Goal: Task Accomplishment & Management: Complete application form

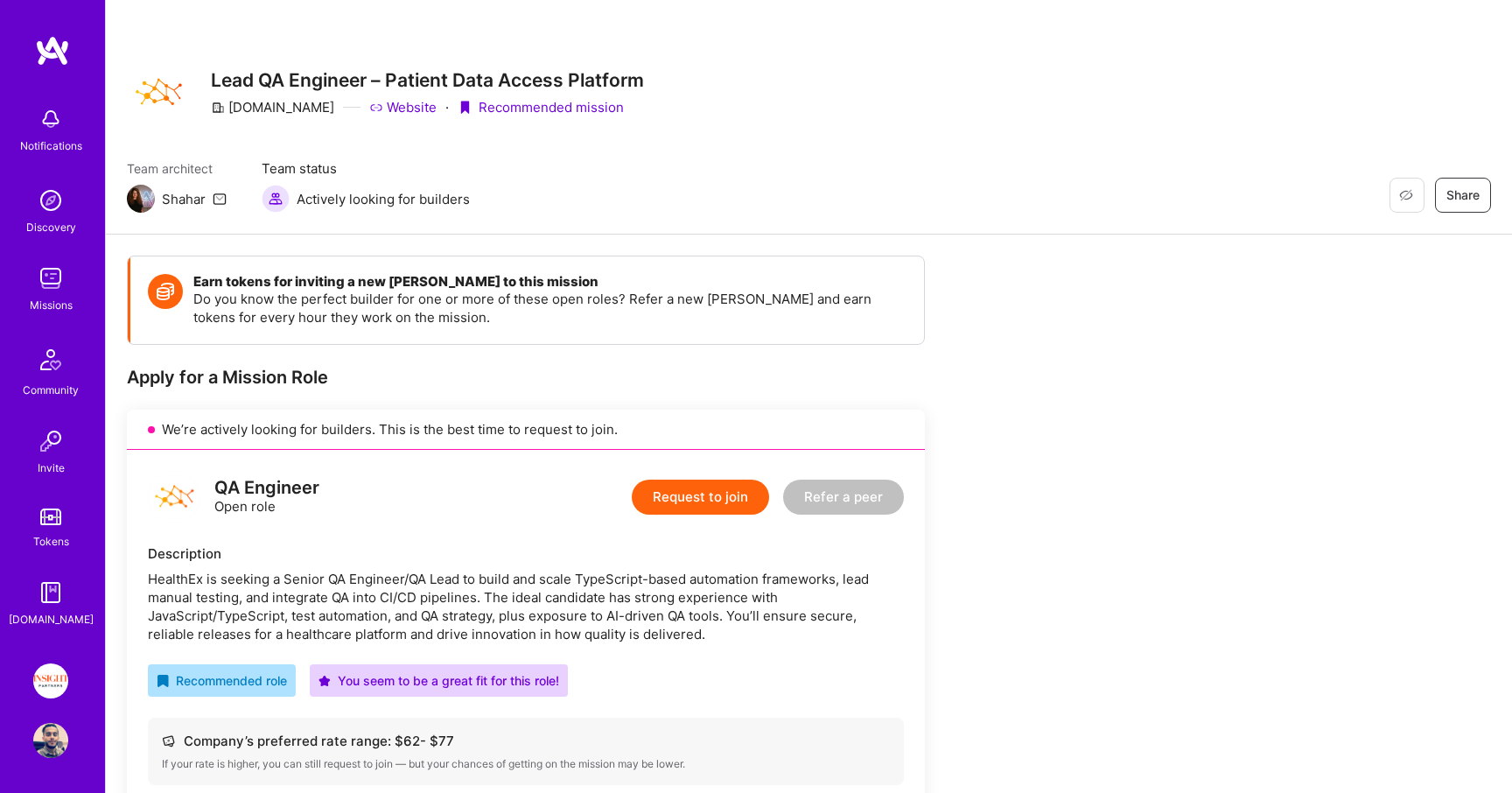
scroll to position [236, 0]
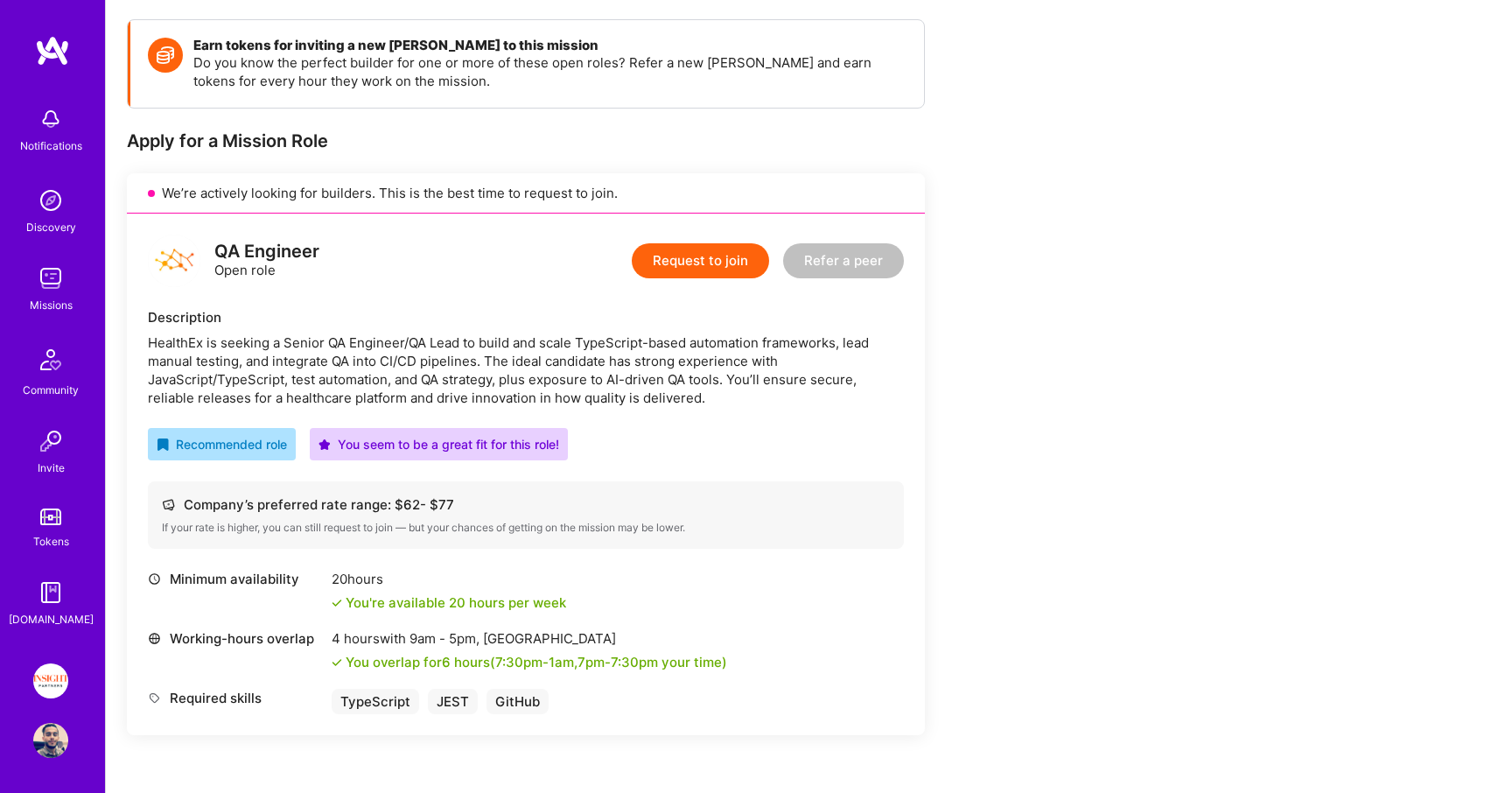
click at [665, 256] on button "Request to join" at bounding box center [701, 261] width 137 height 35
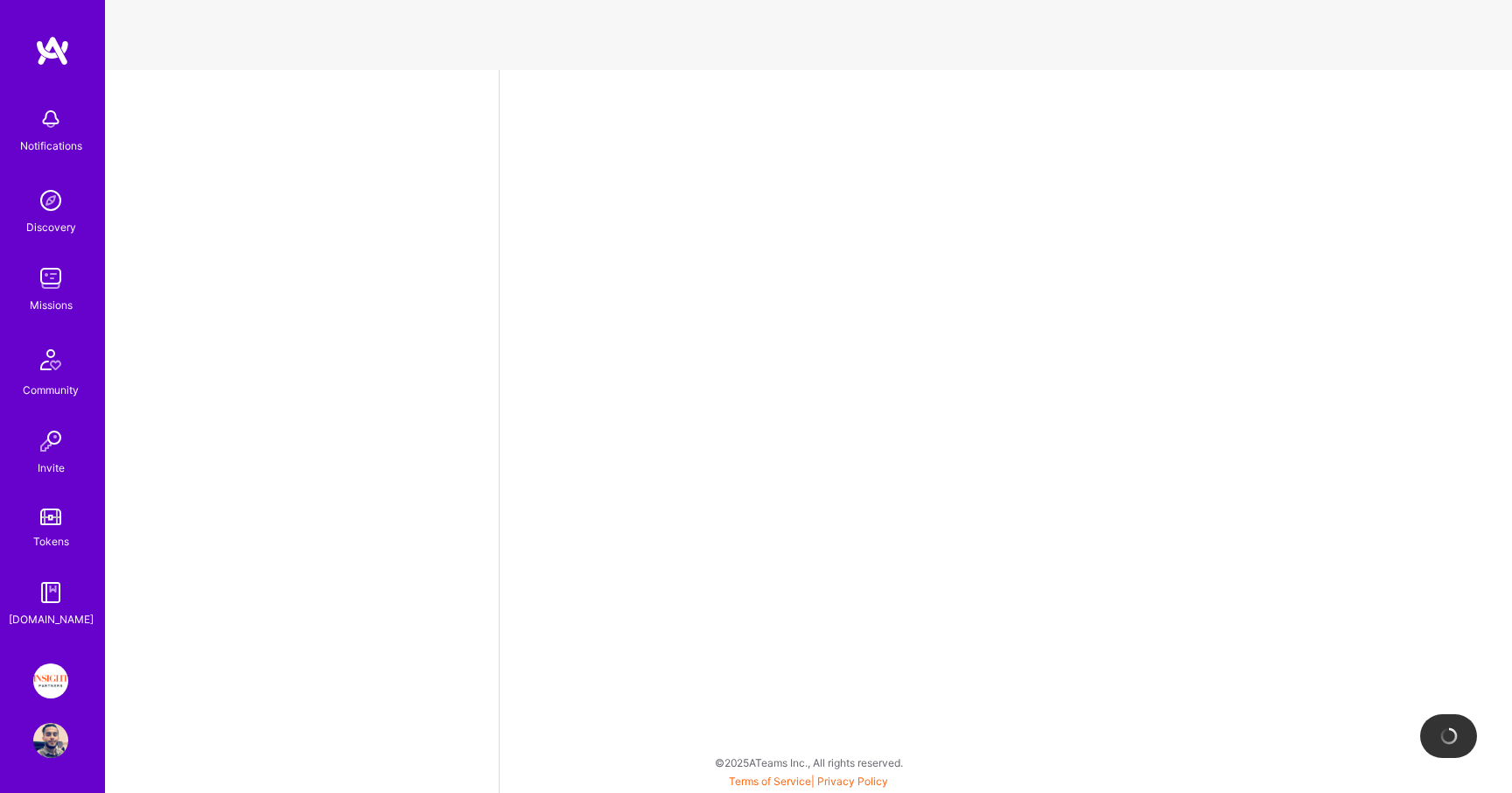
select select "IL"
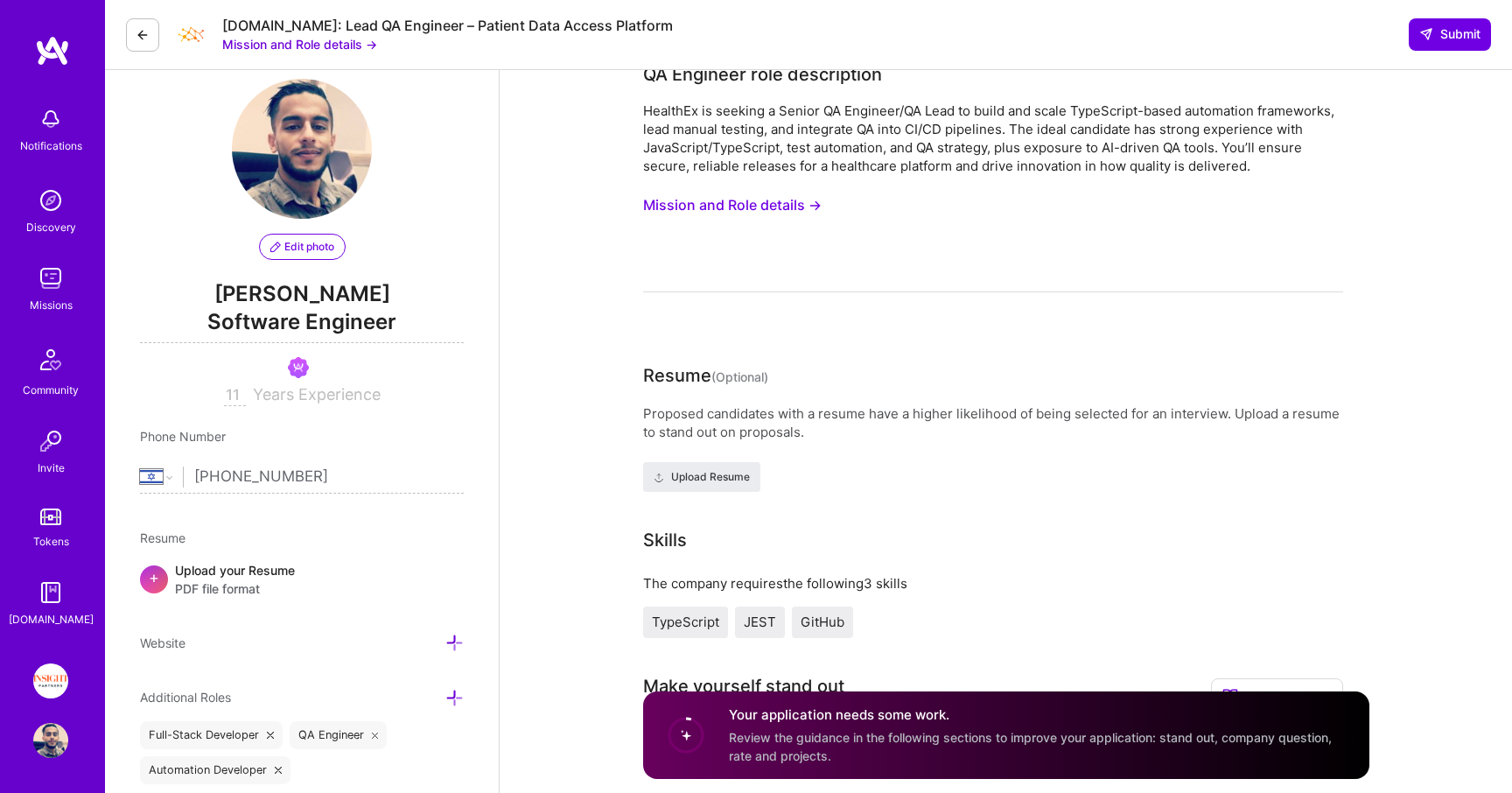
scroll to position [40, 0]
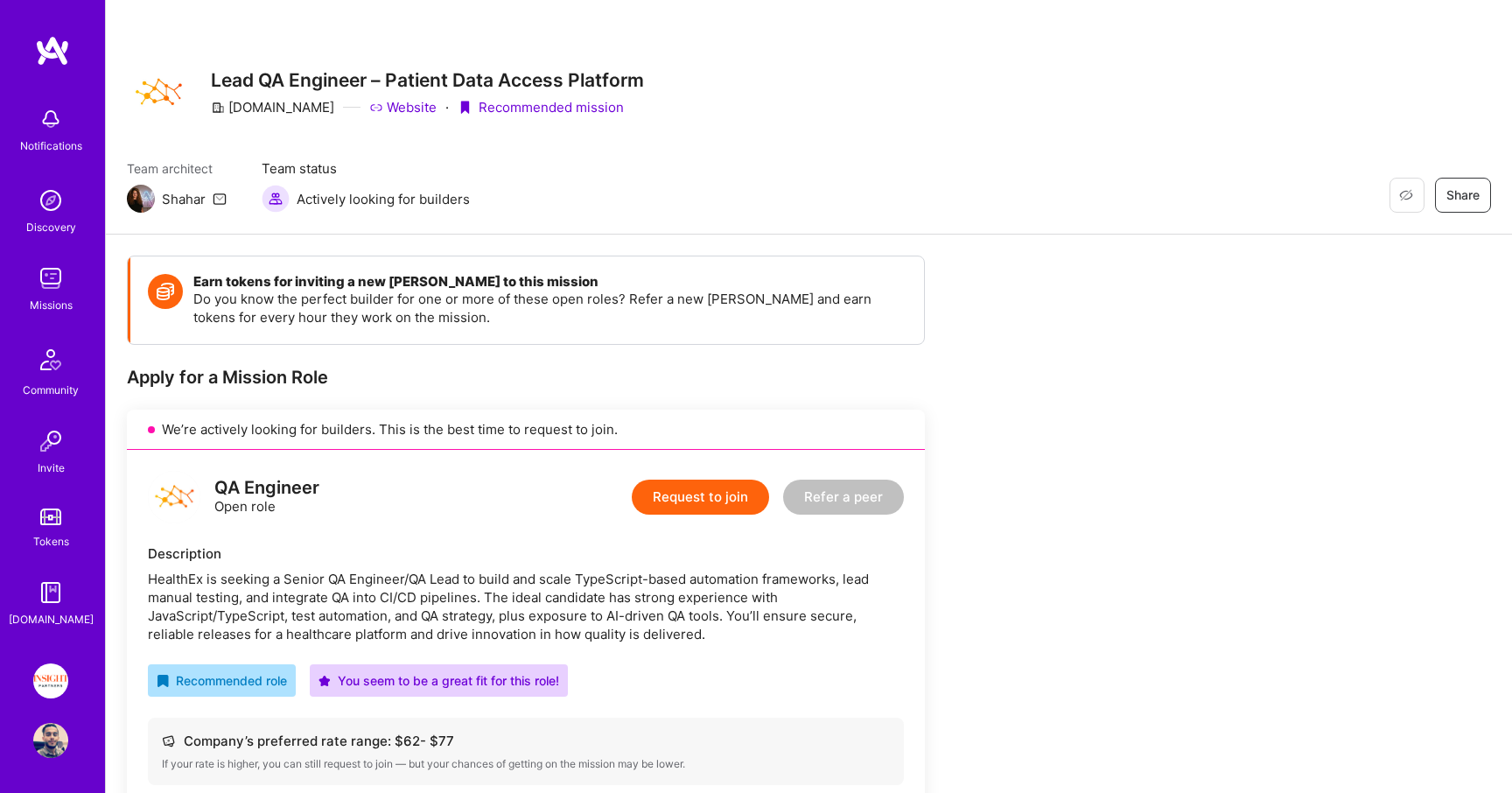
click at [675, 493] on button "Request to join" at bounding box center [701, 497] width 137 height 35
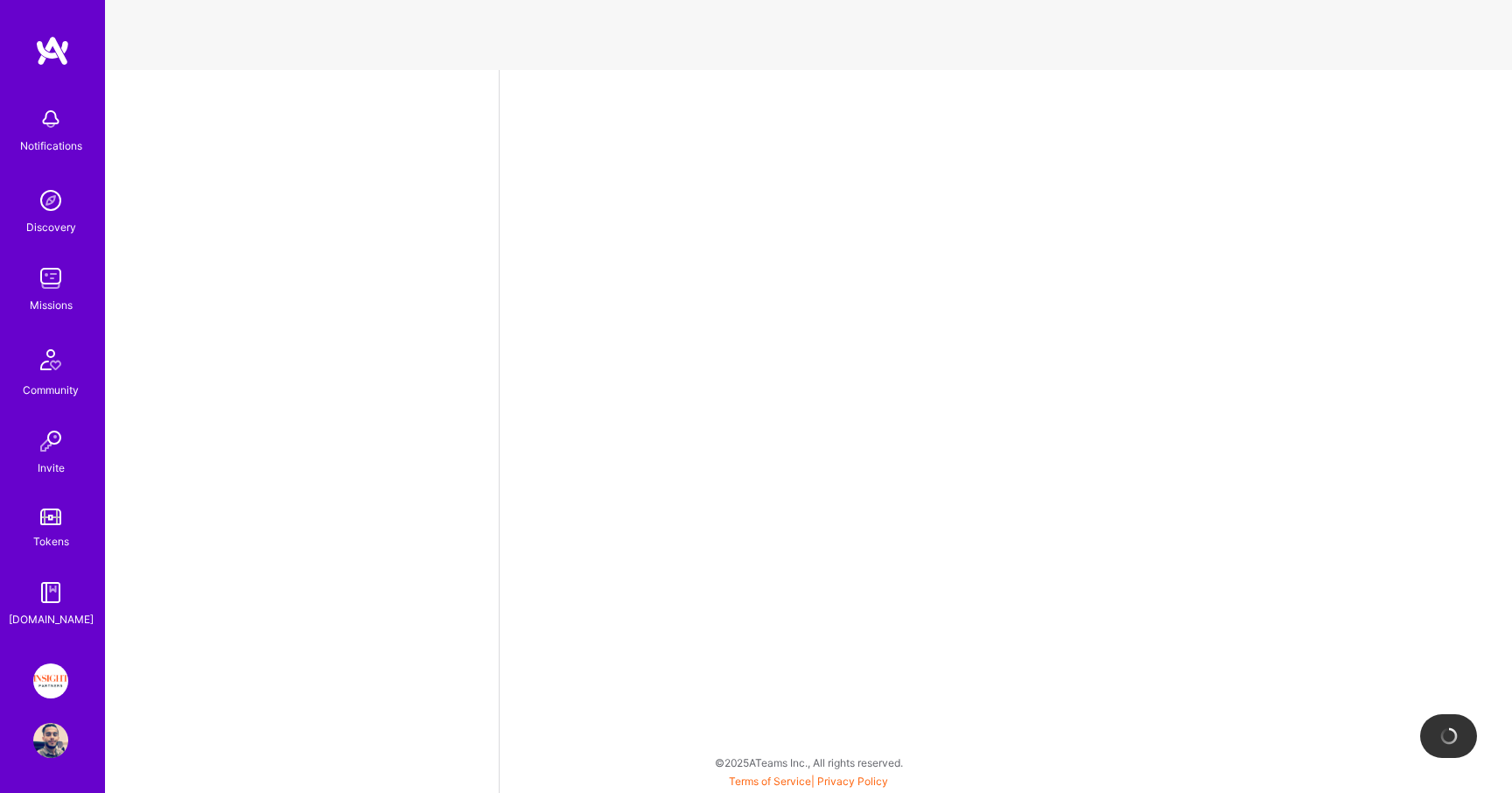
select select "IL"
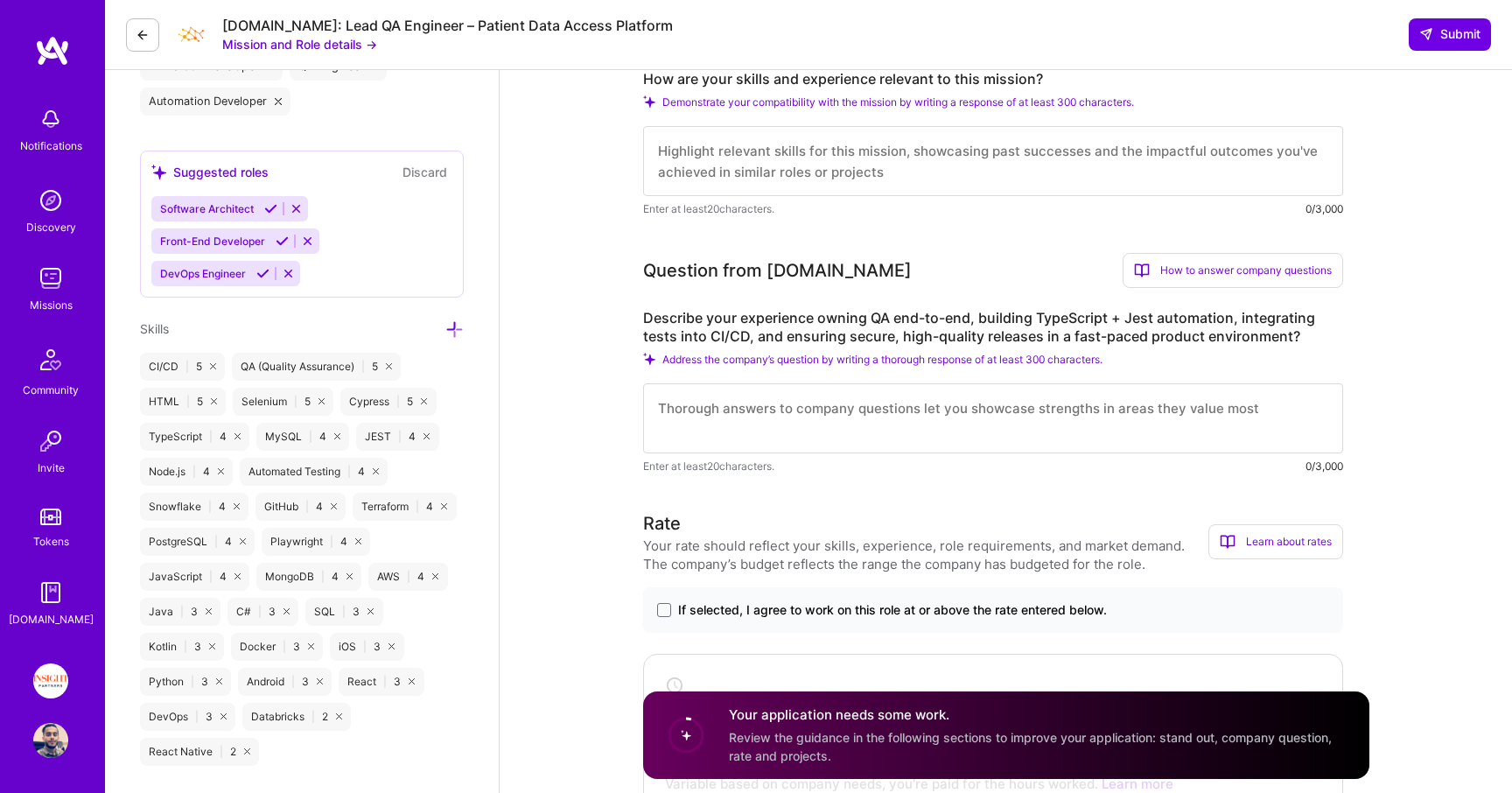
scroll to position [504, 0]
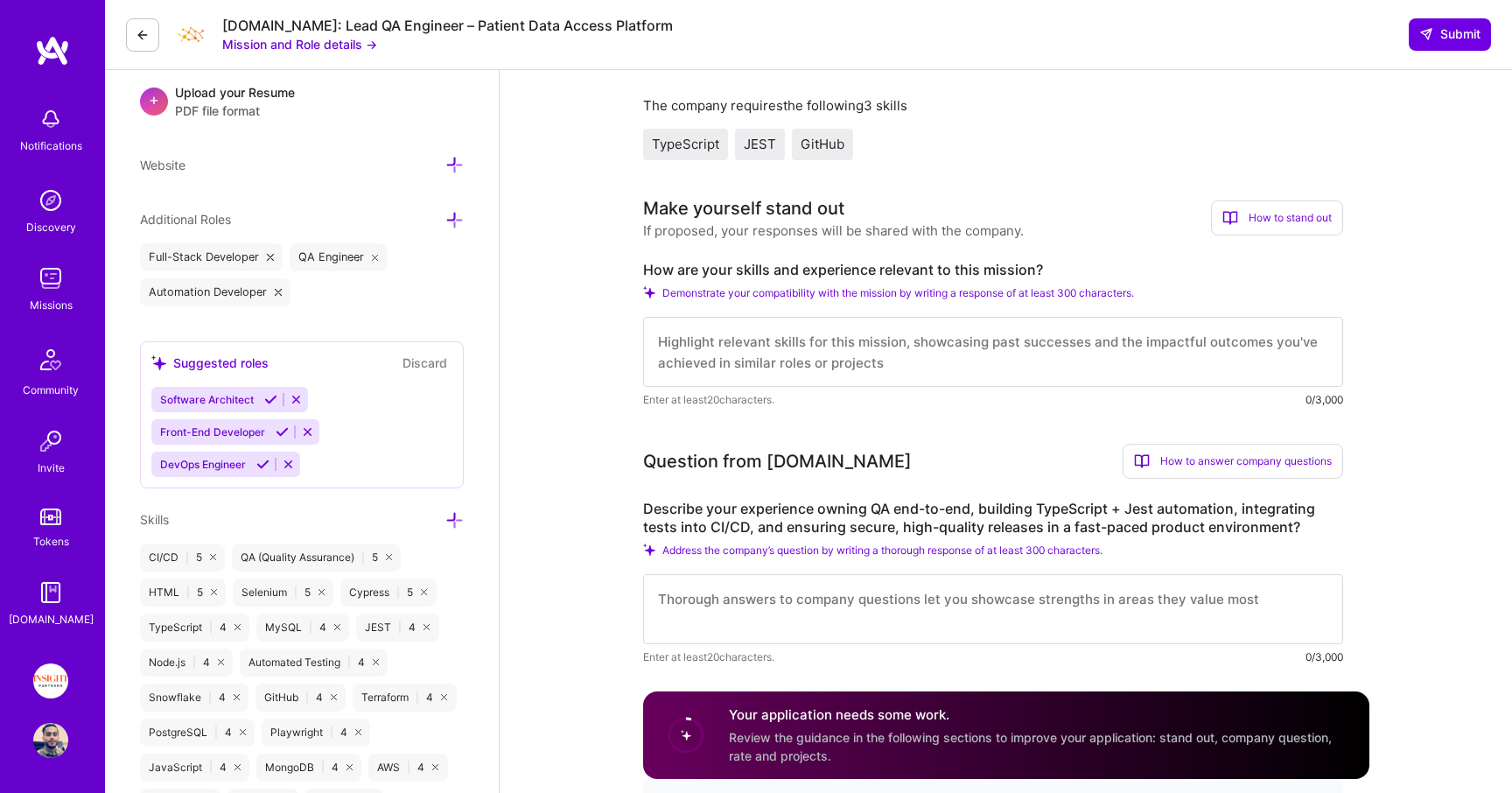
click at [768, 336] on textarea at bounding box center [993, 352] width 700 height 70
click at [770, 337] on textarea at bounding box center [993, 352] width 700 height 70
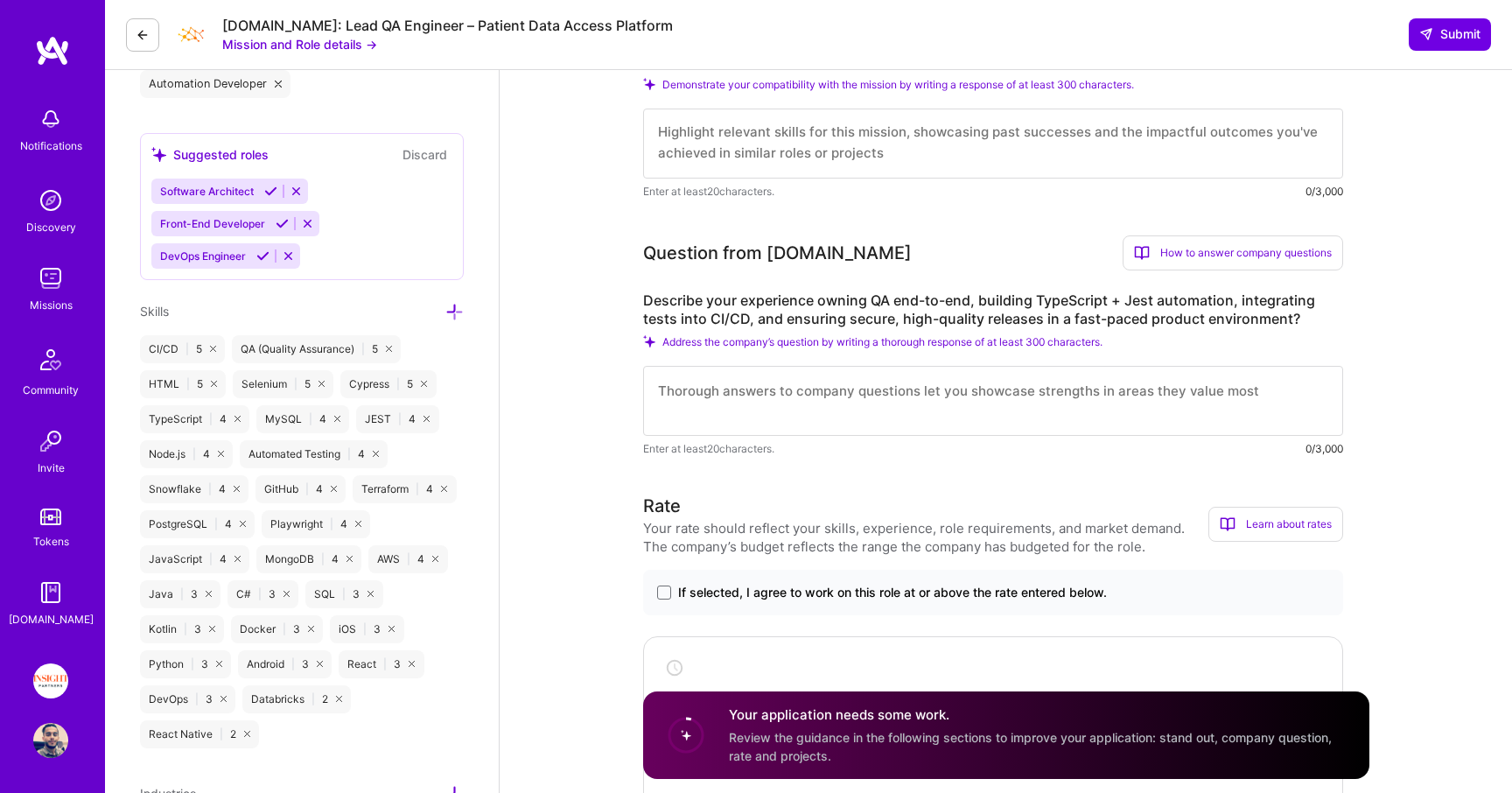
scroll to position [715, 0]
click at [780, 396] on textarea at bounding box center [993, 399] width 700 height 70
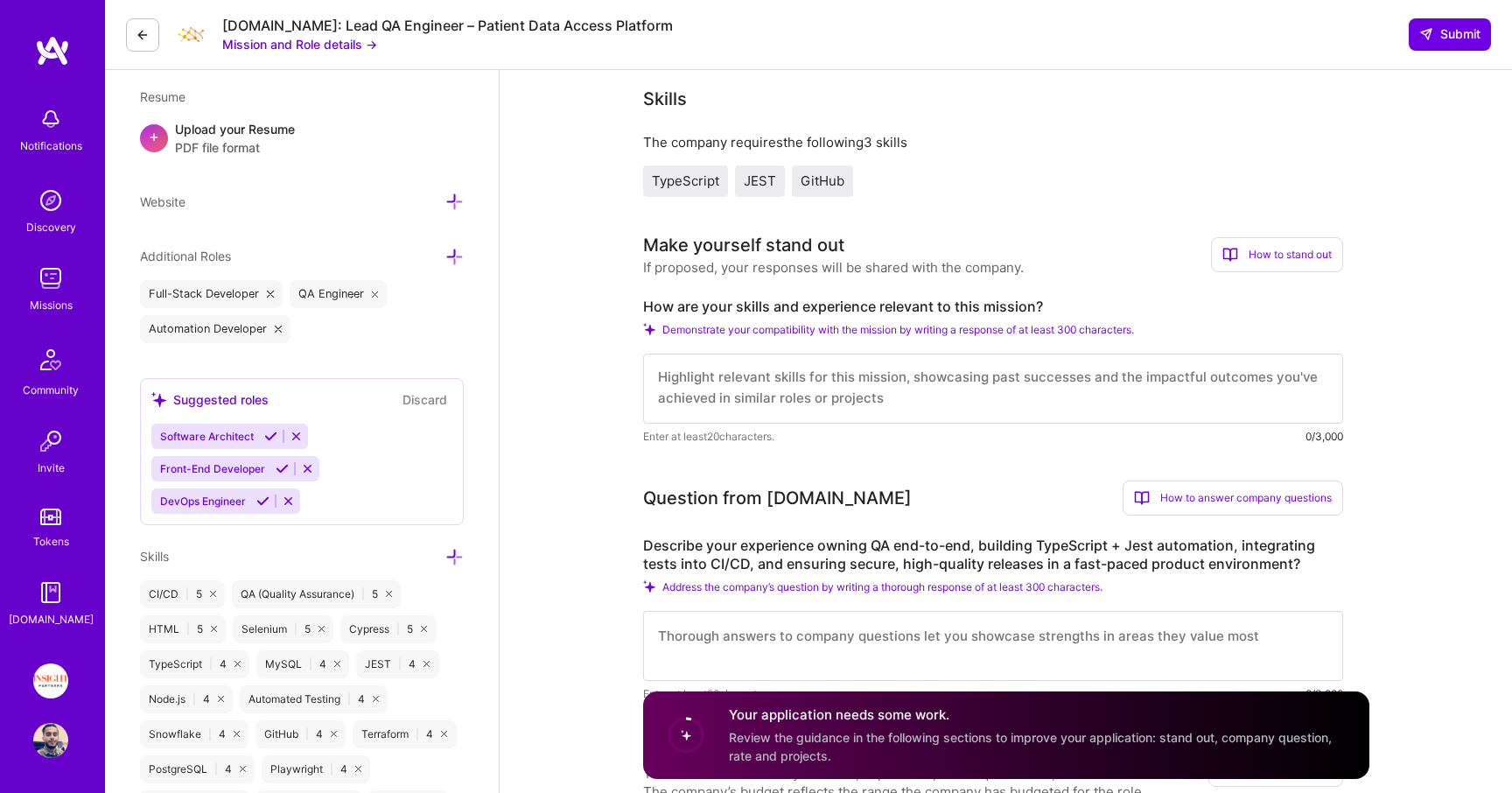
scroll to position [0, 0]
click at [790, 366] on textarea at bounding box center [993, 389] width 700 height 70
click at [789, 393] on textarea at bounding box center [993, 389] width 700 height 70
paste textarea "I’ve led and delivered more than 20 automation projects from scratch across dif…"
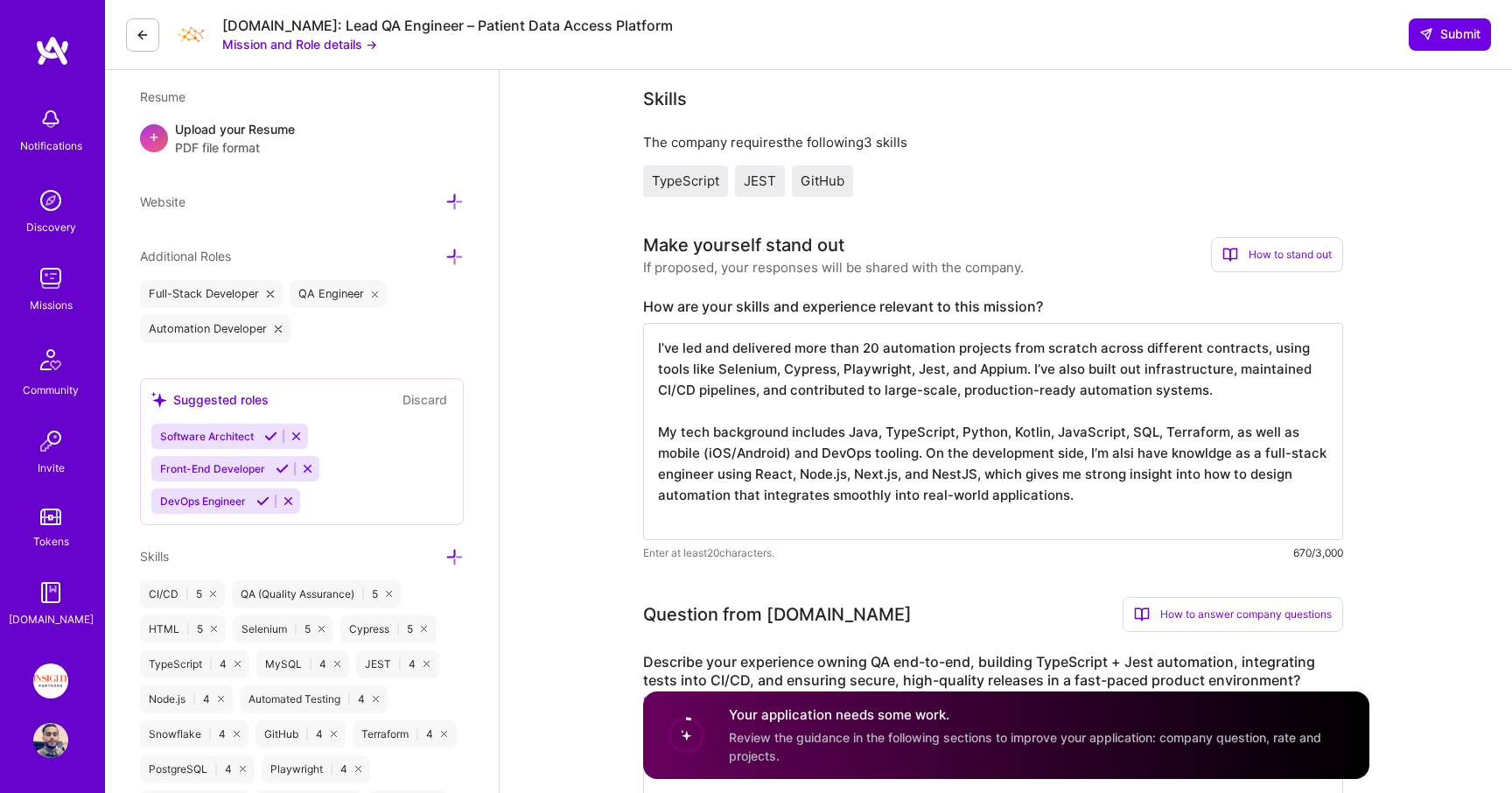
click at [778, 373] on textarea "I’ve led and delivered more than 20 automation projects from scratch across dif…" at bounding box center [993, 431] width 700 height 217
click at [903, 365] on textarea "I’ve led and delivered more than 20 automation projects from scratch across dif…" at bounding box center [993, 431] width 700 height 217
click at [751, 391] on textarea "I’ve led and delivered more than 20 automation projects from scratch across dif…" at bounding box center [993, 431] width 700 height 217
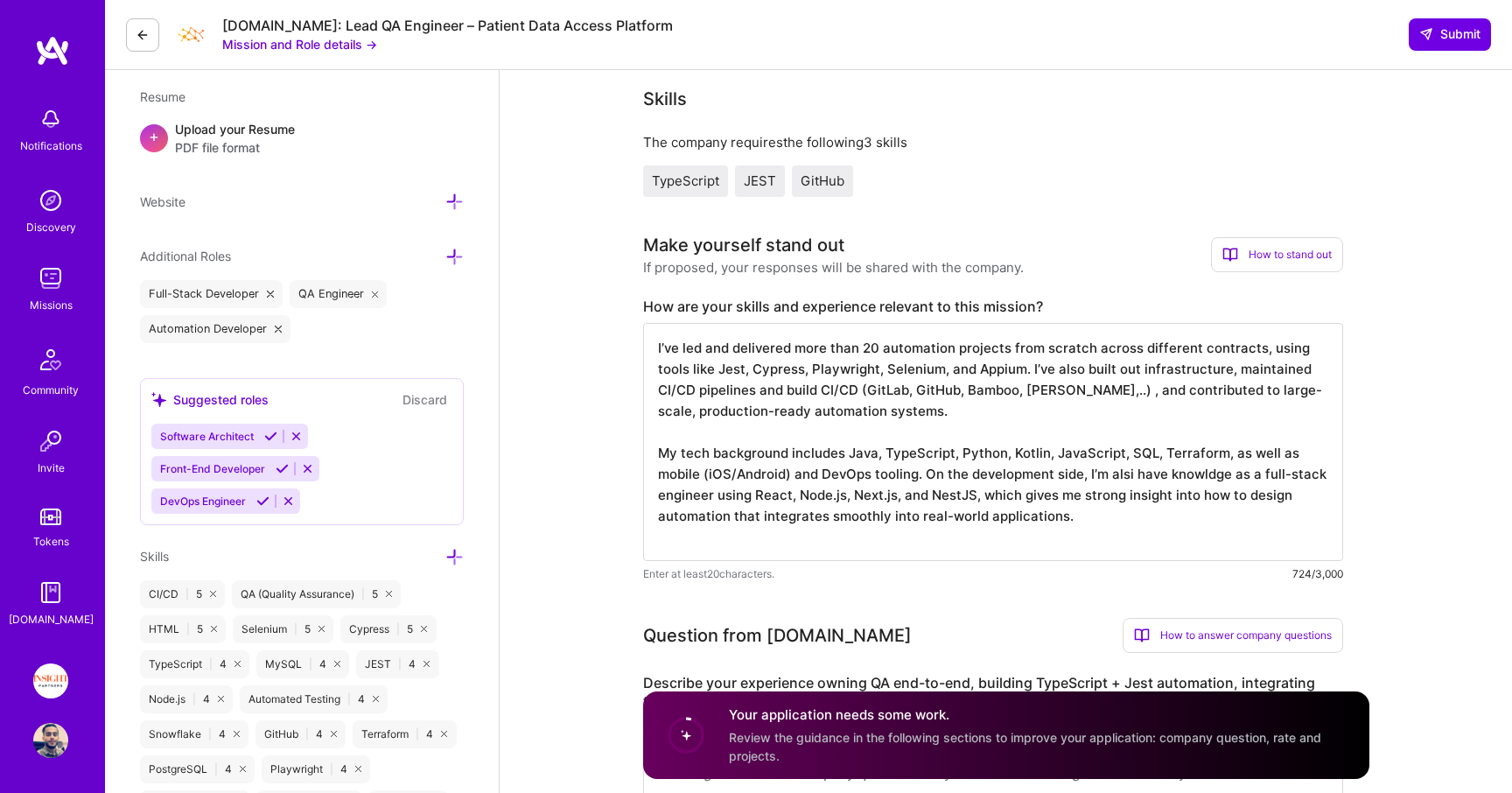
click at [1058, 407] on textarea "I’ve led and delivered more than 20 automation projects from scratch across dif…" at bounding box center [993, 442] width 700 height 238
click at [894, 409] on textarea "I’ve led and delivered more than 20 automation projects from scratch across dif…" at bounding box center [993, 442] width 700 height 238
click at [859, 420] on textarea "I’ve led and delivered more than 20 automation projects from scratch across dif…" at bounding box center [993, 442] width 700 height 238
click at [1129, 479] on textarea "I’ve led and delivered more than 20 automation projects from scratch across dif…" at bounding box center [993, 442] width 700 height 238
click at [1066, 390] on textarea "I’ve led and delivered more than 20 automation projects from scratch across dif…" at bounding box center [993, 442] width 700 height 238
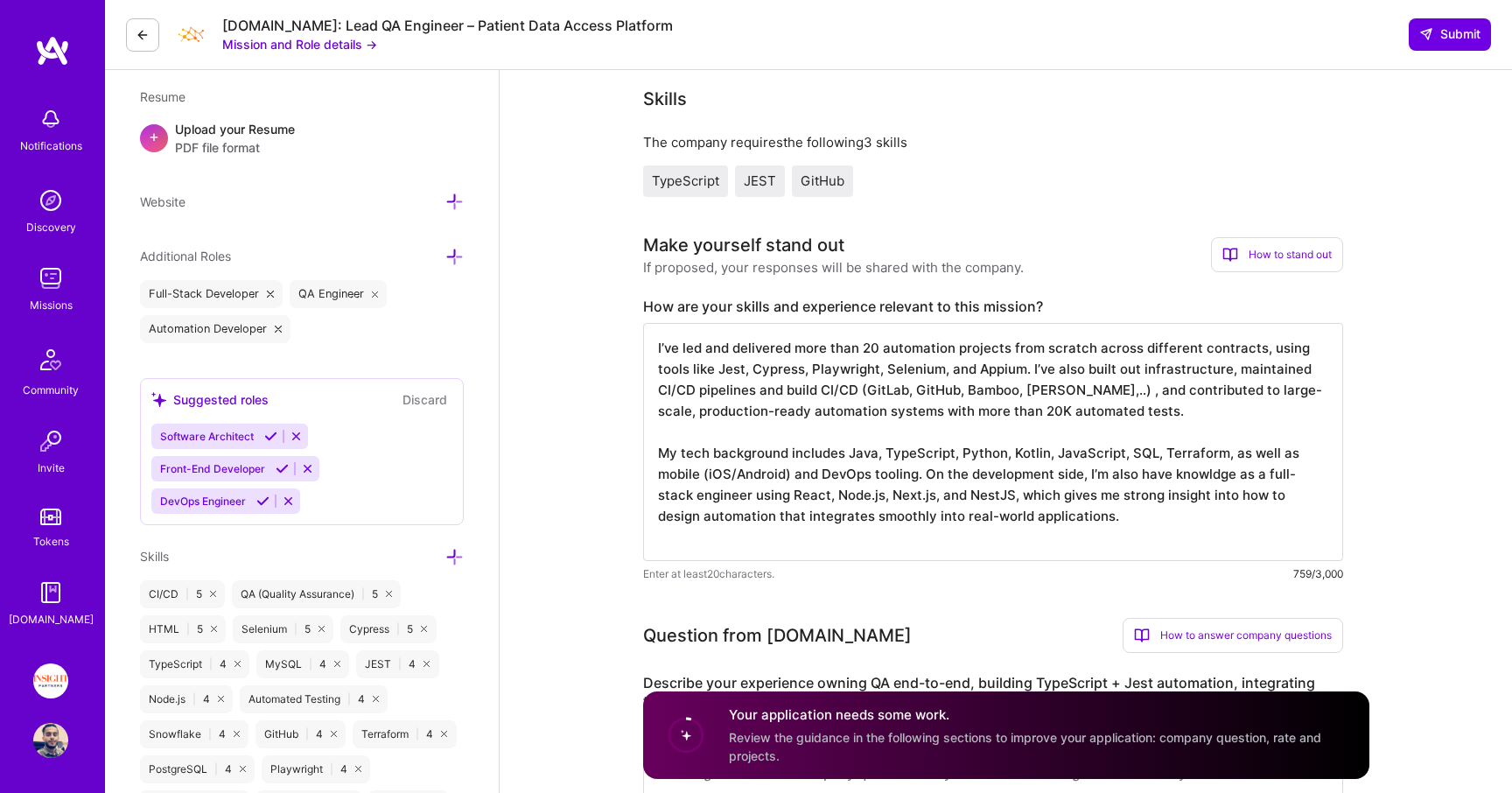
click at [653, 351] on textarea "I’ve led and delivered more than 20 automation projects from scratch across dif…" at bounding box center [993, 442] width 700 height 238
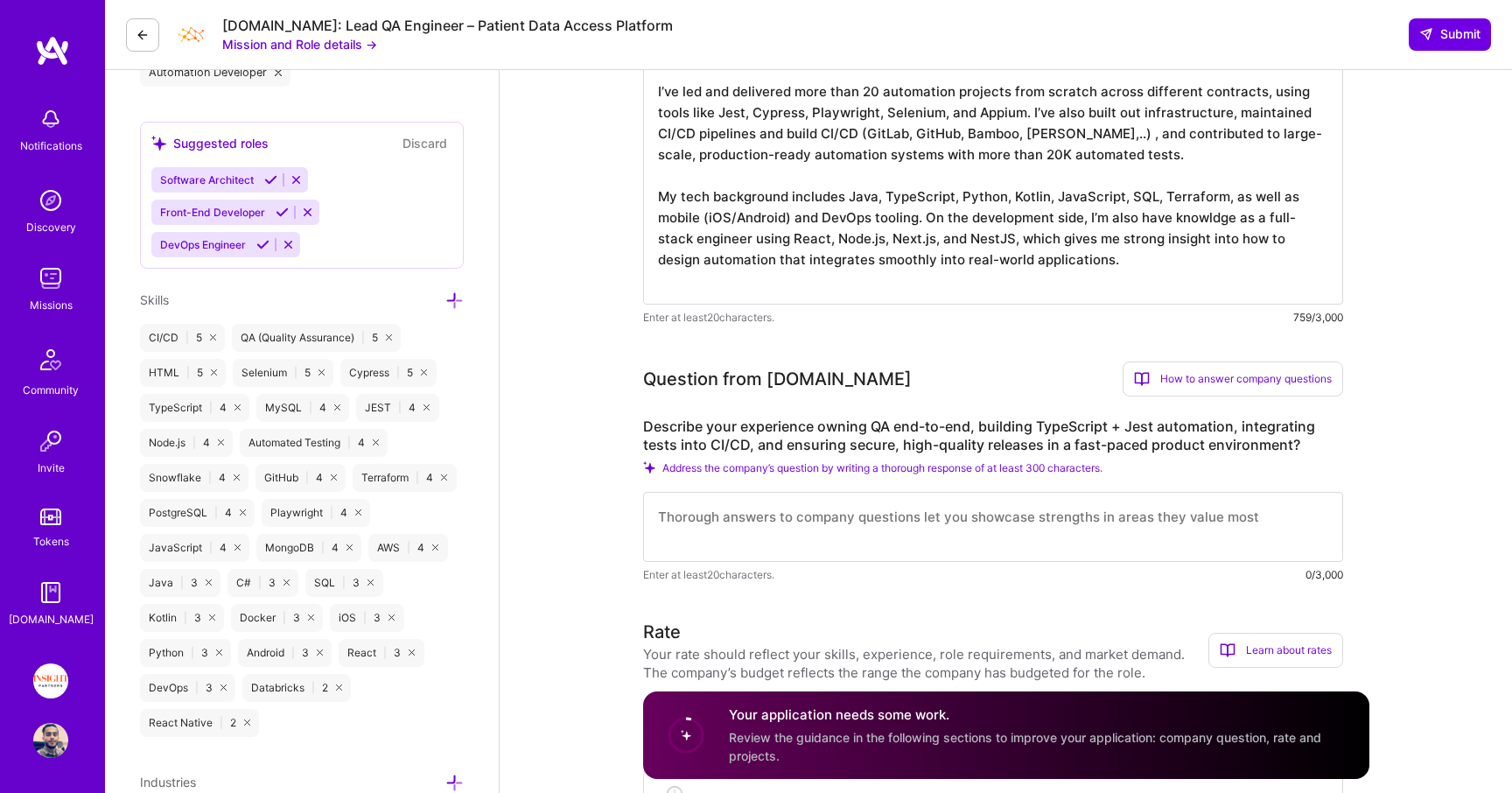
scroll to position [753, 0]
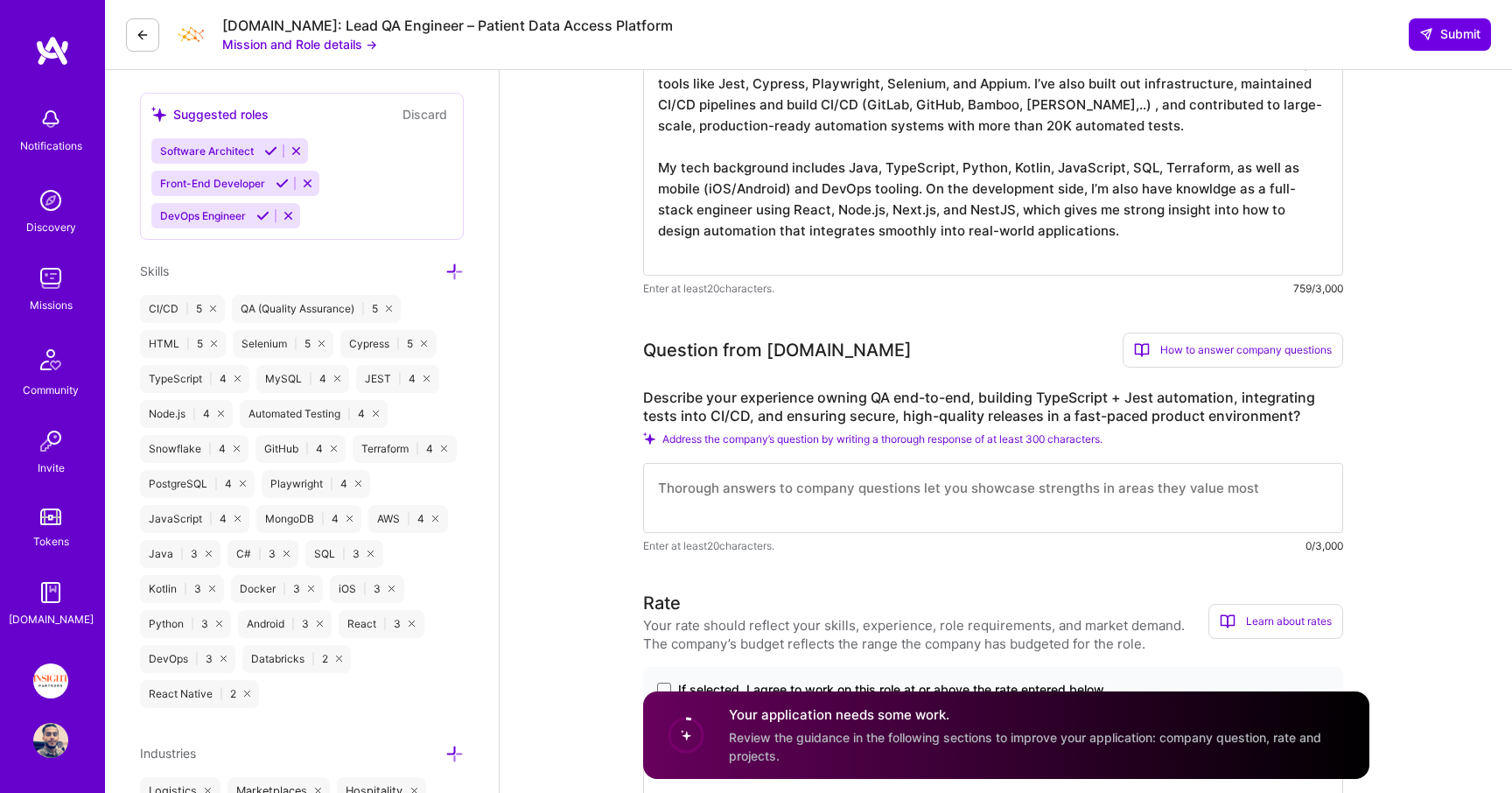
click at [738, 487] on textarea at bounding box center [993, 498] width 700 height 70
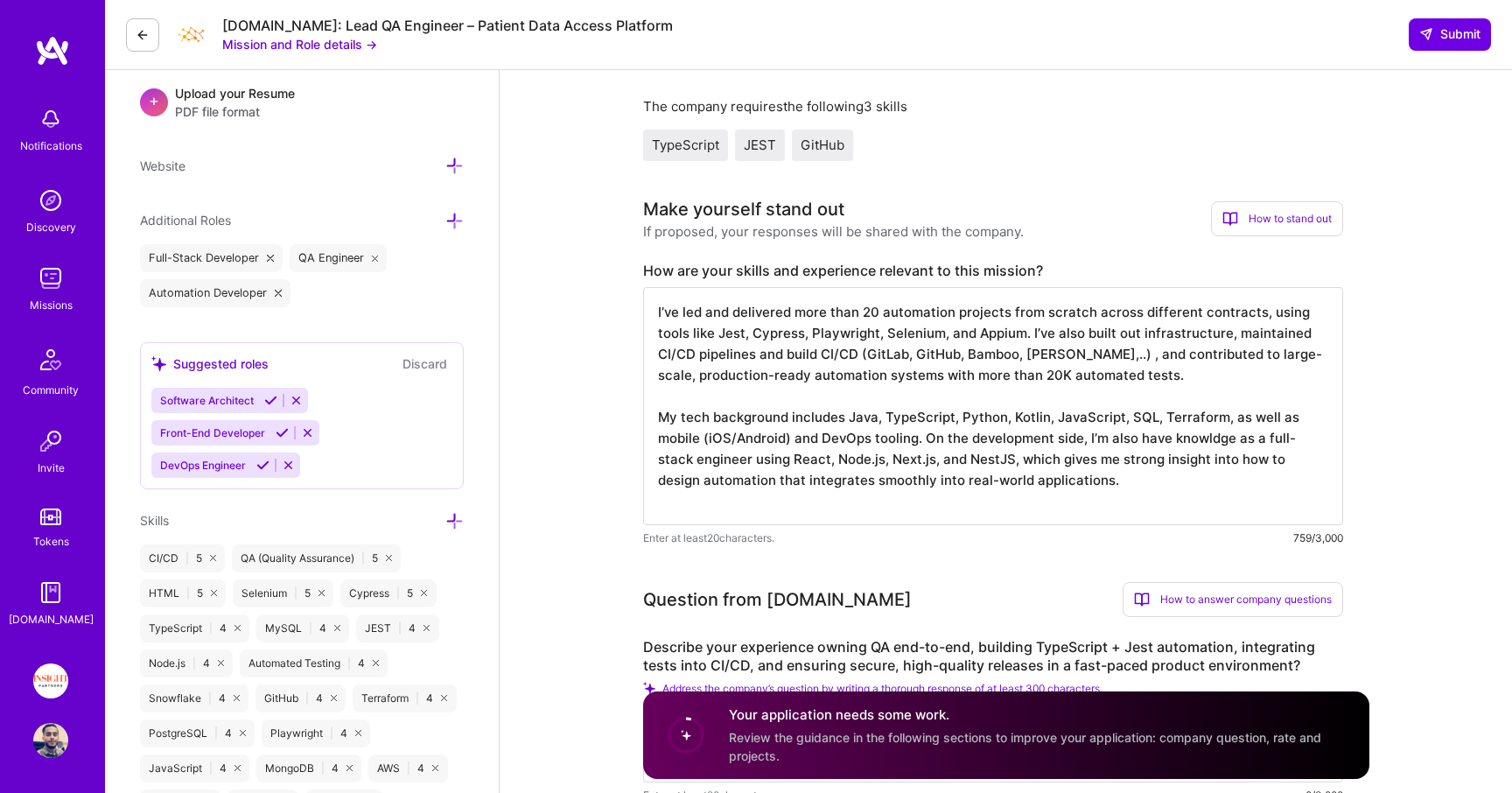
scroll to position [469, 0]
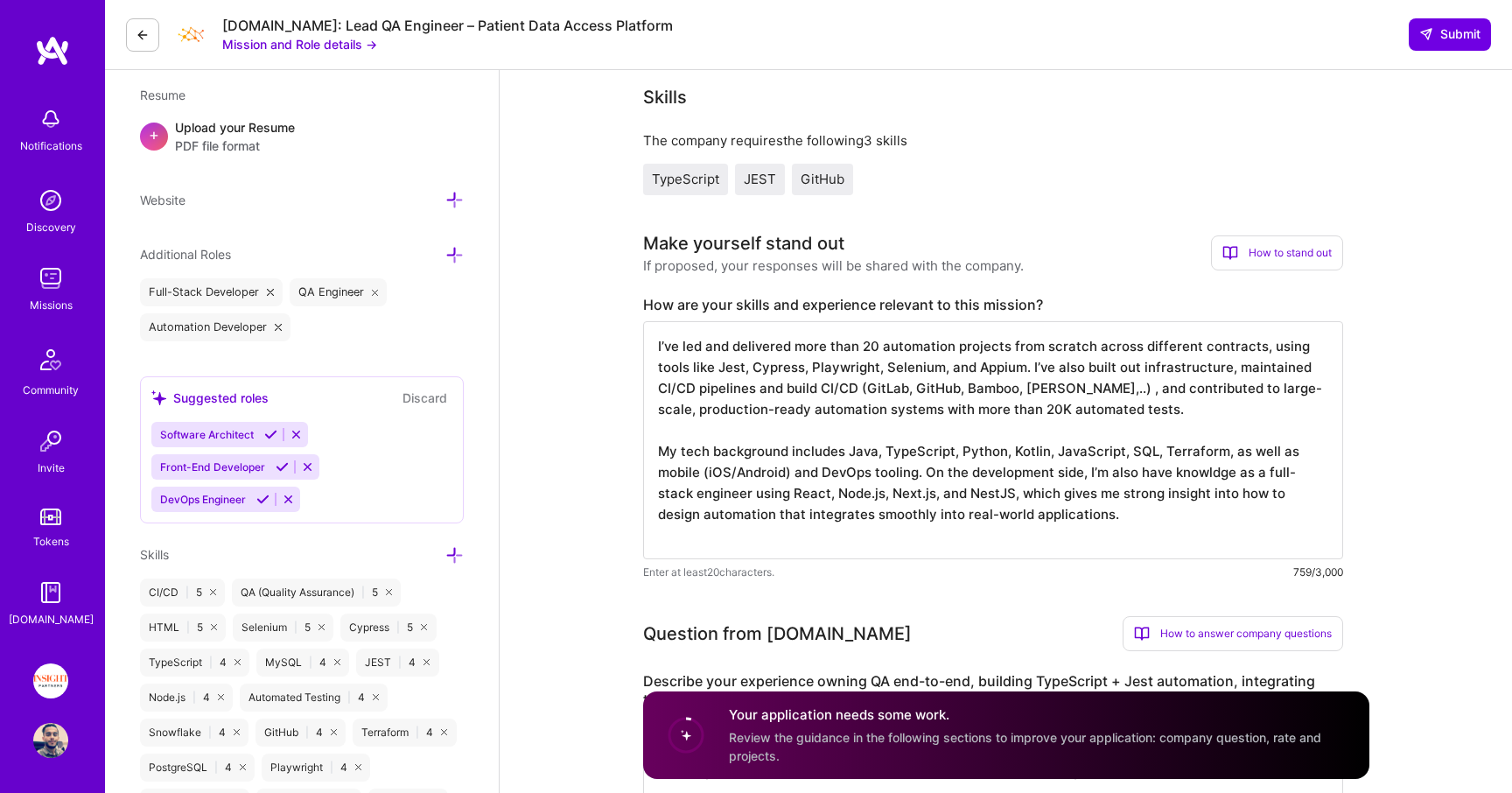
click at [662, 342] on textarea "I’ve led and delivered more than 20 automation projects from scratch across dif…" at bounding box center [993, 440] width 700 height 238
drag, startPoint x: 662, startPoint y: 342, endPoint x: 1214, endPoint y: 355, distance: 552.2
click at [1214, 355] on textarea "I’ve led and delivered more than 20 automation projects from scratch across dif…" at bounding box center [993, 440] width 700 height 238
click at [655, 343] on textarea "I’ve led and delivered more than 20 automation projects from scratch across dif…" at bounding box center [993, 440] width 700 height 238
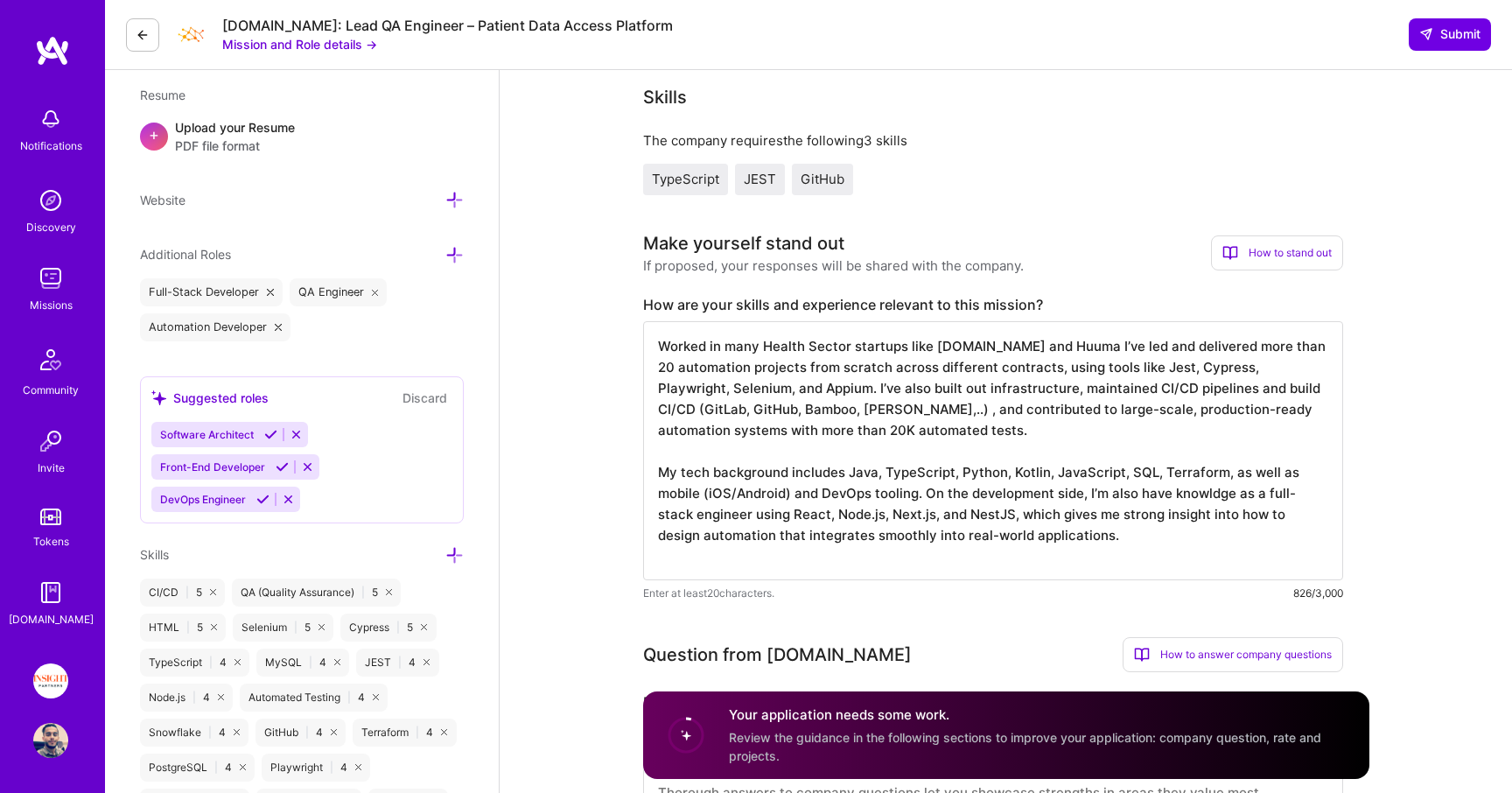
click at [959, 355] on textarea "Worked in many Health Sector startups like [DOMAIN_NAME] and Huuma I’ve led and…" at bounding box center [993, 450] width 700 height 259
click at [1087, 348] on textarea "Worked in many Health Sector startups like [DOMAIN_NAME] and Huuma I’ve led and…" at bounding box center [993, 450] width 700 height 259
click at [1089, 349] on textarea "Worked in many Health Sector startups like [DOMAIN_NAME] and Huuma and I’ve led…" at bounding box center [993, 450] width 700 height 259
click at [1054, 346] on textarea "Worked in many Health Sector startups like [DOMAIN_NAME] and [DOMAIN_NAME] and …" at bounding box center [993, 450] width 700 height 259
drag, startPoint x: 1054, startPoint y: 346, endPoint x: 1096, endPoint y: 346, distance: 42.0
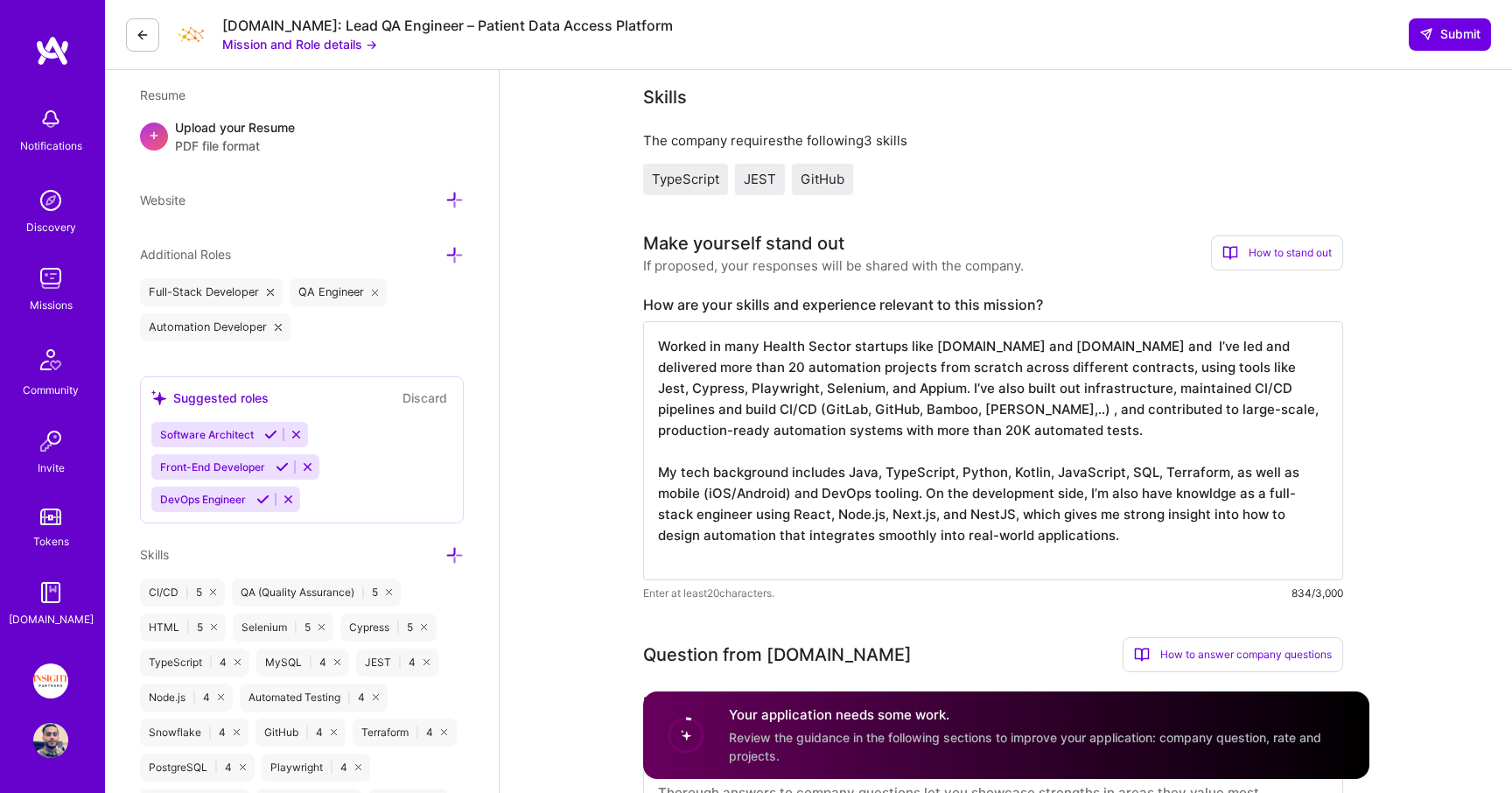
click at [1096, 346] on textarea "Worked in many Health Sector startups like [DOMAIN_NAME] and [DOMAIN_NAME] and …" at bounding box center [993, 450] width 700 height 259
paste textarea "ma Healthcare"
click at [1073, 345] on textarea "Worked in many Health Sector startups like [DOMAIN_NAME] and Huma Healthcare an…" at bounding box center [993, 450] width 700 height 259
click at [1181, 346] on textarea "Worked in many Health Sector startups like [DOMAIN_NAME] and Huma Healthcare an…" at bounding box center [993, 450] width 700 height 259
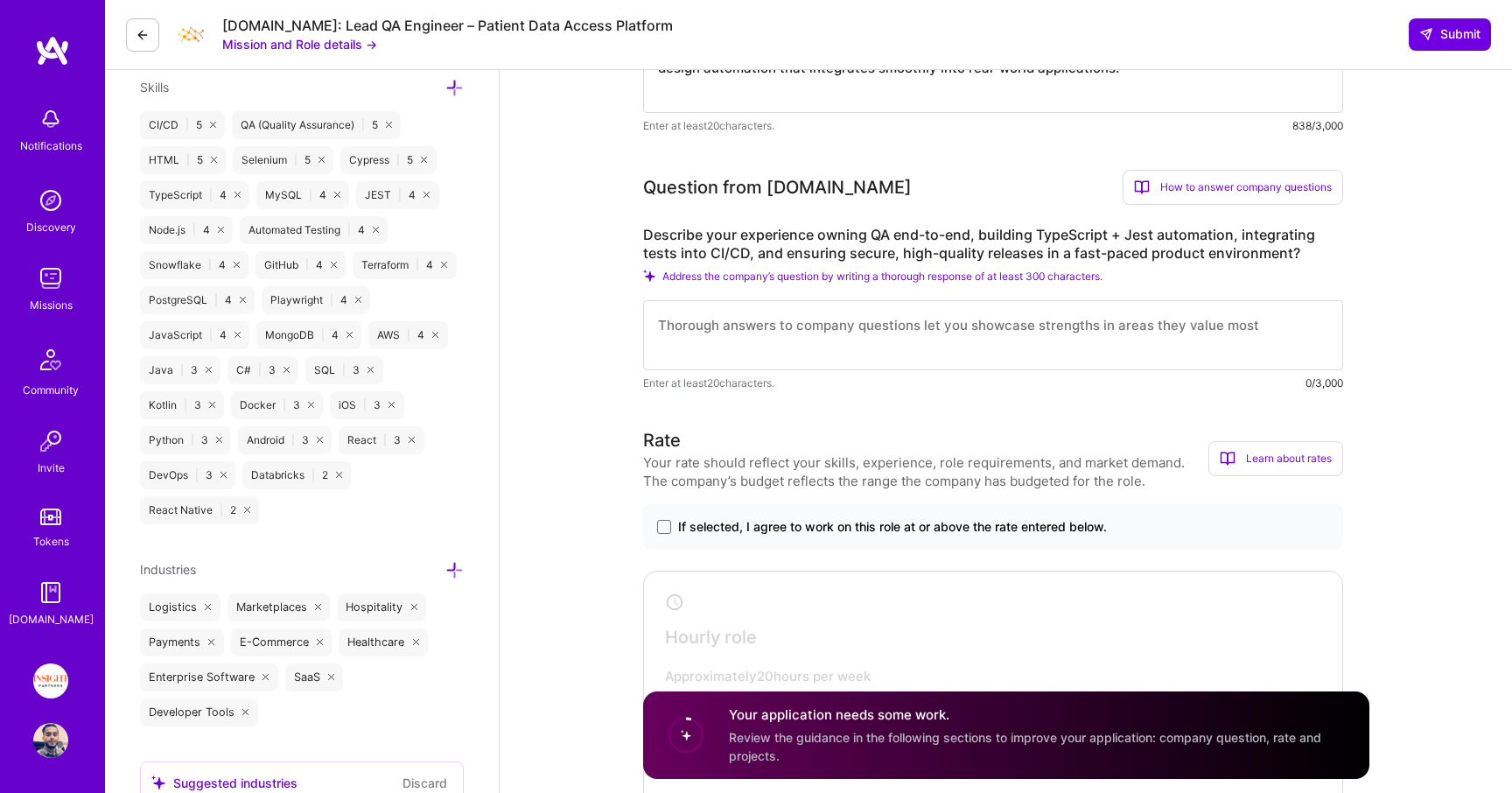
scroll to position [984, 0]
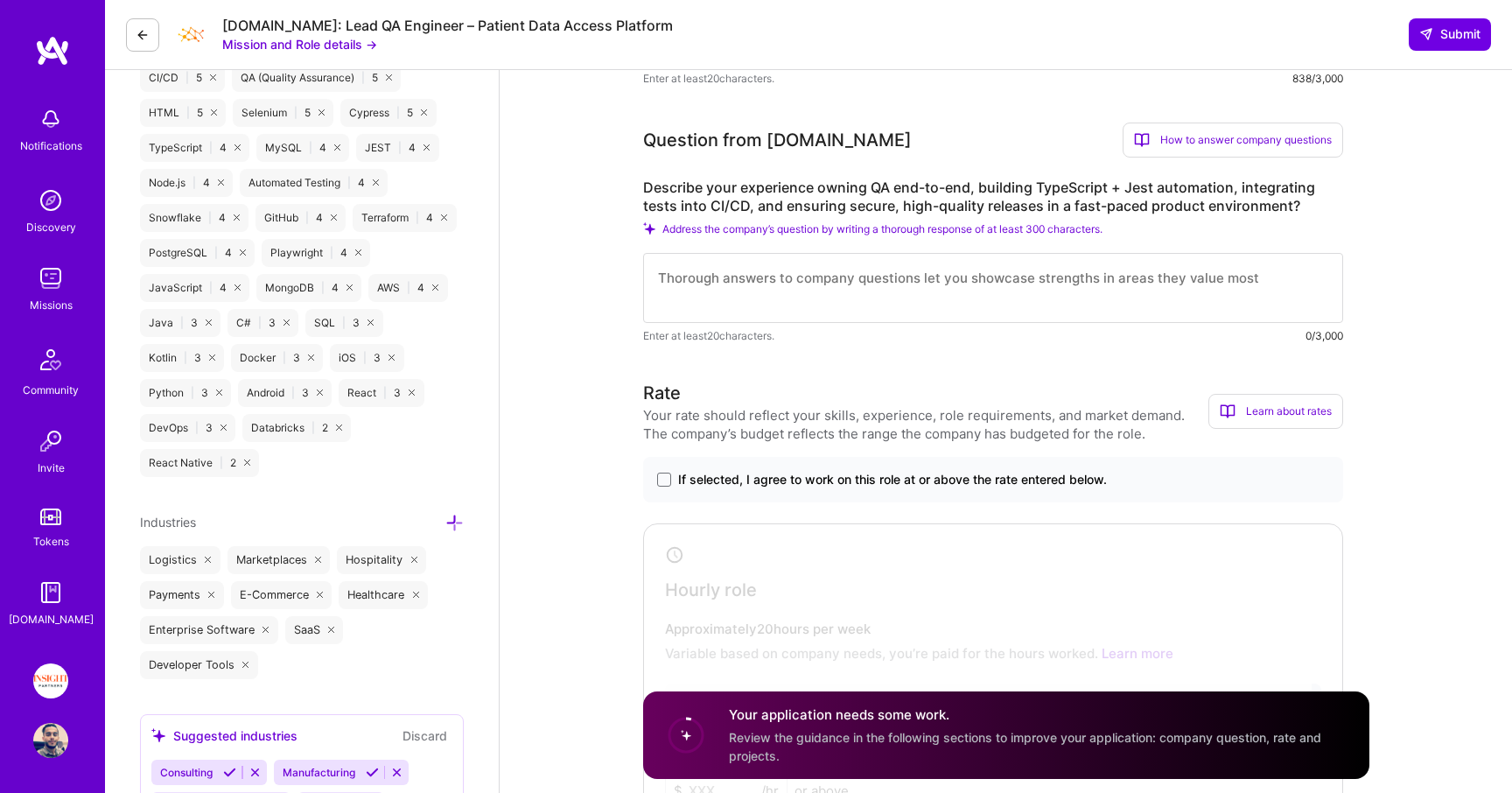
type textarea "Worked in many Health Sector startups like [DOMAIN_NAME] and Huma Healthcare, I…"
click at [1033, 262] on textarea at bounding box center [993, 289] width 700 height 70
click at [978, 279] on textarea at bounding box center [993, 289] width 700 height 70
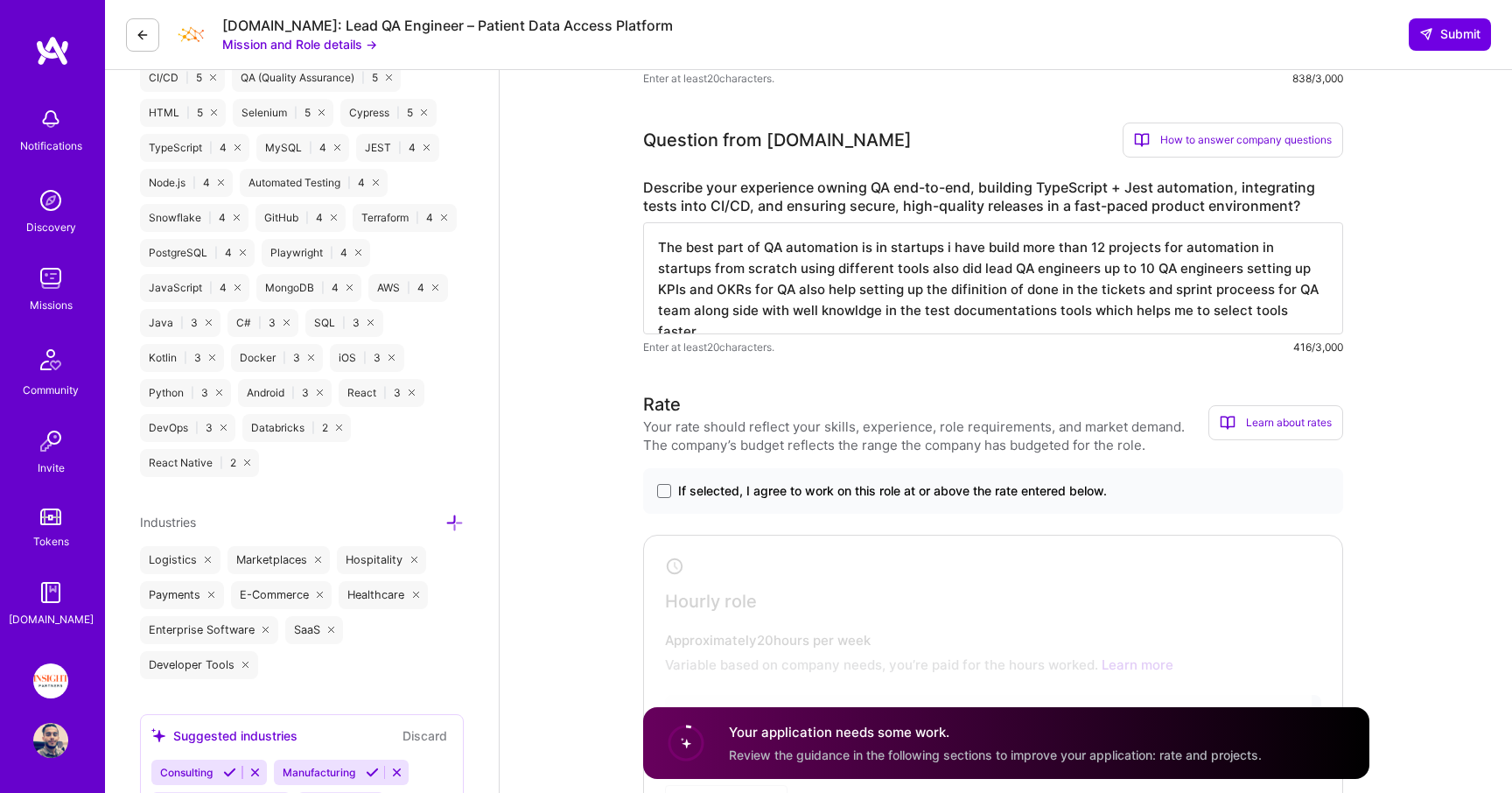
click at [805, 282] on textarea "The best part of QA automation is in startups i have build more than 12 project…" at bounding box center [993, 279] width 700 height 112
paste textarea "for me has been working in startups, where I’ve built over 12 automation projec…"
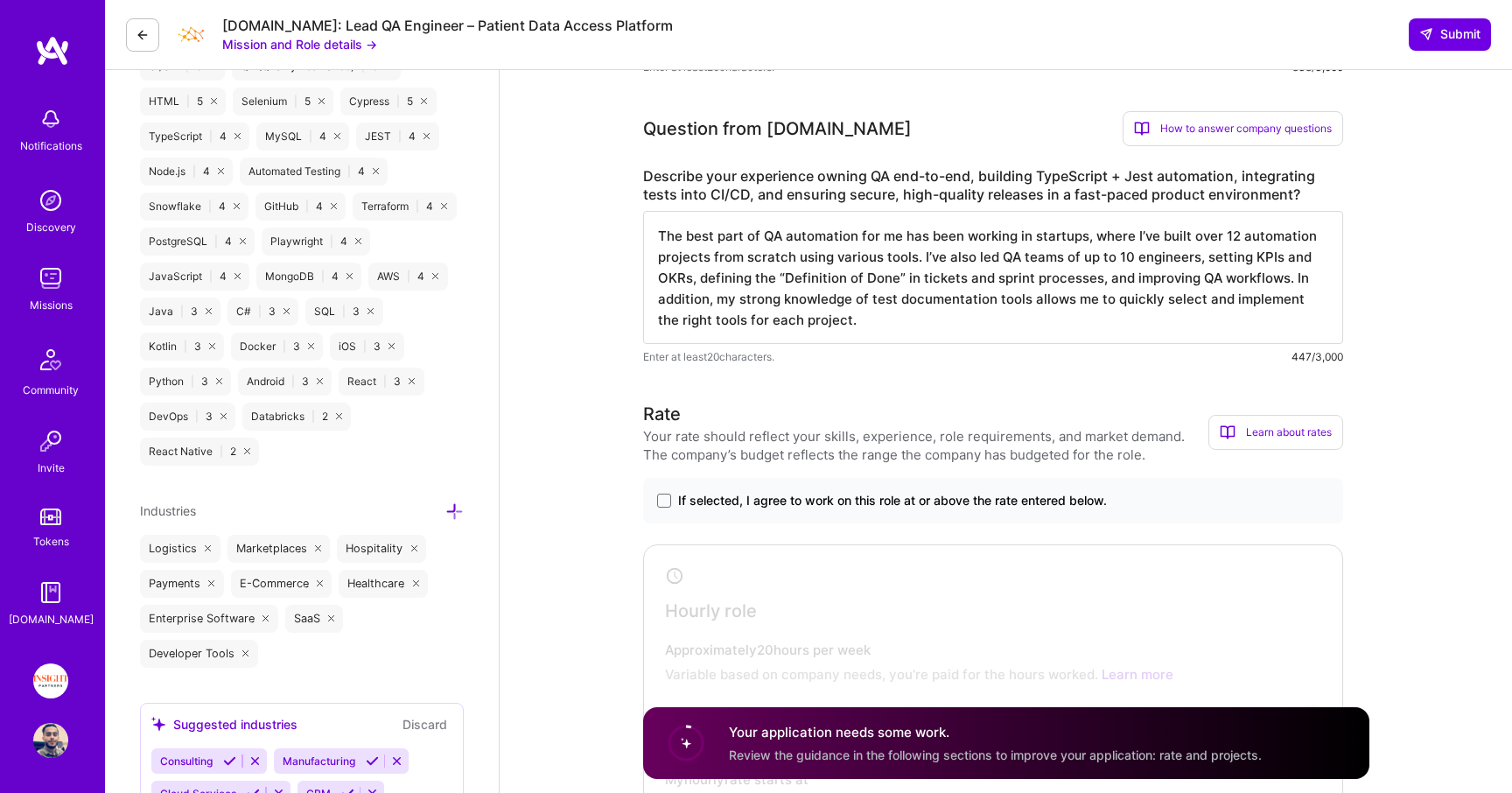
scroll to position [997, 0]
click at [1095, 250] on textarea "The best part of QA automation for me has been working in startups, where I’ve …" at bounding box center [993, 277] width 700 height 134
click at [1192, 265] on textarea "The best part of QA automation for me has been working in startups, where I’ve …" at bounding box center [993, 277] width 700 height 134
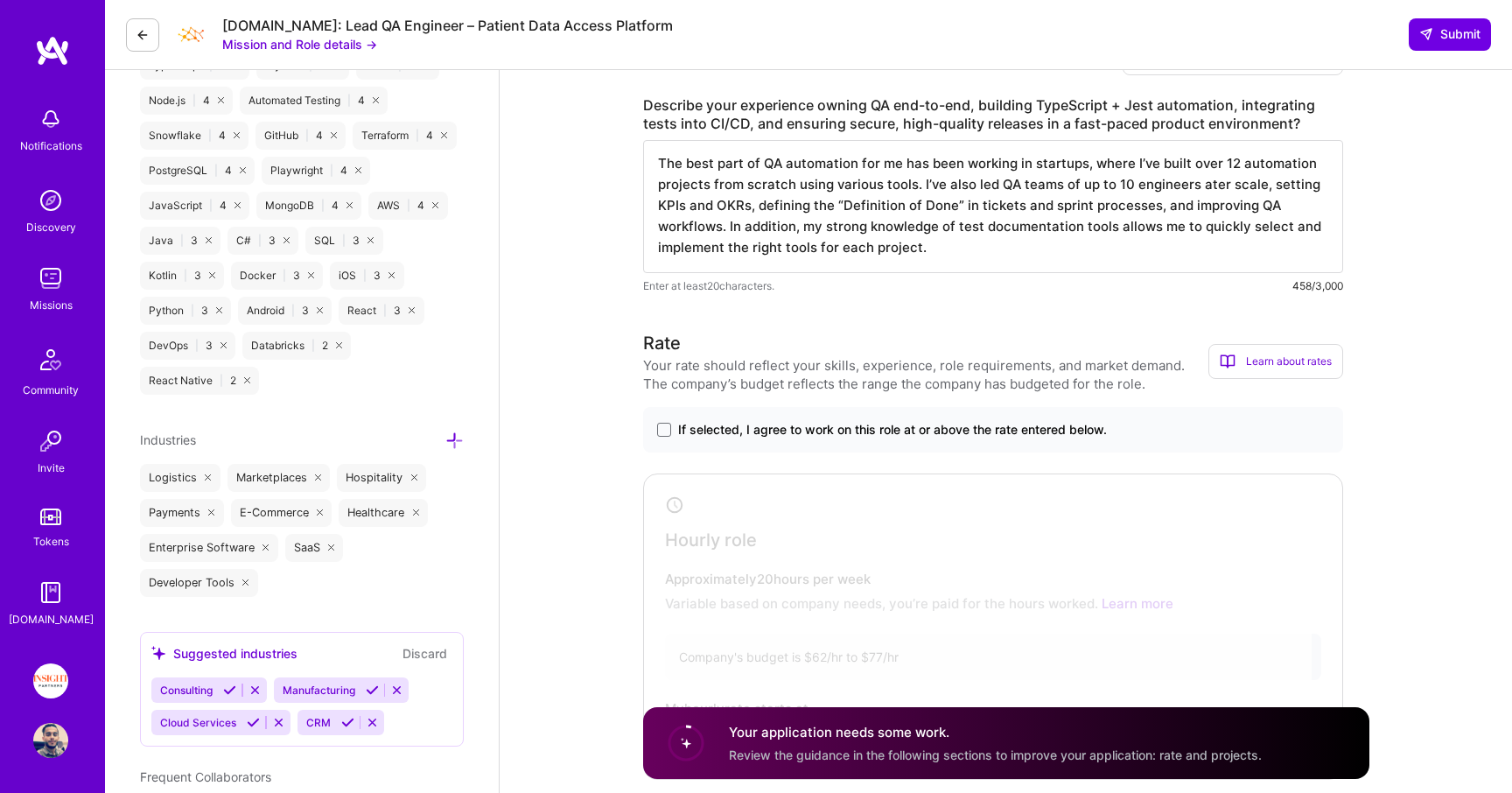
scroll to position [1068, 0]
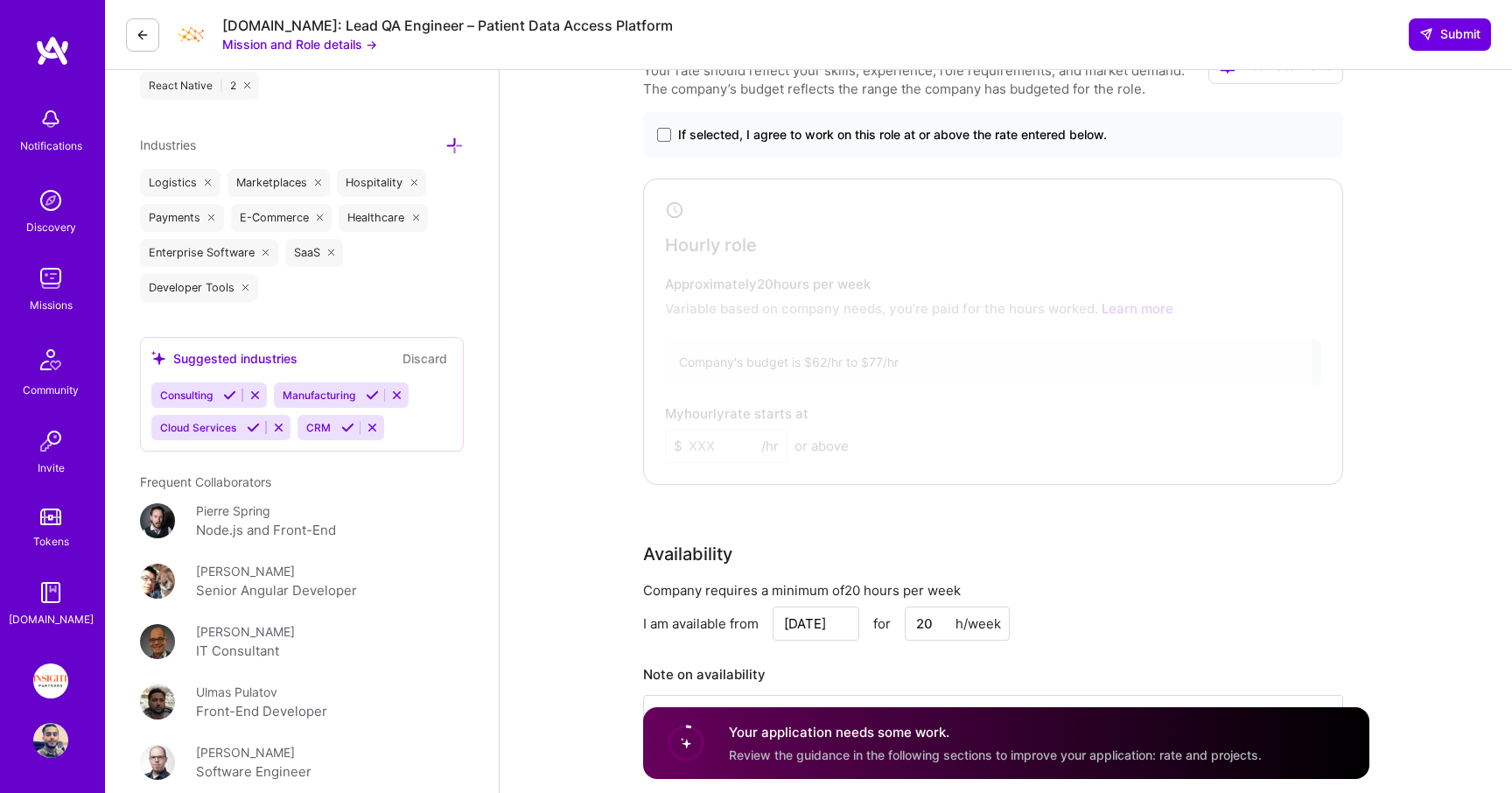
type textarea "The best part of QA automation for me has been working in startups, where I’ve …"
click at [909, 310] on div at bounding box center [980, 328] width 664 height 289
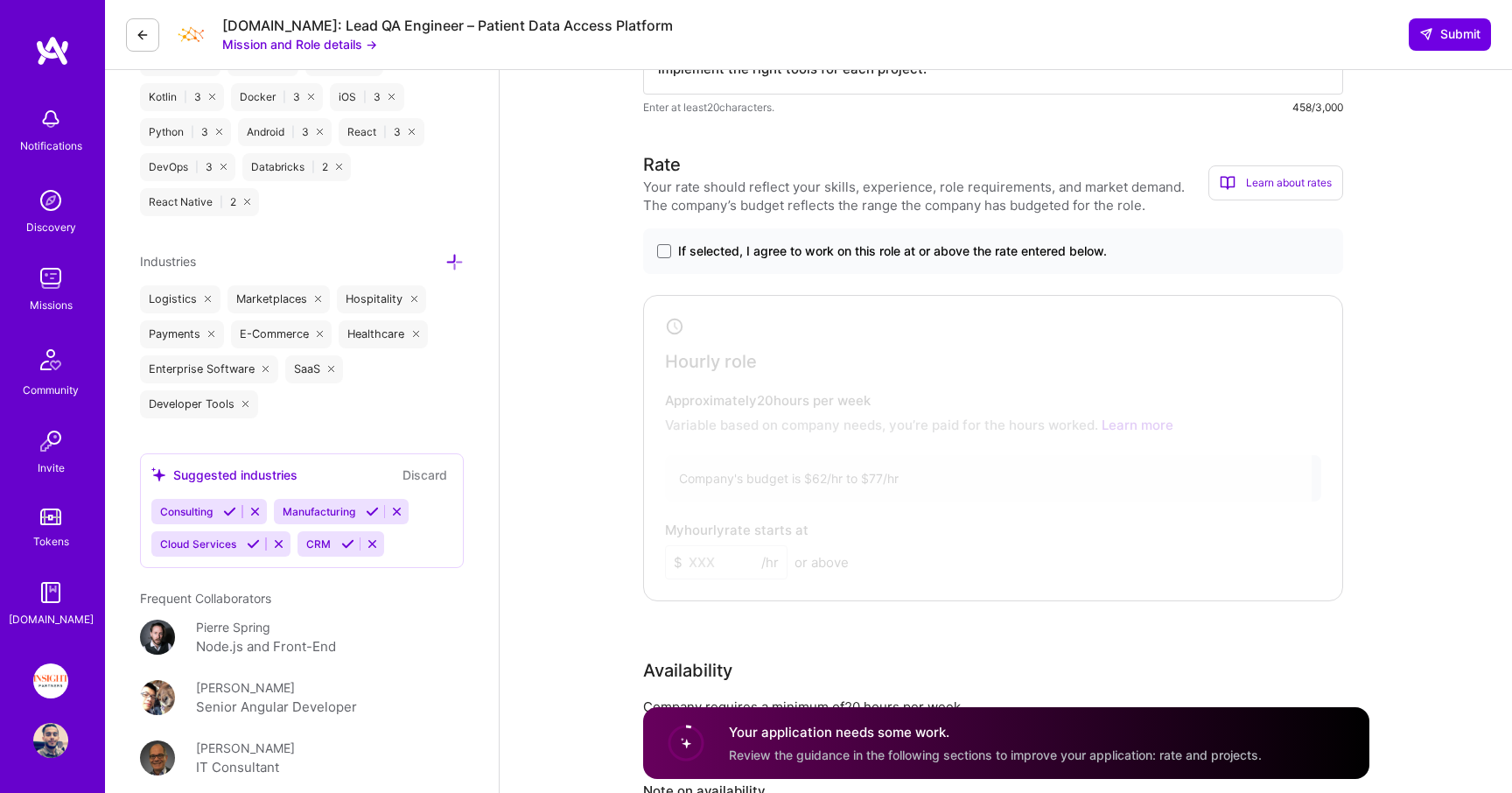
scroll to position [1205, 0]
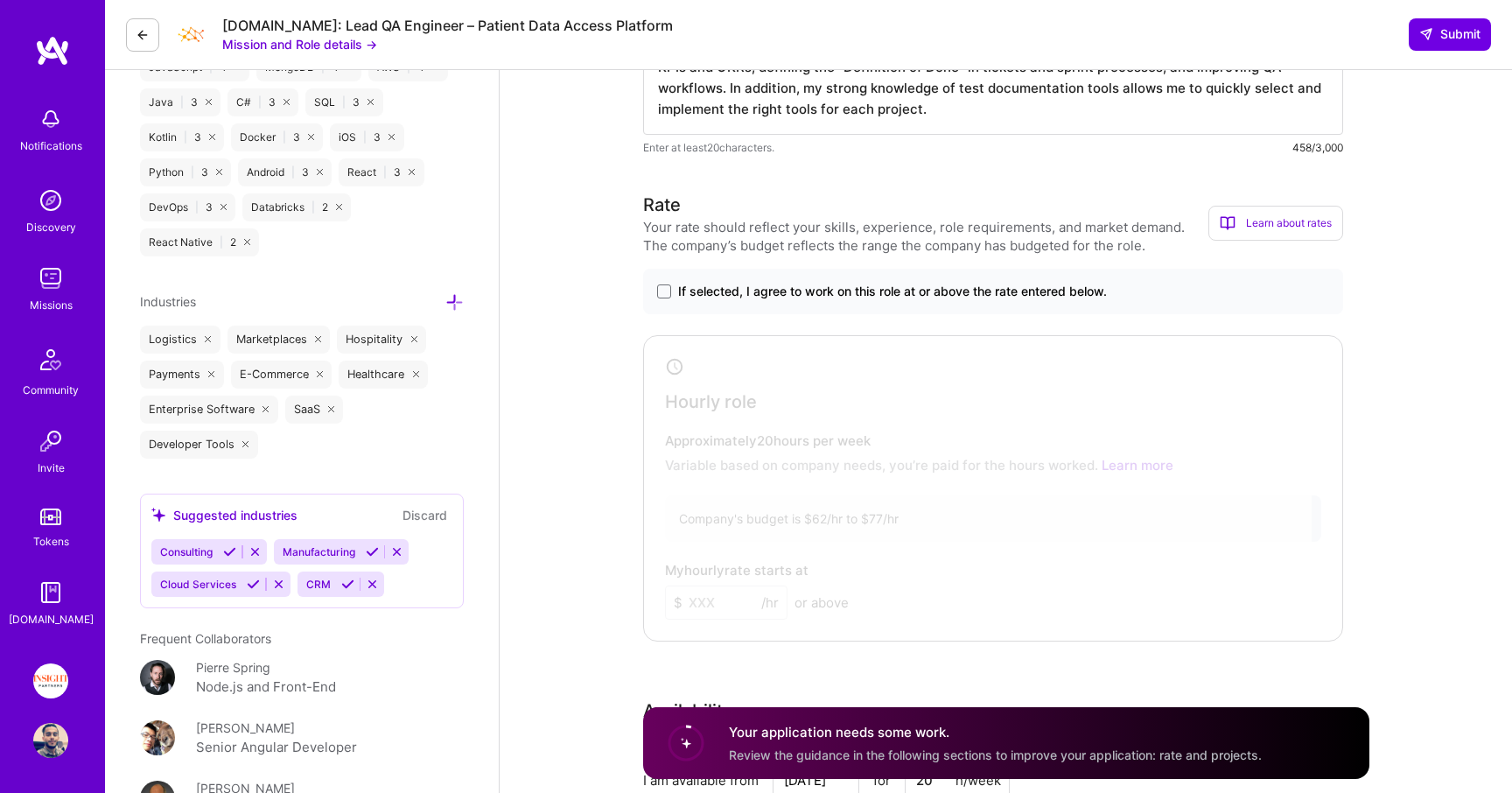
click at [710, 274] on div "If selected, I agree to work on this role at or above the rate entered below." at bounding box center [993, 291] width 700 height 45
click at [699, 292] on span "If selected, I agree to work on this role at or above the rate entered below." at bounding box center [893, 291] width 429 height 17
click at [0, 0] on input "If selected, I agree to work on this role at or above the rate entered below." at bounding box center [0, 0] width 0 height 0
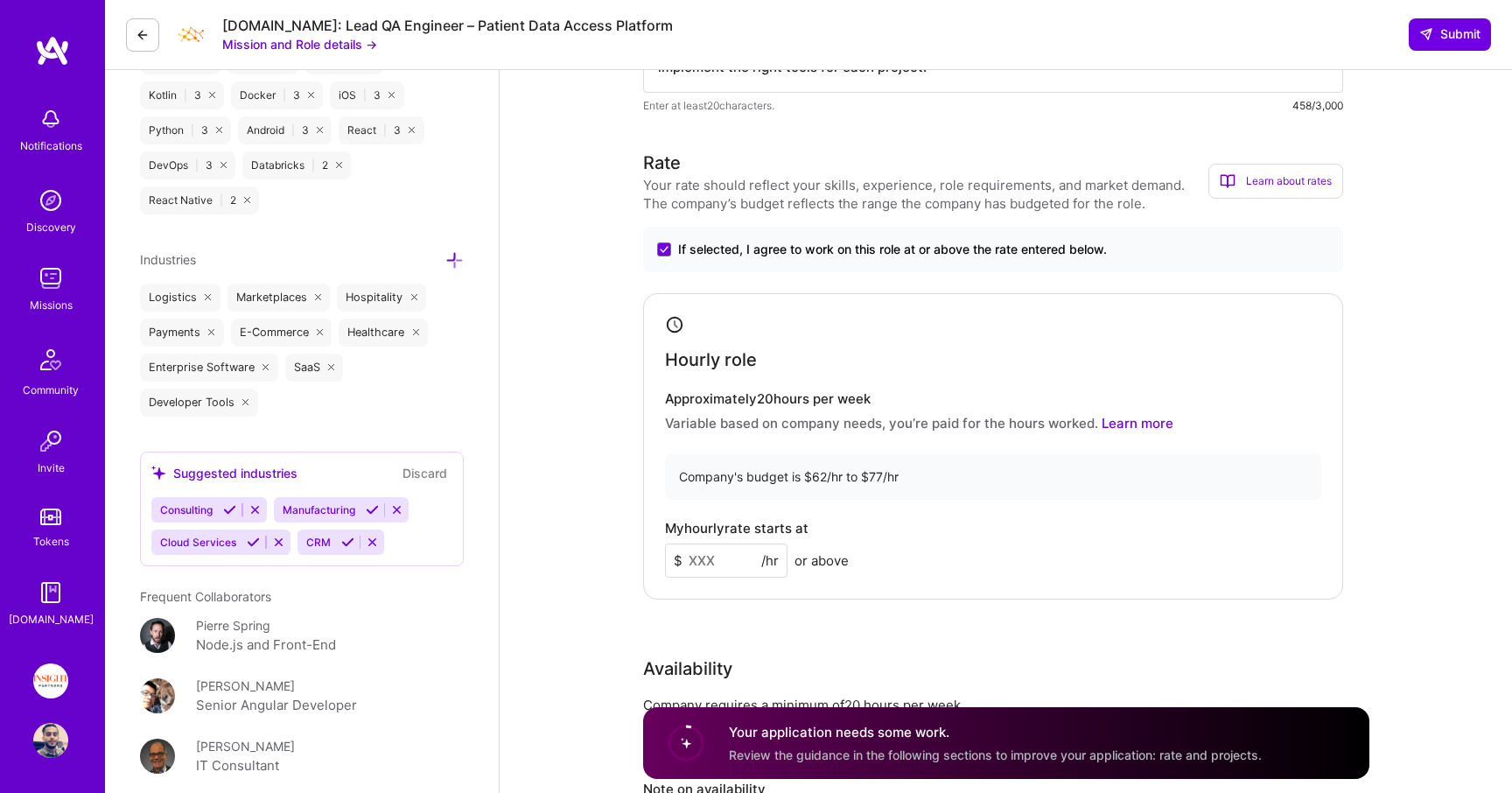
scroll to position [1258, 0]
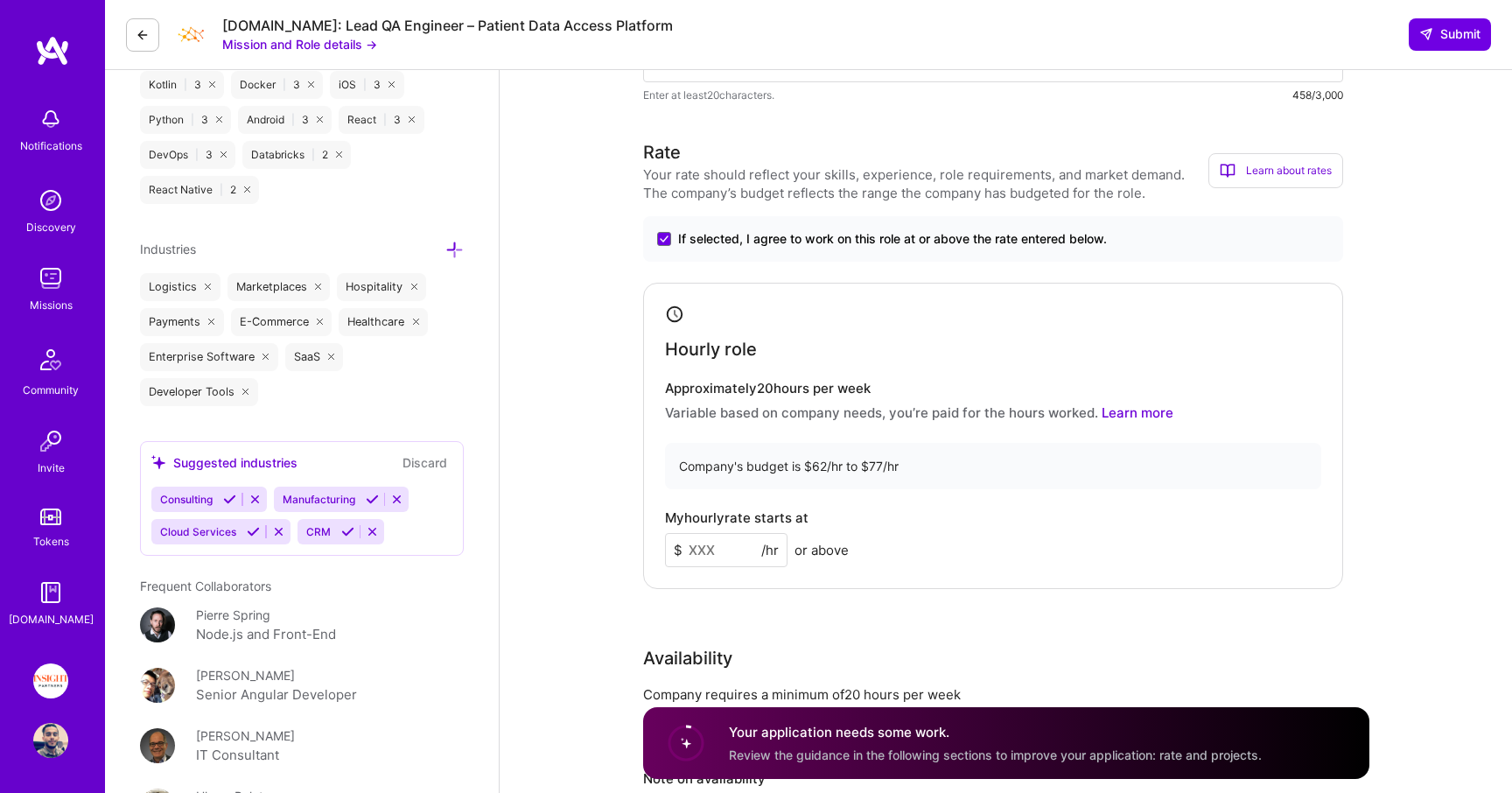
click at [719, 551] on input at bounding box center [727, 550] width 123 height 34
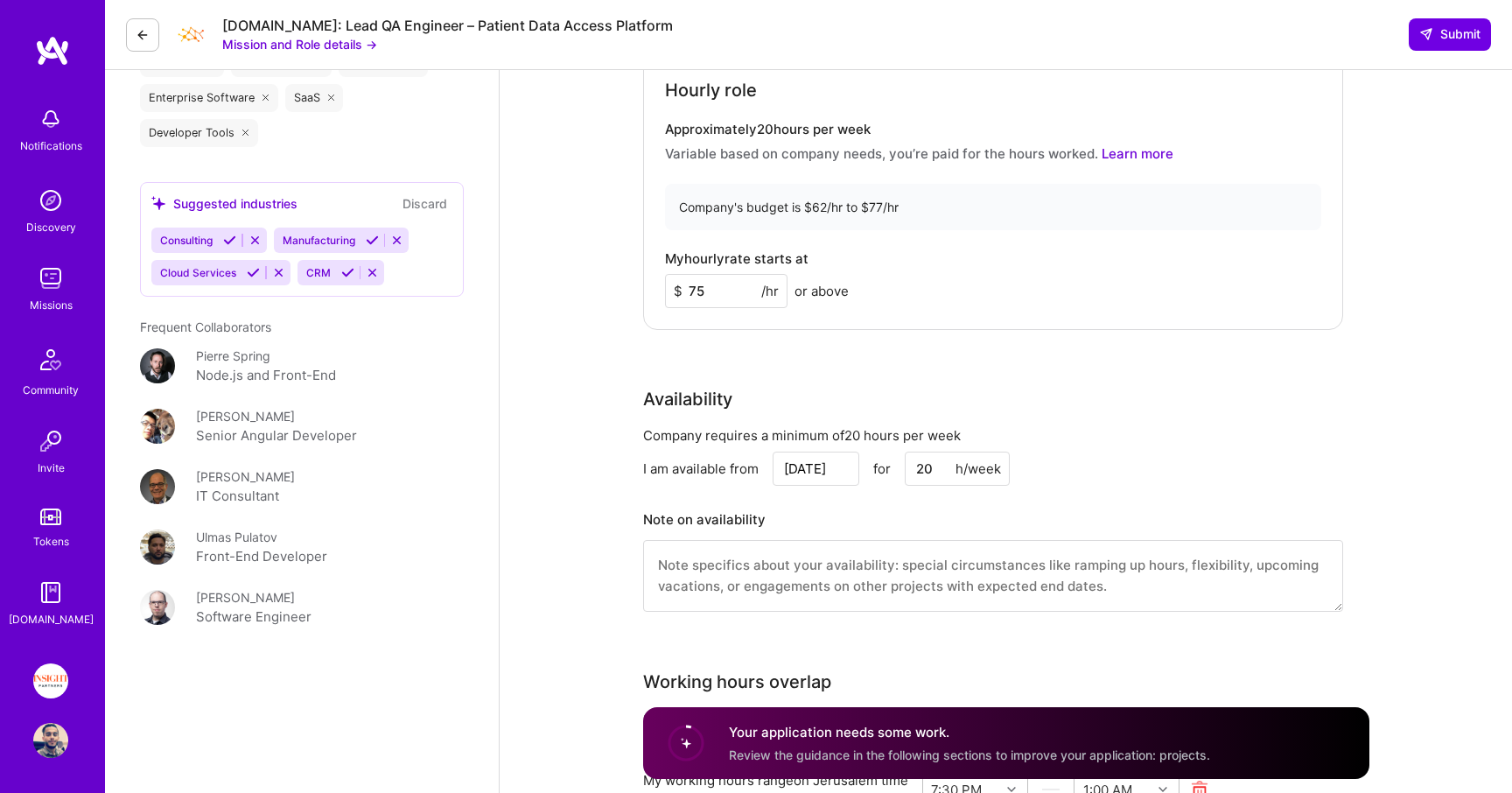
scroll to position [1521, 0]
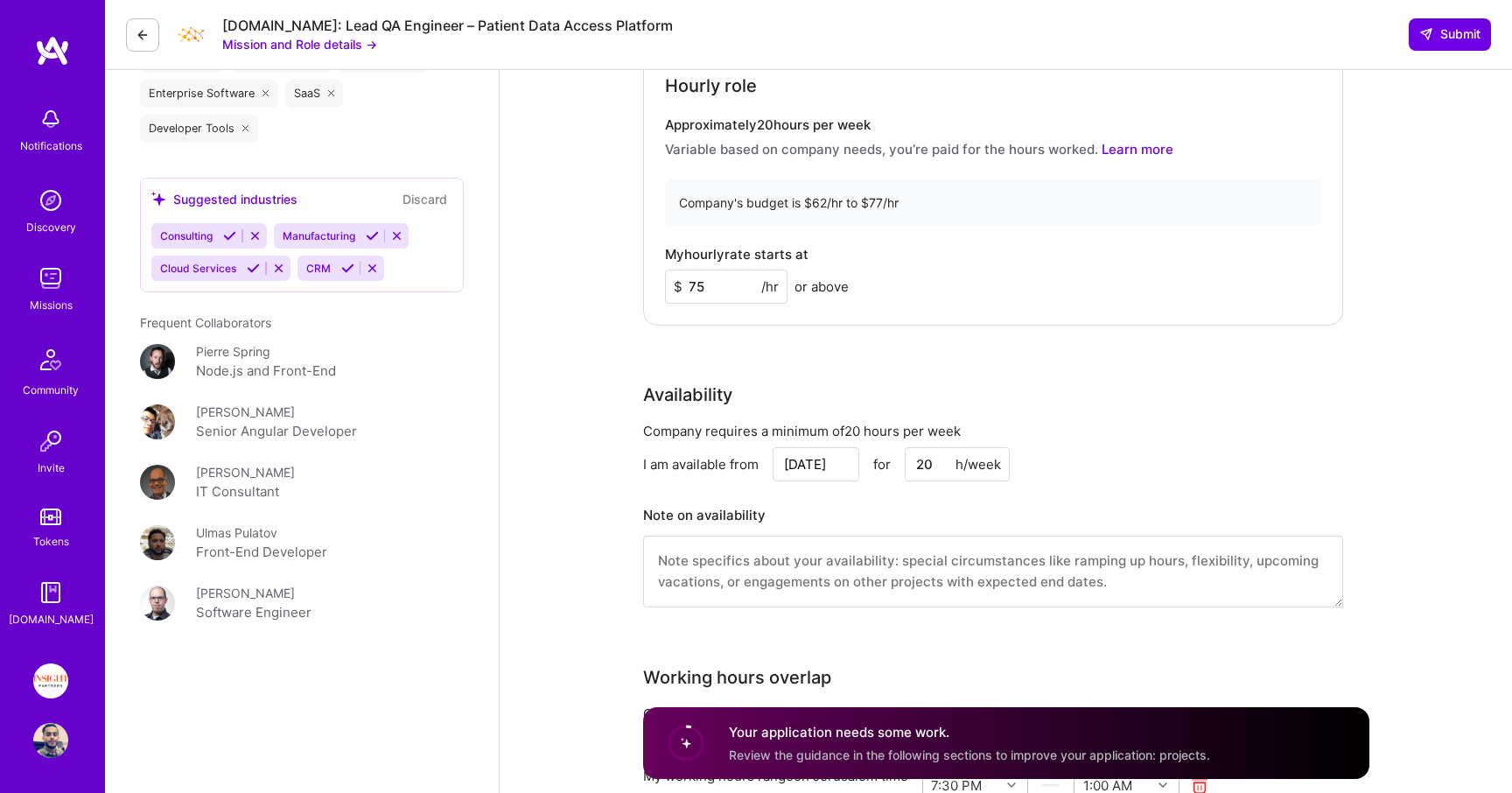
type input "75"
click at [815, 475] on input "[DATE]" at bounding box center [816, 465] width 87 height 34
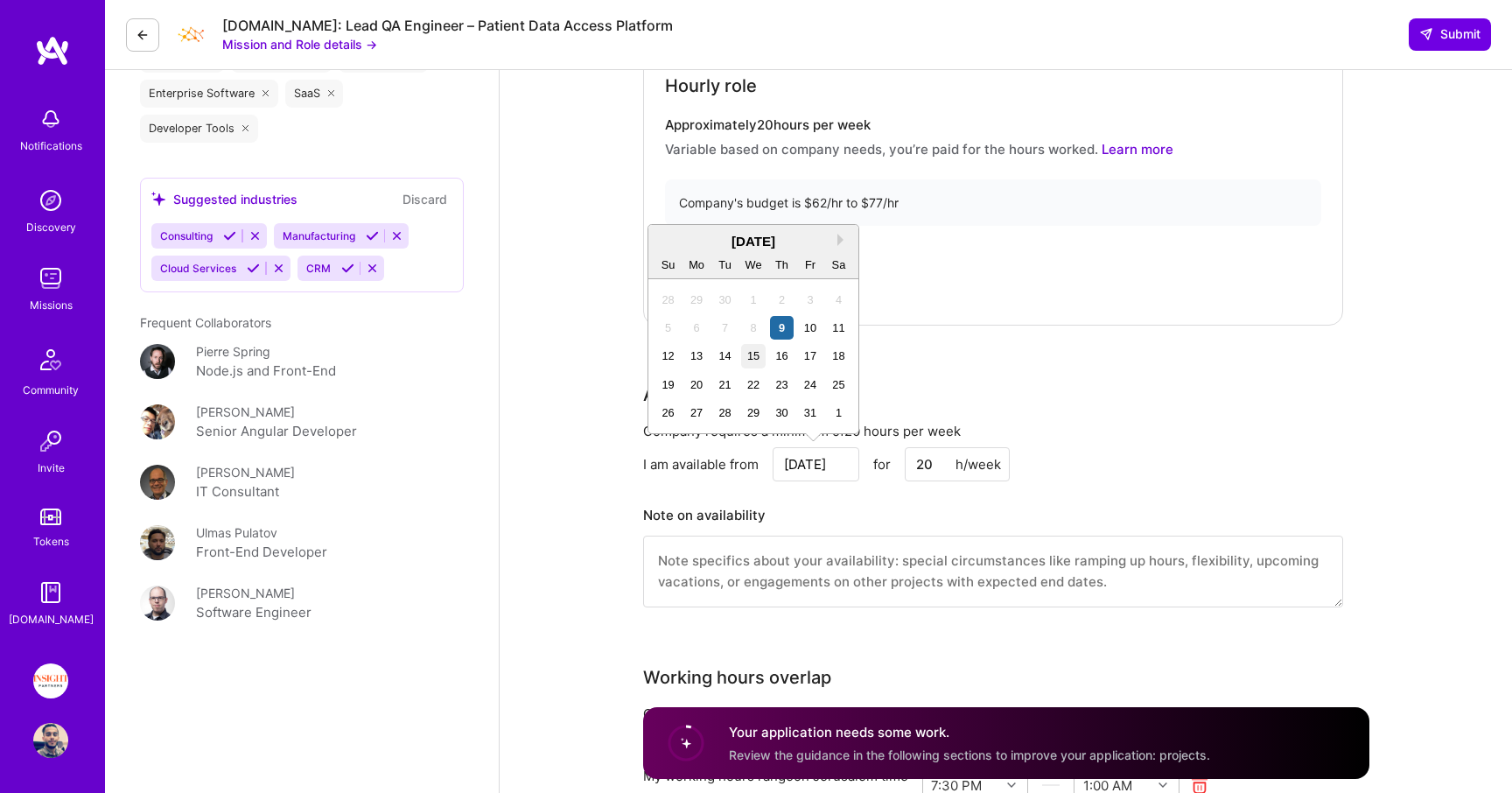
click at [760, 356] on div "15" at bounding box center [753, 355] width 23 height 23
type input "[DATE]"
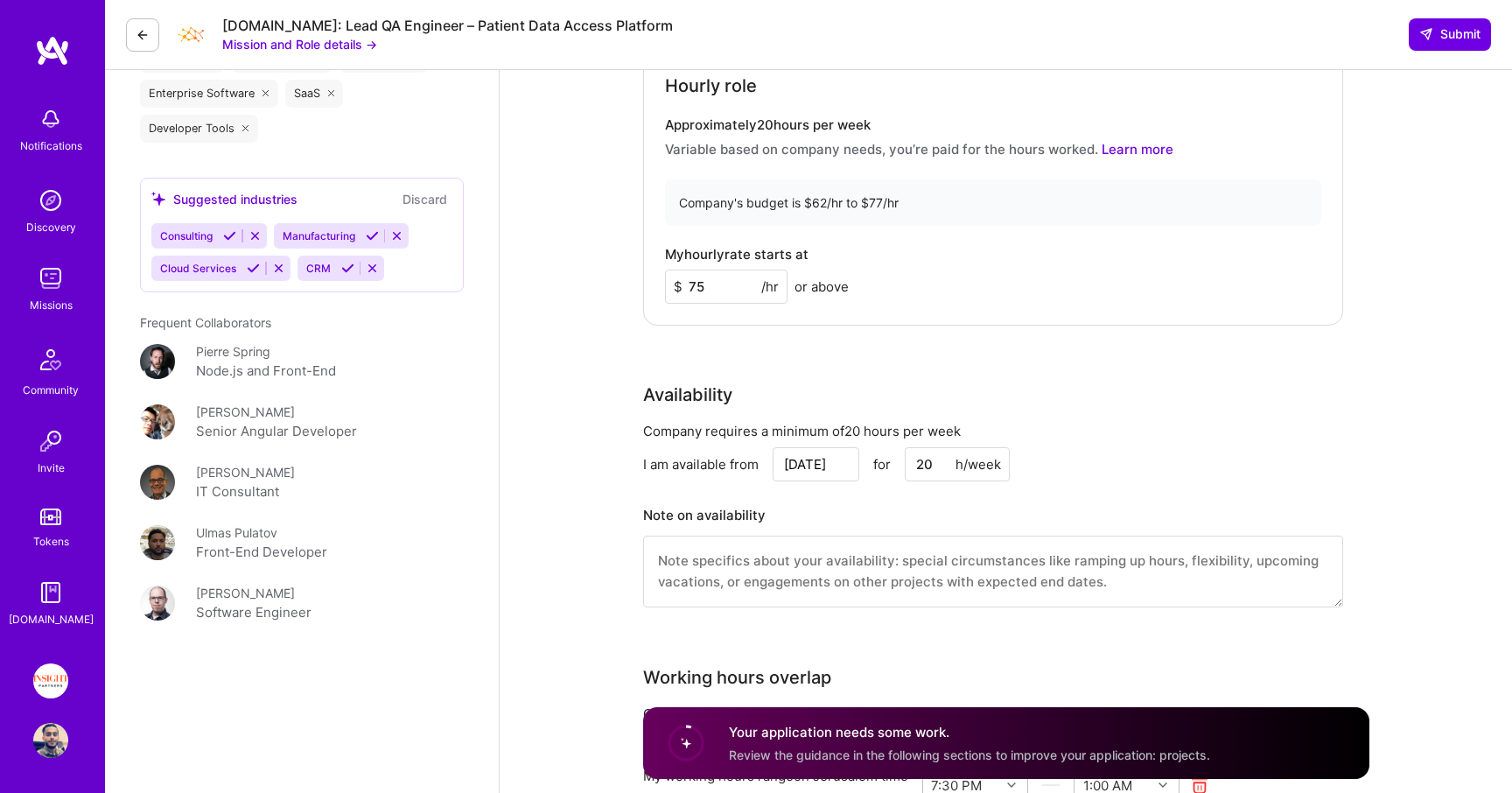
click at [915, 466] on input "20" at bounding box center [958, 465] width 105 height 34
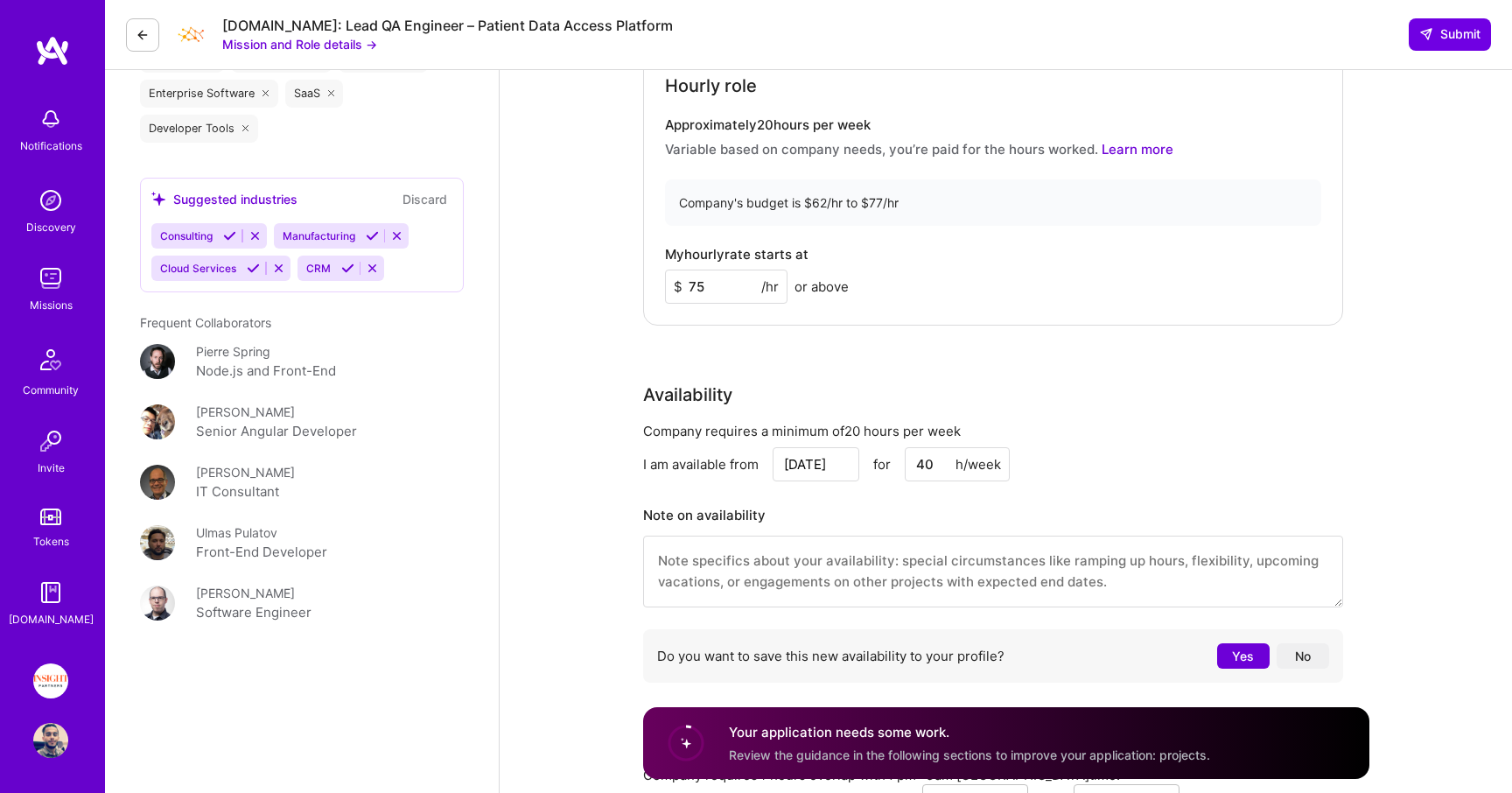
type input "40"
click at [857, 530] on div "Note on availability" at bounding box center [993, 555] width 700 height 105
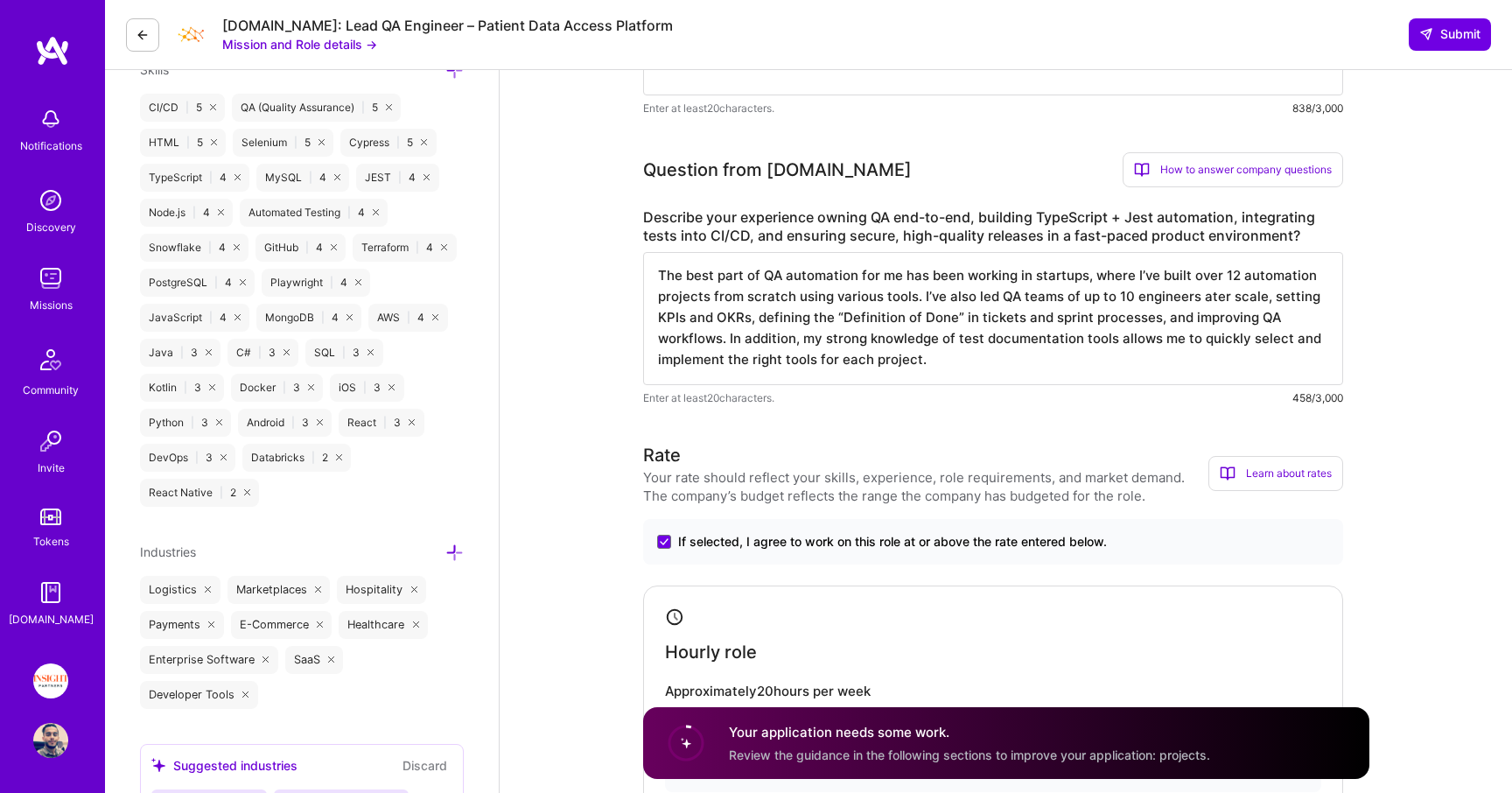
scroll to position [867, 0]
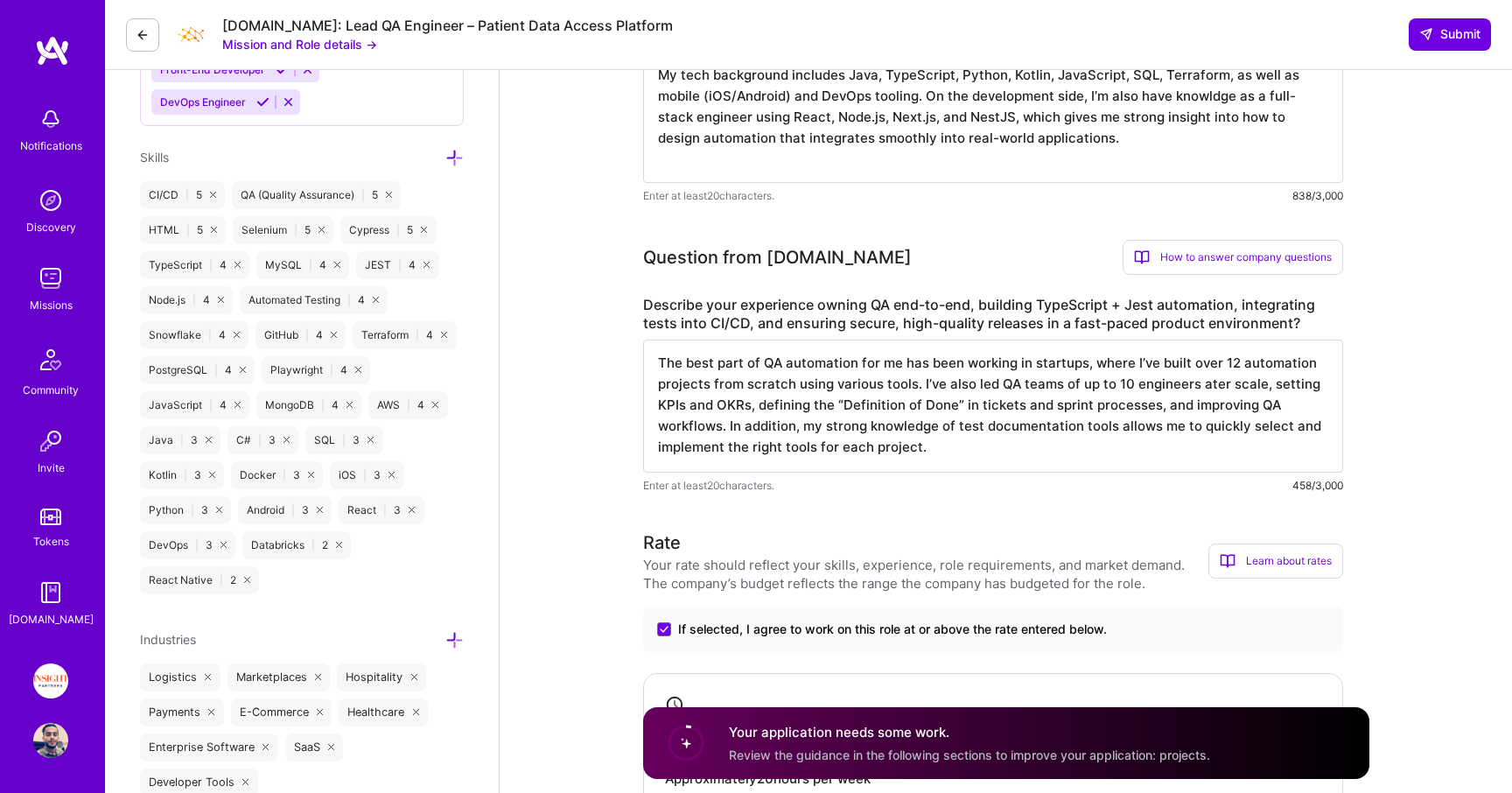
click at [970, 459] on textarea "The best part of QA automation for me has been working in startups, where I’ve …" at bounding box center [993, 407] width 700 height 134
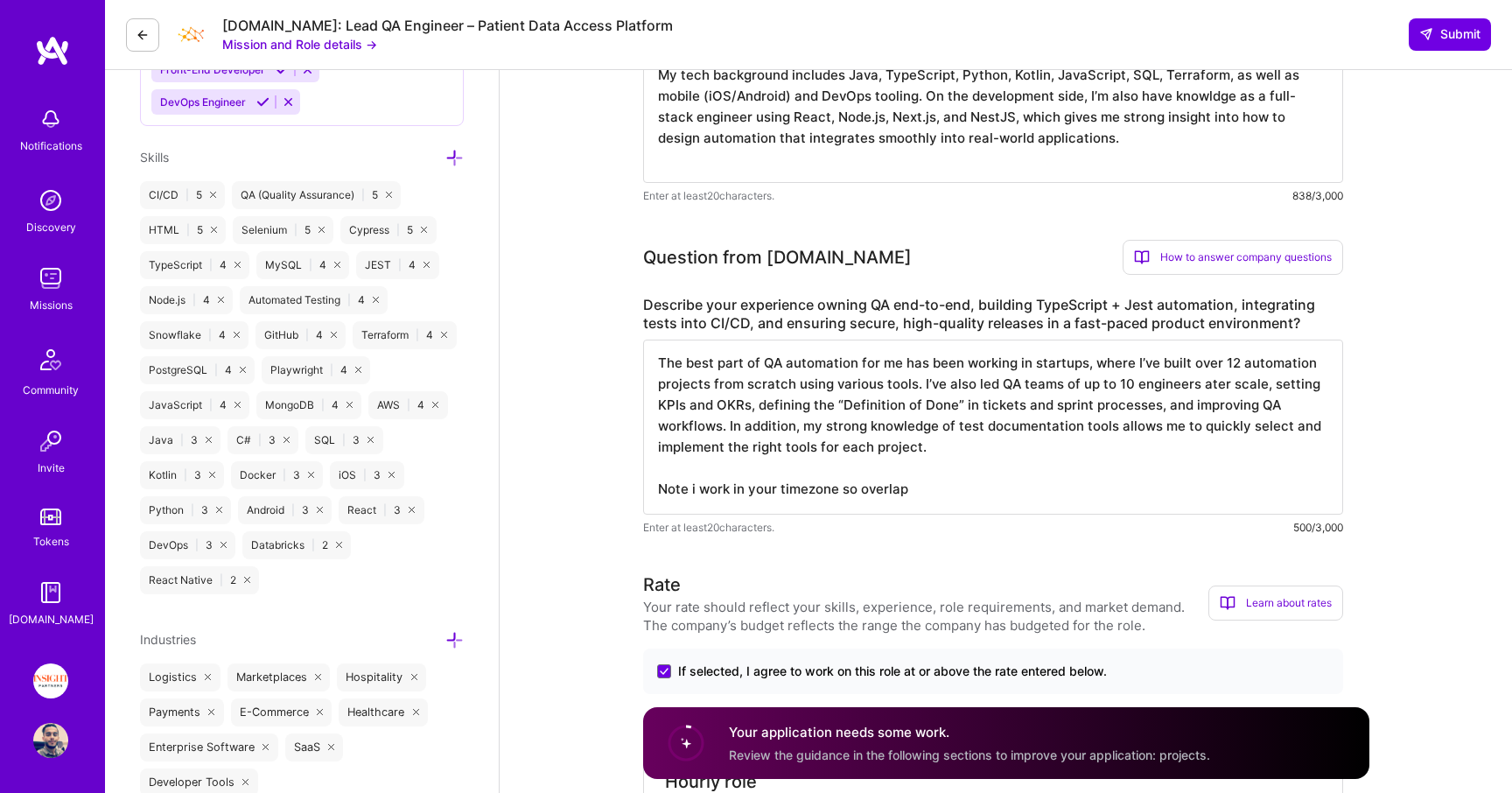
click at [858, 491] on textarea "The best part of QA automation for me has been working in startups, where I’ve …" at bounding box center [993, 428] width 700 height 175
click at [961, 507] on textarea "The best part of QA automation for me has been working in startups, where I’ve …" at bounding box center [993, 428] width 700 height 175
type textarea "The best part of QA automation for me has been working in startups, where I’ve …"
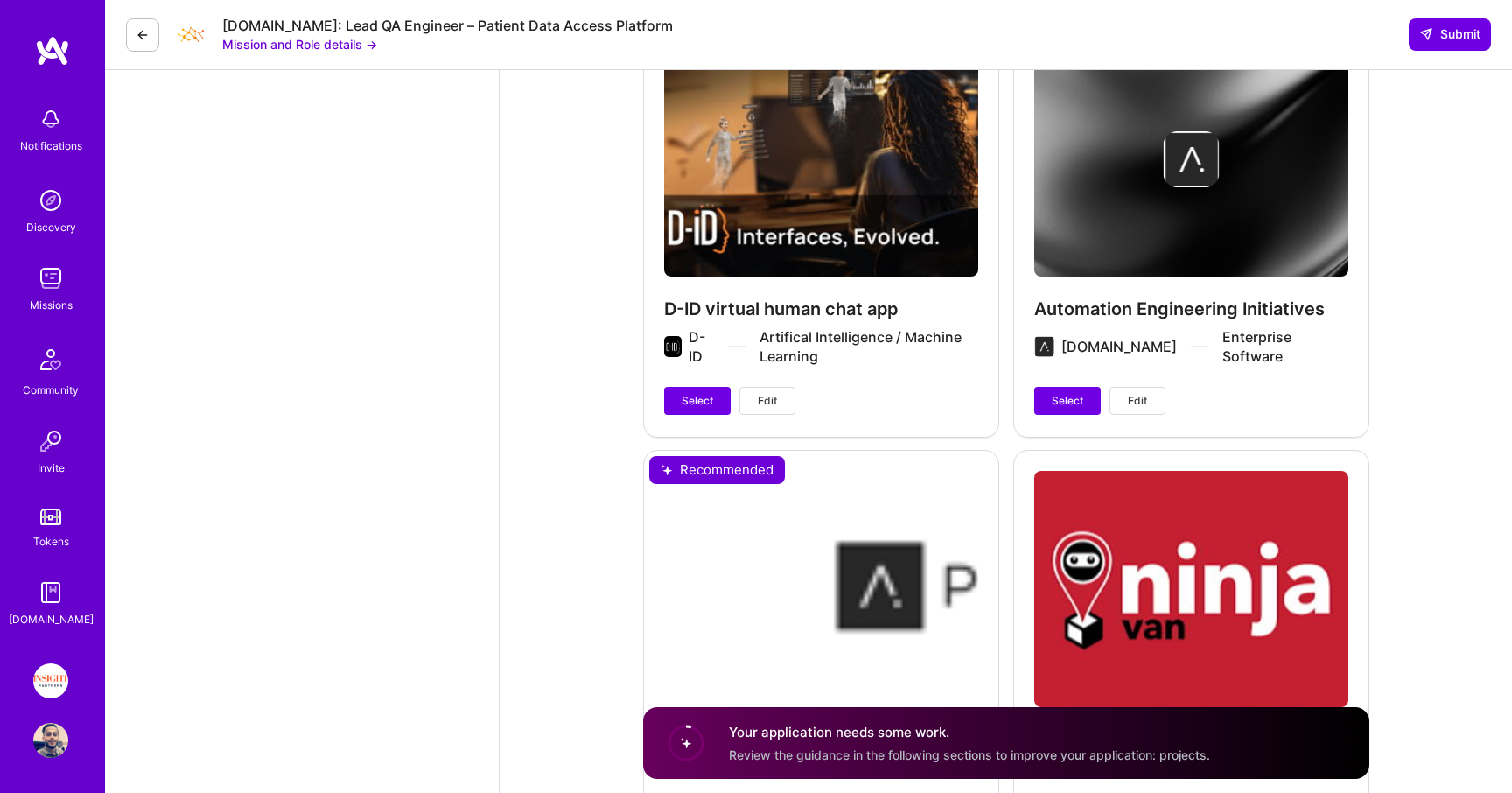
scroll to position [3681, 0]
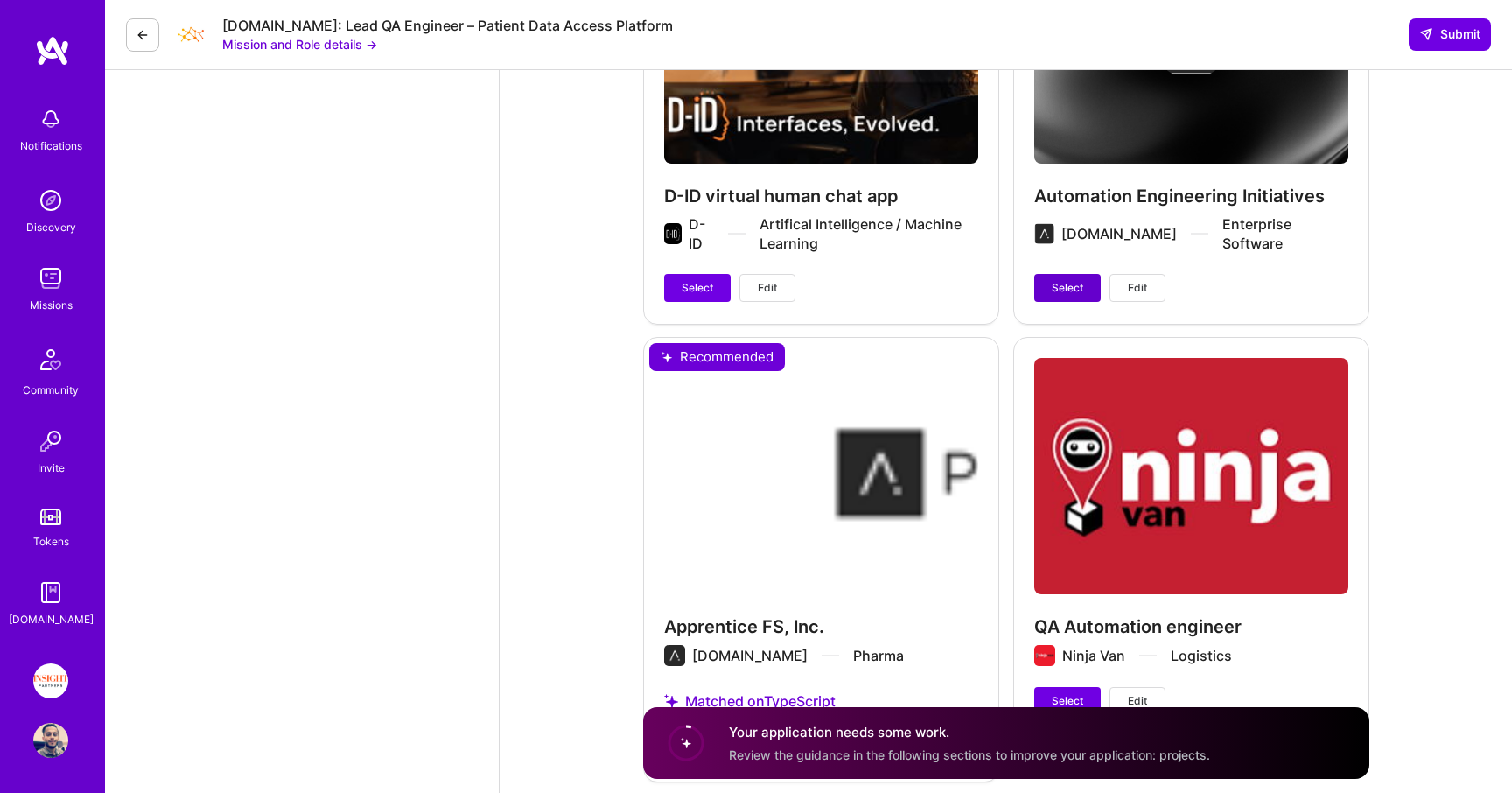
click at [1064, 281] on span "Select" at bounding box center [1068, 288] width 32 height 15
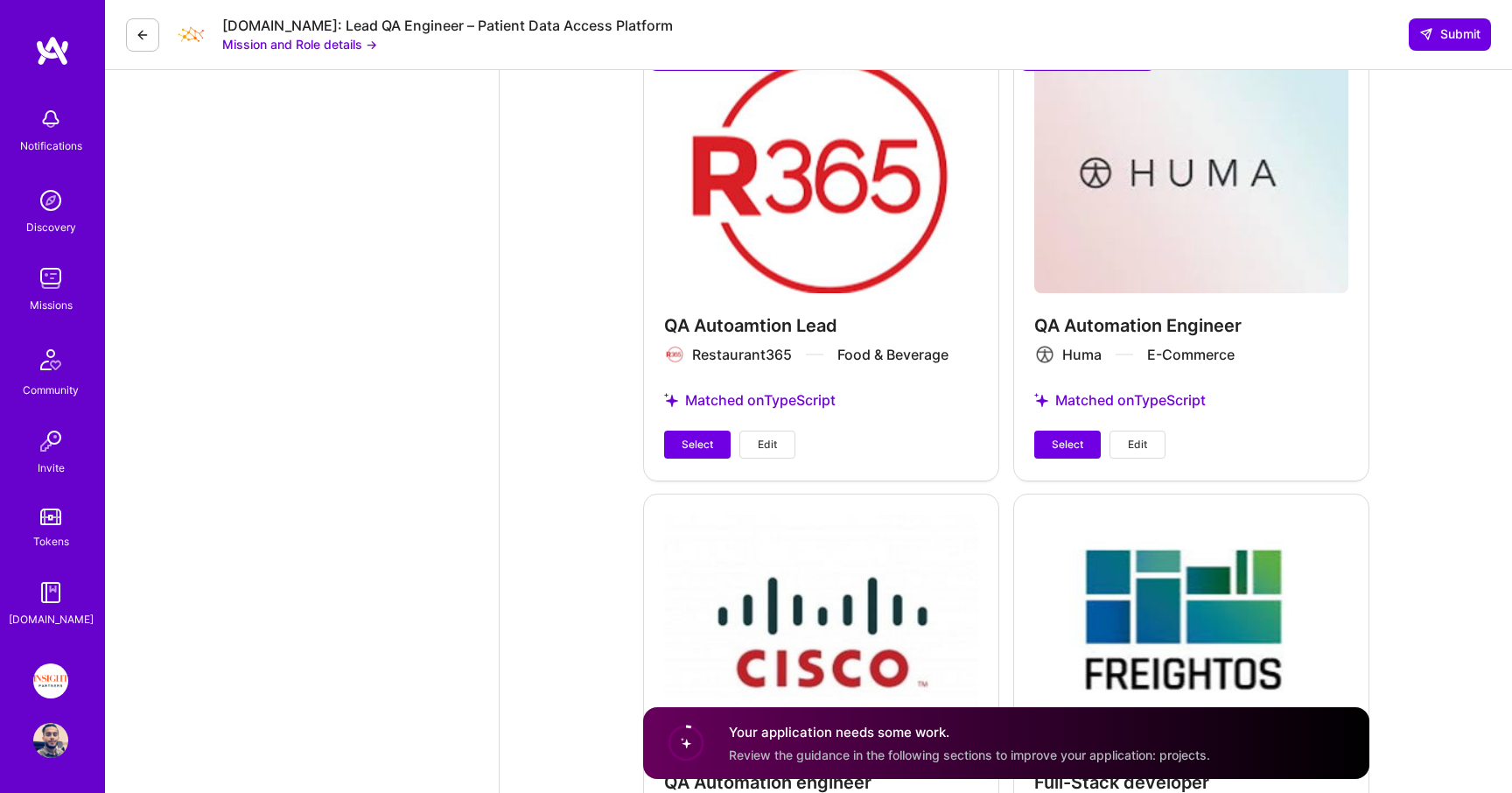
scroll to position [4476, 0]
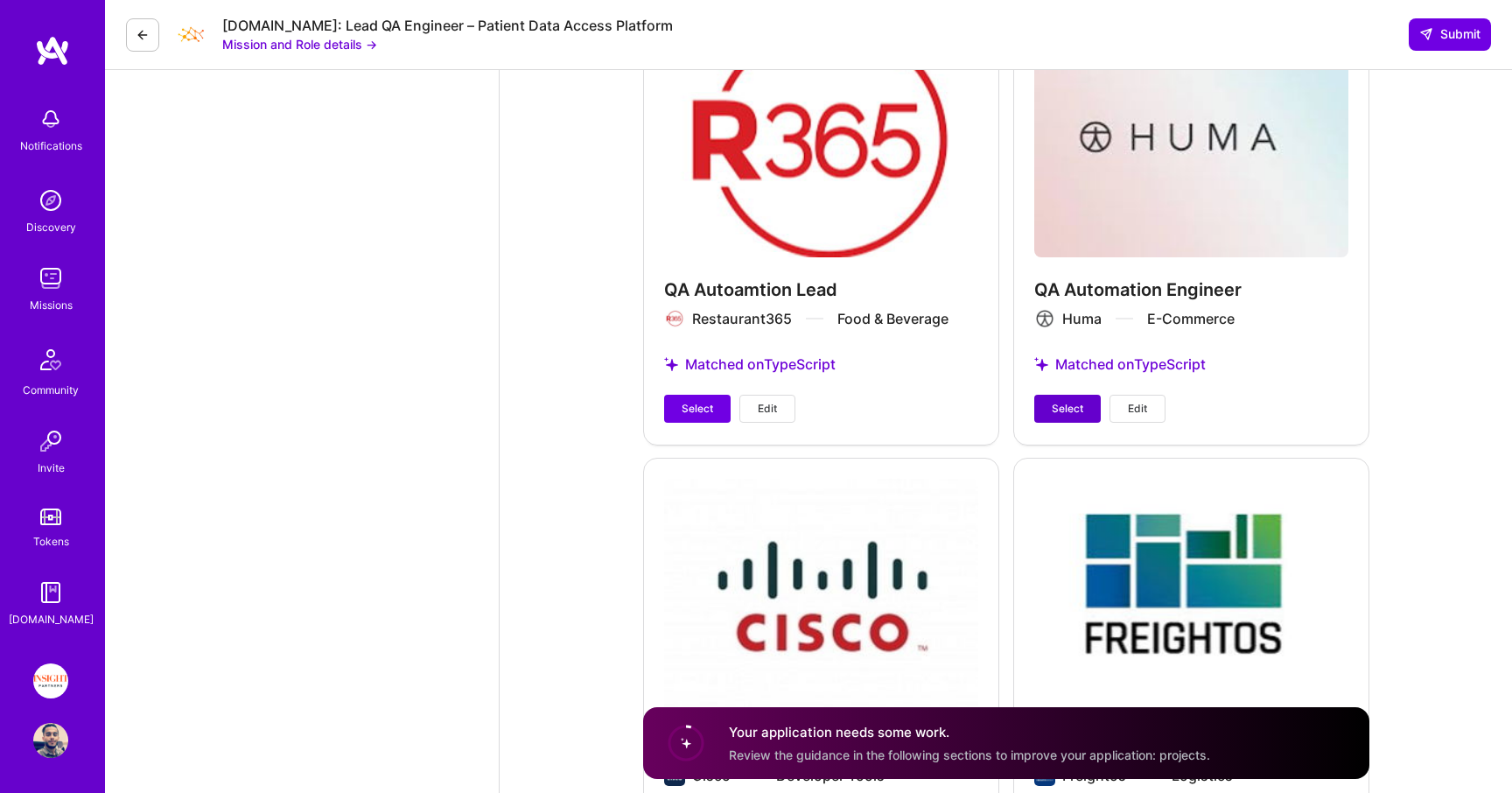
click at [1063, 409] on span "Select" at bounding box center [1068, 409] width 32 height 15
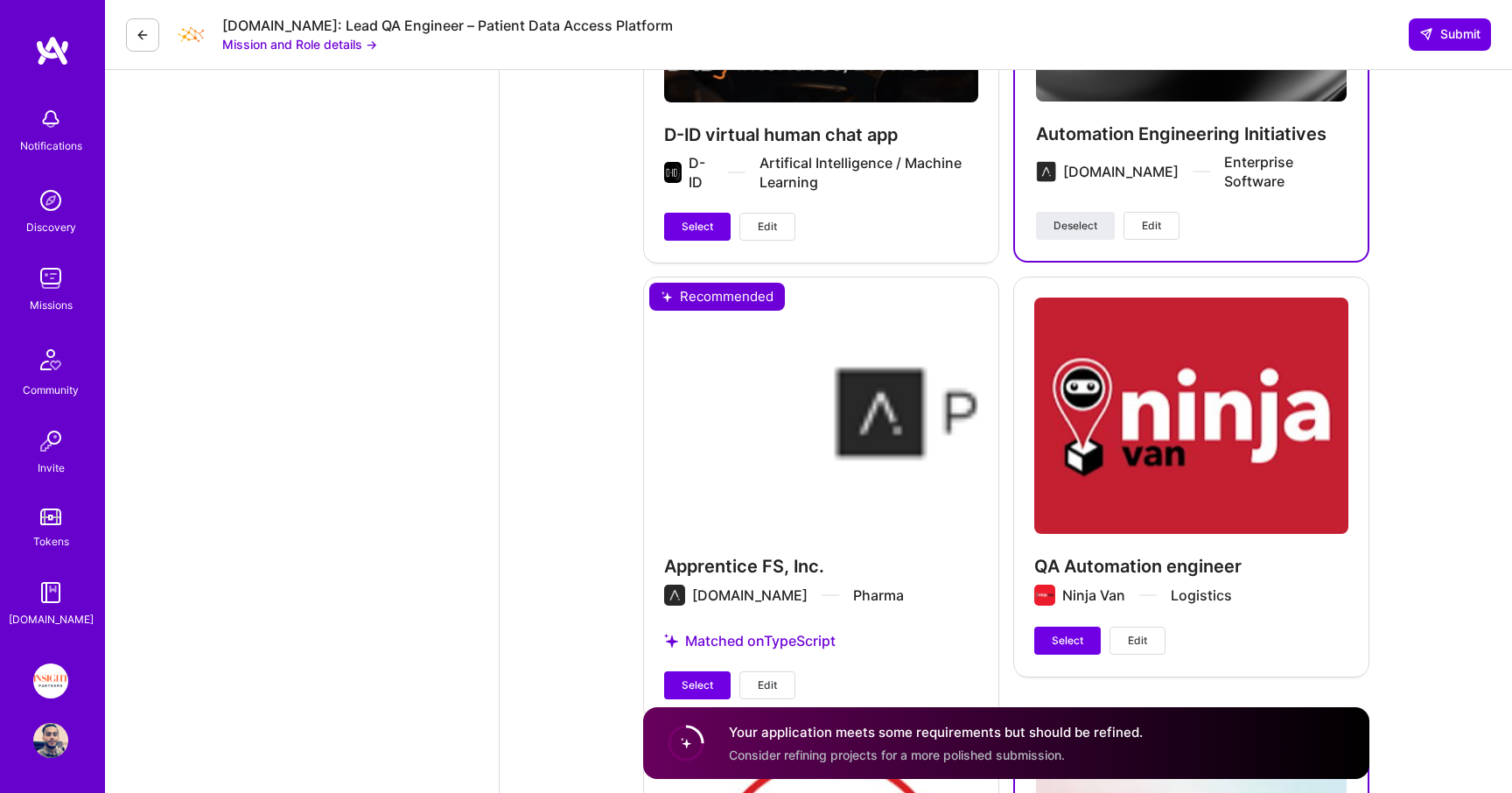
scroll to position [3714, 0]
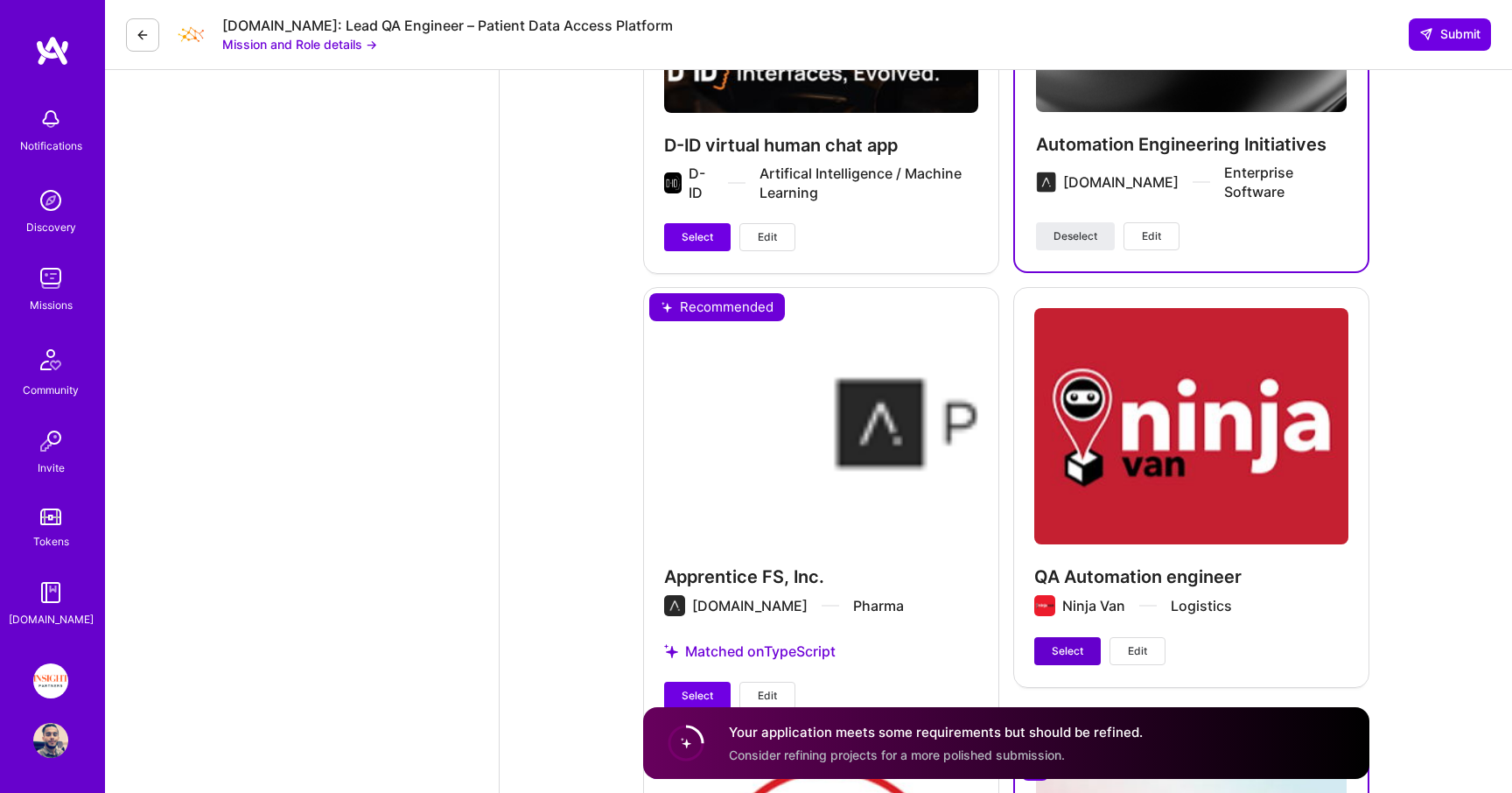
click at [1065, 659] on span "Select" at bounding box center [1068, 650] width 32 height 15
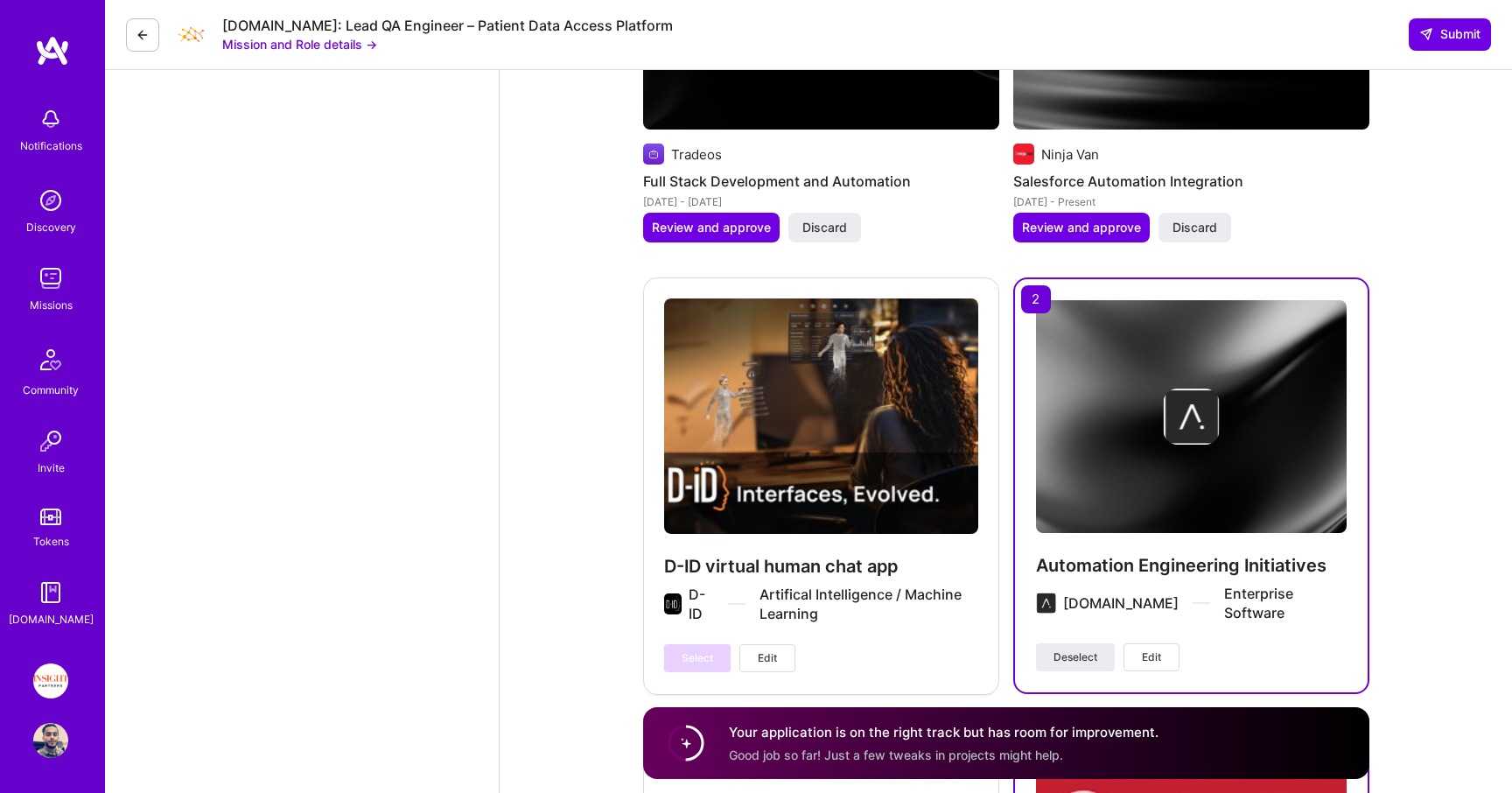
scroll to position [3308, 0]
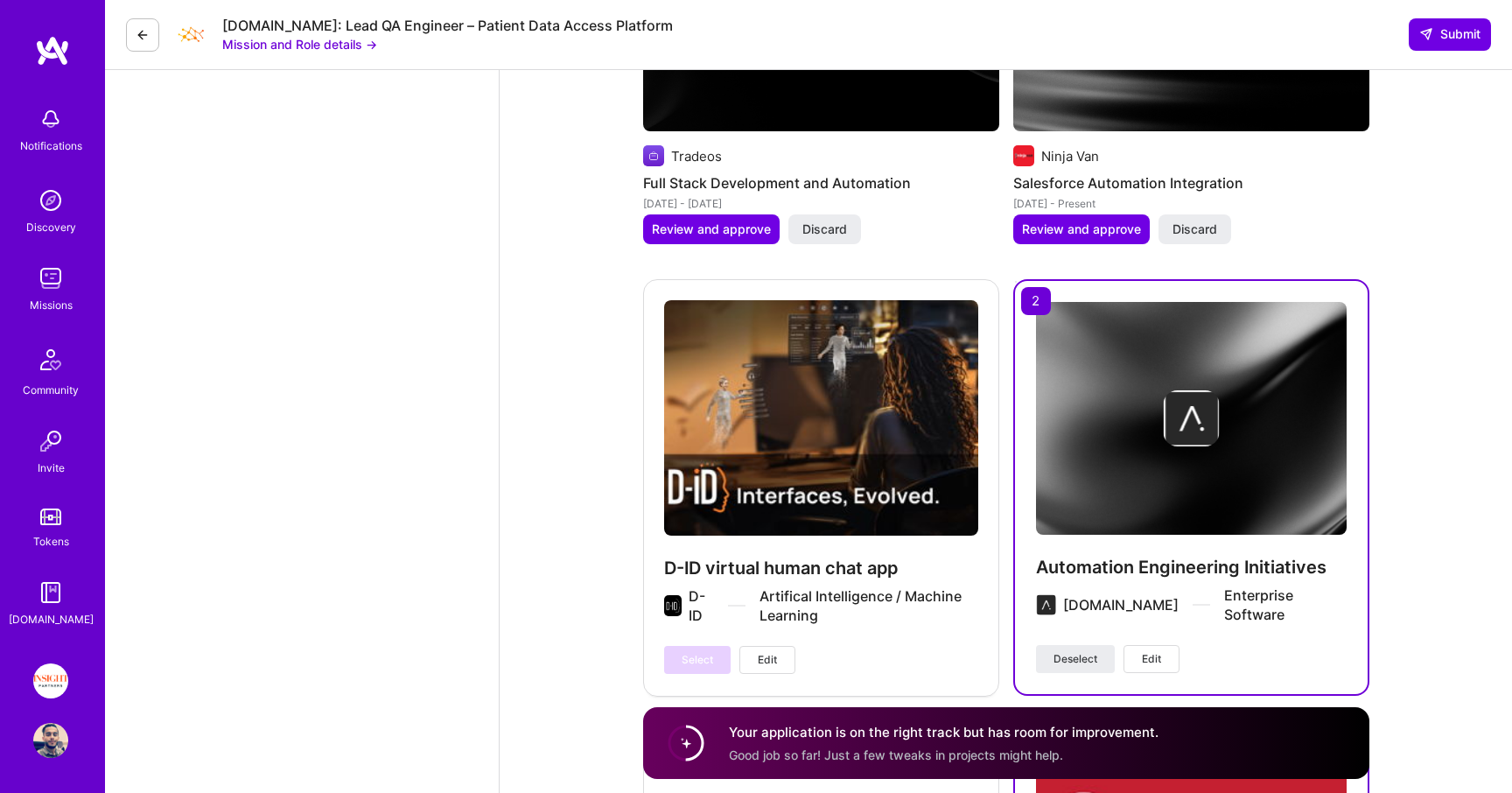
click at [691, 662] on div "Select Edit" at bounding box center [730, 659] width 132 height 28
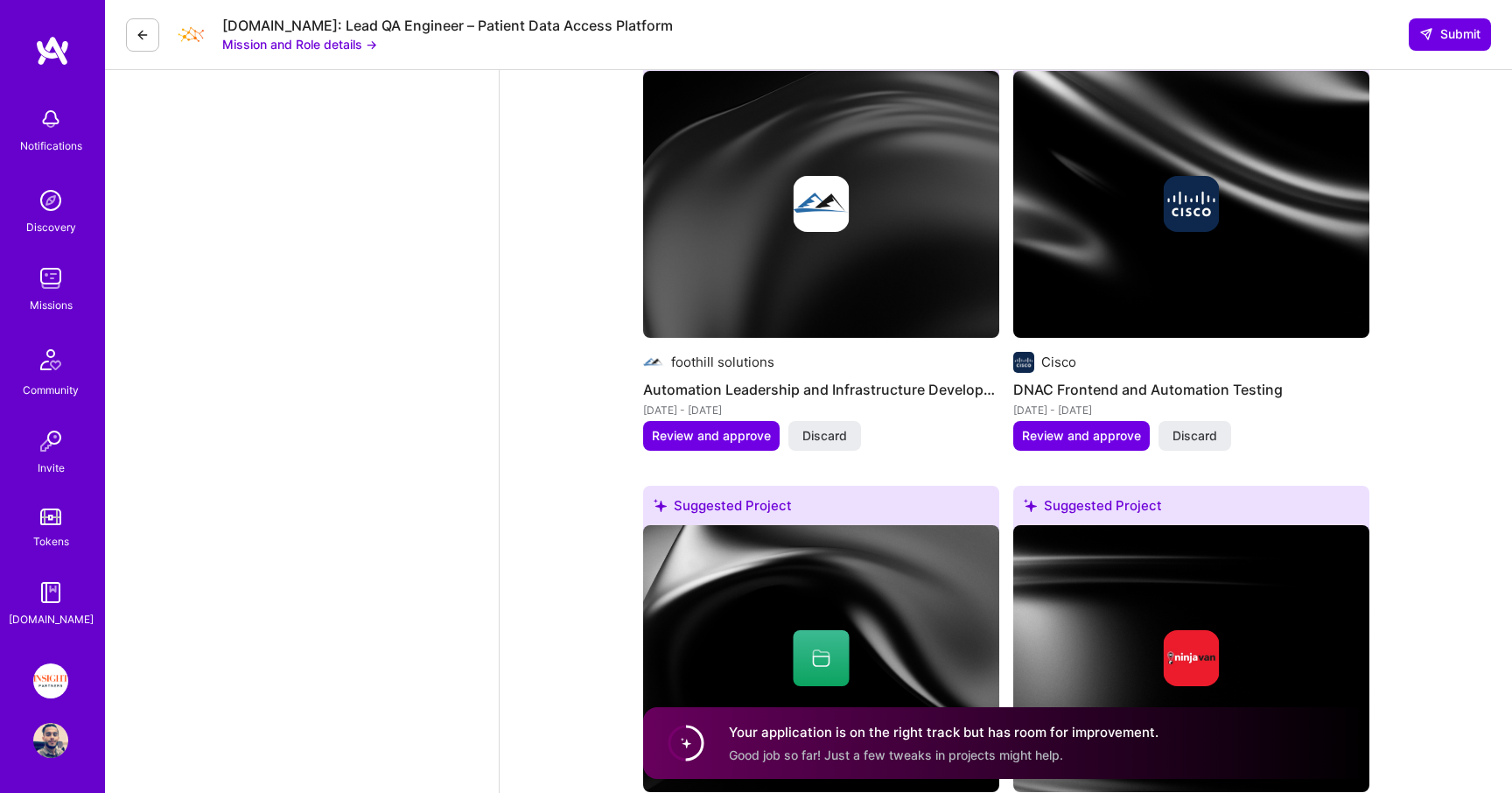
scroll to position [2646, 0]
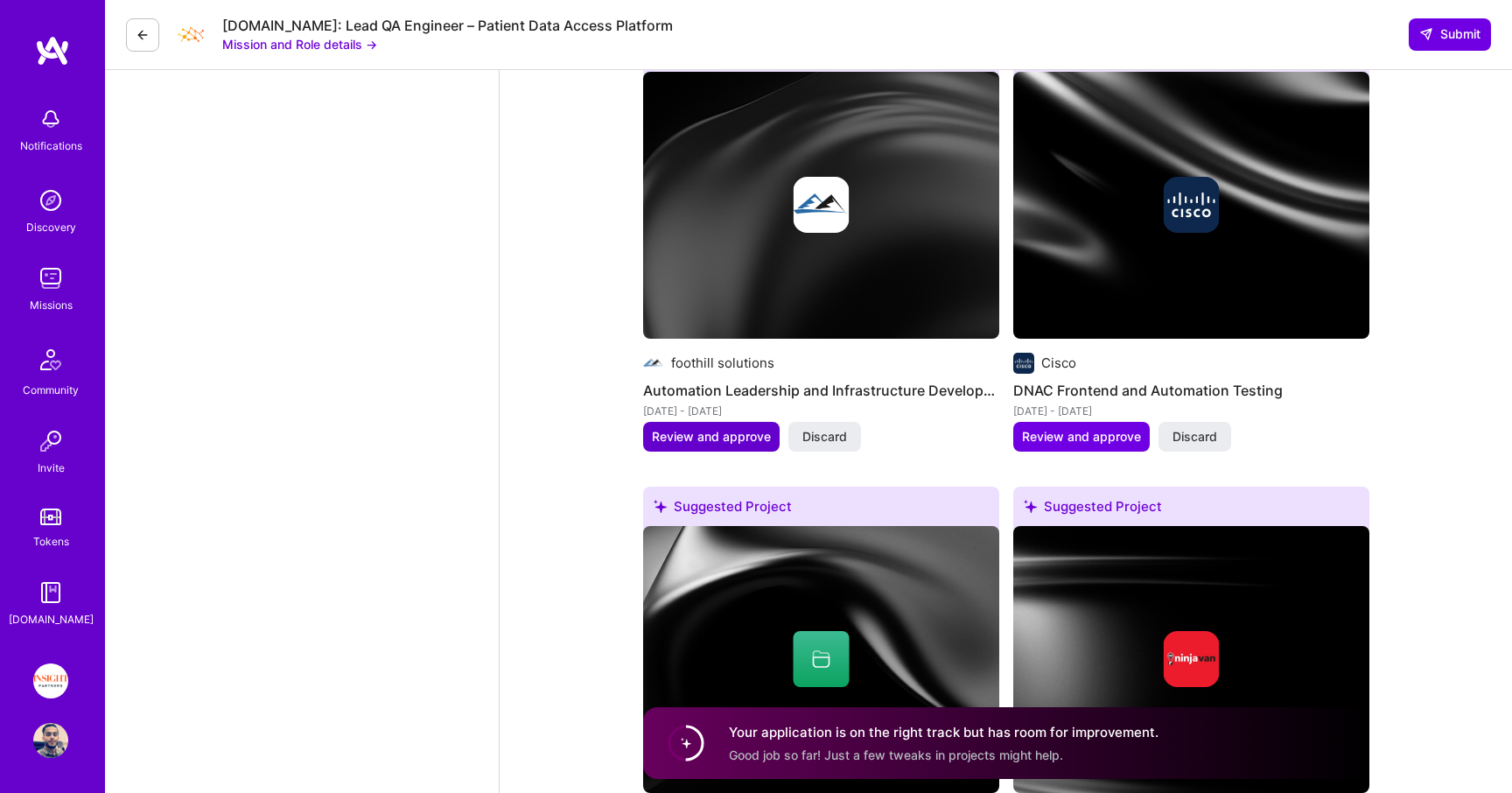
click at [700, 439] on span "Review and approve" at bounding box center [711, 437] width 119 height 17
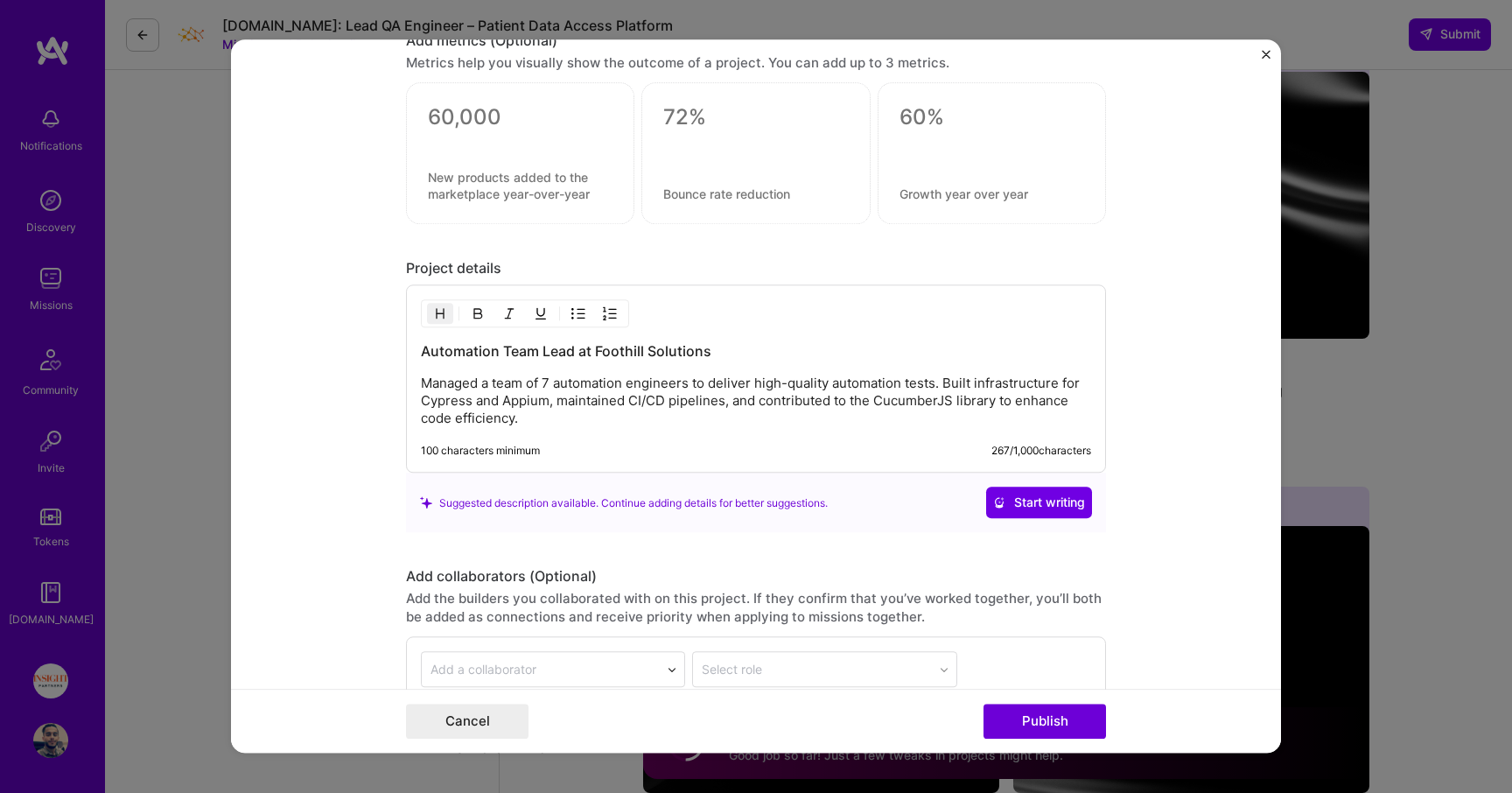
scroll to position [1604, 0]
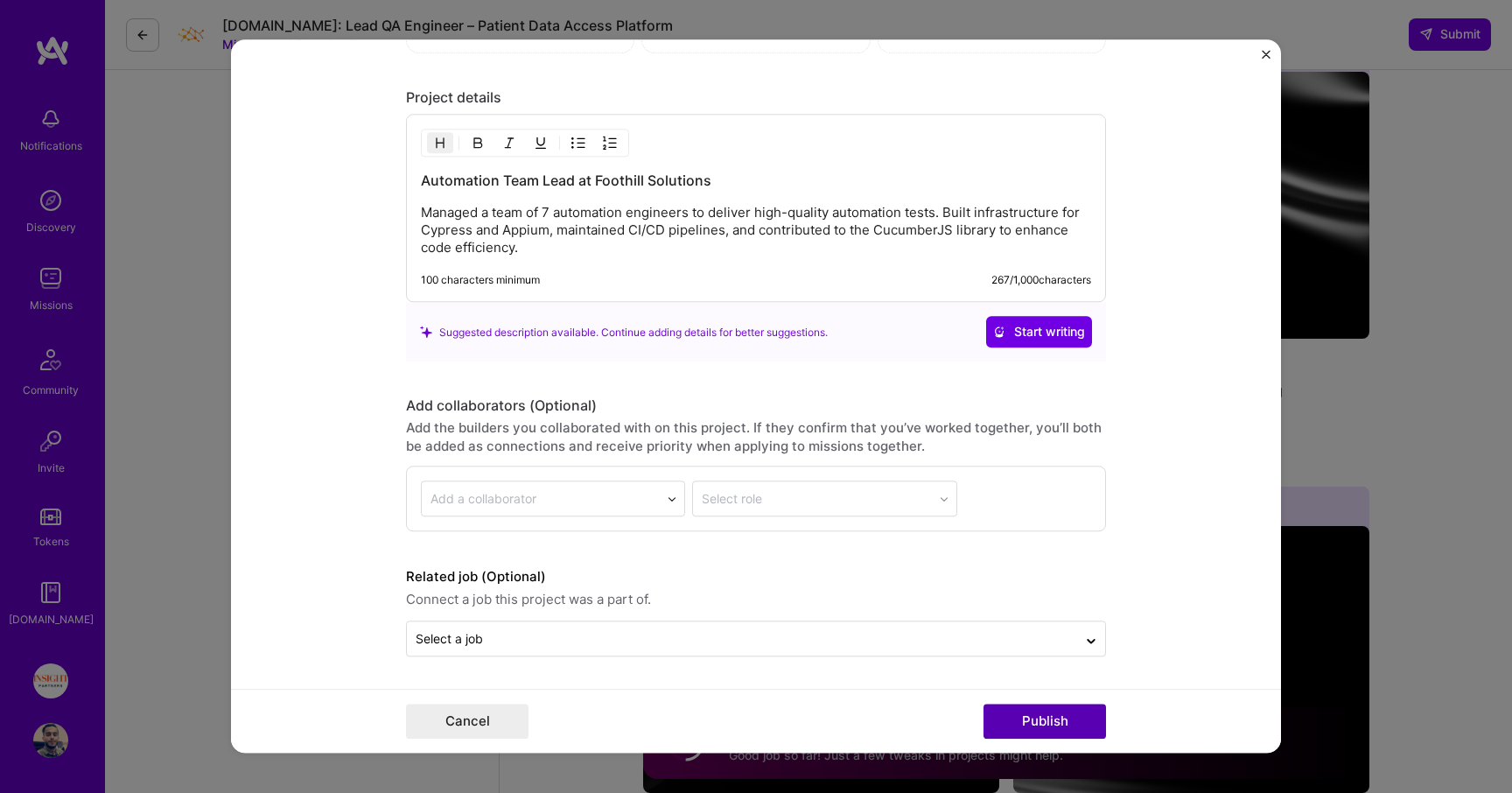
click at [1040, 706] on button "Publish" at bounding box center [1045, 722] width 123 height 35
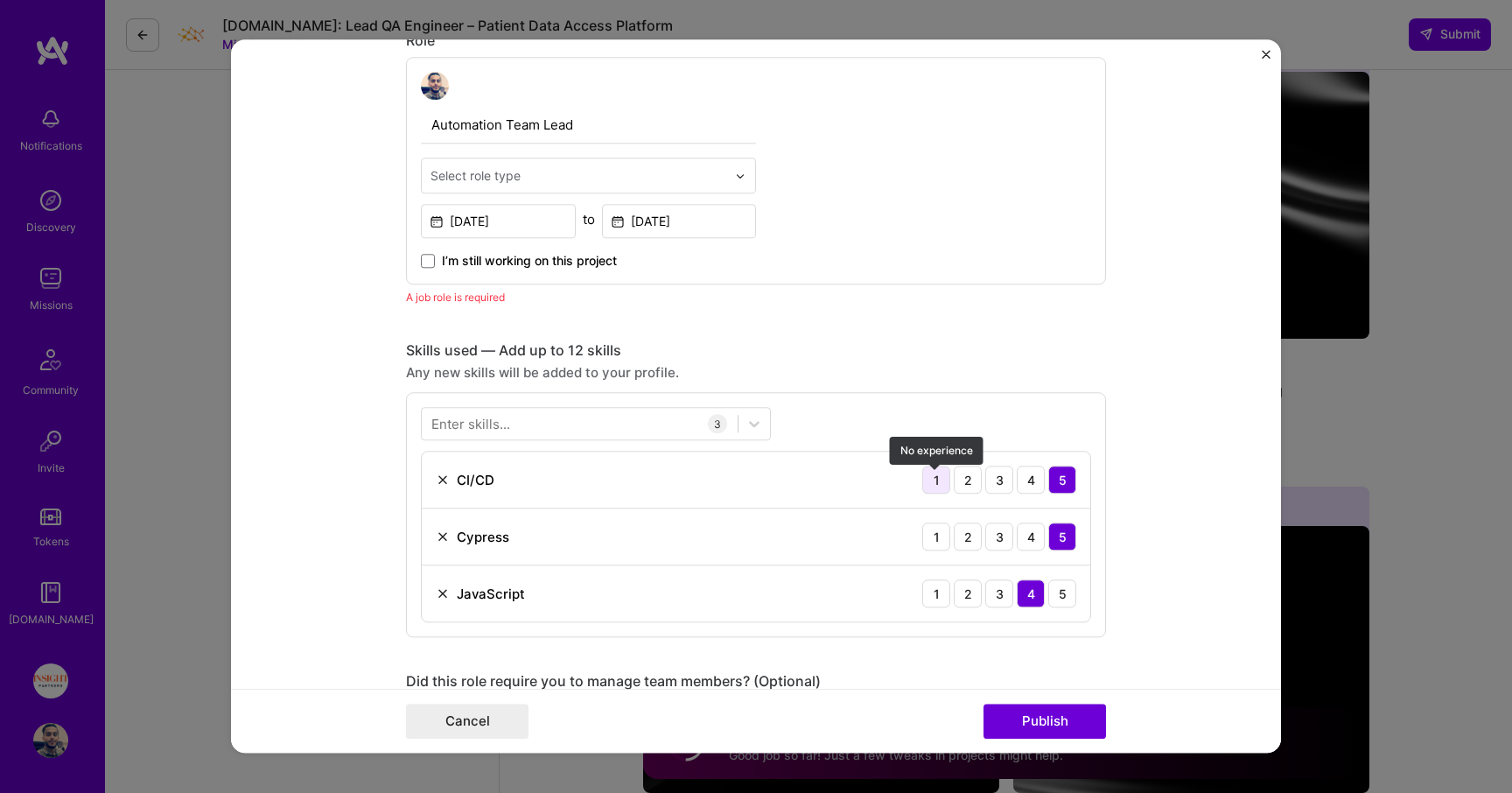
scroll to position [588, 0]
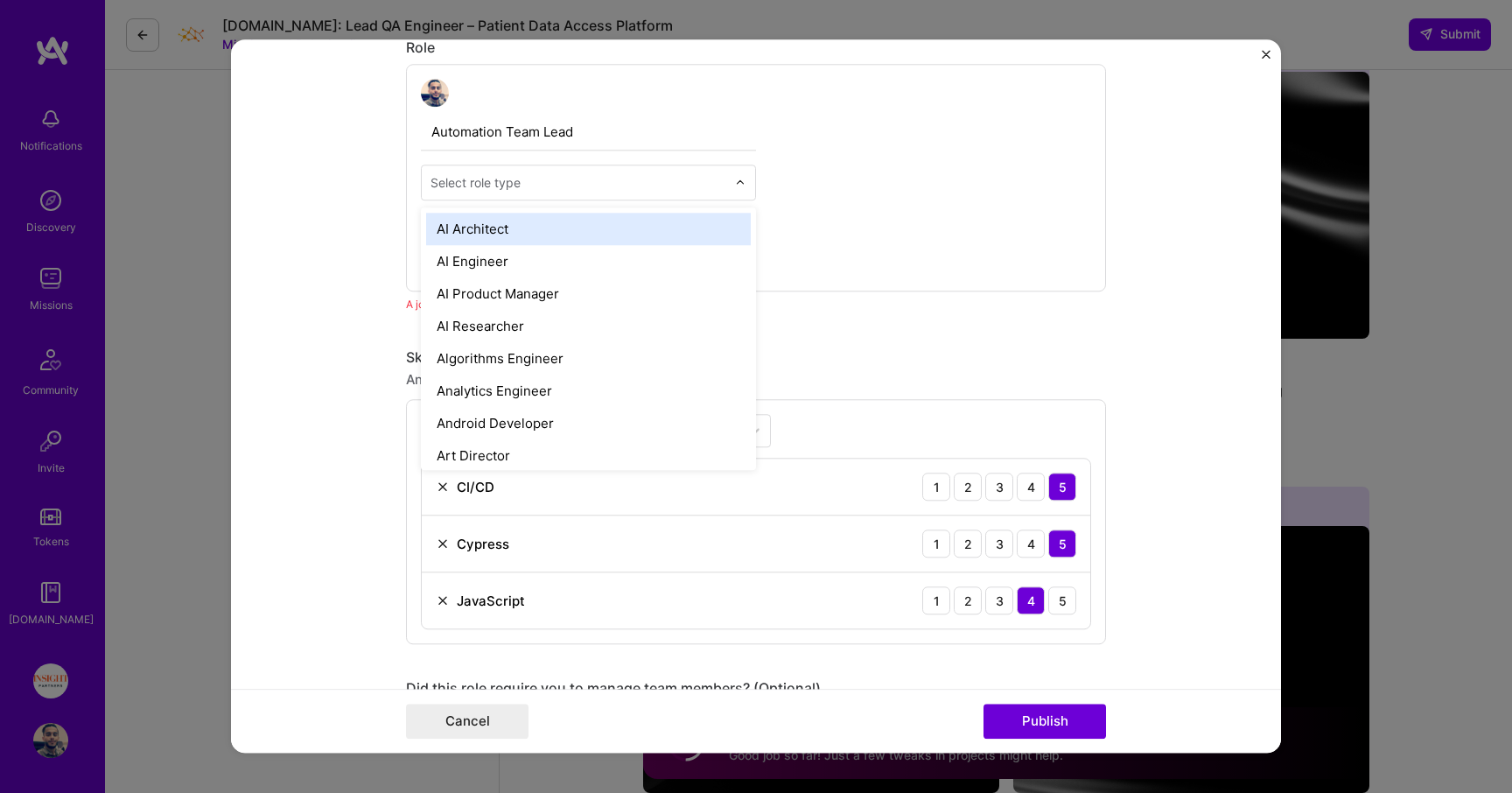
click at [599, 178] on input "text" at bounding box center [579, 182] width 296 height 18
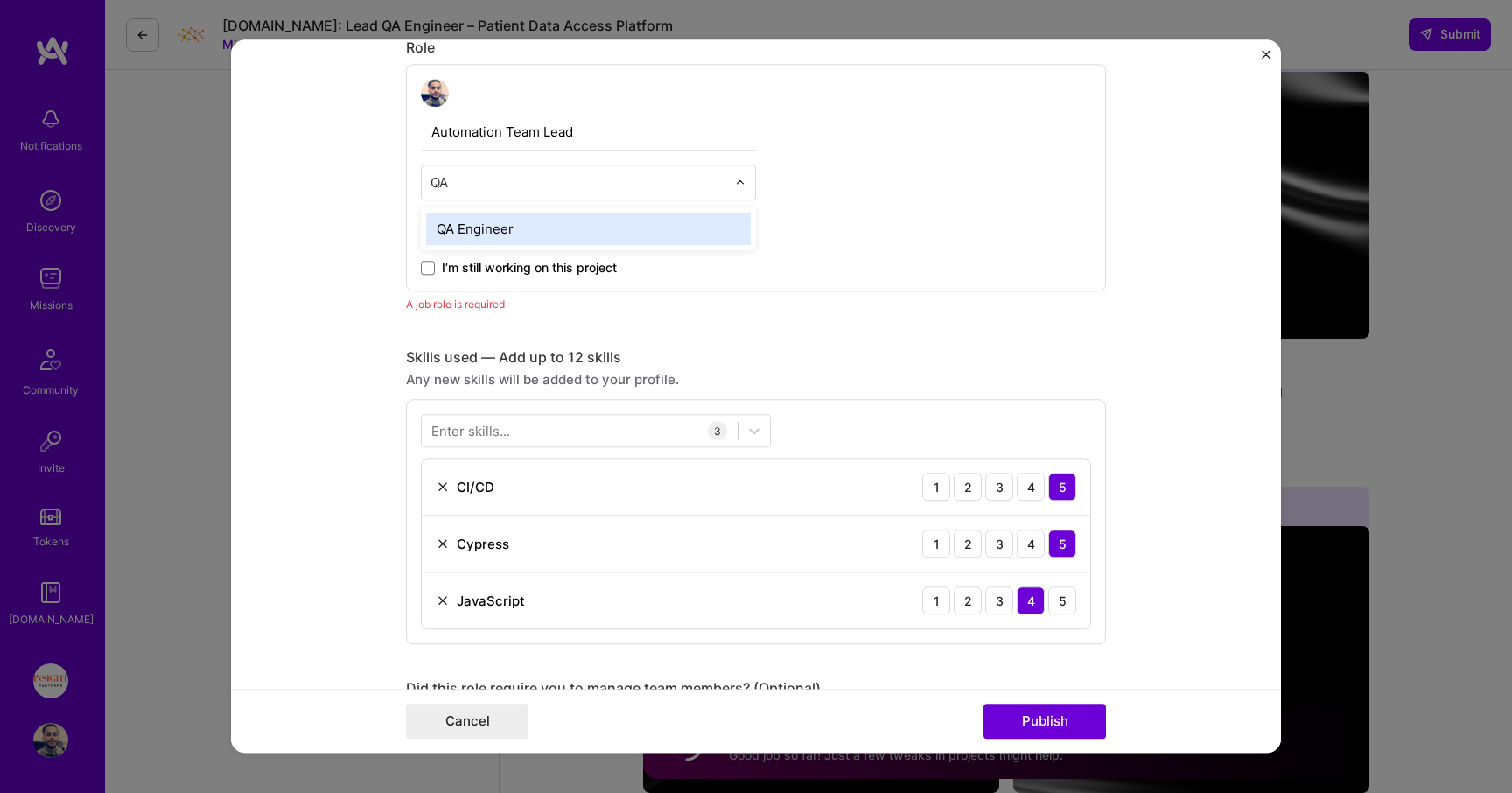
type input "Q"
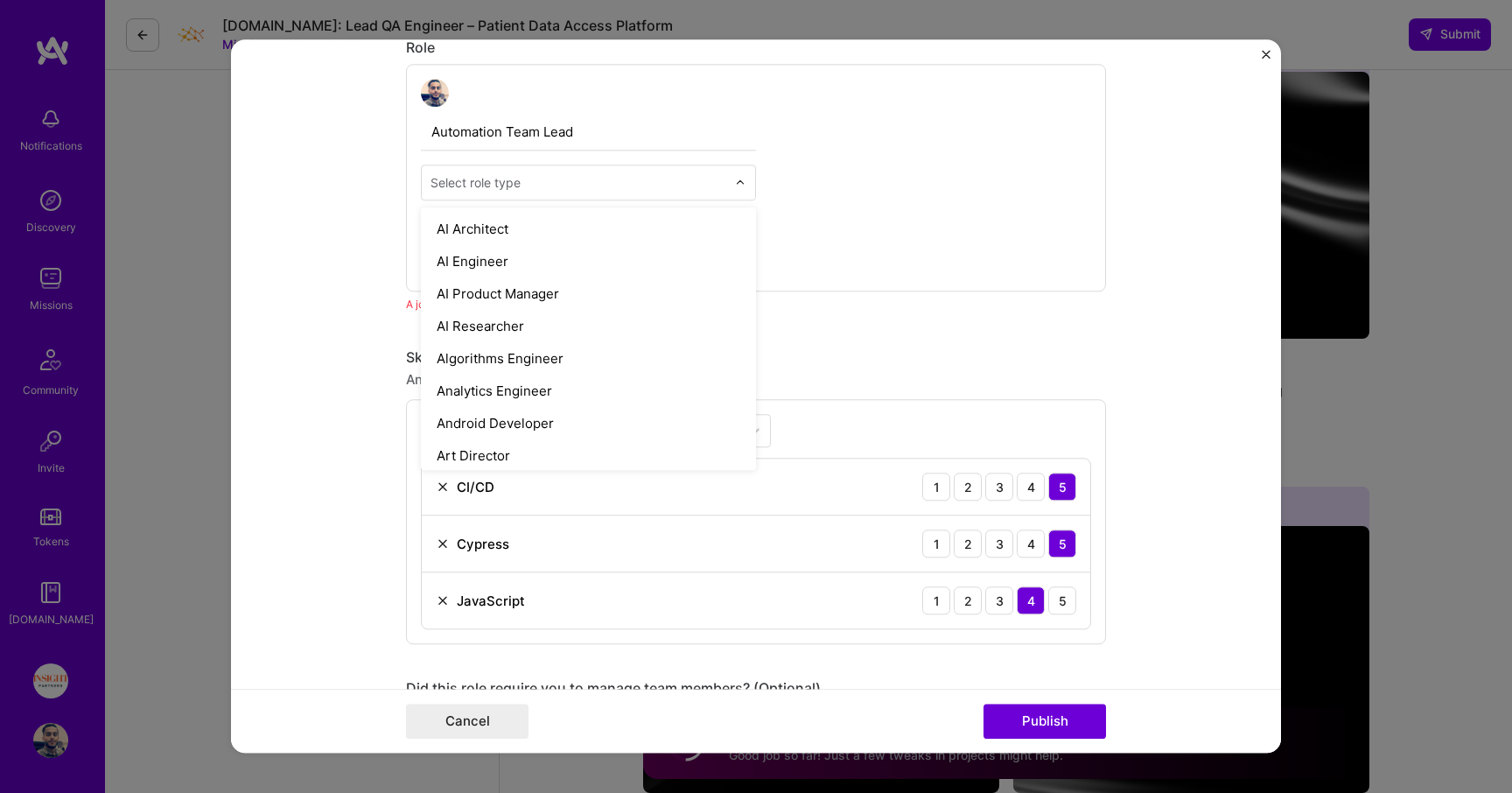
type input "S"
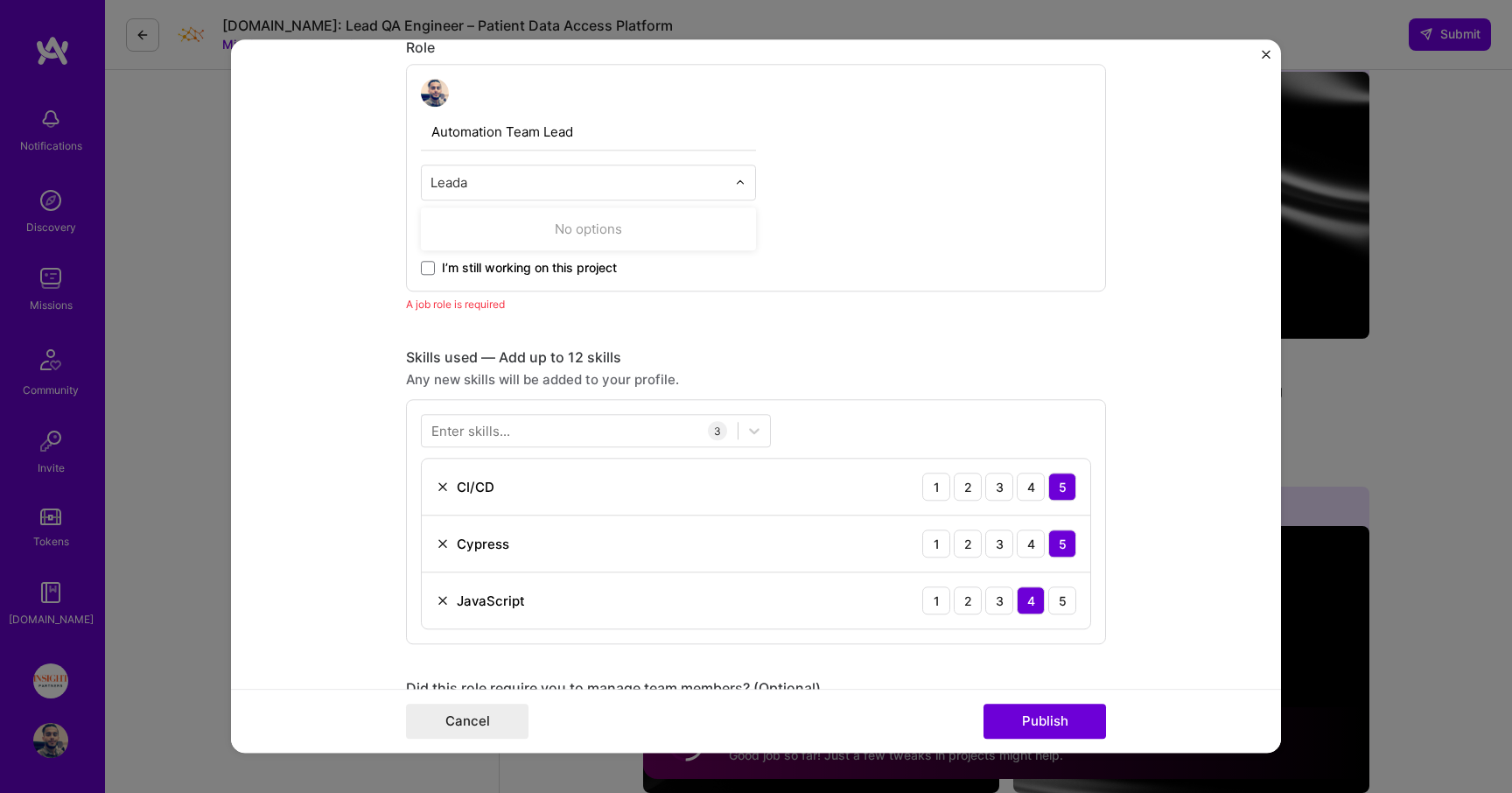
type input "Lead"
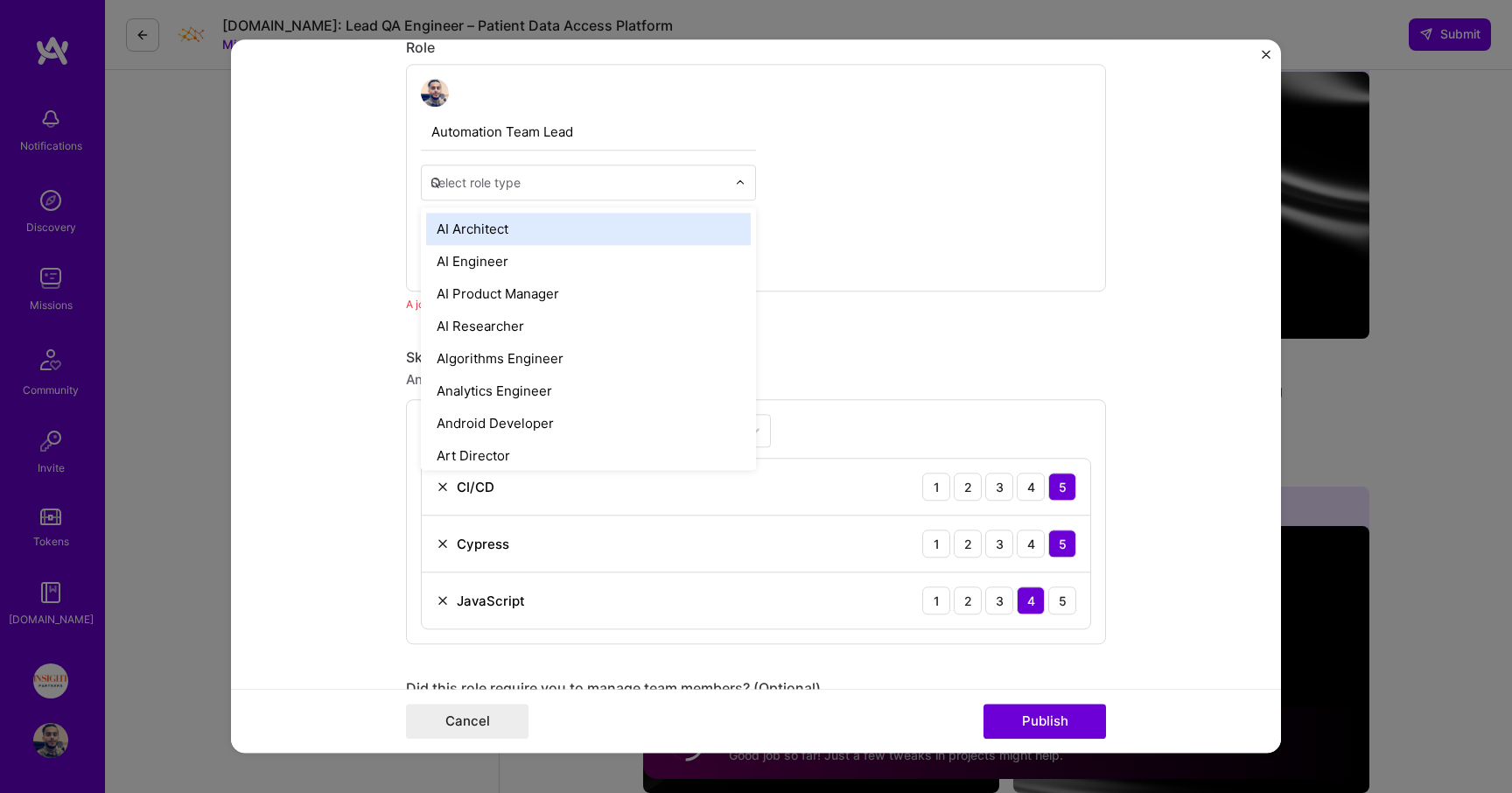
type input "QA"
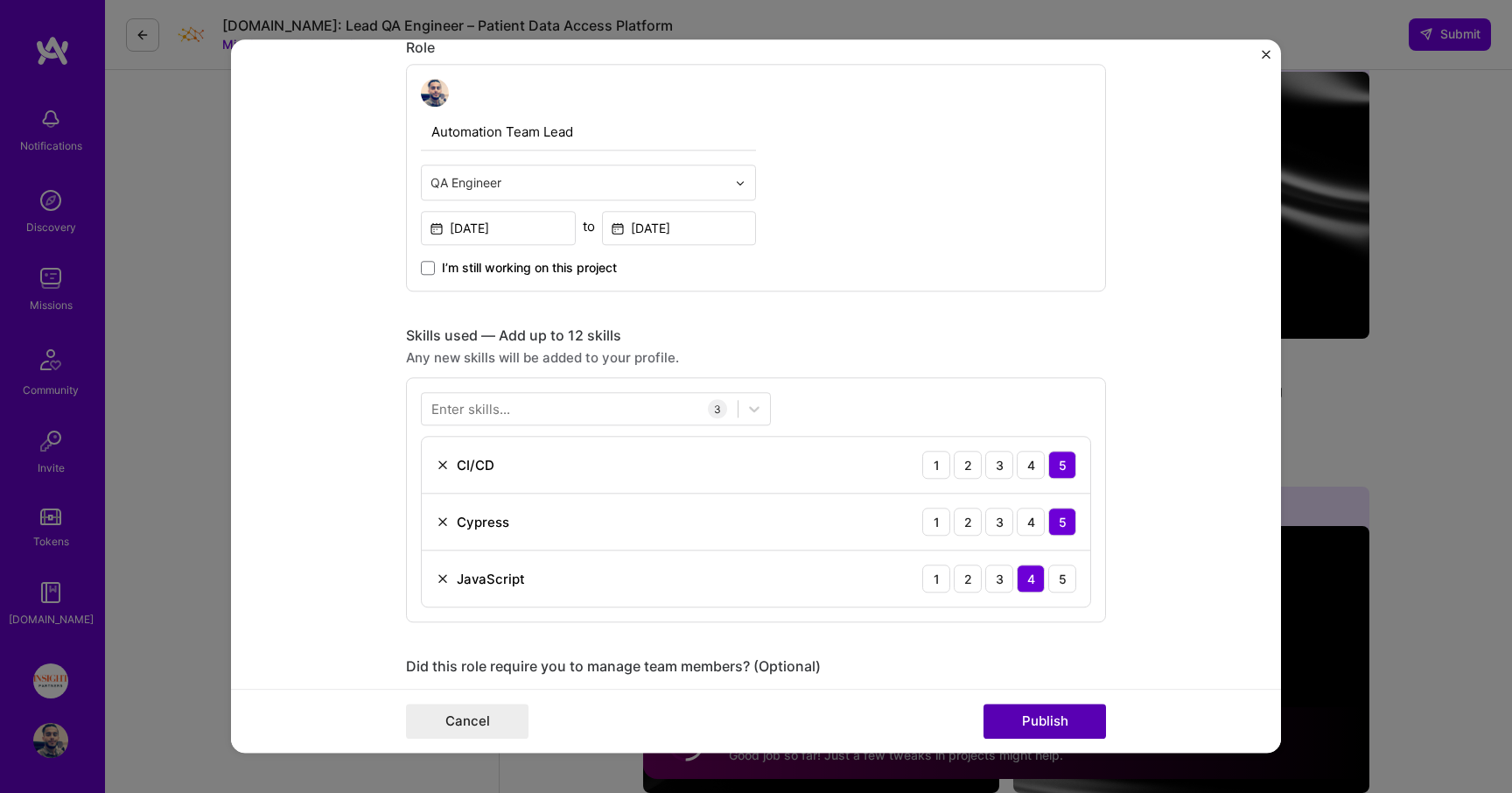
click at [998, 708] on button "Publish" at bounding box center [1045, 722] width 123 height 35
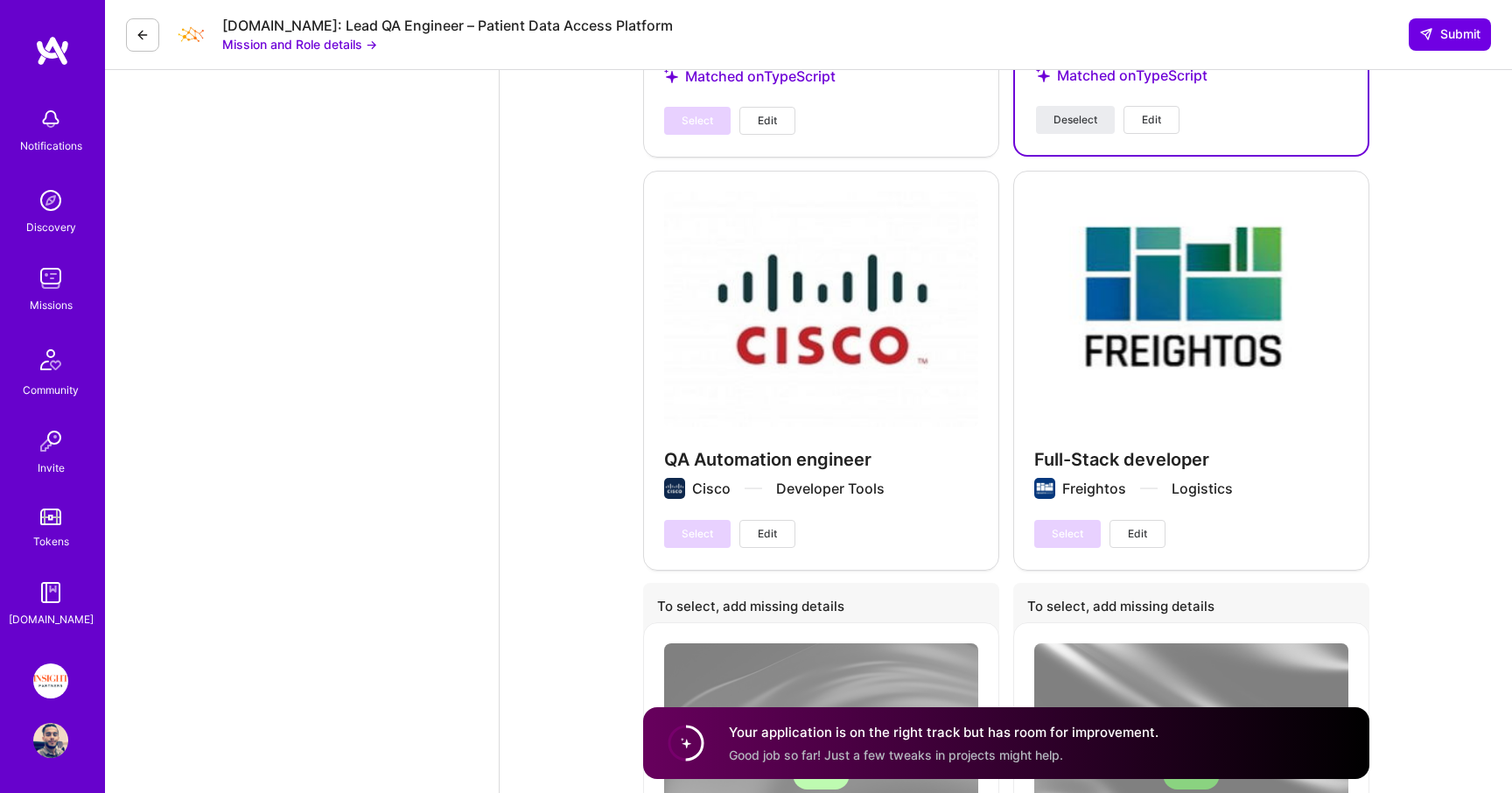
scroll to position [4815, 0]
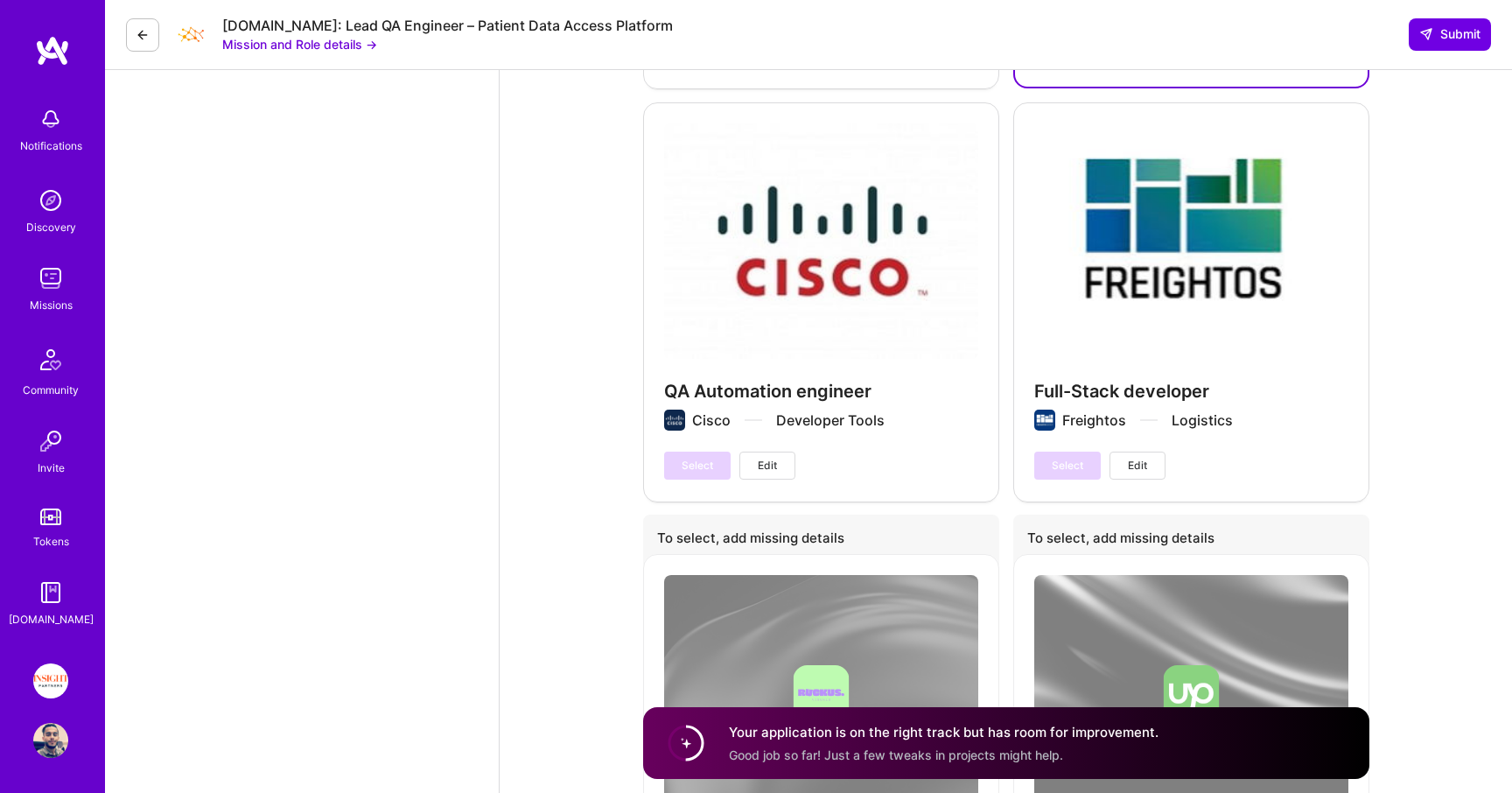
click at [1061, 466] on div "Select Edit" at bounding box center [1100, 466] width 132 height 28
click at [1068, 371] on div "Full-Stack developer Freightos Logistics Select Edit" at bounding box center [1191, 302] width 356 height 399
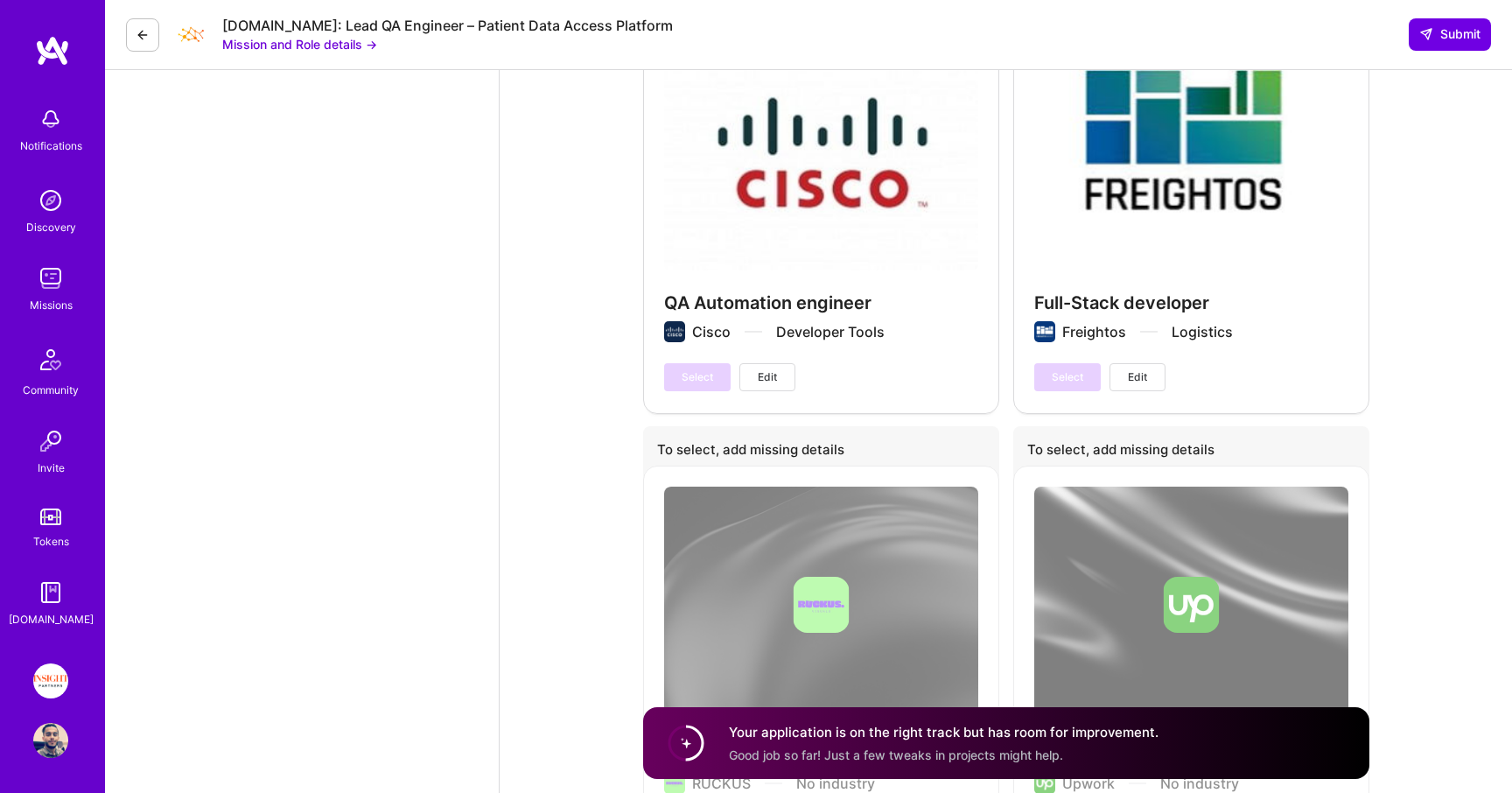
scroll to position [5099, 0]
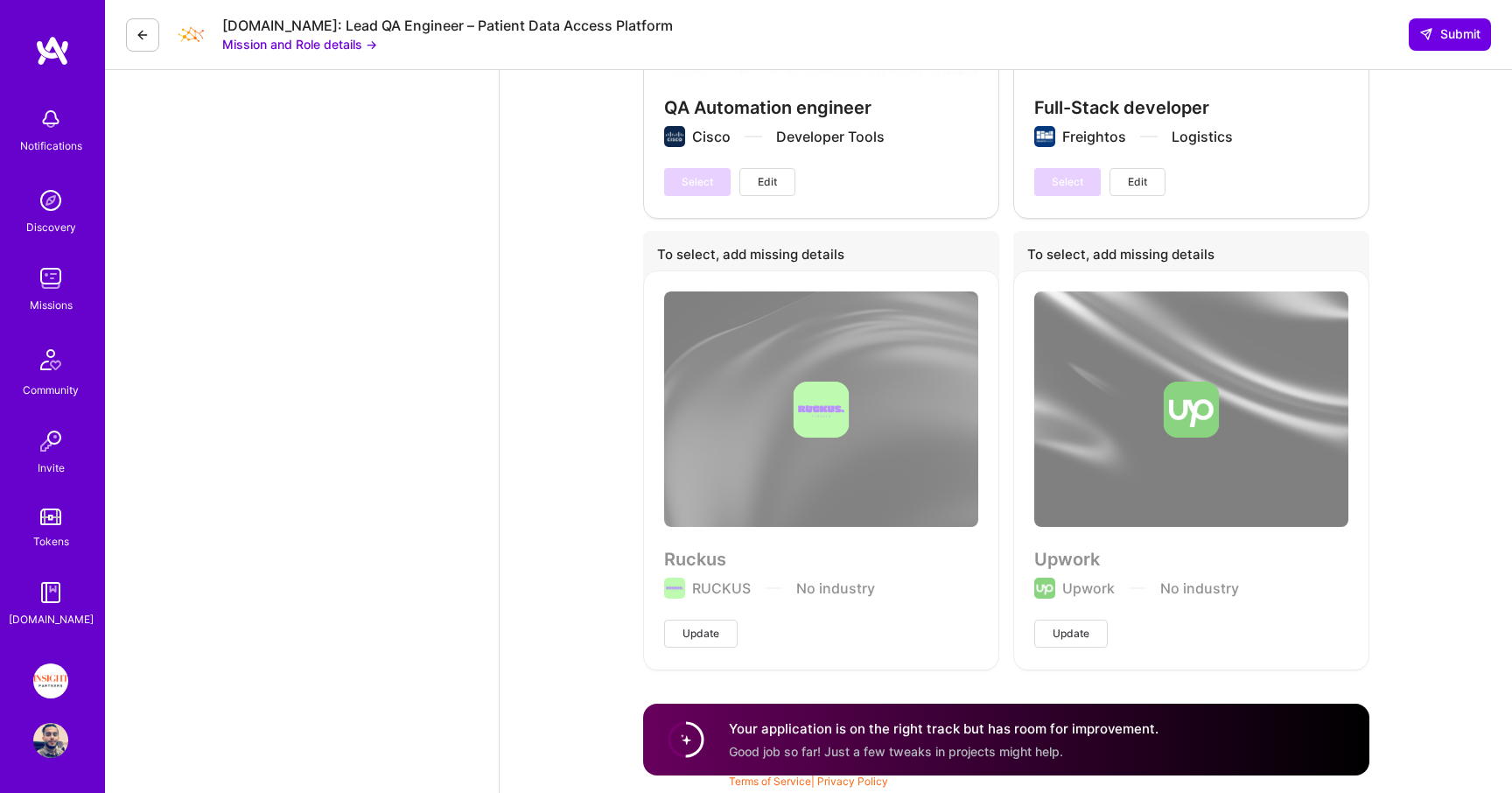
click at [1073, 540] on div "Upwork Upwork No industry Update" at bounding box center [1191, 470] width 356 height 399
click at [1073, 628] on span "Update" at bounding box center [1071, 633] width 37 height 15
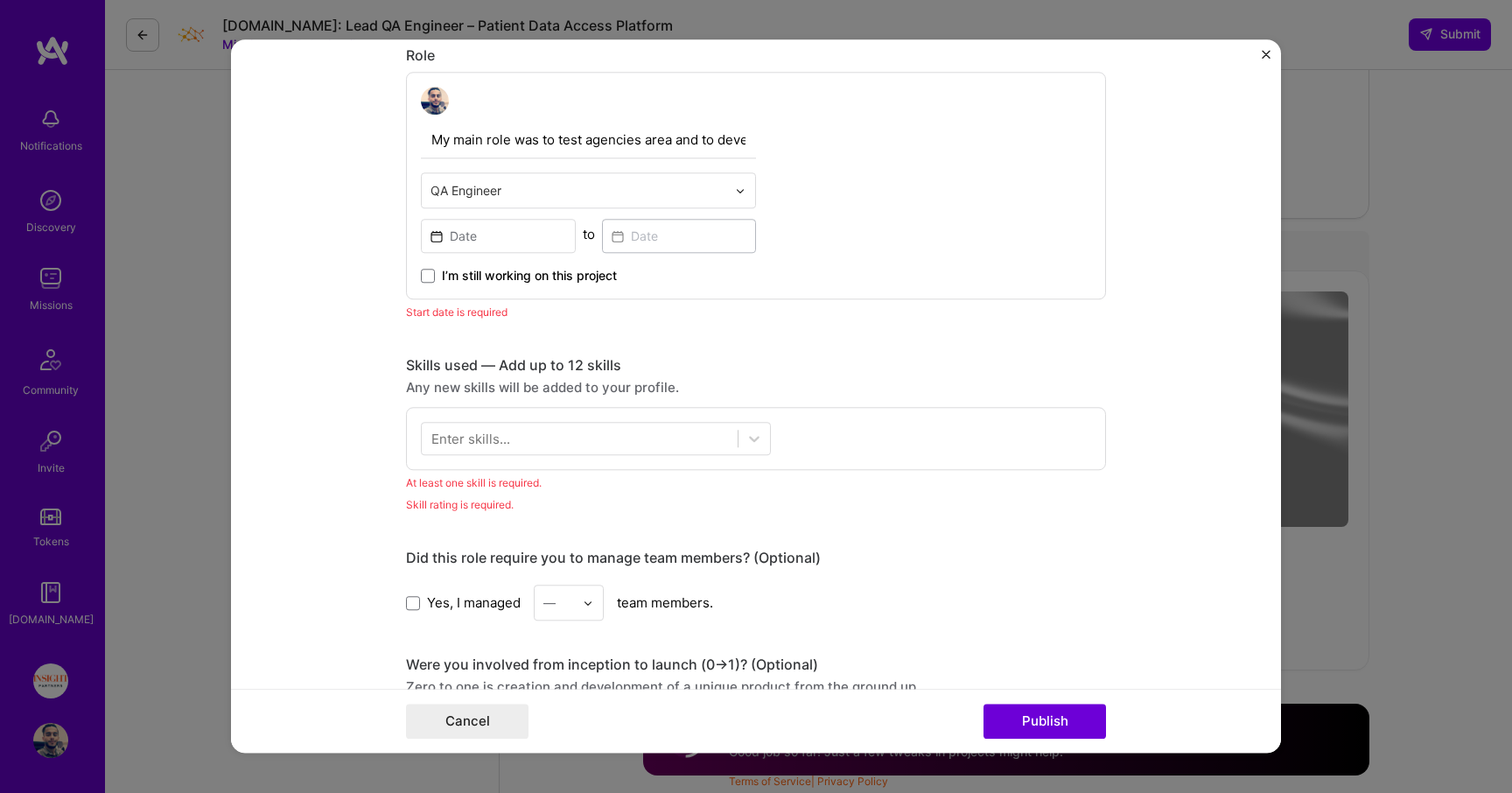
scroll to position [669, 0]
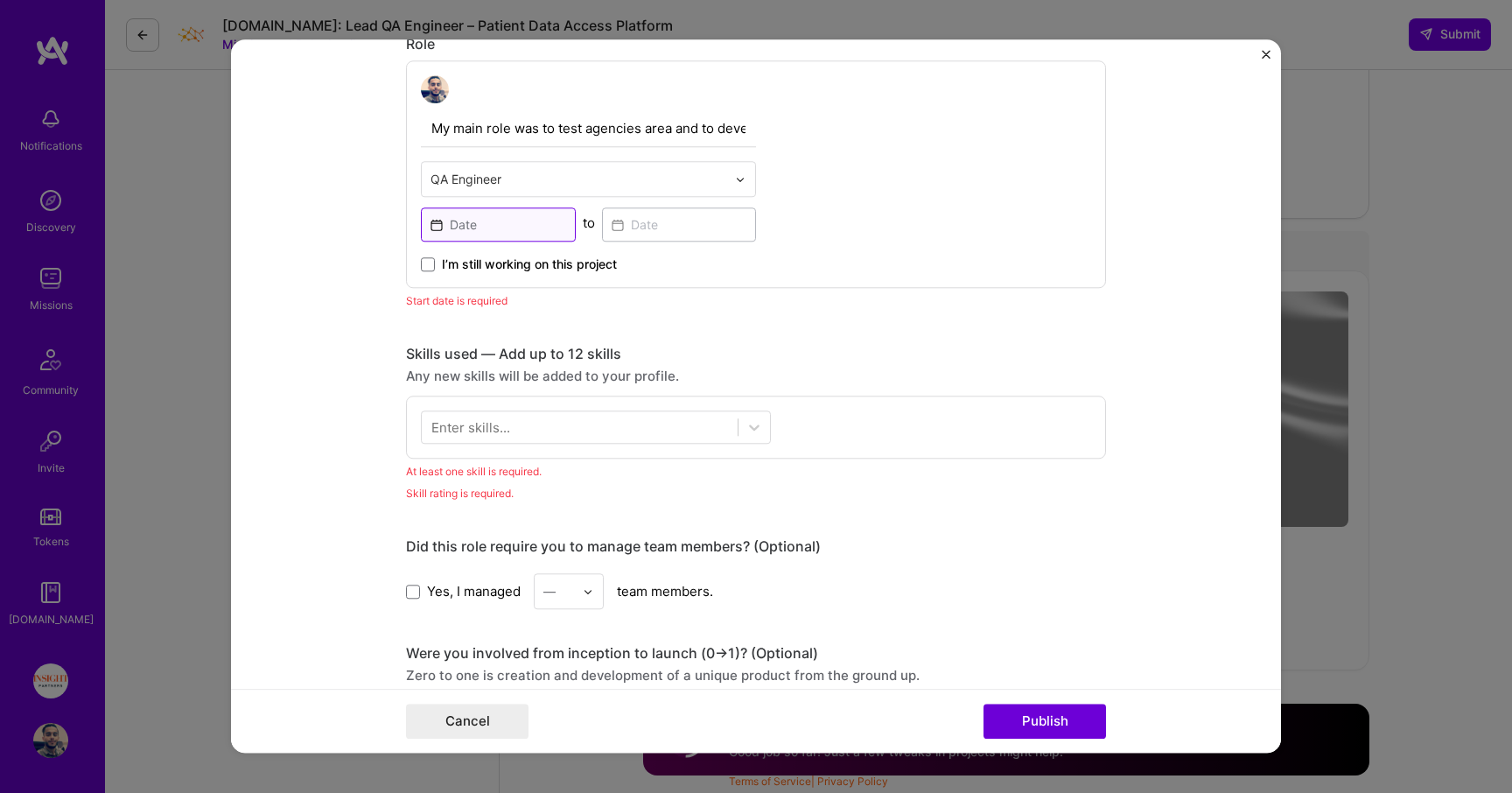
click at [519, 219] on input at bounding box center [499, 225] width 155 height 34
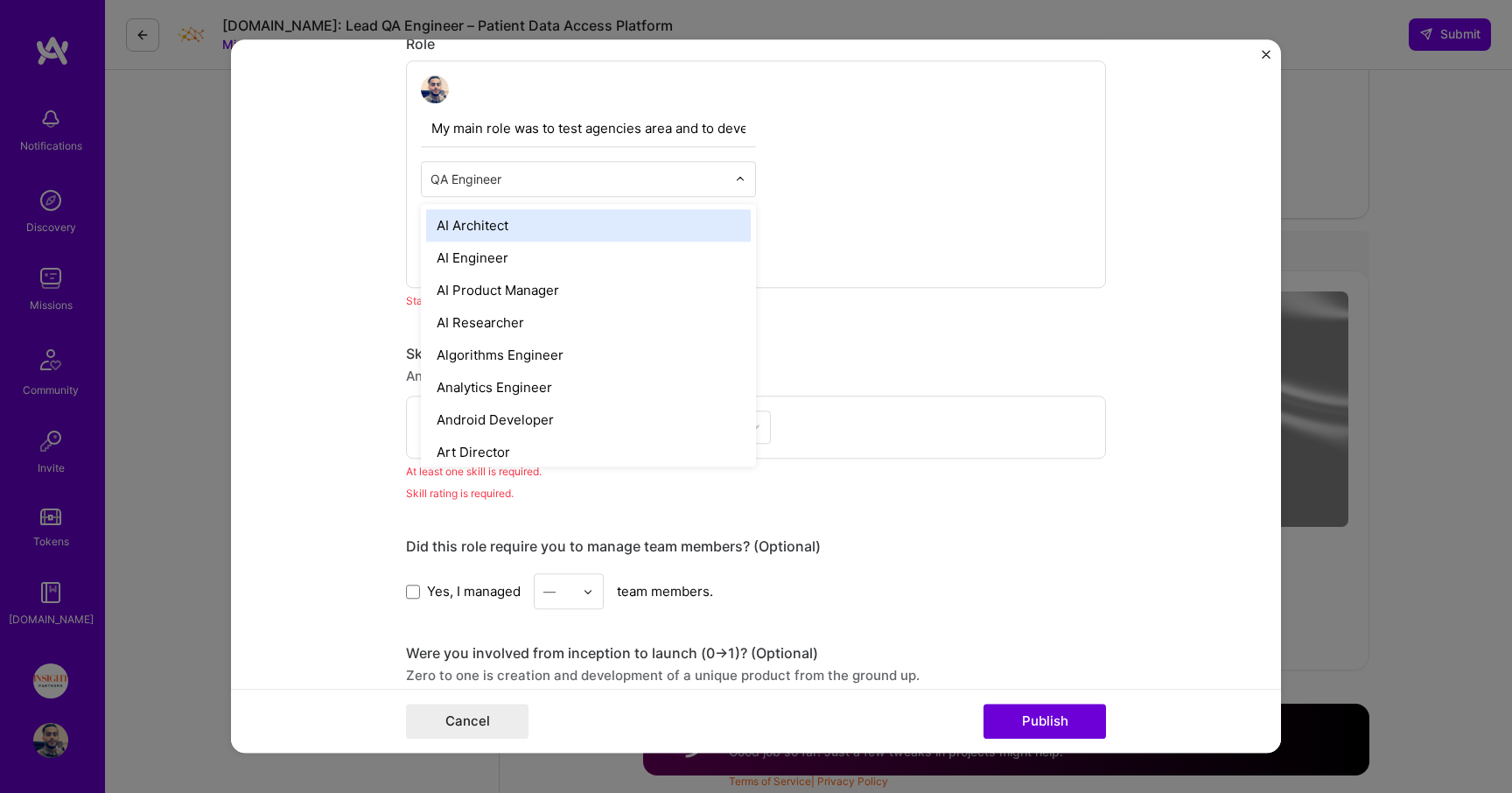
click at [541, 180] on input "text" at bounding box center [579, 179] width 296 height 18
click at [353, 204] on form "This project is missing details. To be able to apply to missions with this proj…" at bounding box center [756, 396] width 1050 height 714
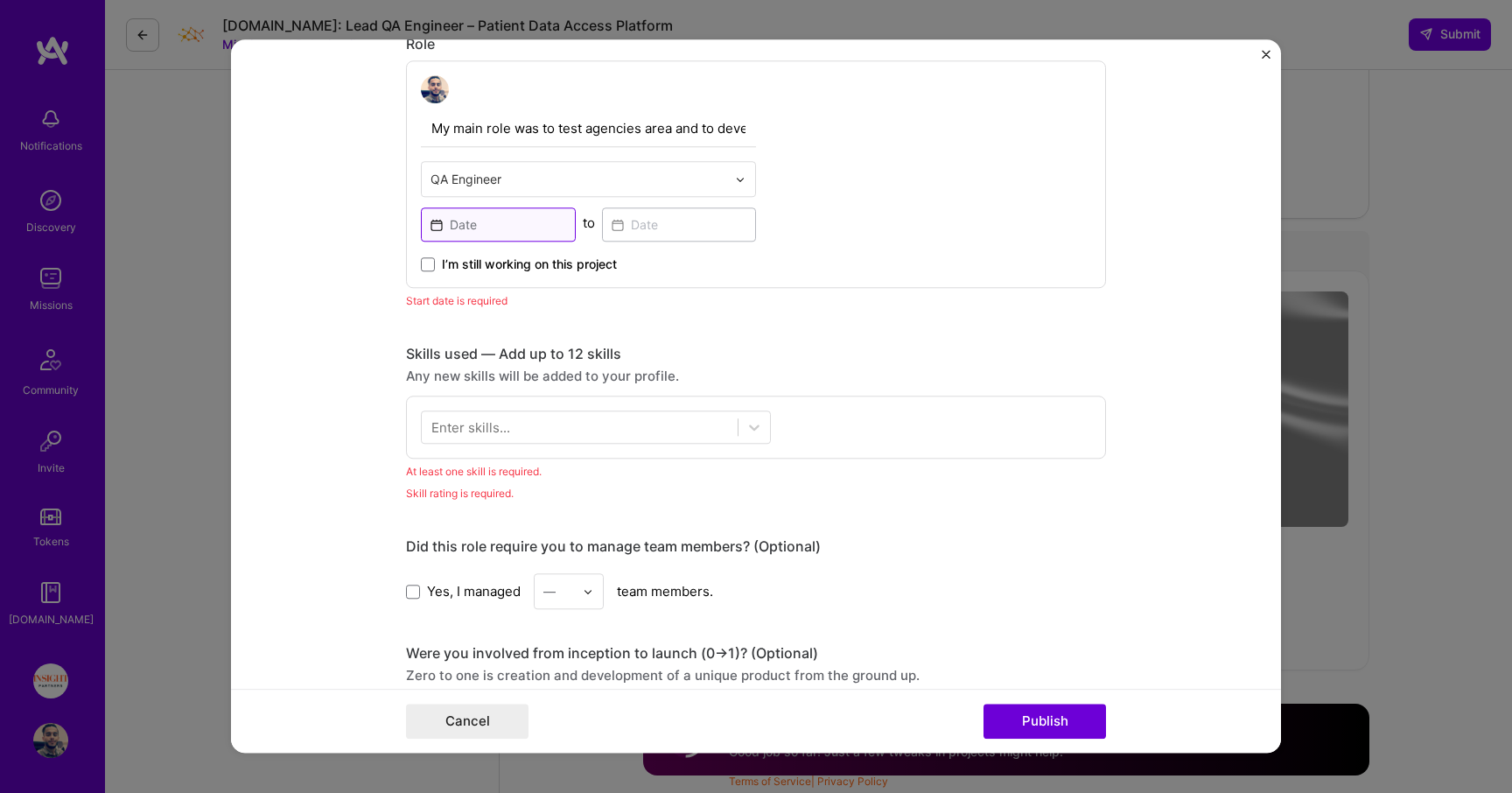
click at [490, 219] on input at bounding box center [499, 225] width 155 height 34
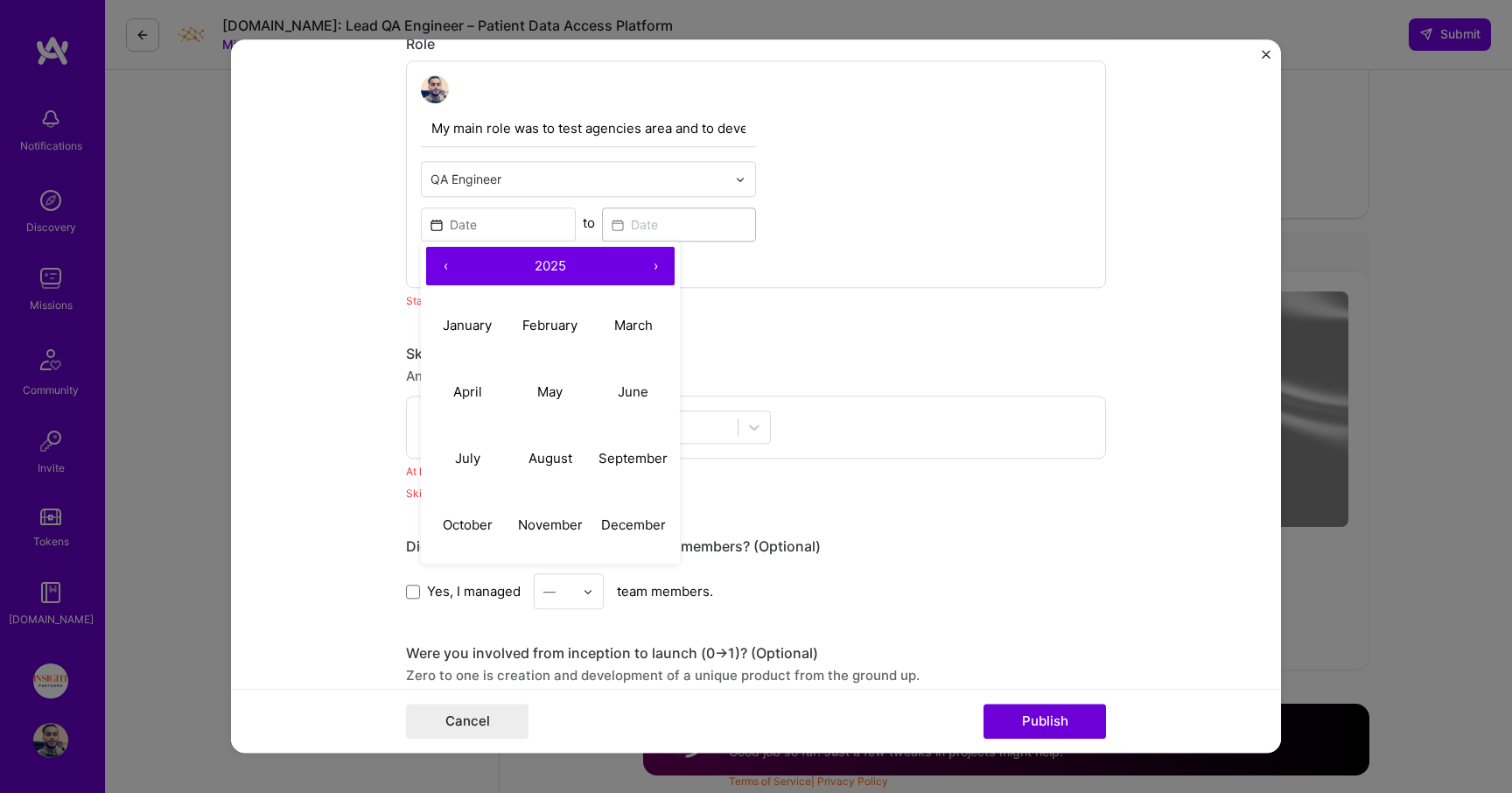
click at [443, 266] on button "‹" at bounding box center [445, 266] width 39 height 39
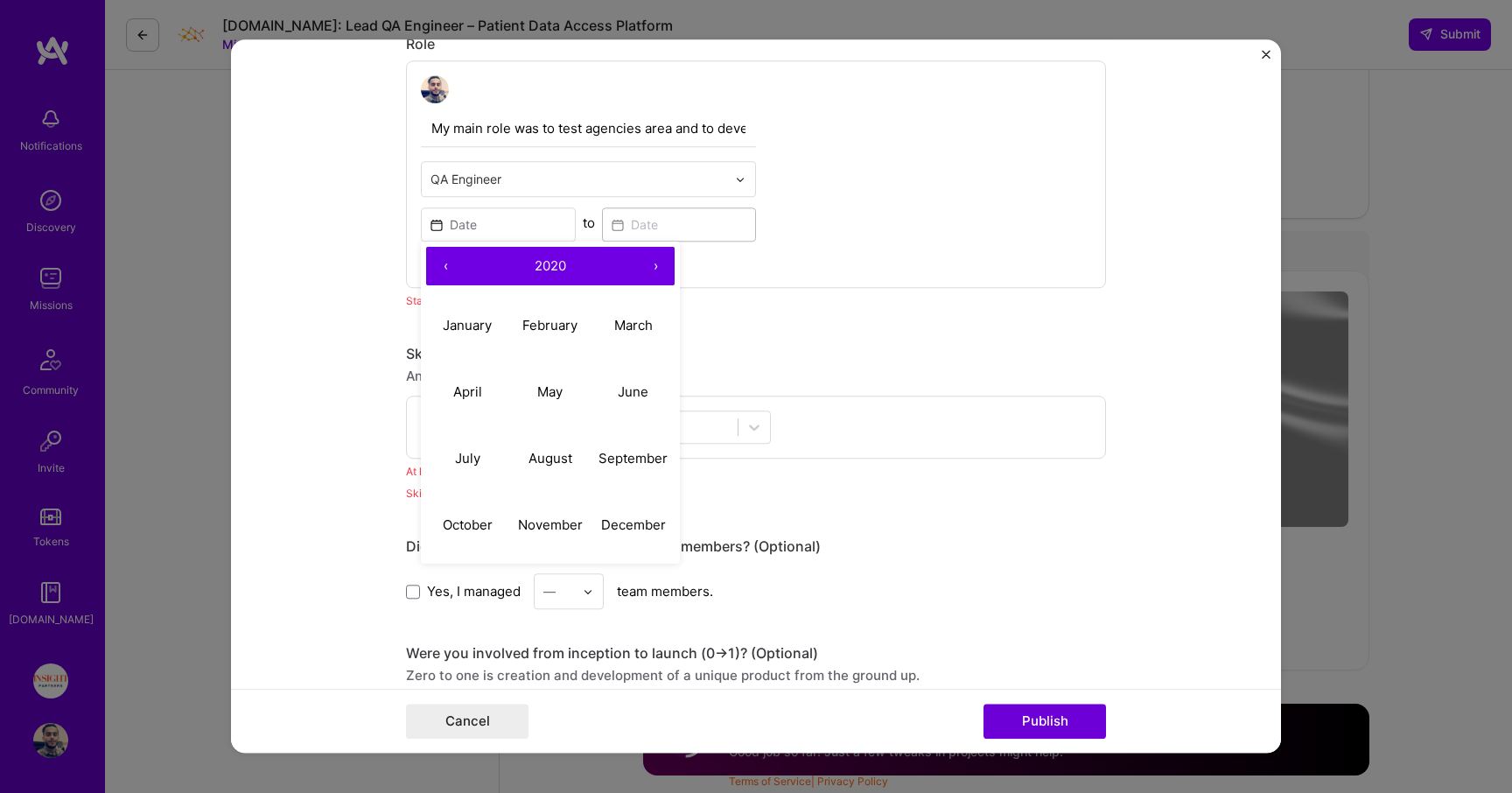
click at [657, 272] on button "›" at bounding box center [655, 266] width 39 height 39
click at [484, 328] on abbr "January" at bounding box center [467, 325] width 49 height 16
type input "[DATE]"
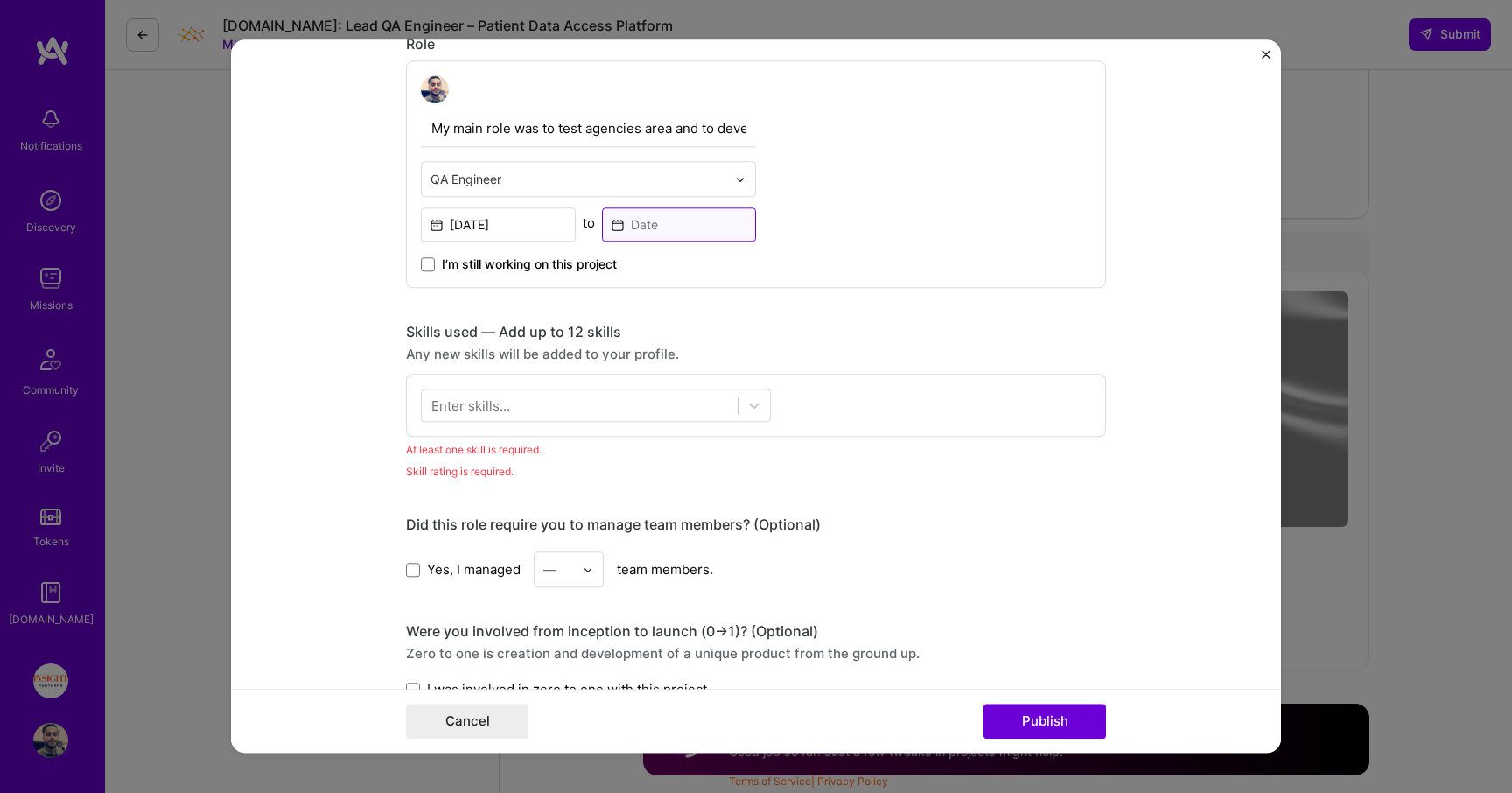
click at [654, 225] on input at bounding box center [680, 225] width 155 height 34
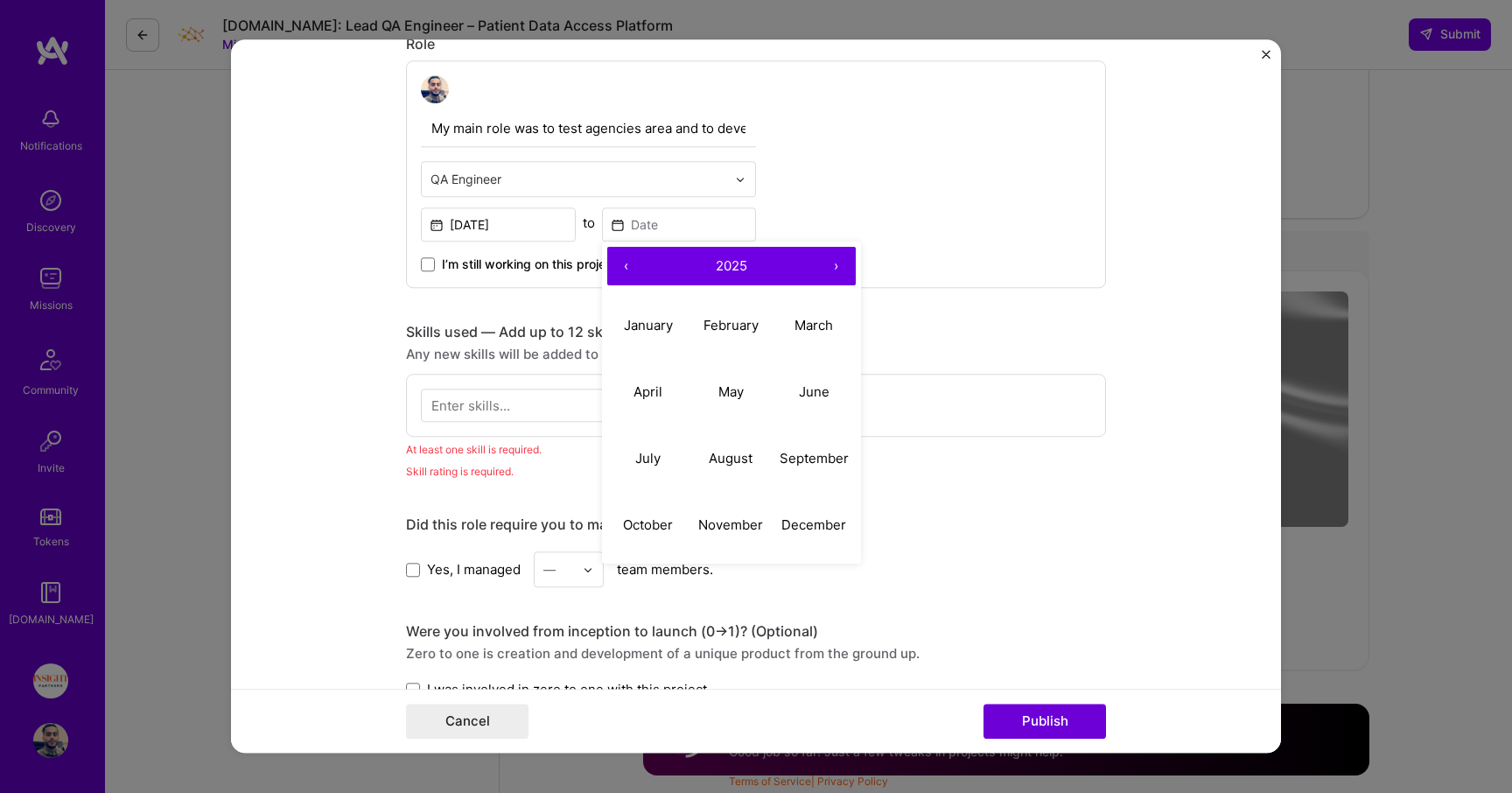
click at [848, 266] on button "›" at bounding box center [837, 266] width 39 height 39
click at [621, 271] on button "‹" at bounding box center [627, 266] width 39 height 39
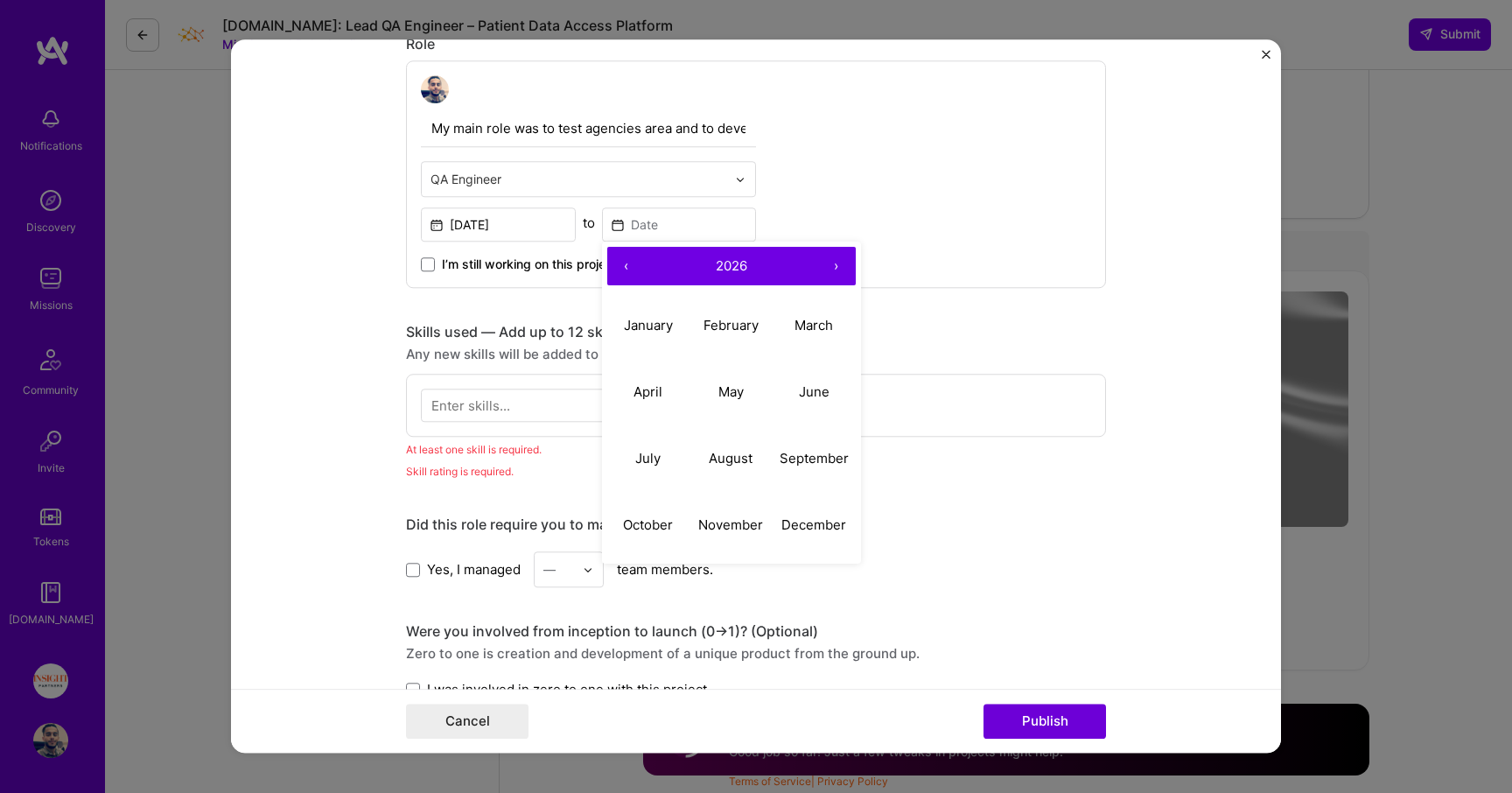
click at [621, 271] on button "‹" at bounding box center [627, 266] width 39 height 39
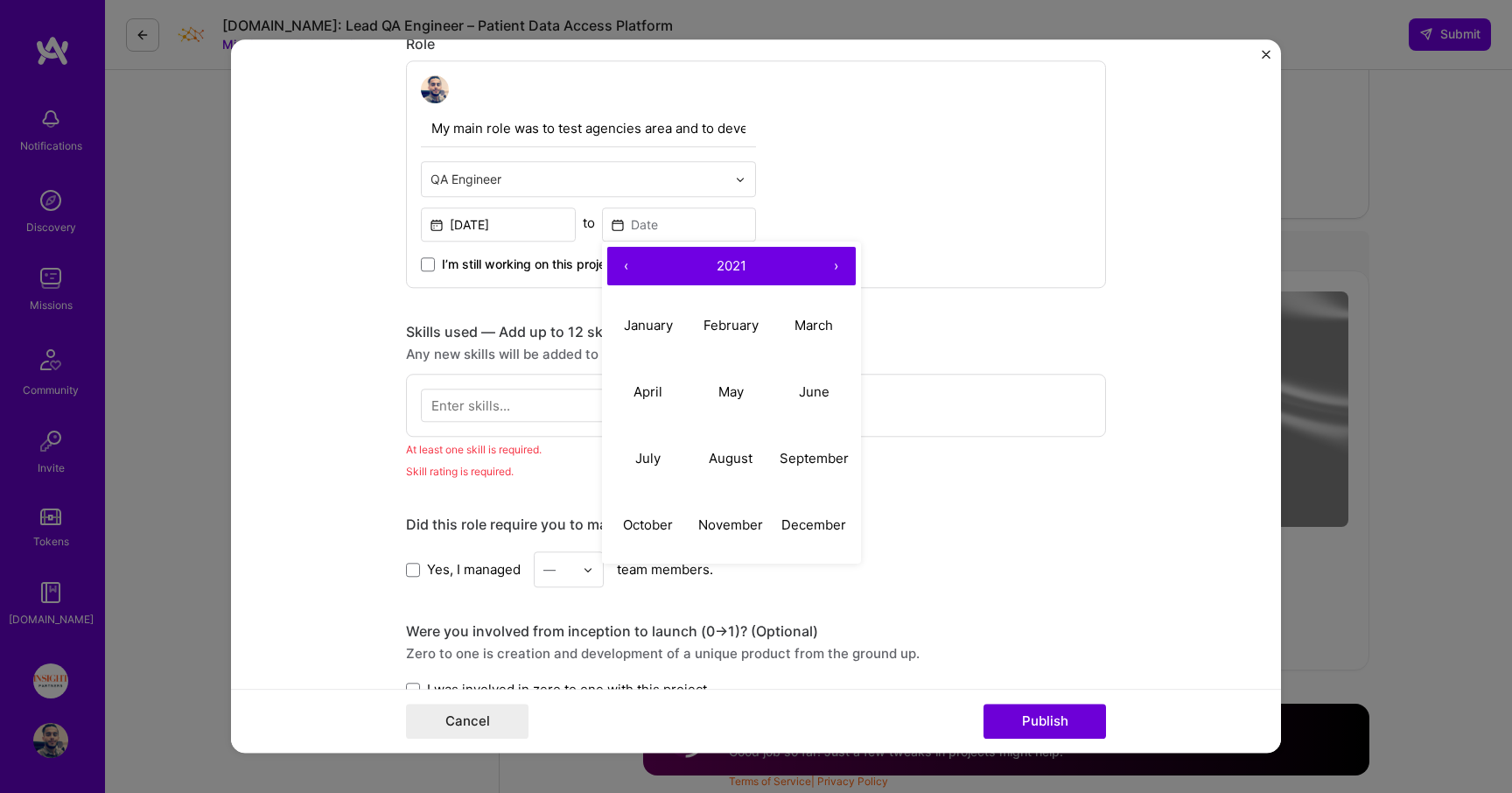
click at [838, 278] on button "›" at bounding box center [837, 266] width 39 height 39
click at [747, 307] on button "February" at bounding box center [731, 326] width 83 height 67
type input "[DATE]"
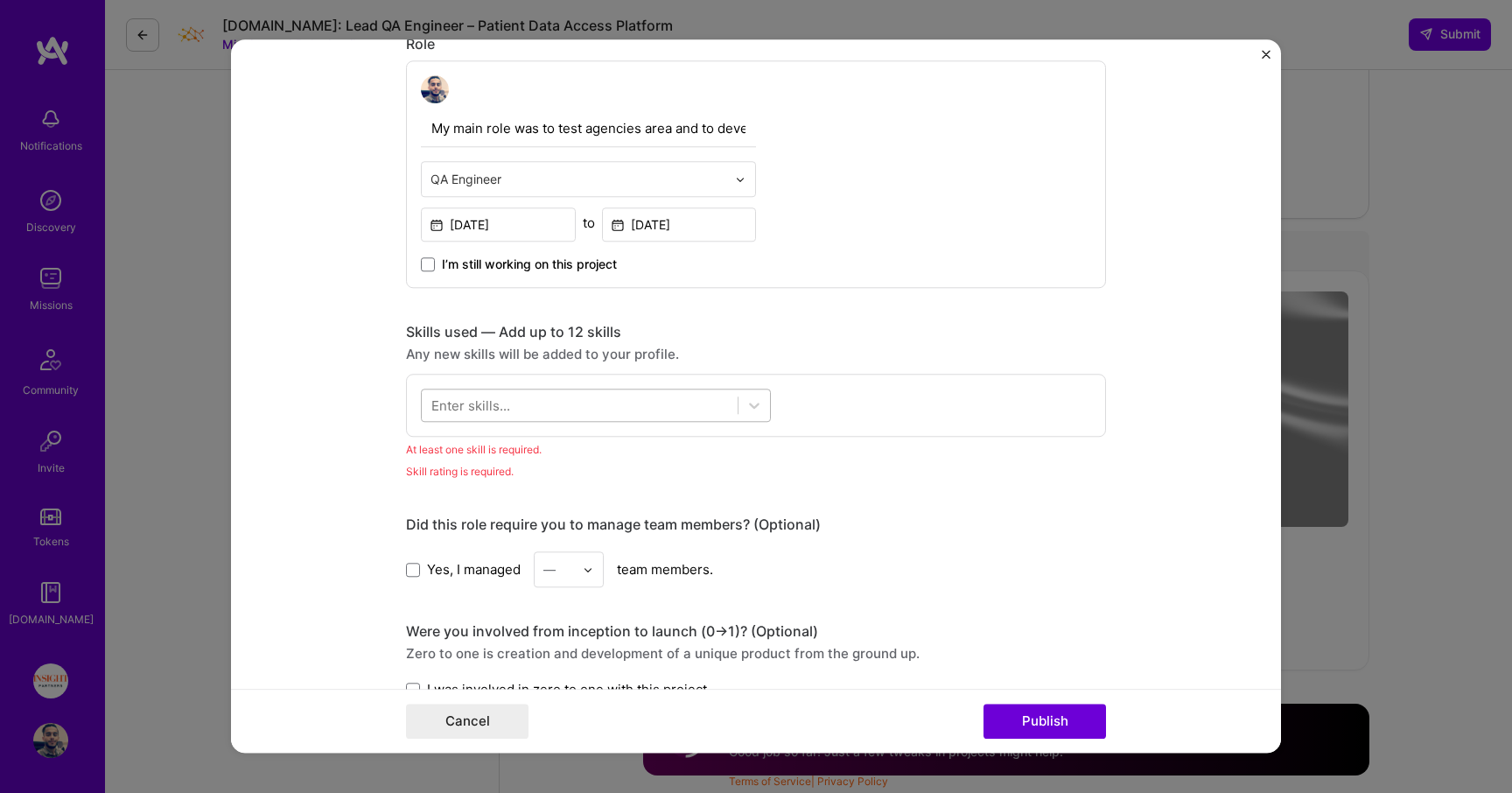
click at [575, 402] on div at bounding box center [580, 406] width 316 height 29
type input "Sele"
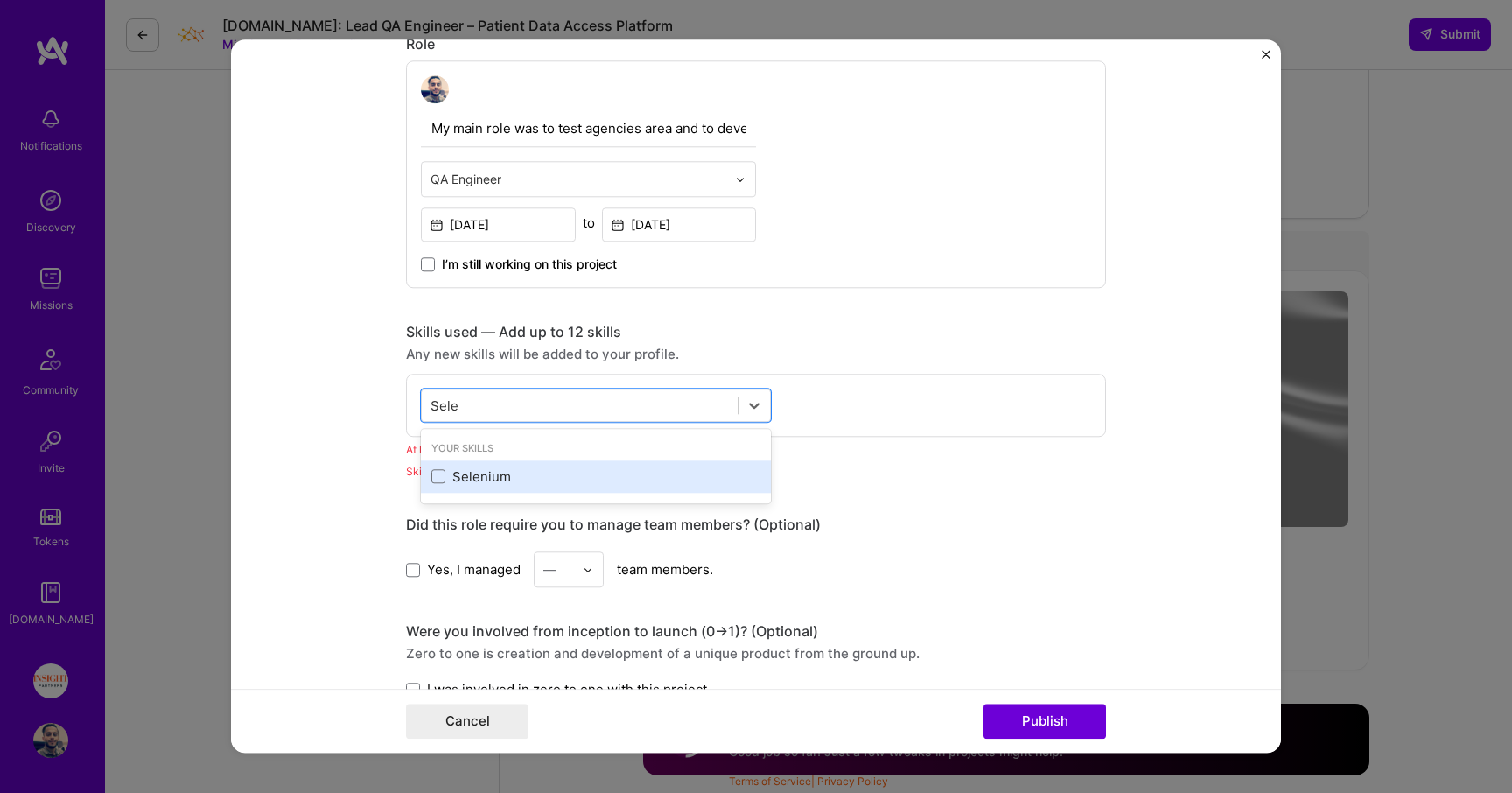
click at [498, 478] on div "Selenium" at bounding box center [596, 476] width 329 height 18
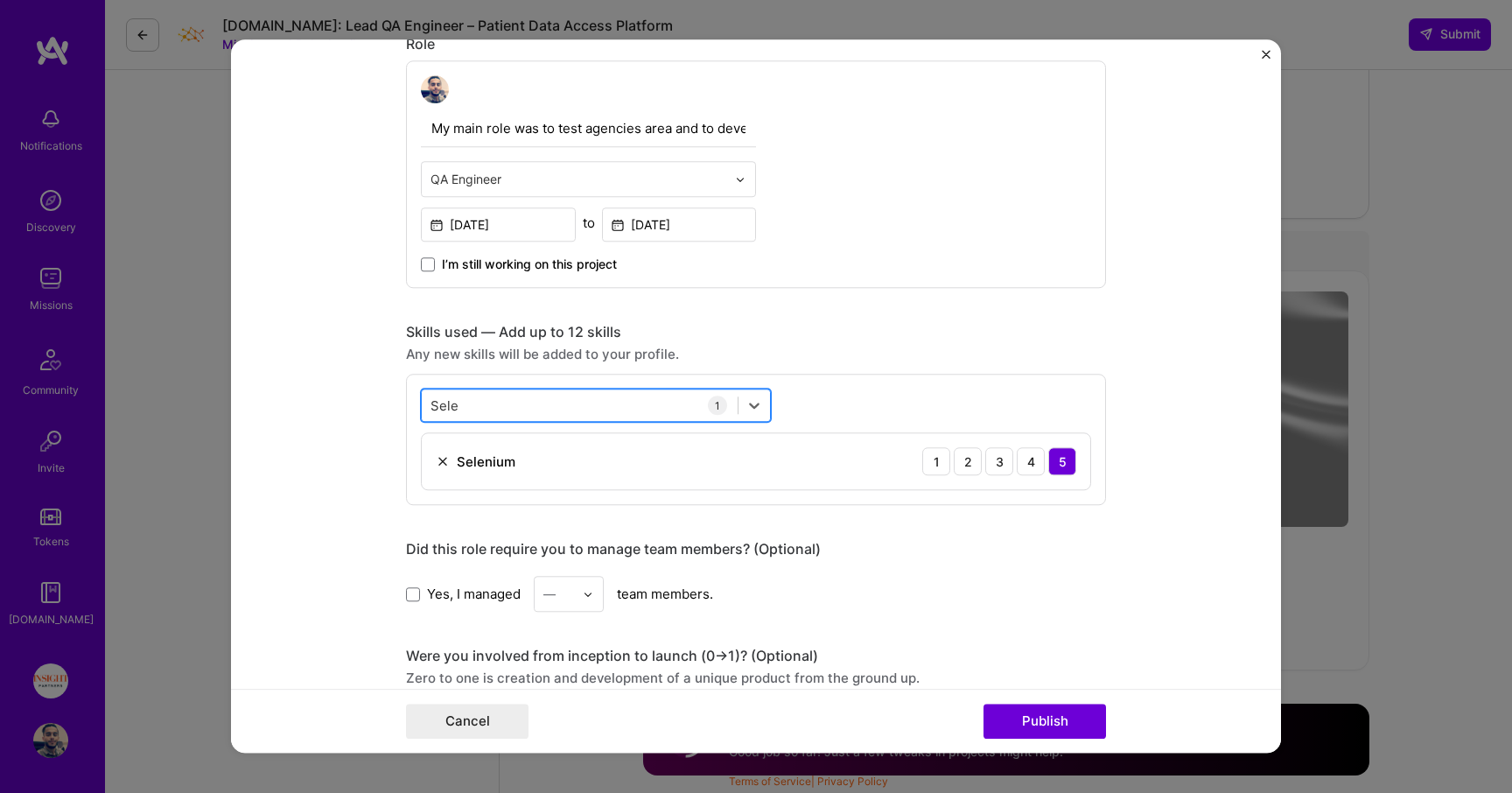
click at [527, 402] on div "Sele Sele" at bounding box center [580, 406] width 316 height 29
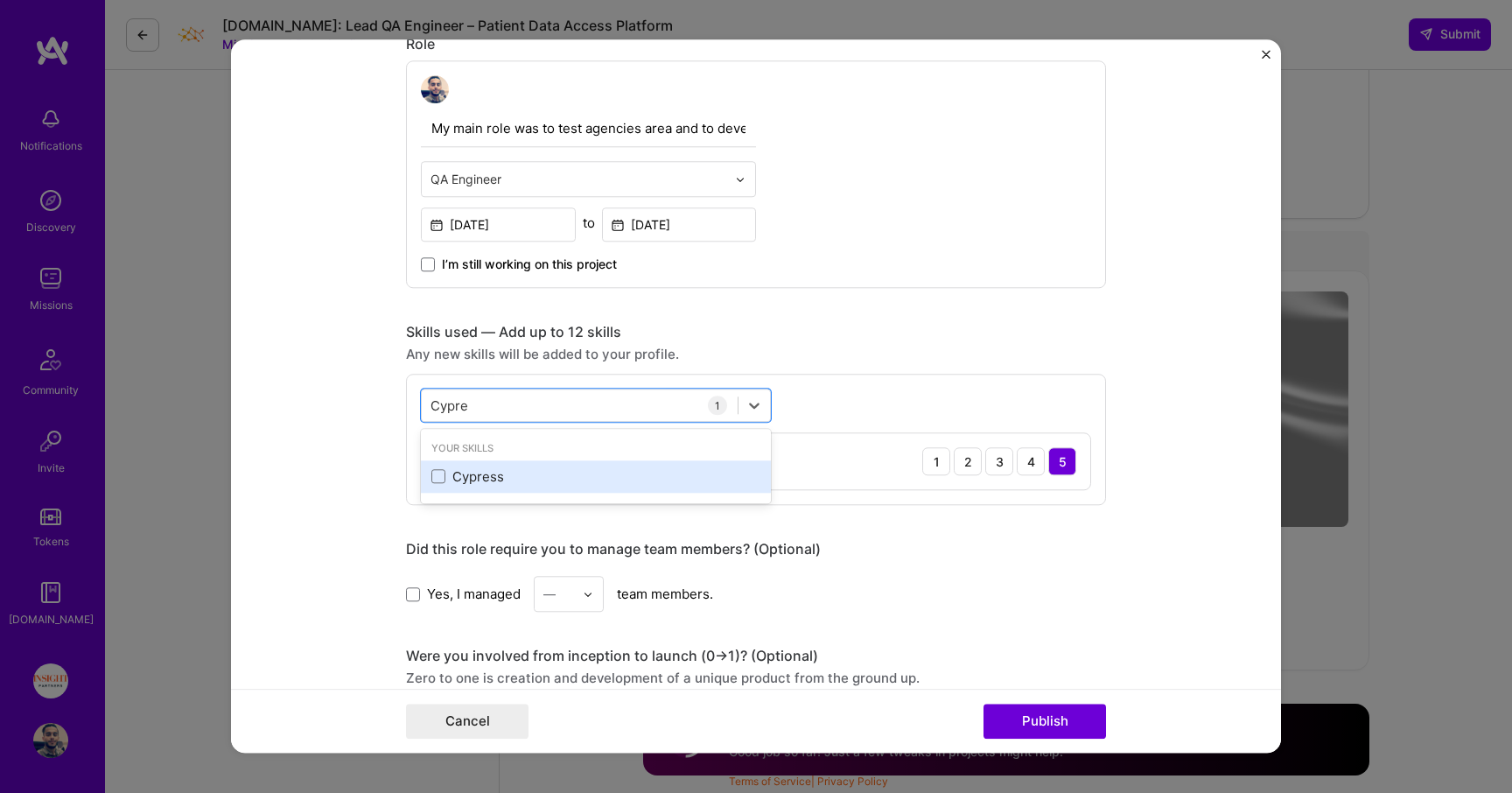
click at [506, 475] on div "Cypress" at bounding box center [596, 476] width 329 height 18
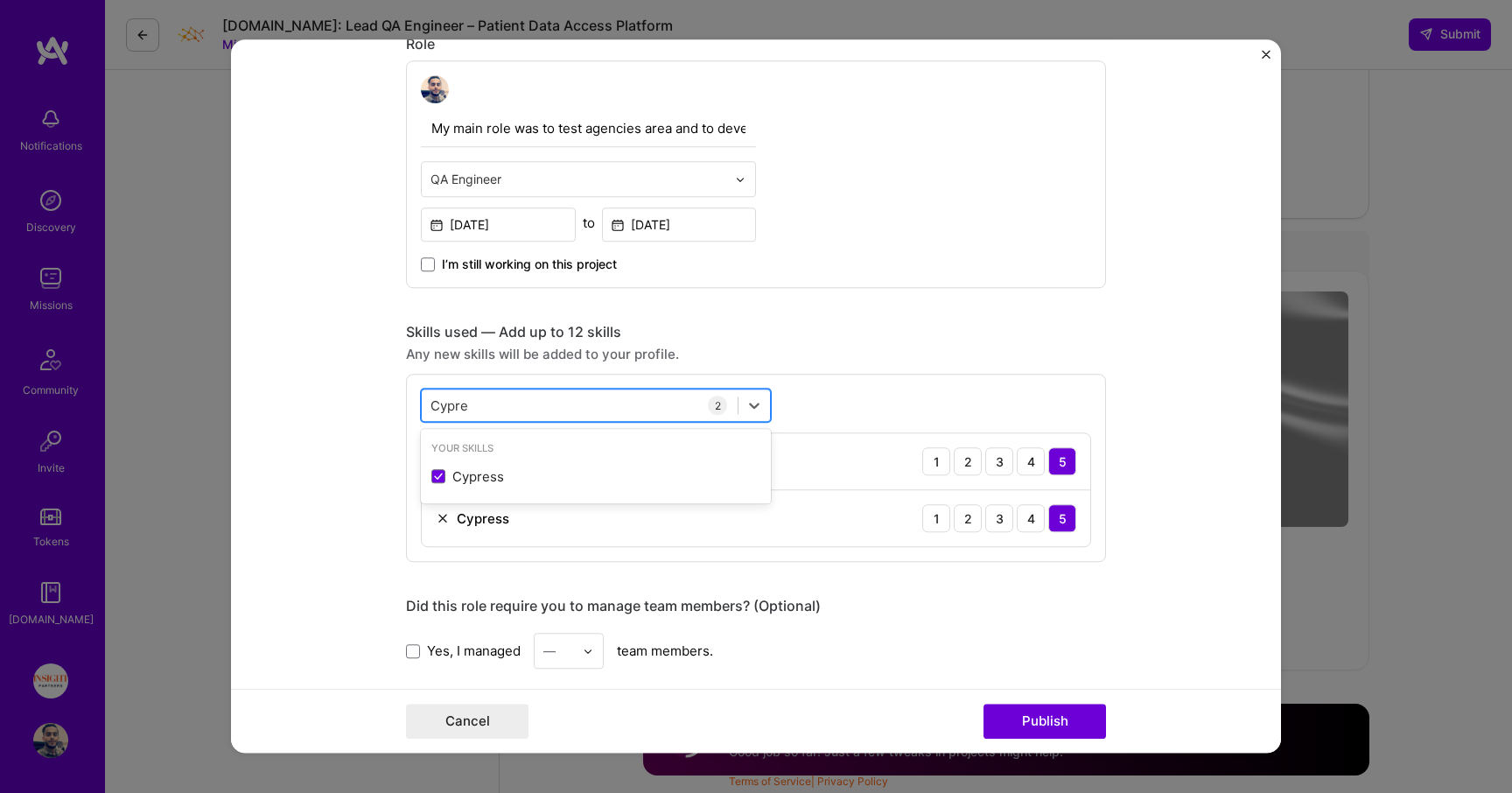
click at [525, 397] on div "Cypre Cypre" at bounding box center [580, 406] width 316 height 29
type input "Cyprea"
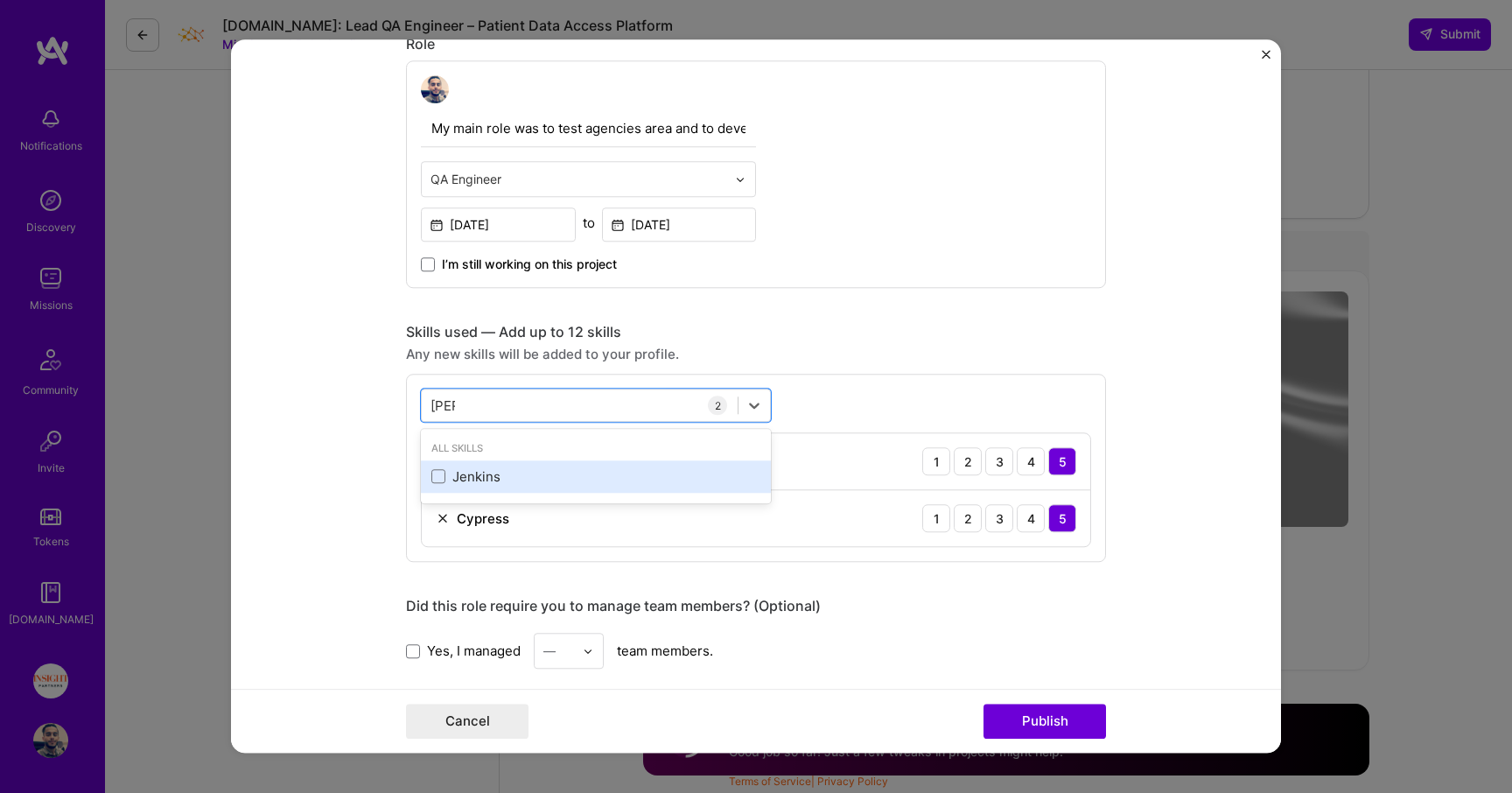
click at [499, 472] on div "Jenkins" at bounding box center [596, 476] width 329 height 18
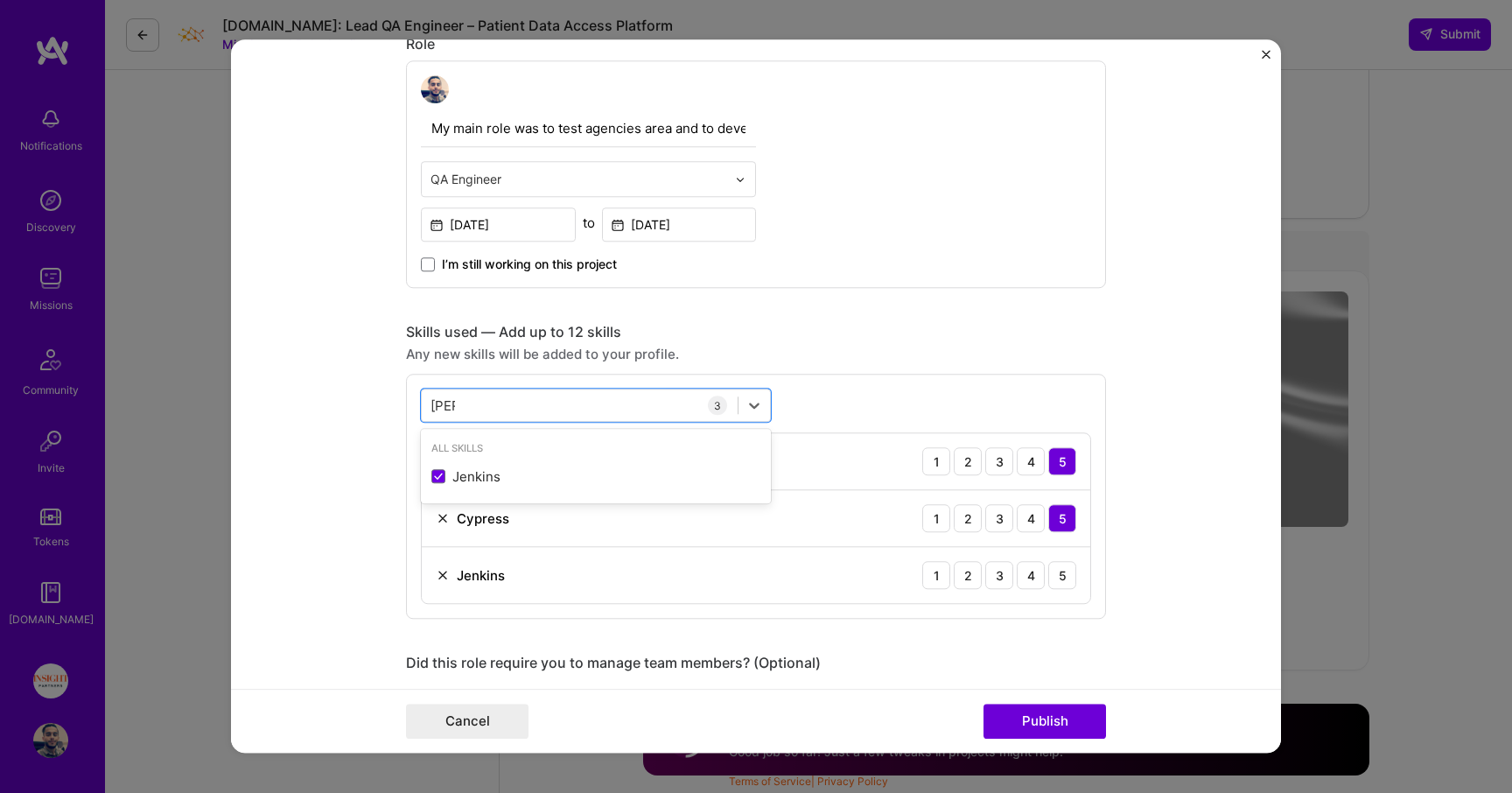
type input "[PERSON_NAME]"
click at [750, 289] on div "This project is missing details. To be able to apply to missions with this proj…" at bounding box center [756, 557] width 700 height 2301
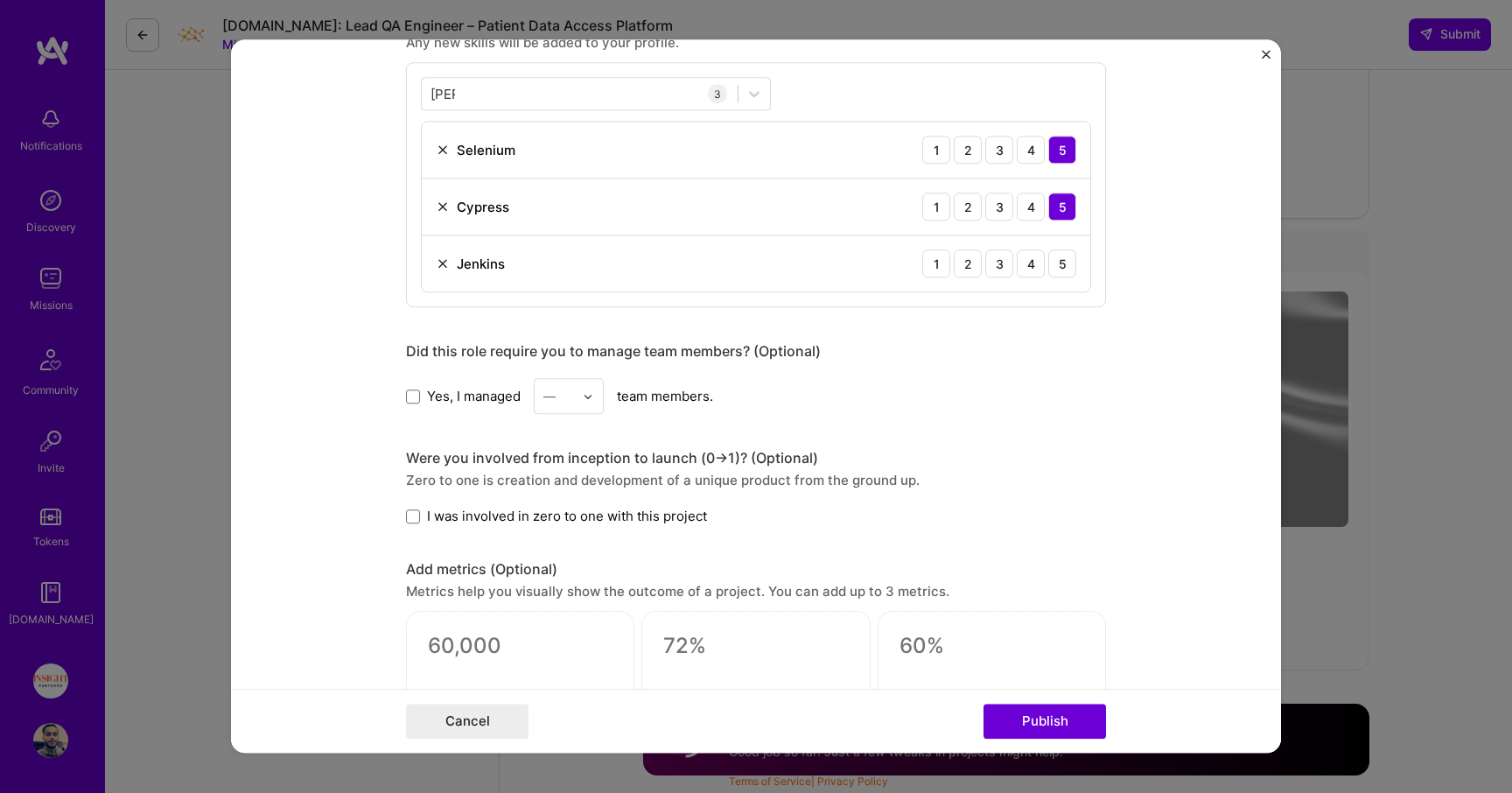
scroll to position [986, 0]
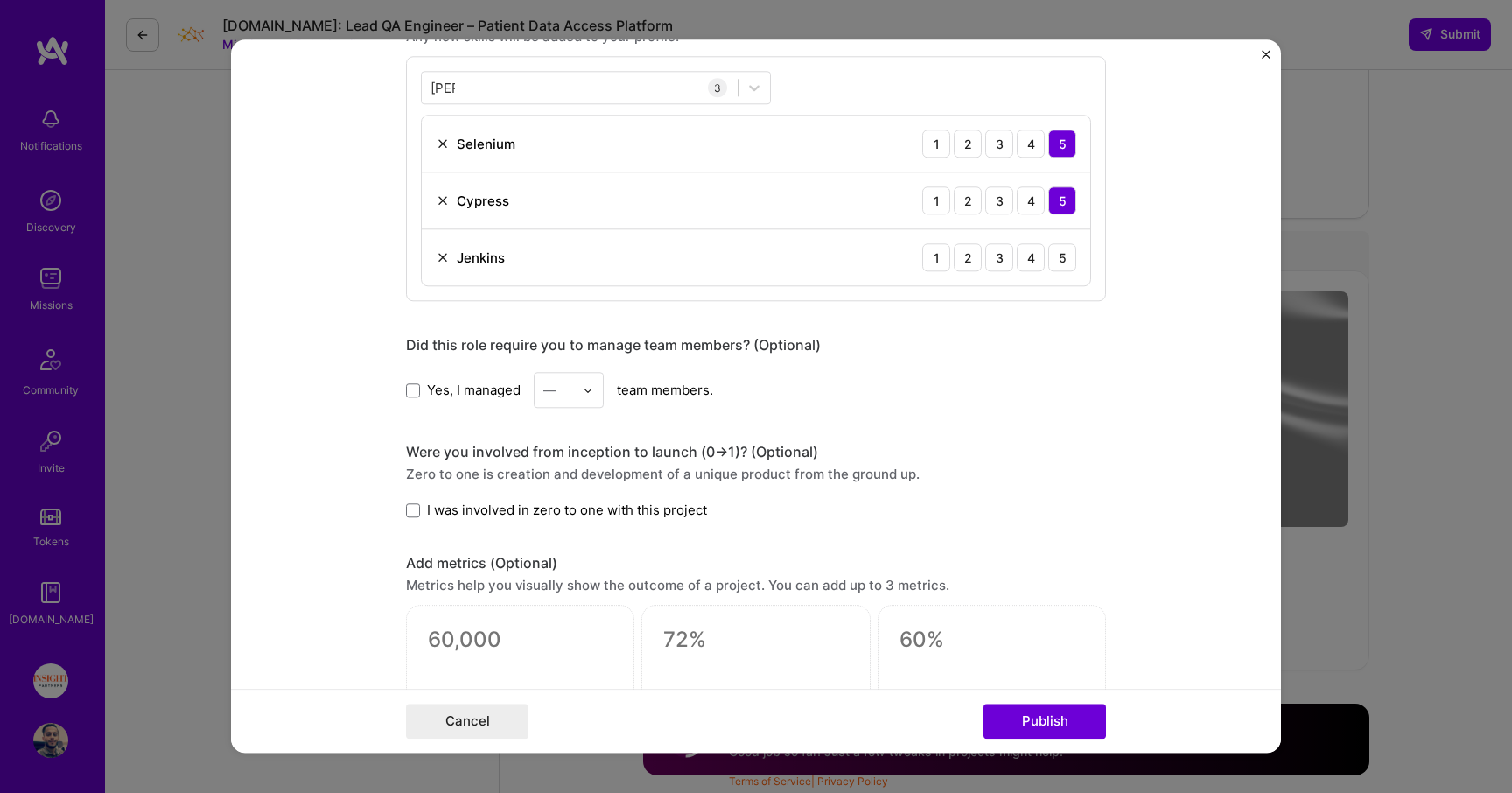
click at [467, 381] on div "Yes, I managed — team members." at bounding box center [756, 391] width 700 height 36
click at [466, 389] on span "Yes, I managed" at bounding box center [474, 390] width 94 height 18
click at [0, 0] on input "Yes, I managed" at bounding box center [0, 0] width 0 height 0
click at [571, 401] on div at bounding box center [559, 390] width 31 height 22
click at [568, 485] on div "2" at bounding box center [569, 469] width 60 height 32
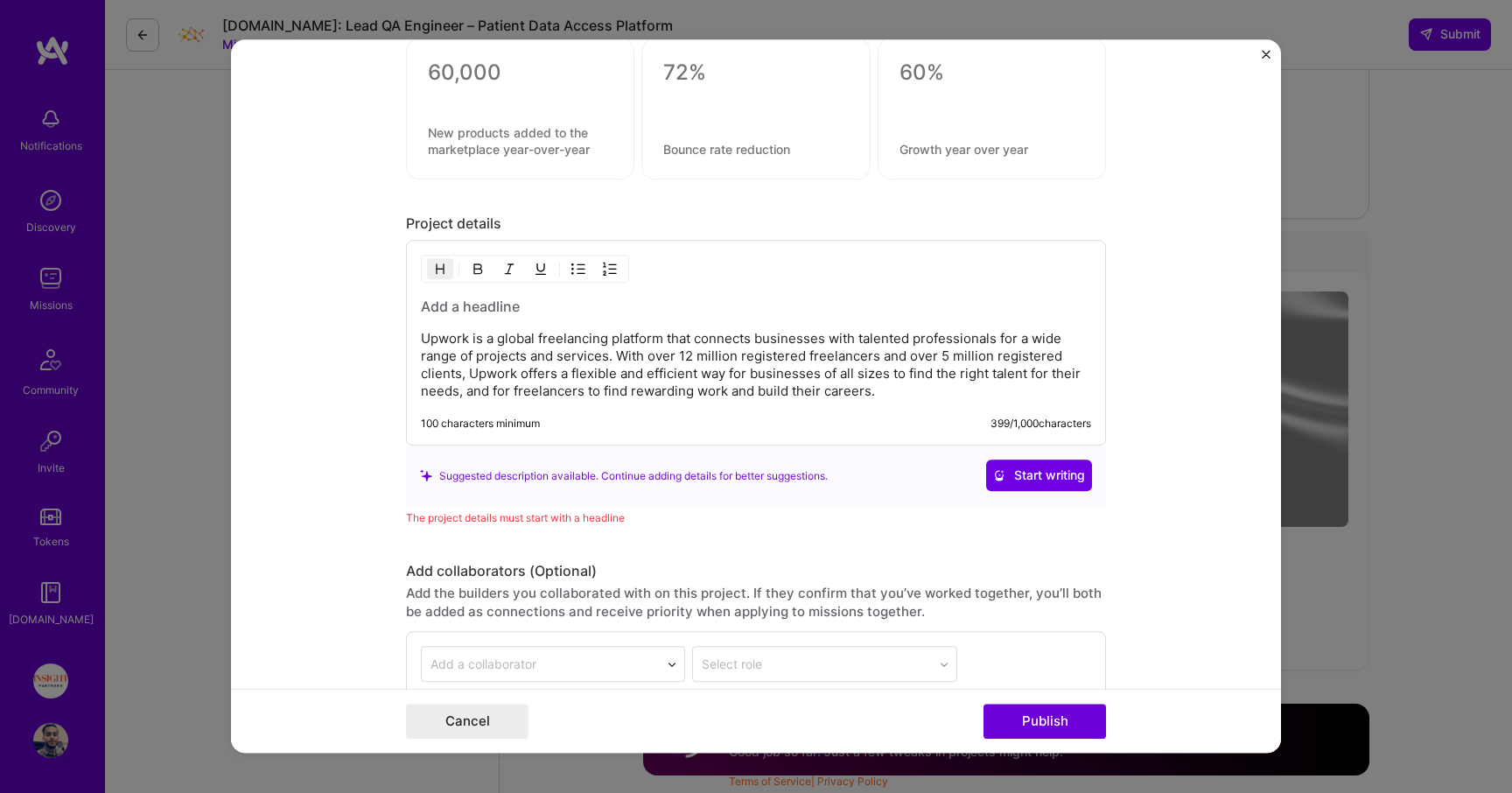
scroll to position [1567, 0]
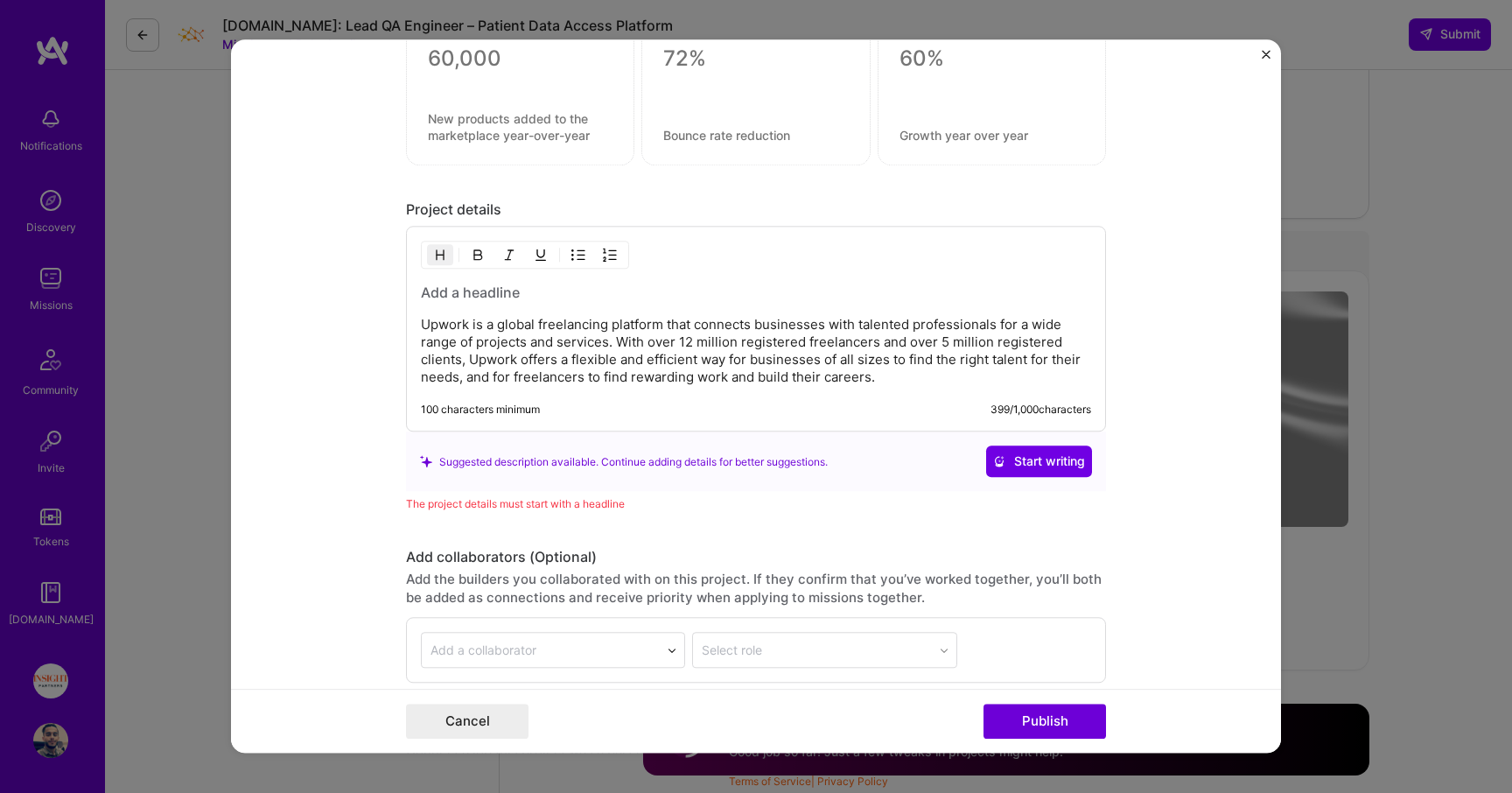
click at [576, 346] on p "Upwork is a global freelancing platform that connects businesses with talented …" at bounding box center [756, 352] width 670 height 70
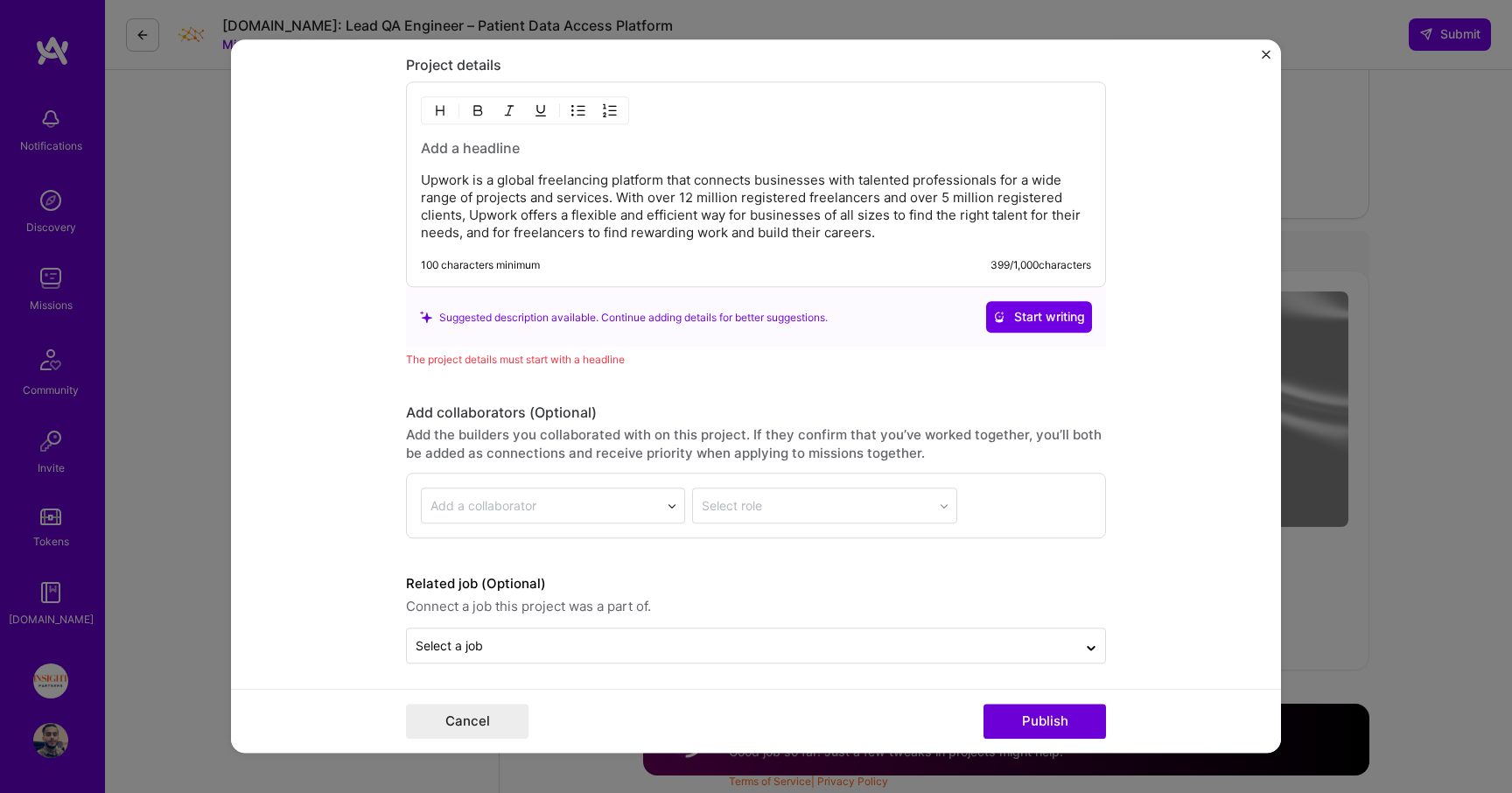
scroll to position [1720, 0]
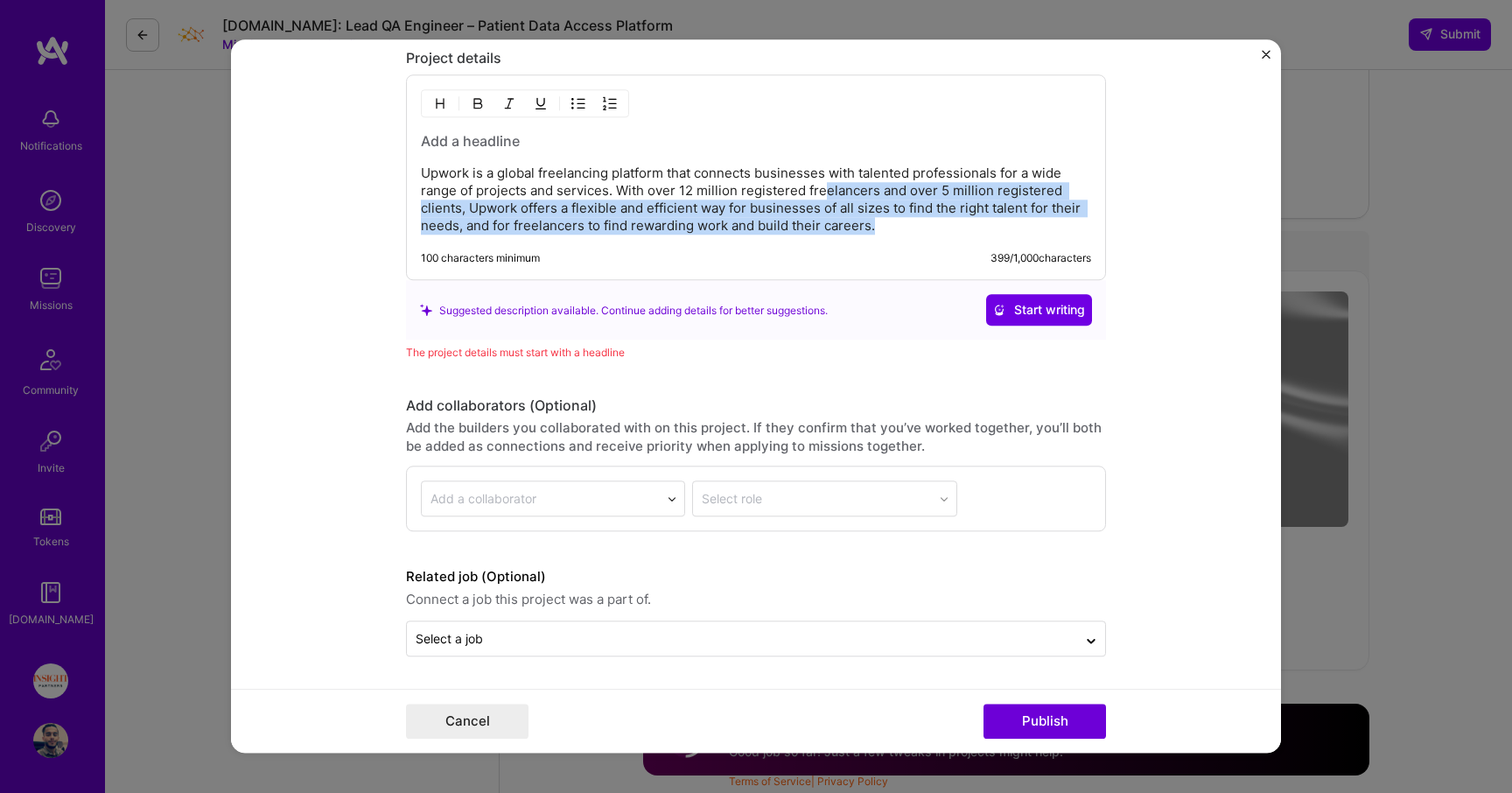
drag, startPoint x: 826, startPoint y: 191, endPoint x: 827, endPoint y: 290, distance: 99.0
click at [827, 290] on div "Project details Upwork is a global freelancing platform that connects businesse…" at bounding box center [756, 206] width 700 height 313
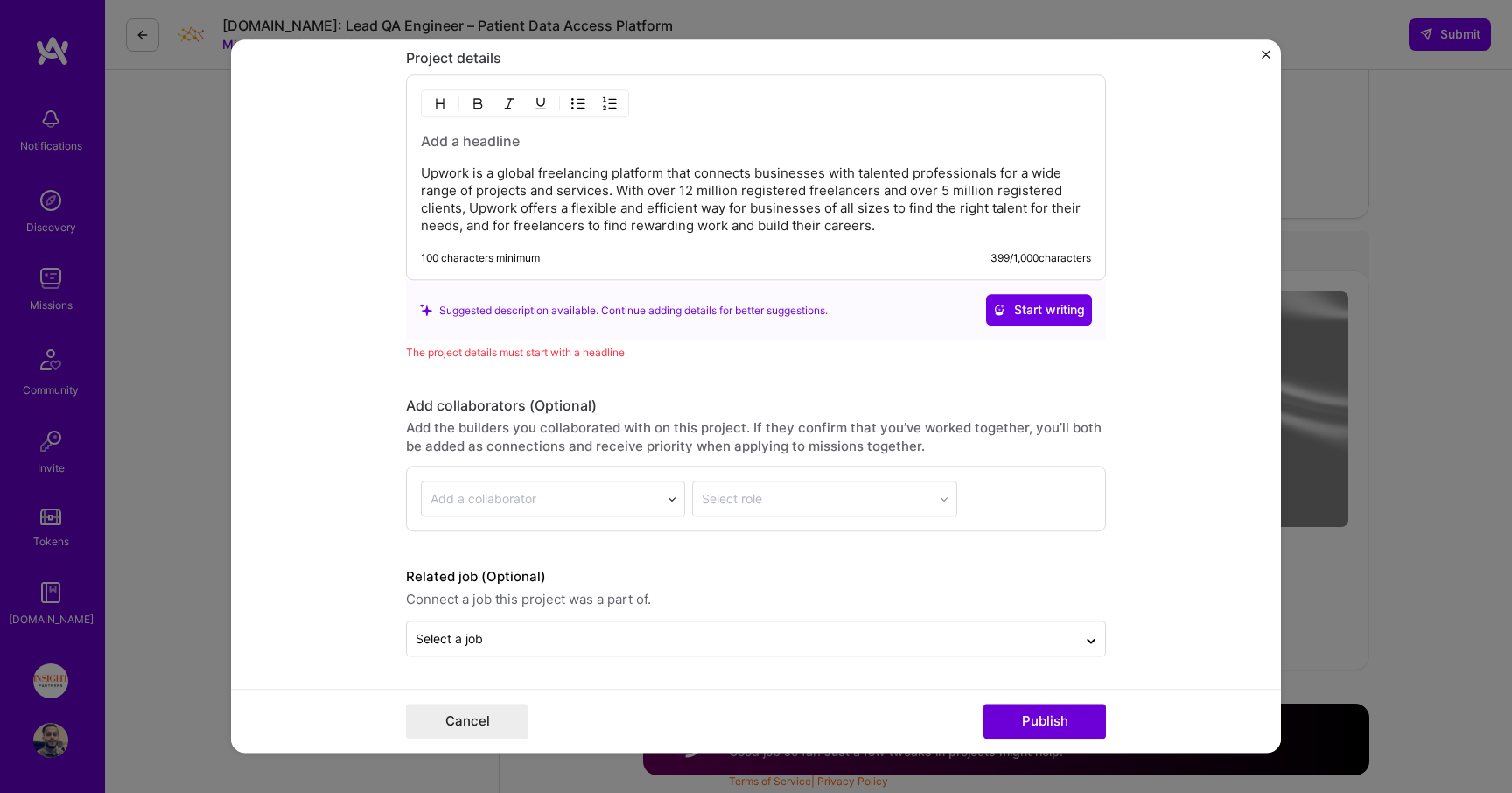
click at [998, 320] on button "Start writing" at bounding box center [1039, 310] width 105 height 32
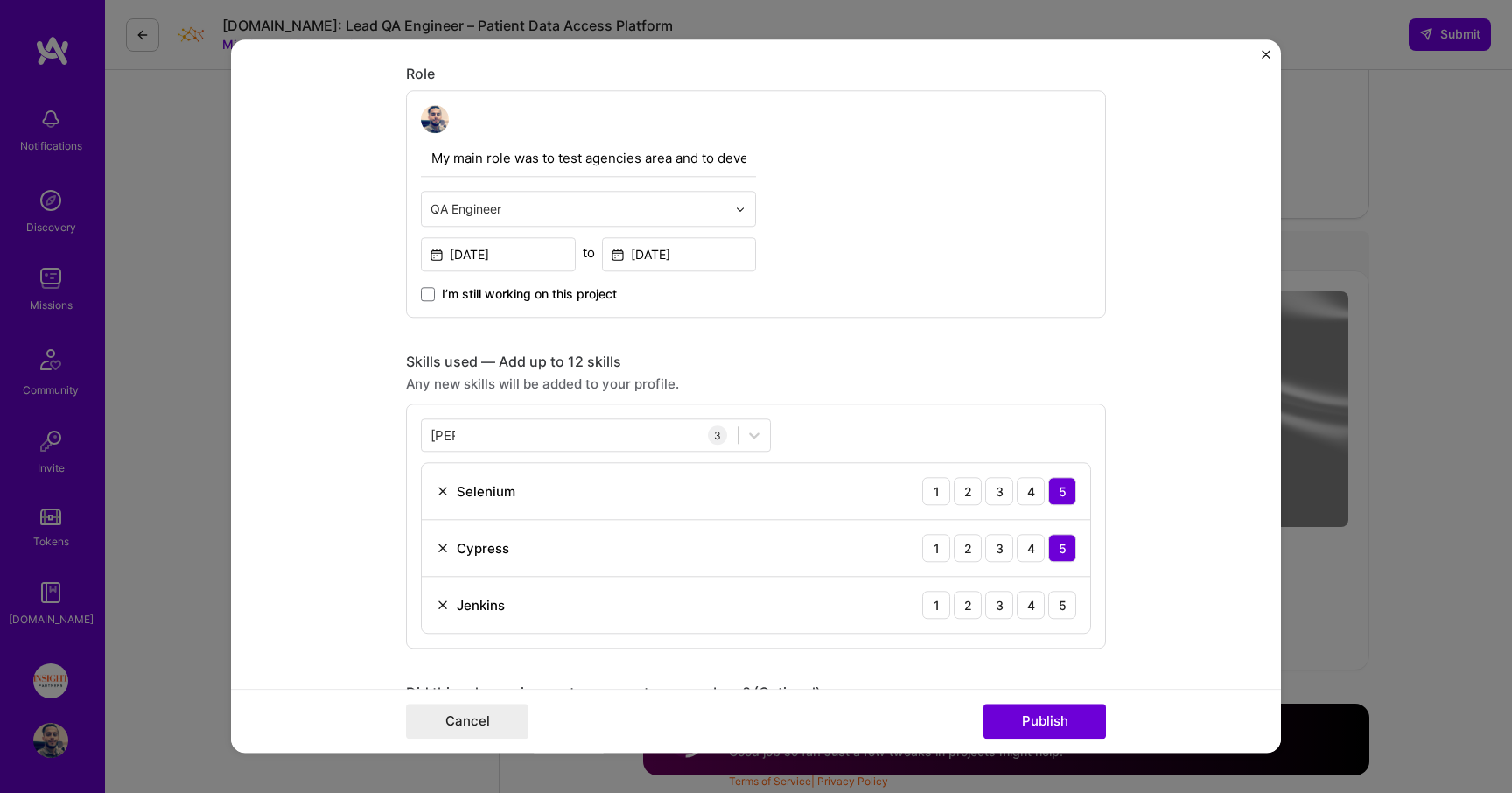
scroll to position [796, 0]
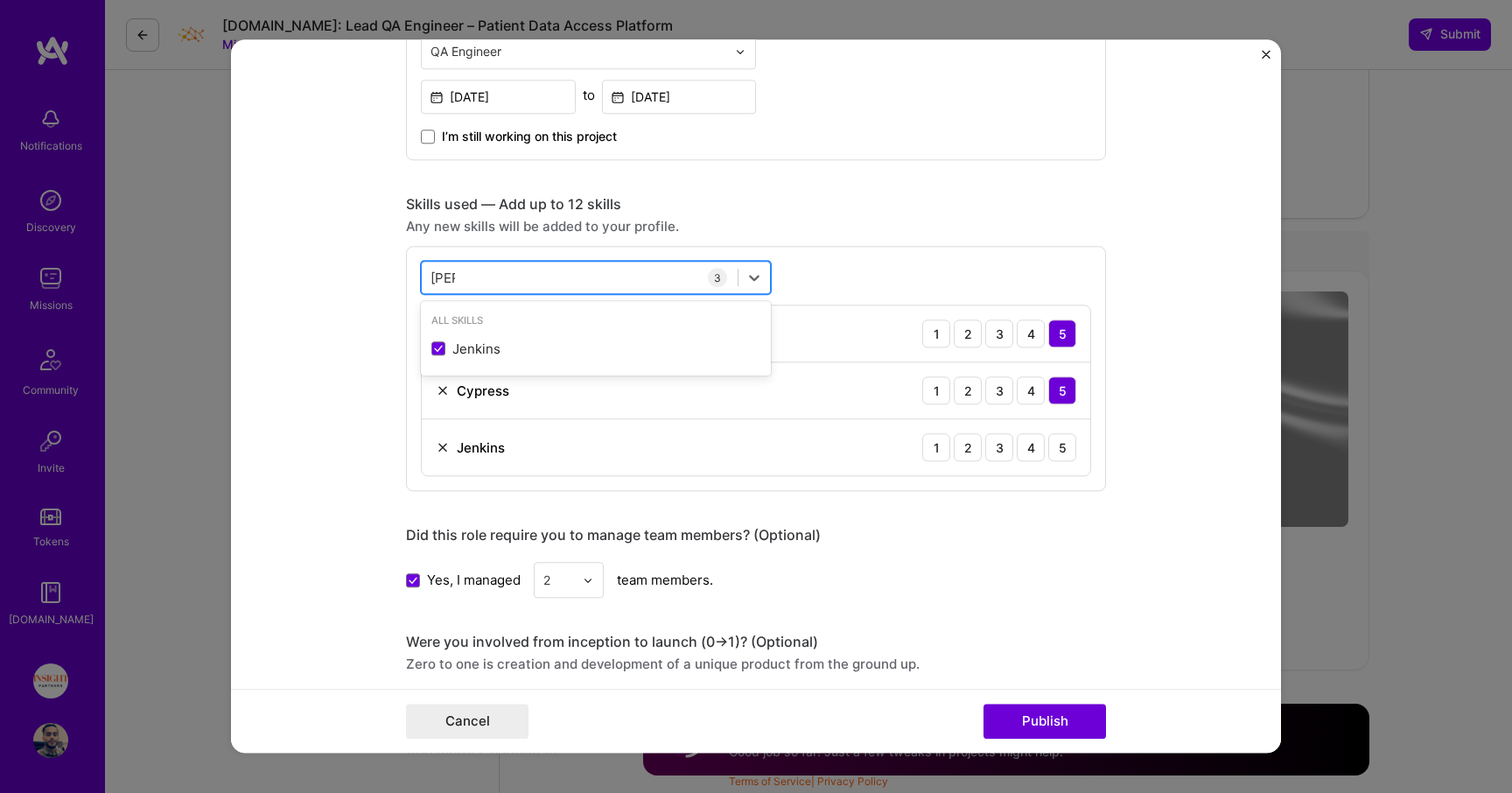
click at [564, 264] on div "[PERSON_NAME] [PERSON_NAME]" at bounding box center [580, 278] width 316 height 29
type input "Bambo"
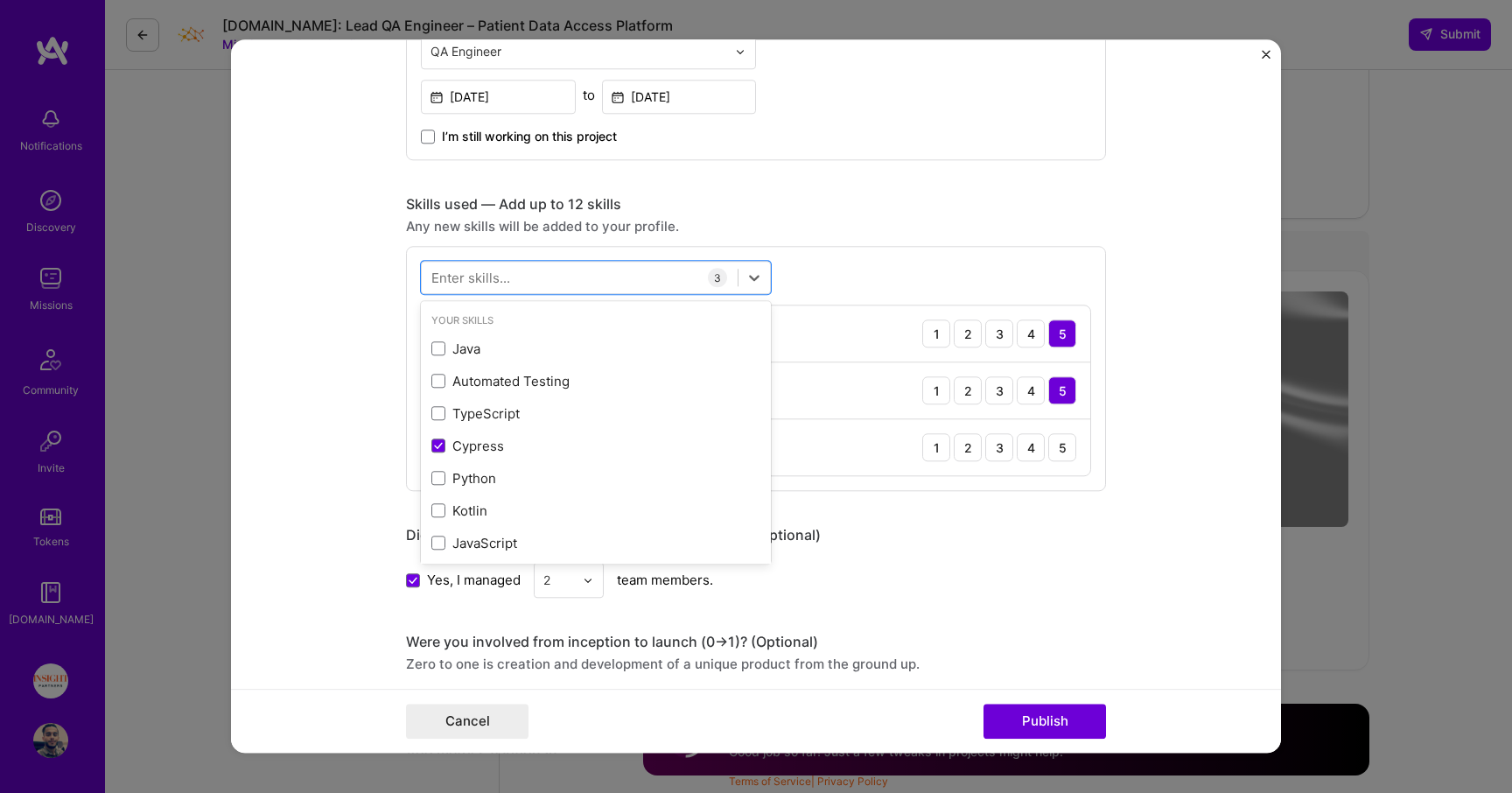
click at [375, 303] on form "This project is missing details. To be able to apply to missions with this proj…" at bounding box center [756, 396] width 1050 height 714
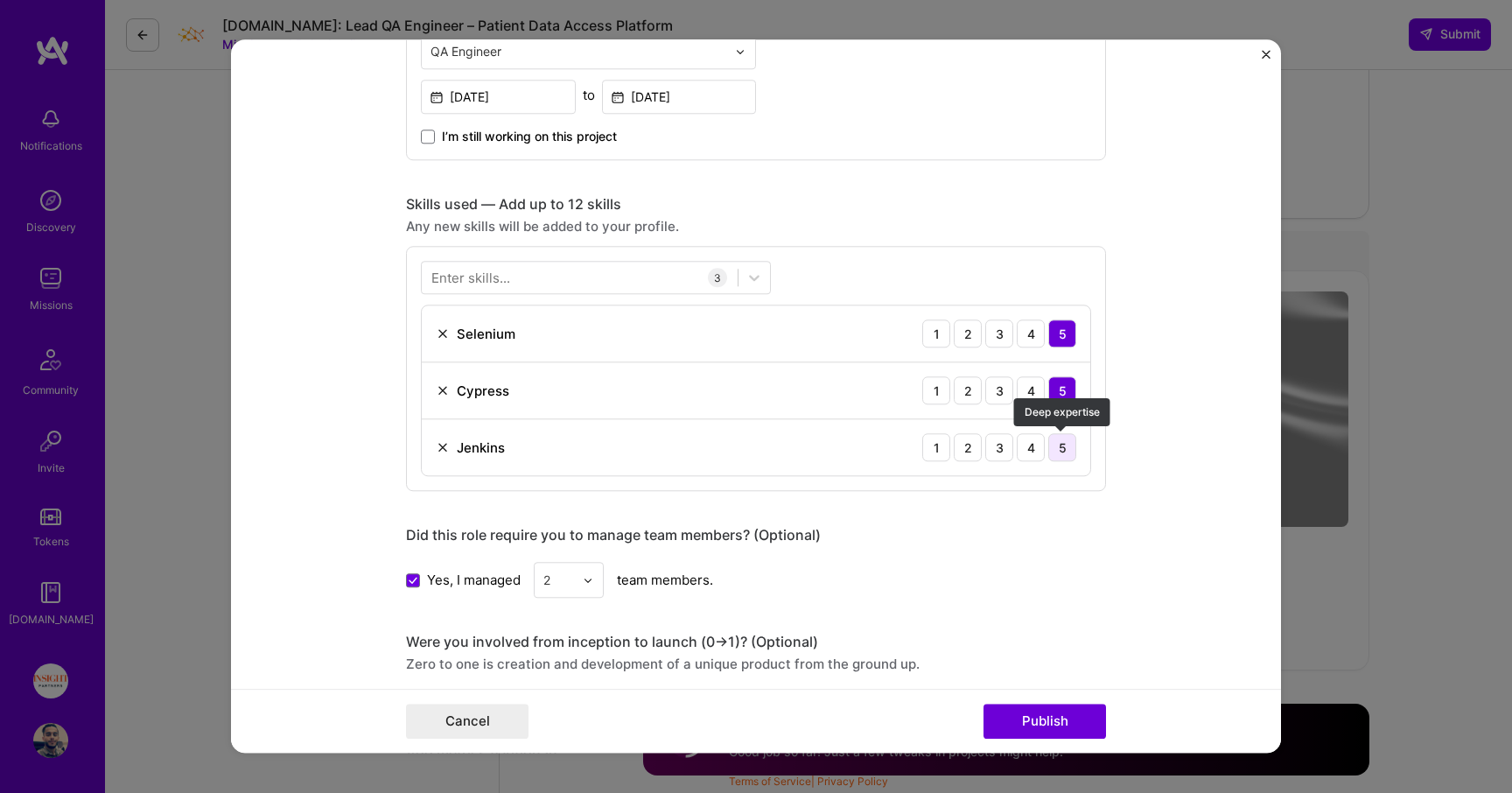
click at [1070, 447] on div "5" at bounding box center [1062, 447] width 28 height 28
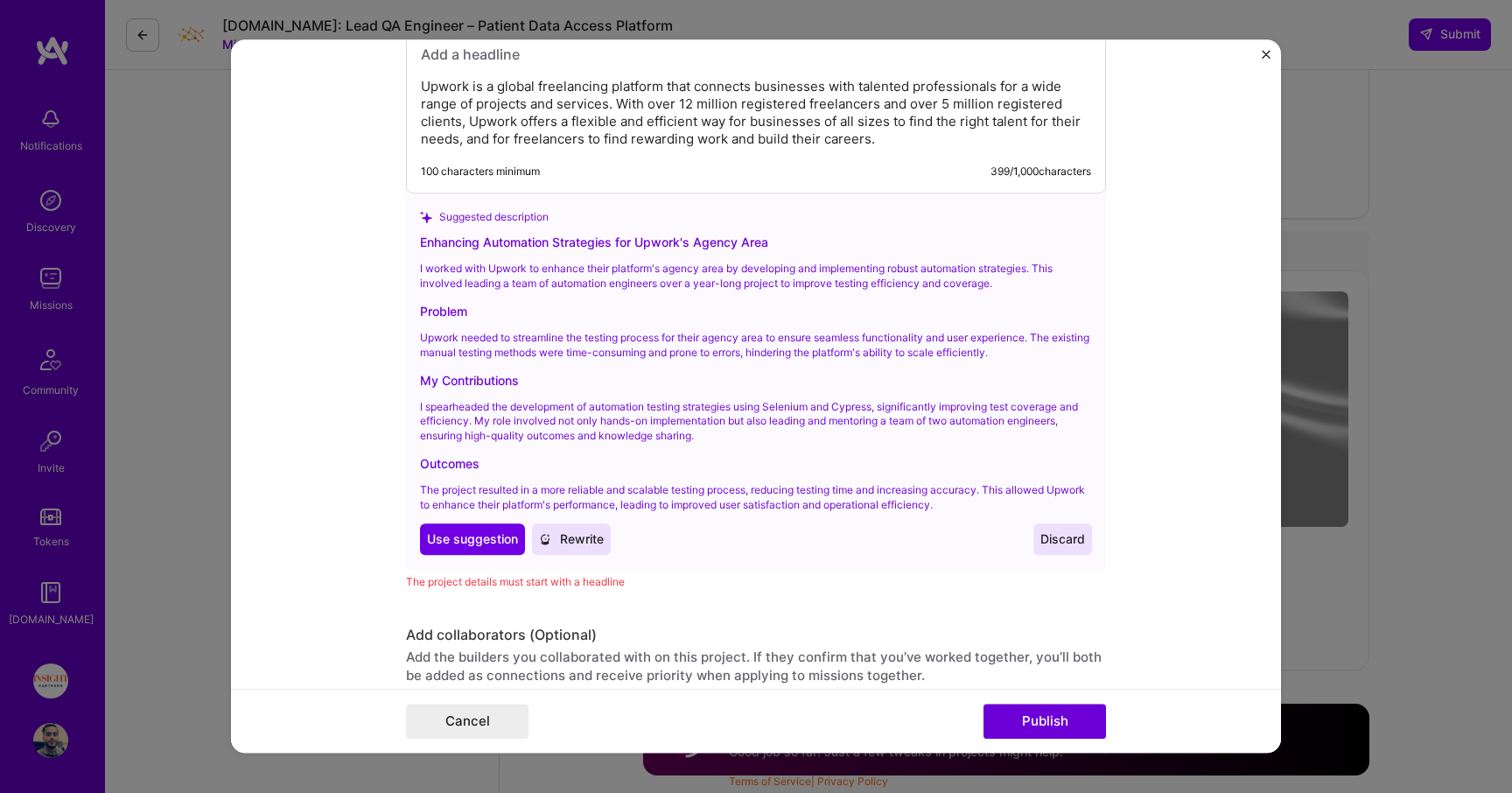
scroll to position [1809, 0]
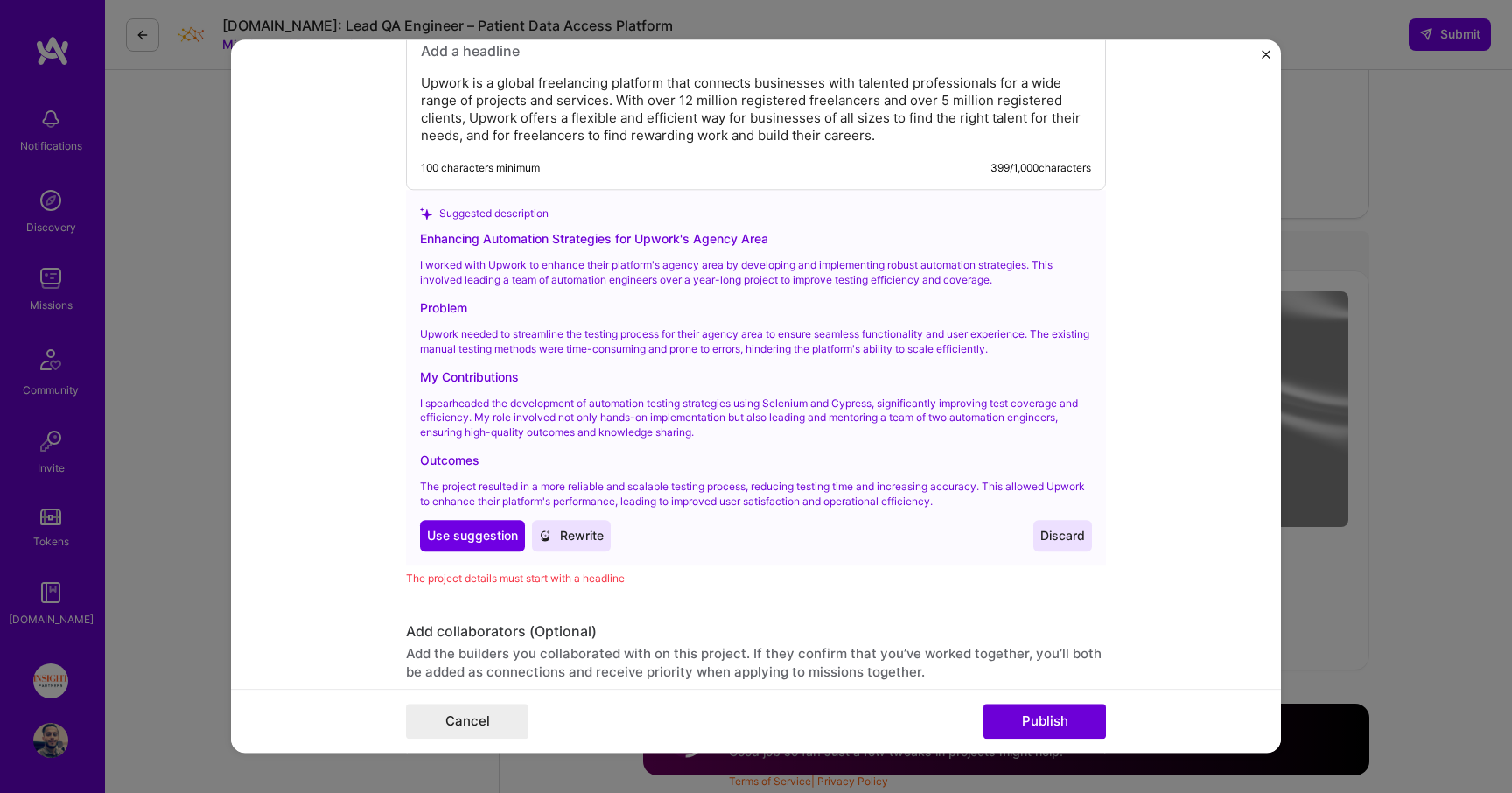
click at [564, 505] on p "The project resulted in a more reliable and scalable testing process, reducing …" at bounding box center [756, 494] width 672 height 30
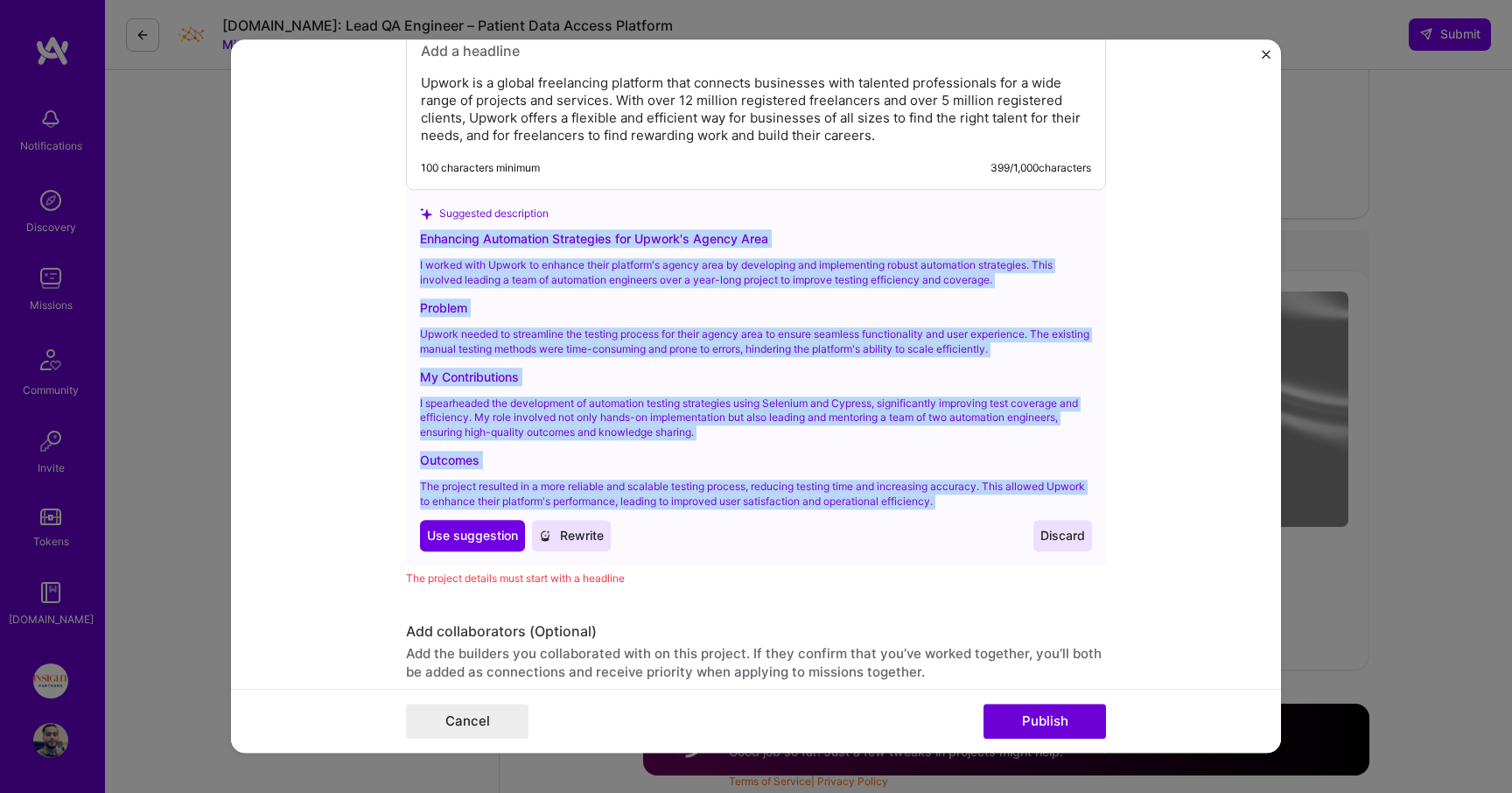
drag, startPoint x: 564, startPoint y: 505, endPoint x: 519, endPoint y: 234, distance: 274.7
click at [519, 234] on div "Enhancing Automation Strategies for Upwork's Agency Area I worked with Upwork t…" at bounding box center [756, 391] width 672 height 321
copy div "Enhancing Automation Strategies for Upwork's Agency Area I worked with Upwork t…"
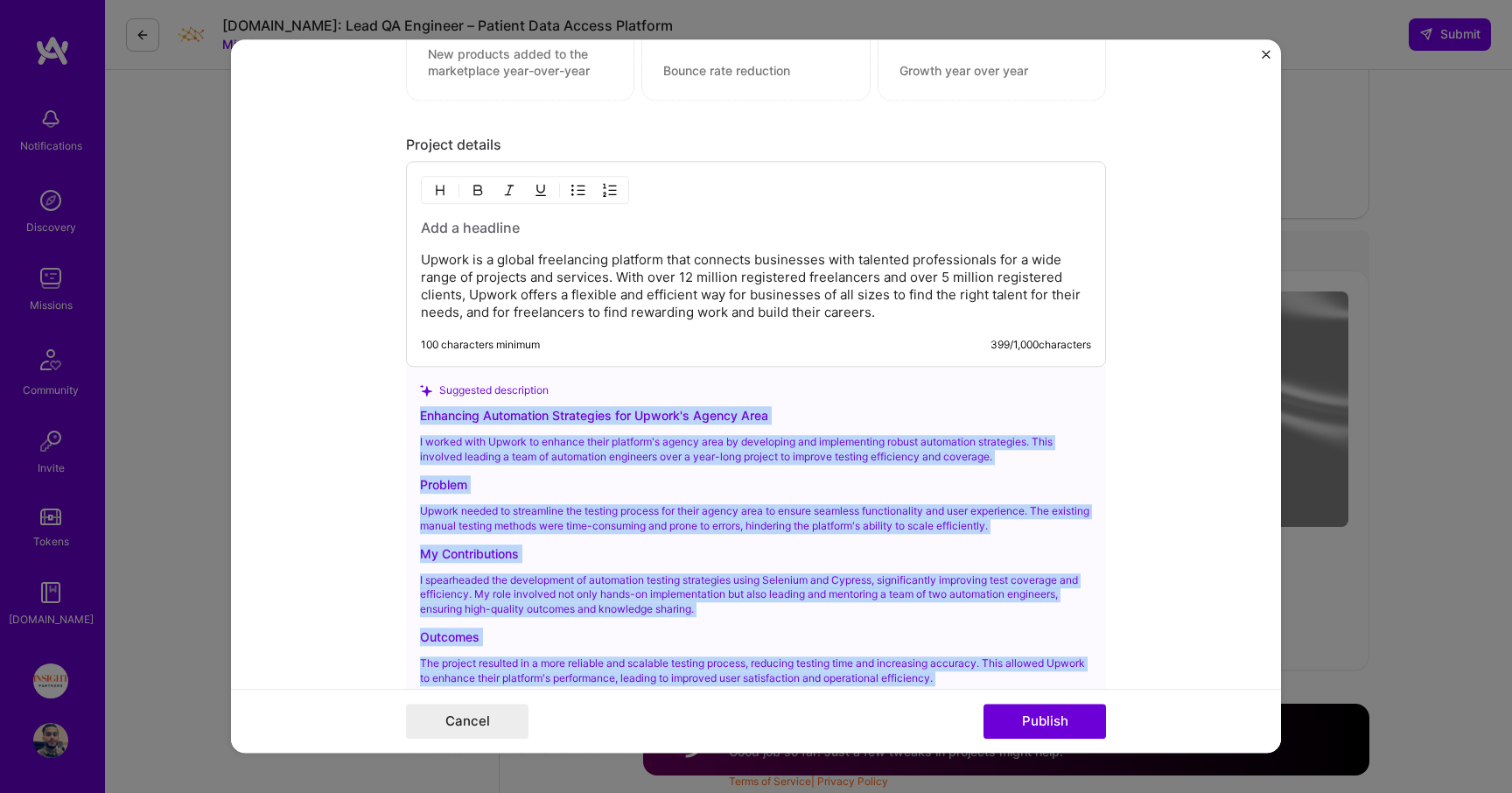
scroll to position [1633, 0]
copy div "Enhancing Automation Strategies for Upwork's Agency Area I worked with Upwork t…"
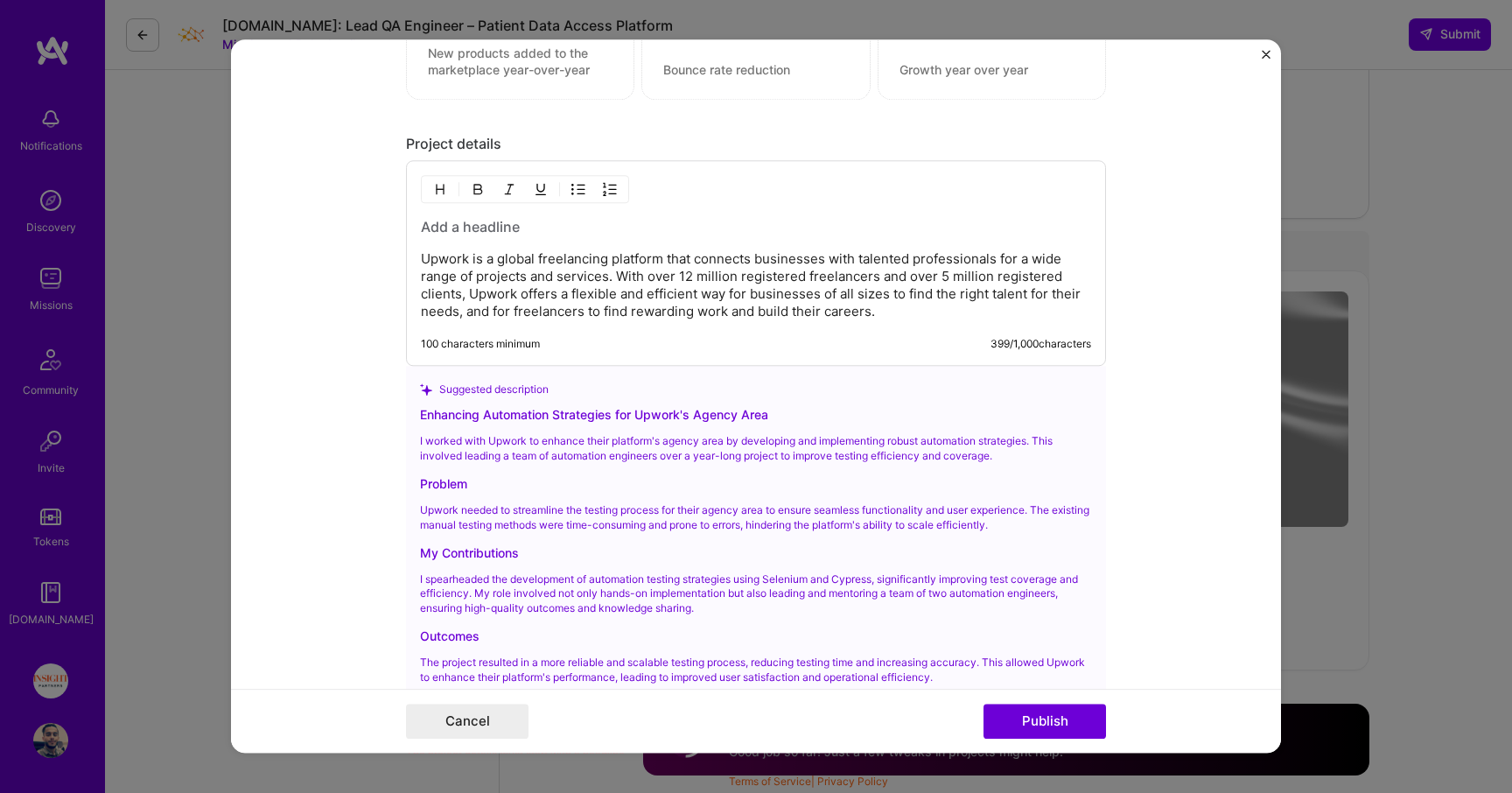
click at [599, 290] on p "Upwork is a global freelancing platform that connects businesses with talented …" at bounding box center [756, 287] width 670 height 70
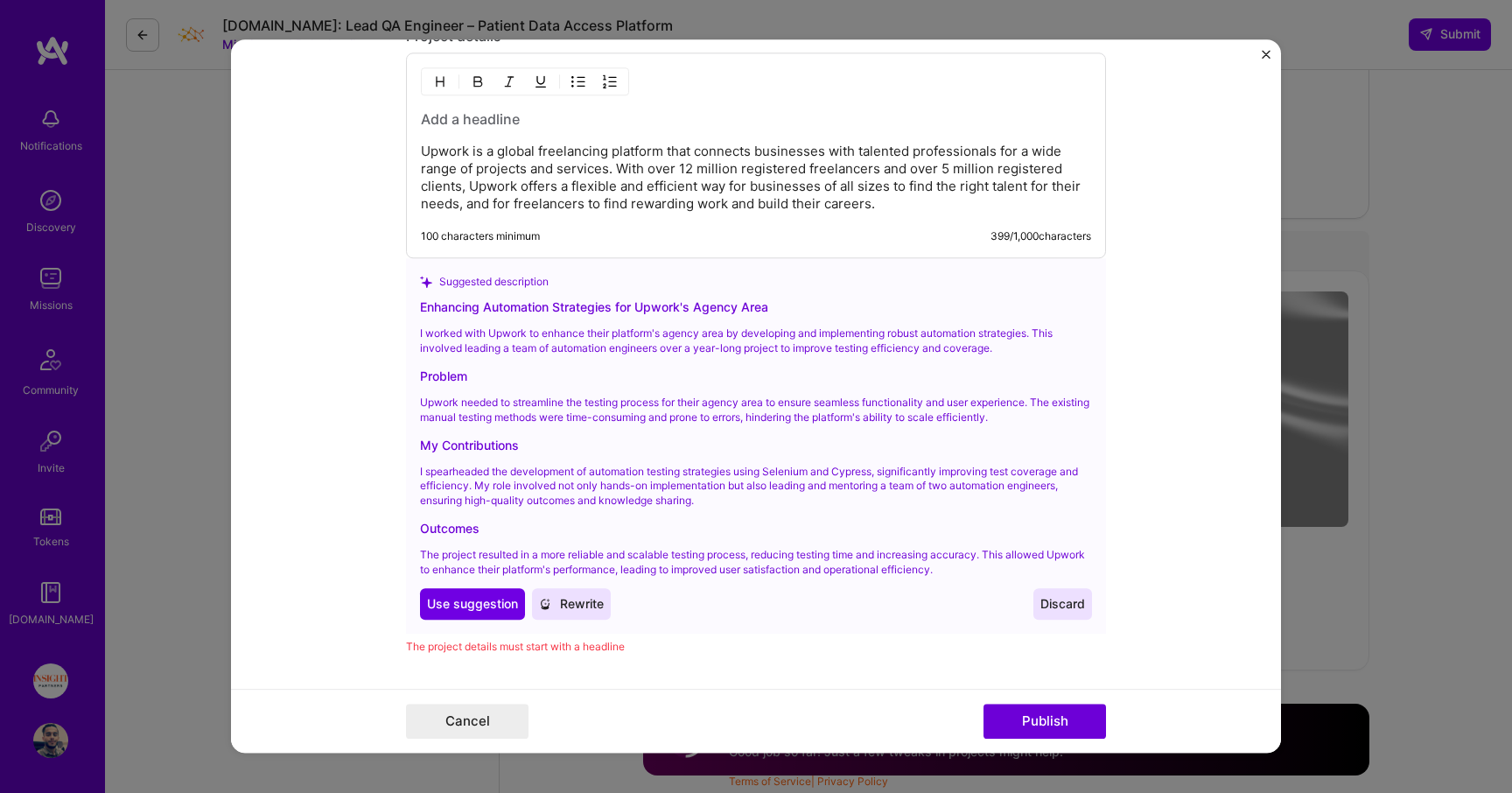
scroll to position [1798, 0]
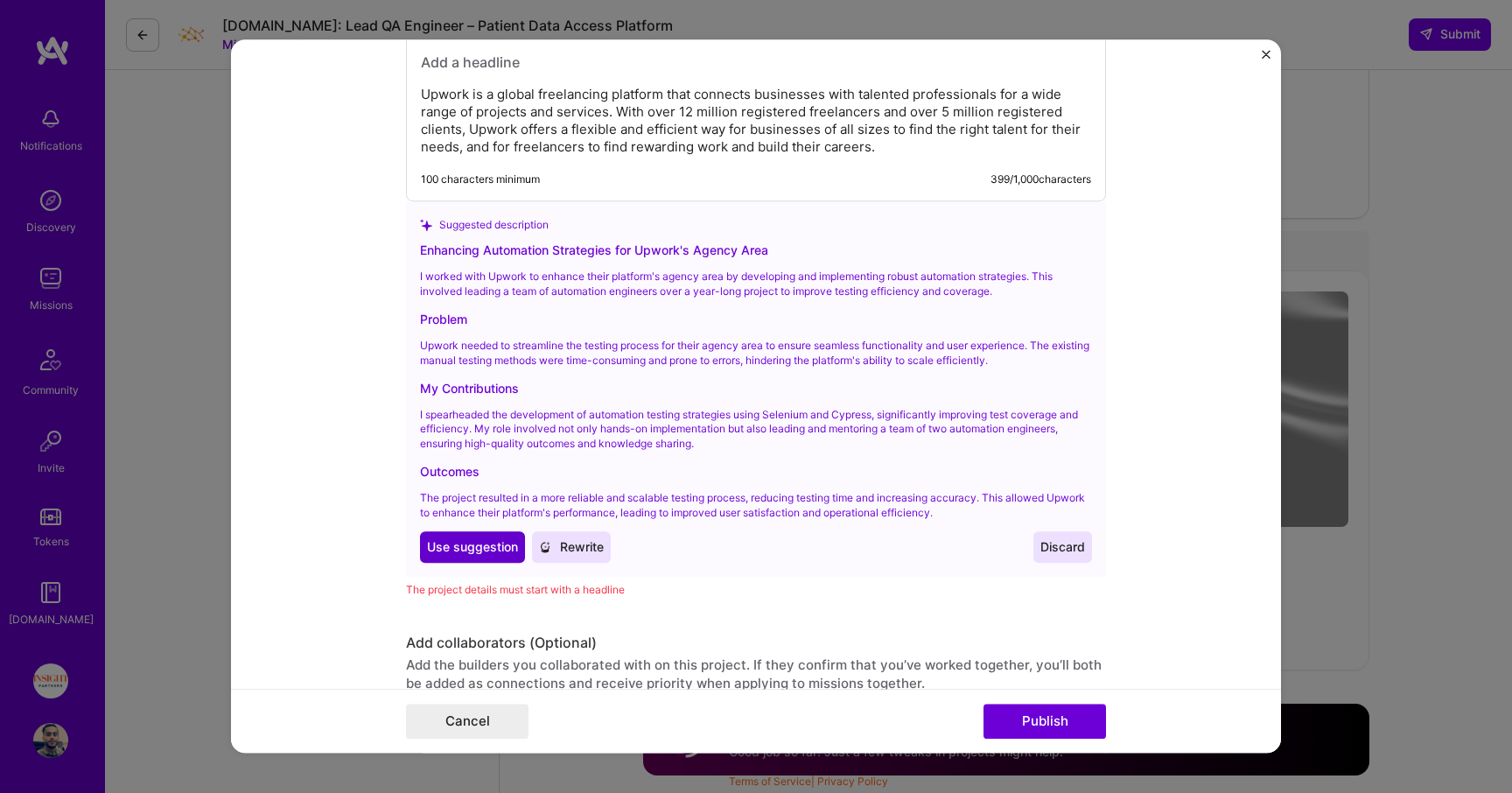
click at [453, 548] on span "Use suggestion" at bounding box center [472, 547] width 91 height 17
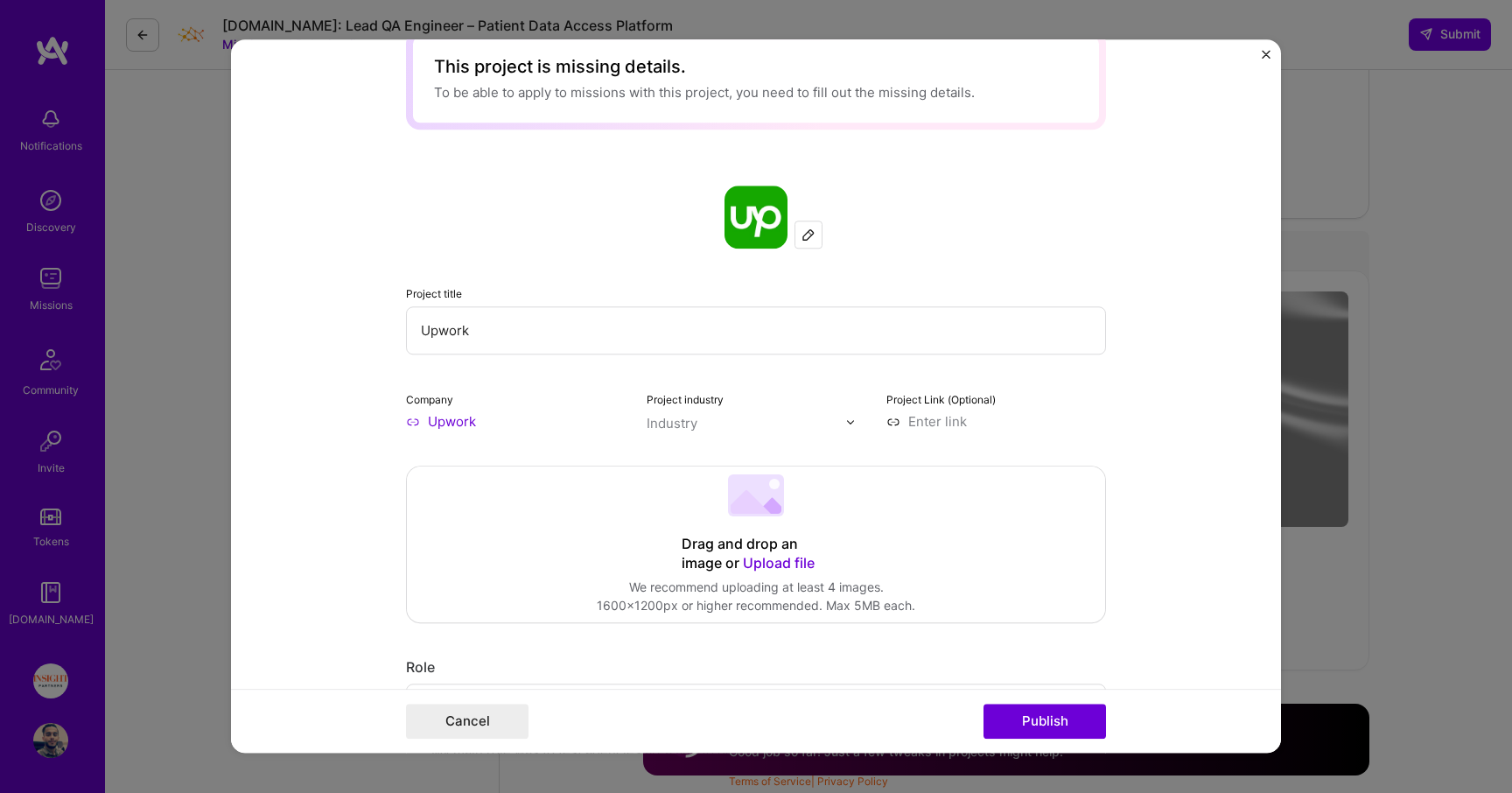
scroll to position [0, 0]
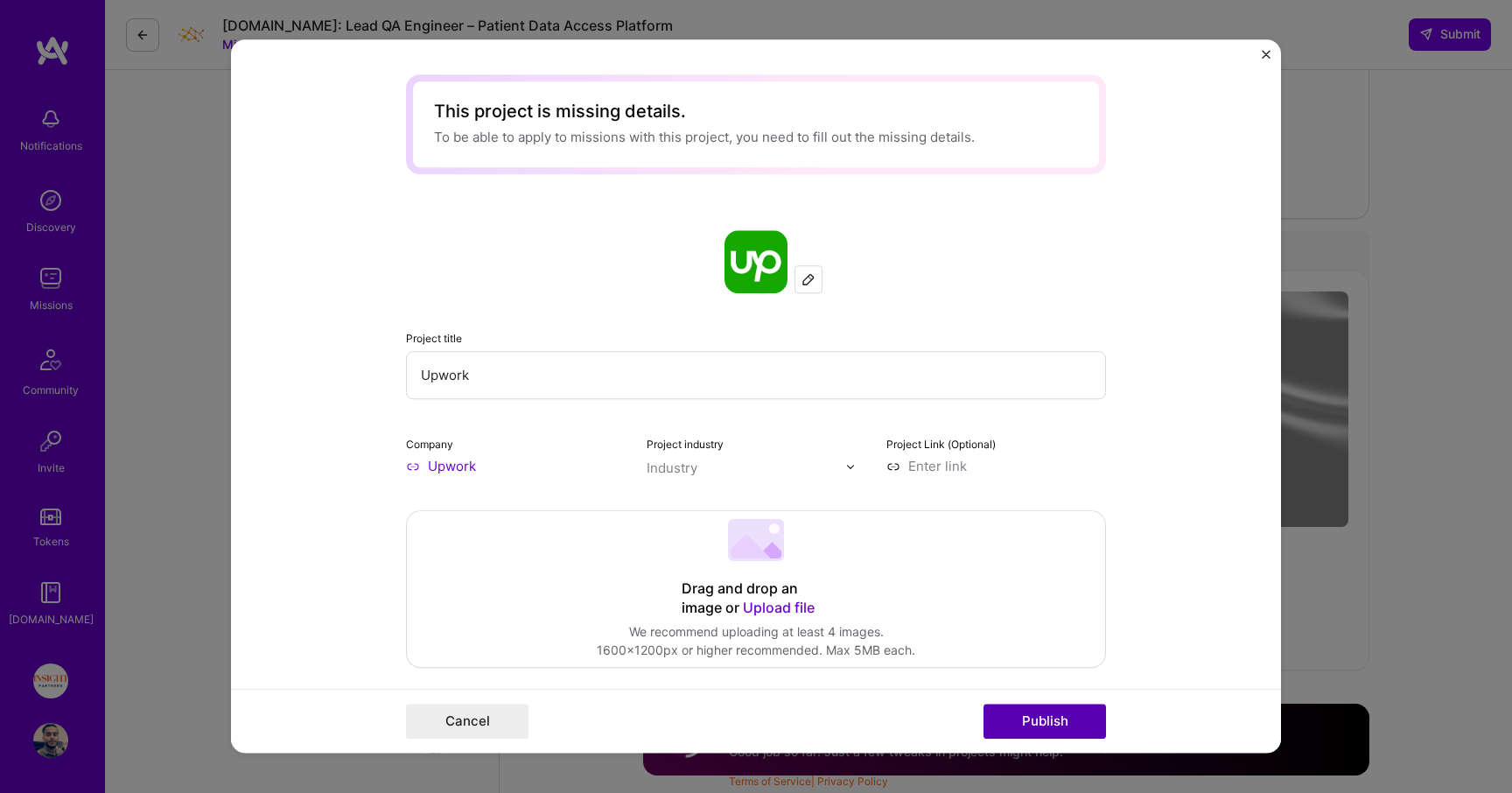
click at [1042, 721] on button "Publish" at bounding box center [1045, 722] width 123 height 35
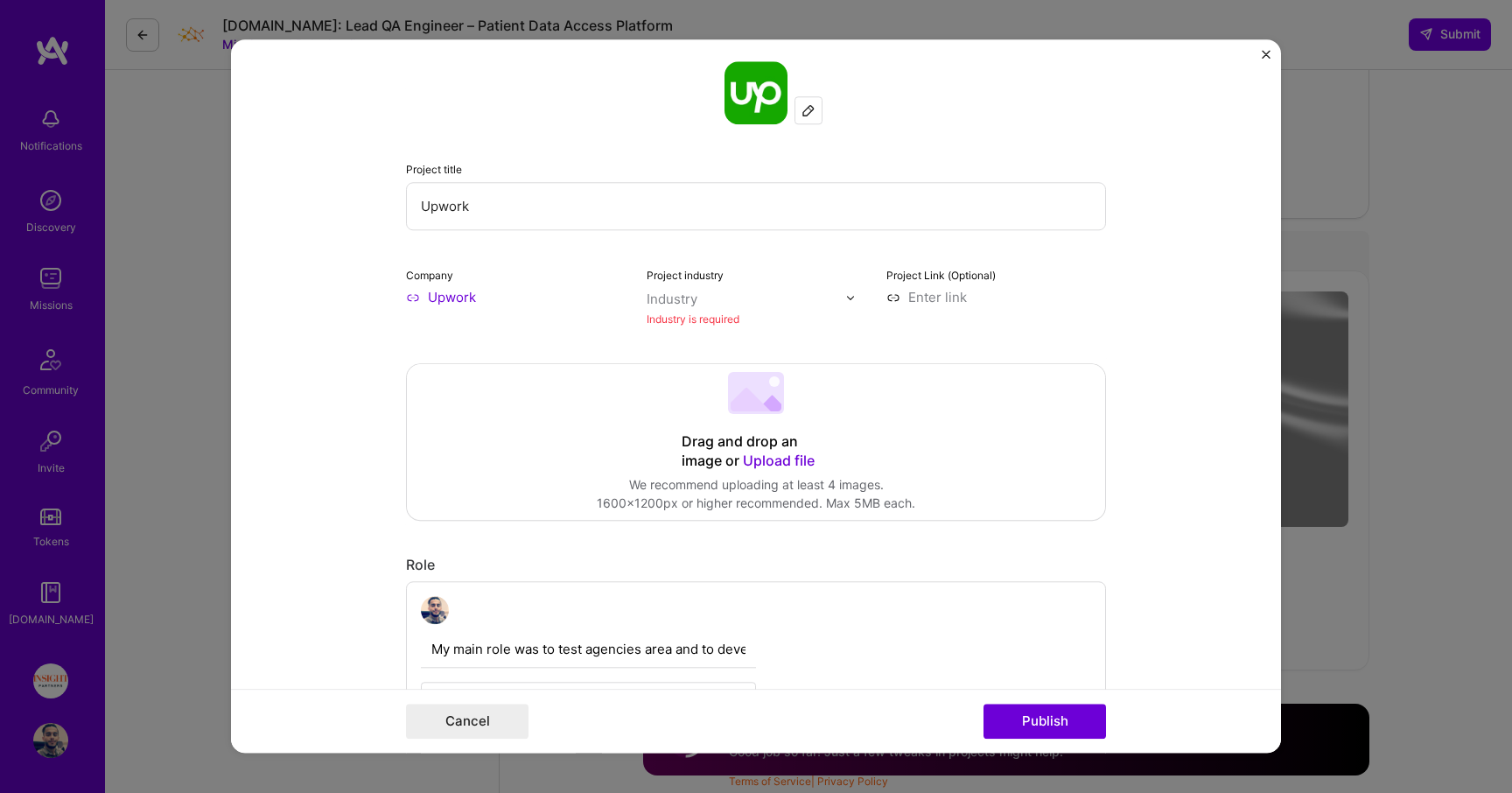
scroll to position [191, 0]
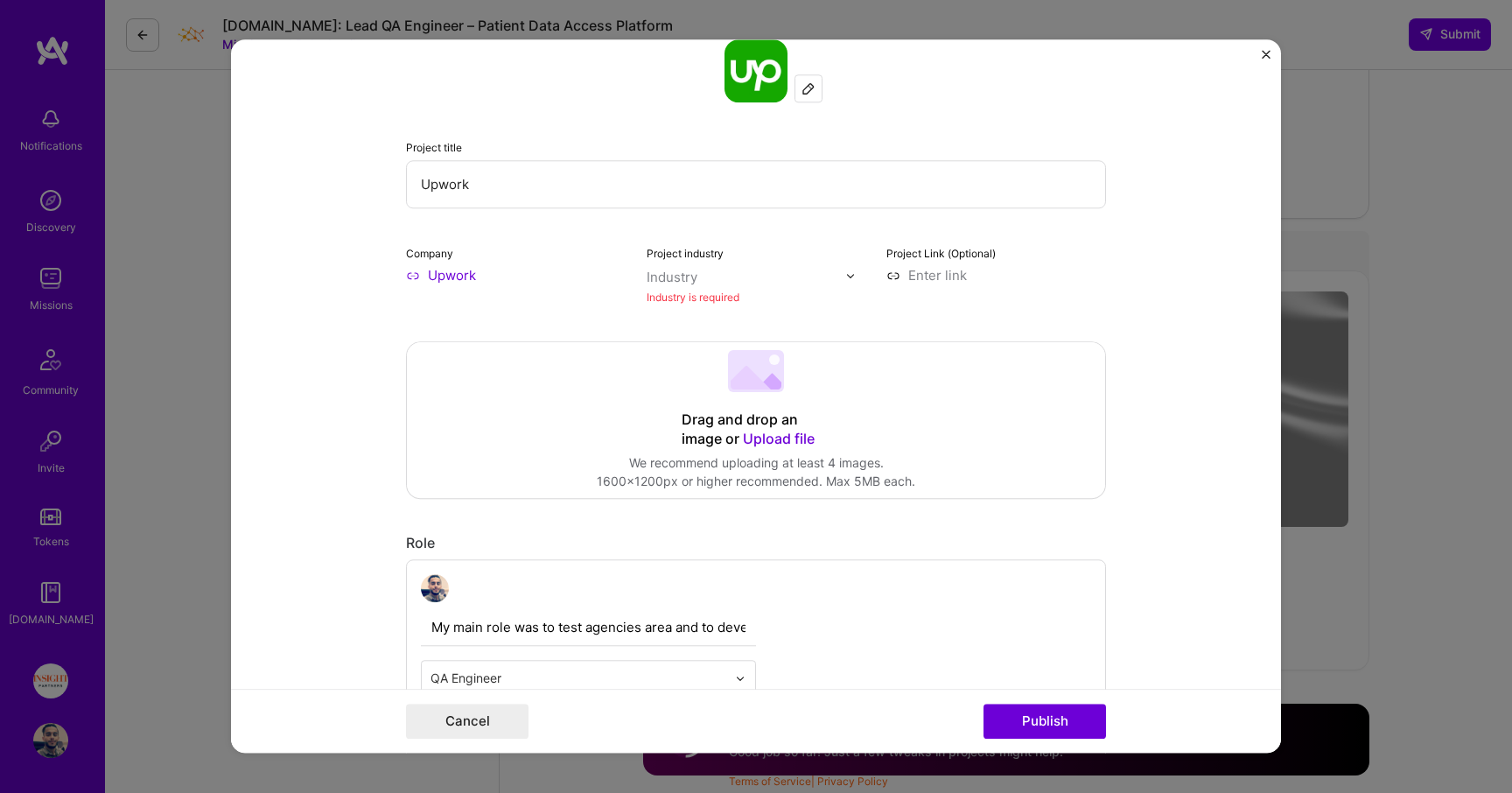
click at [714, 265] on div "Project industry Industry Industry is required" at bounding box center [756, 275] width 220 height 63
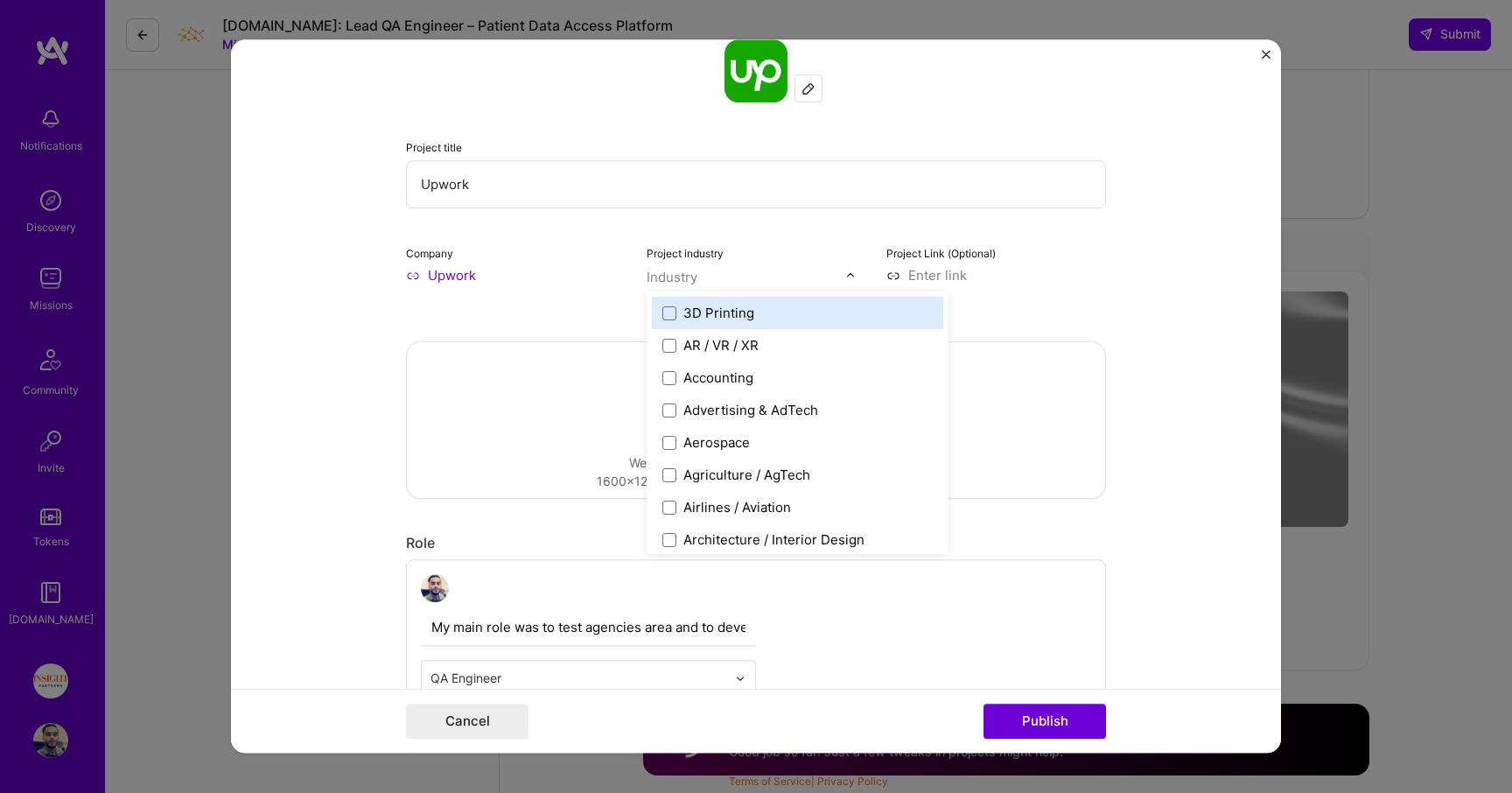
click at [704, 280] on input "text" at bounding box center [746, 277] width 199 height 18
type input "cont"
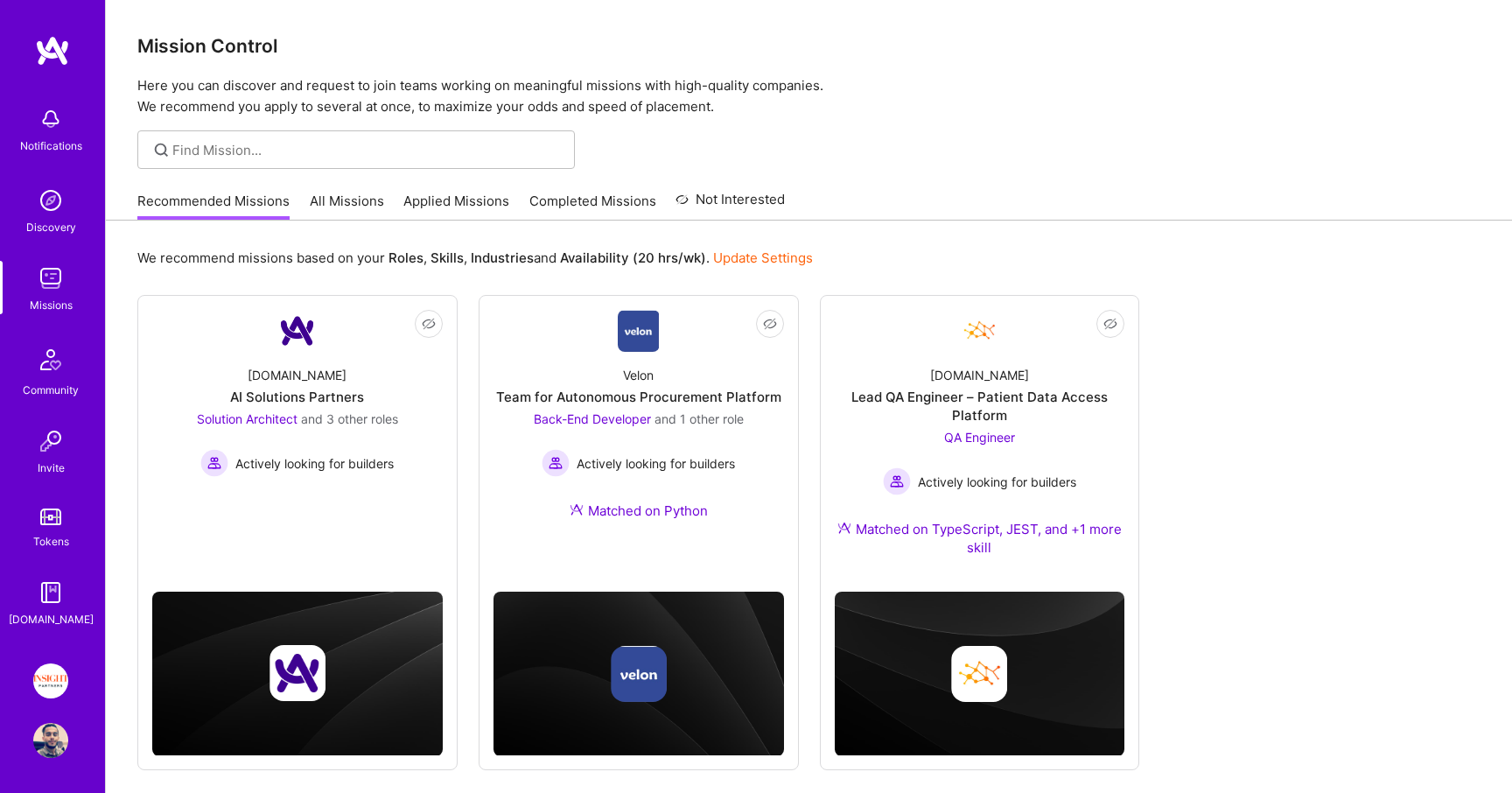
click at [436, 196] on link "Applied Missions" at bounding box center [455, 207] width 105 height 29
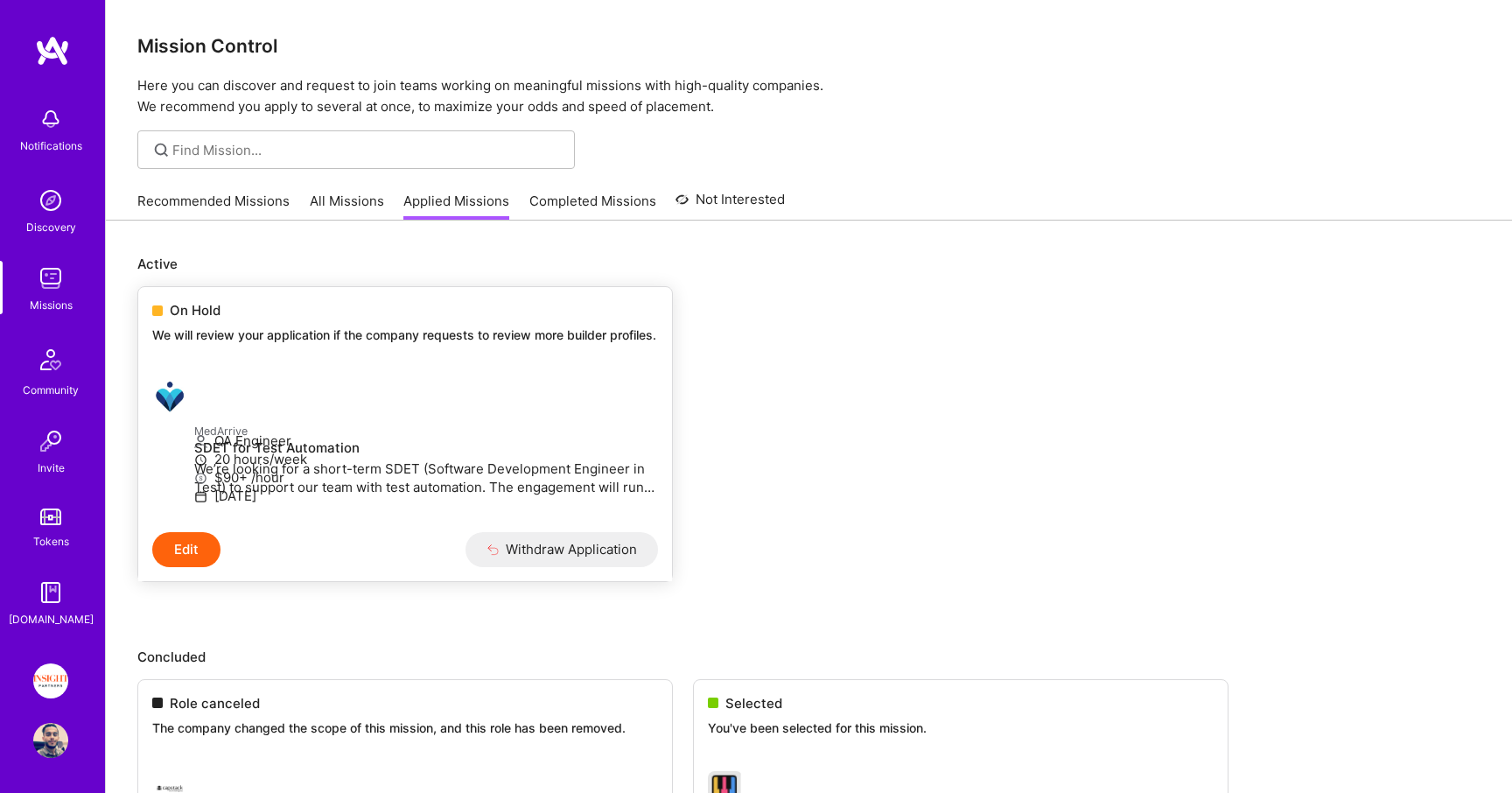
click at [318, 325] on div "On Hold We will review your application if the company requests to review more …" at bounding box center [405, 326] width 534 height 78
click at [270, 318] on div "On Hold" at bounding box center [405, 310] width 506 height 18
click at [186, 302] on span "On Hold" at bounding box center [195, 310] width 50 height 18
click at [200, 567] on button "Edit" at bounding box center [187, 549] width 69 height 35
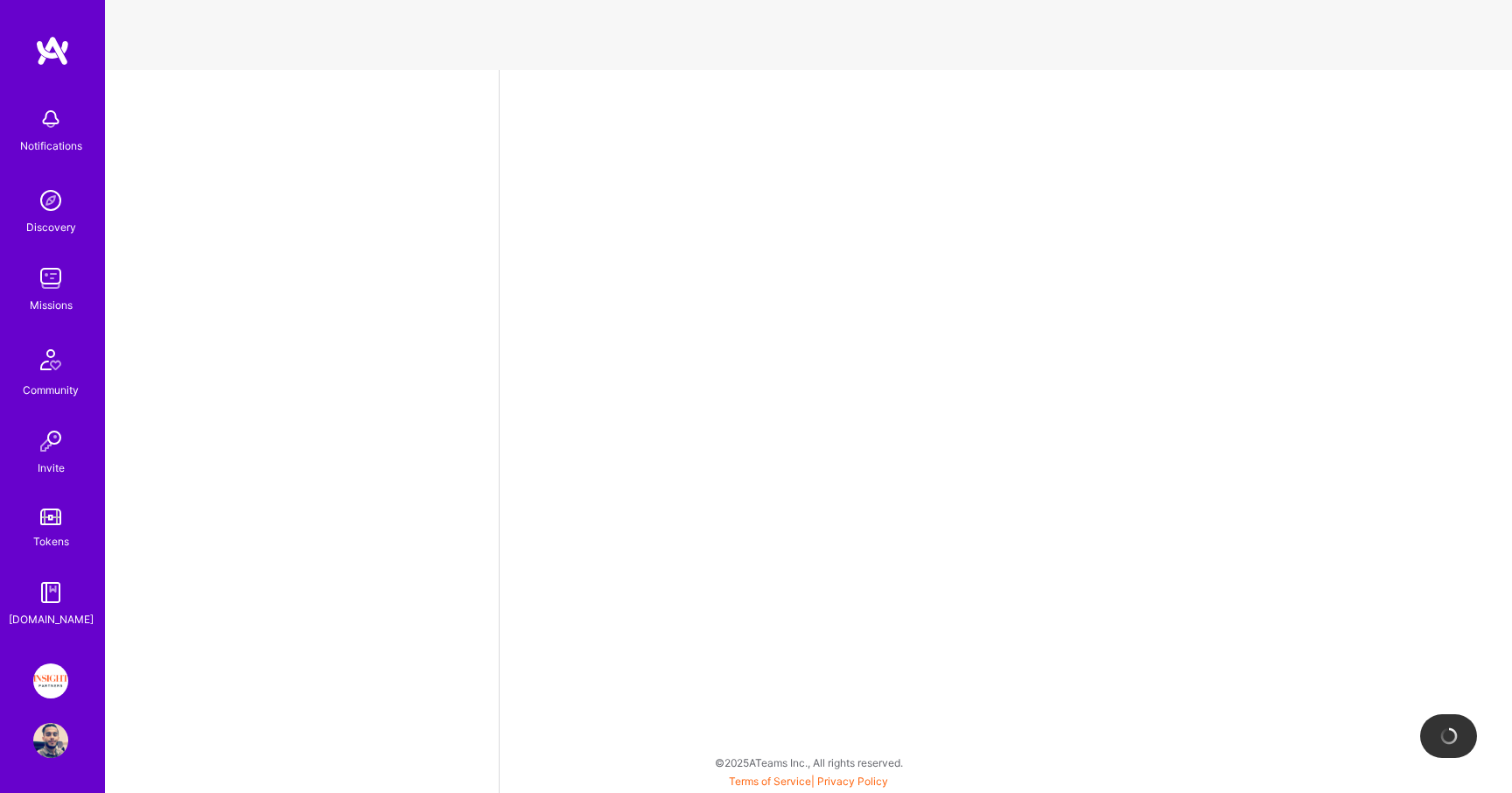
select select "IL"
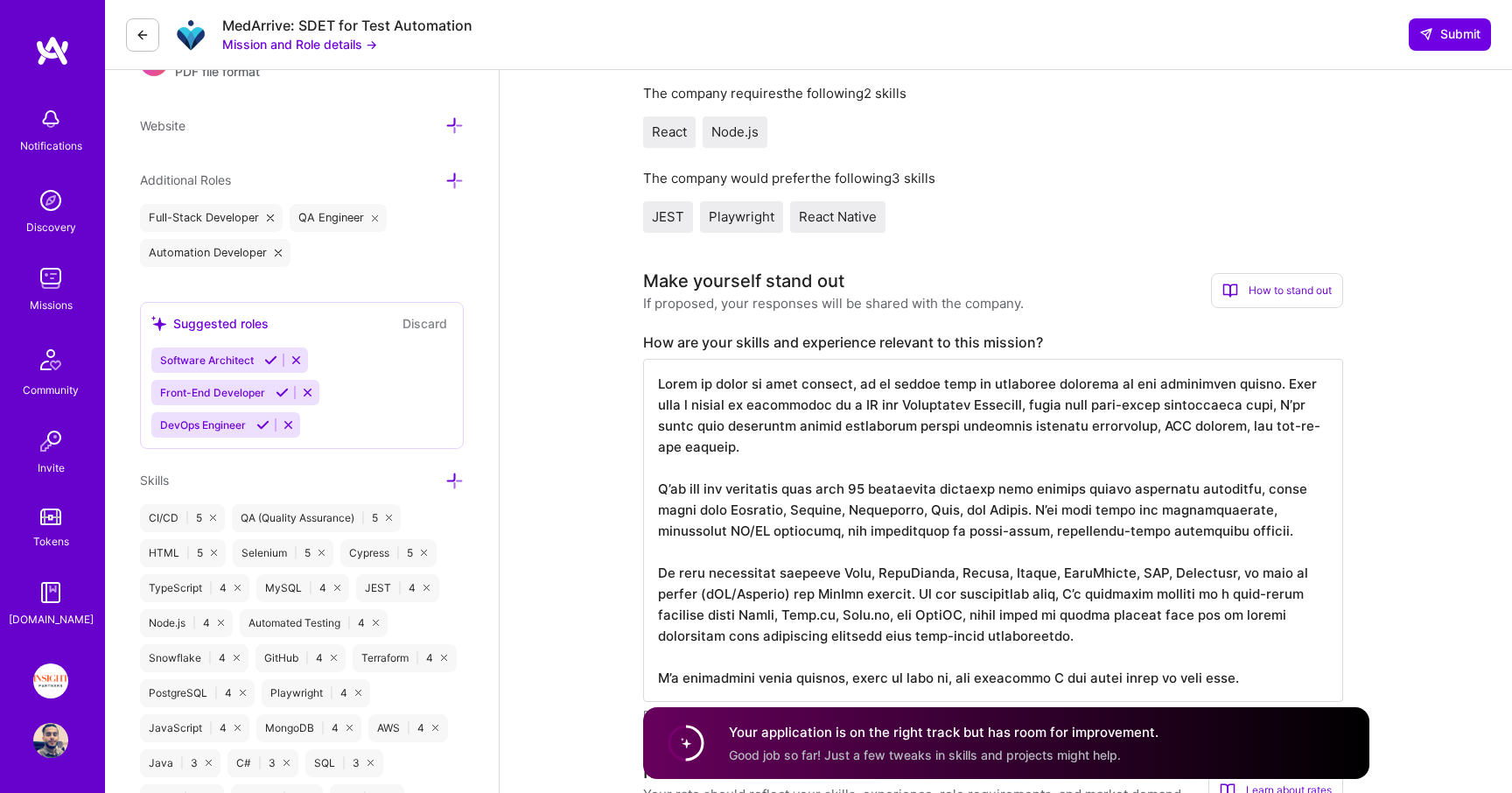
scroll to position [2, 0]
click at [838, 489] on textarea at bounding box center [993, 530] width 700 height 343
drag, startPoint x: 838, startPoint y: 489, endPoint x: 836, endPoint y: 571, distance: 82.0
click at [836, 569] on textarea at bounding box center [993, 530] width 700 height 343
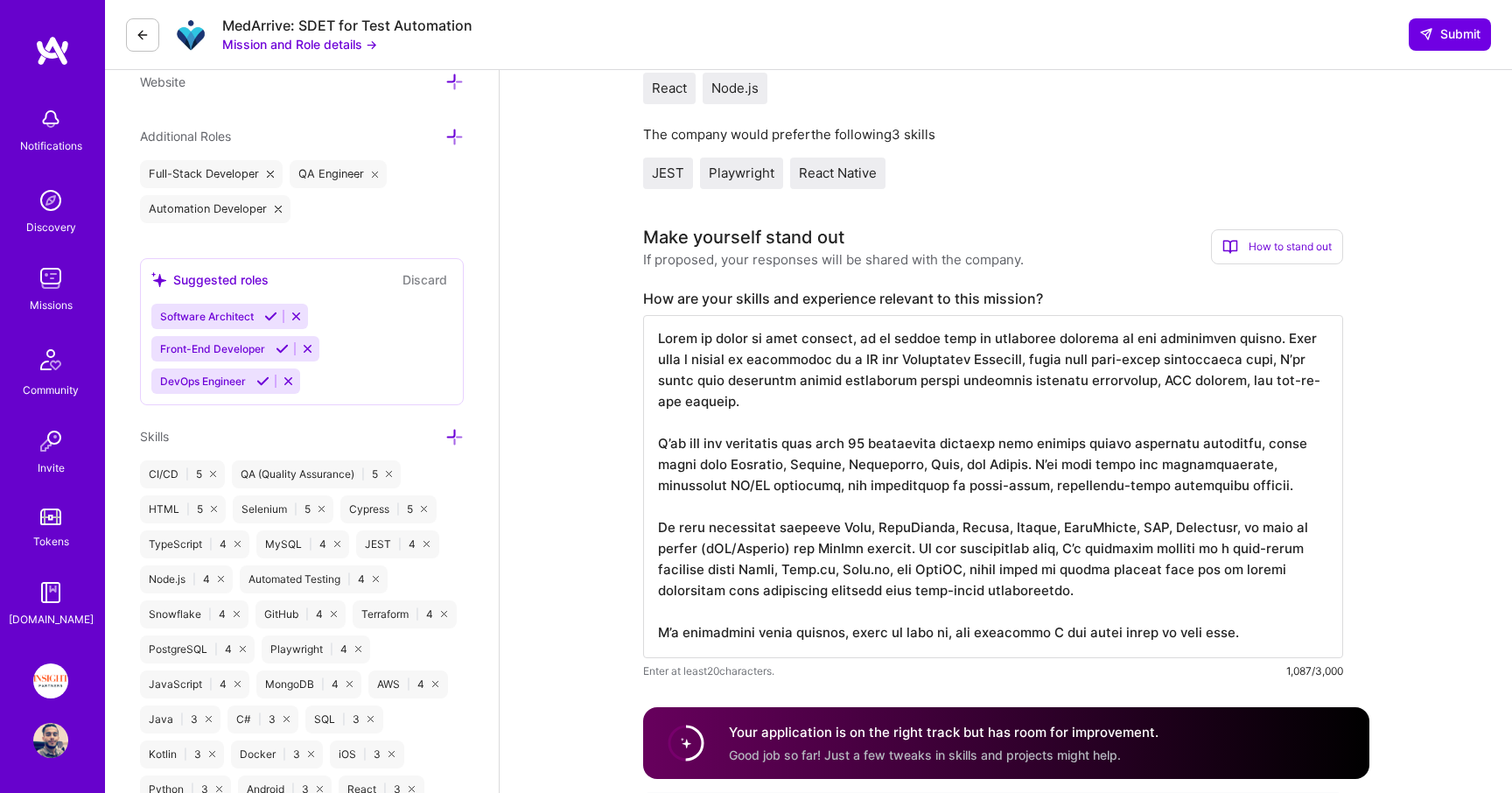
scroll to position [594, 0]
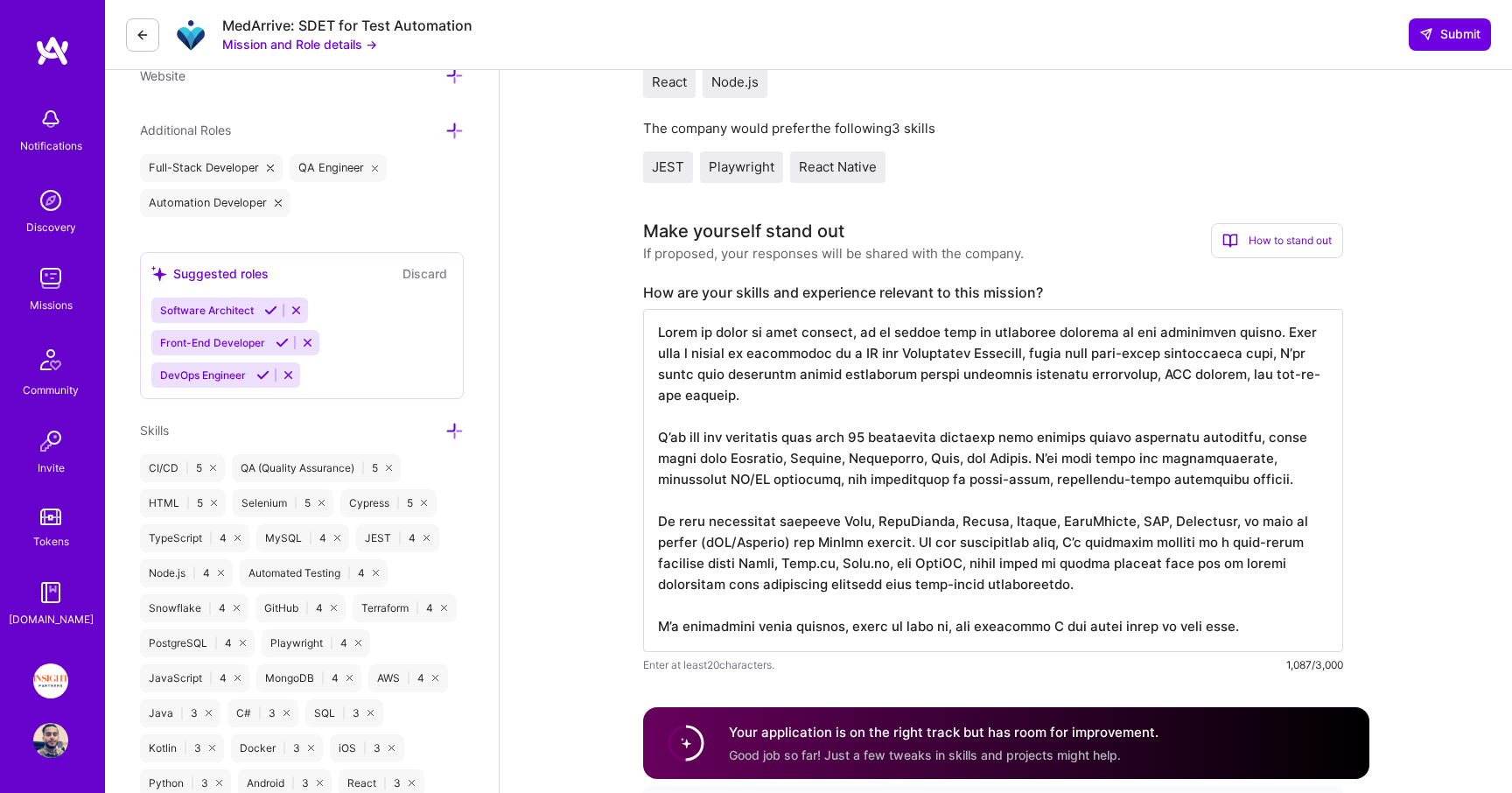
click at [1058, 545] on textarea at bounding box center [993, 481] width 700 height 343
click at [1177, 542] on textarea at bounding box center [993, 481] width 700 height 343
drag, startPoint x: 1177, startPoint y: 542, endPoint x: 1117, endPoint y: 541, distance: 60.0
click at [1117, 541] on textarea at bounding box center [993, 481] width 700 height 343
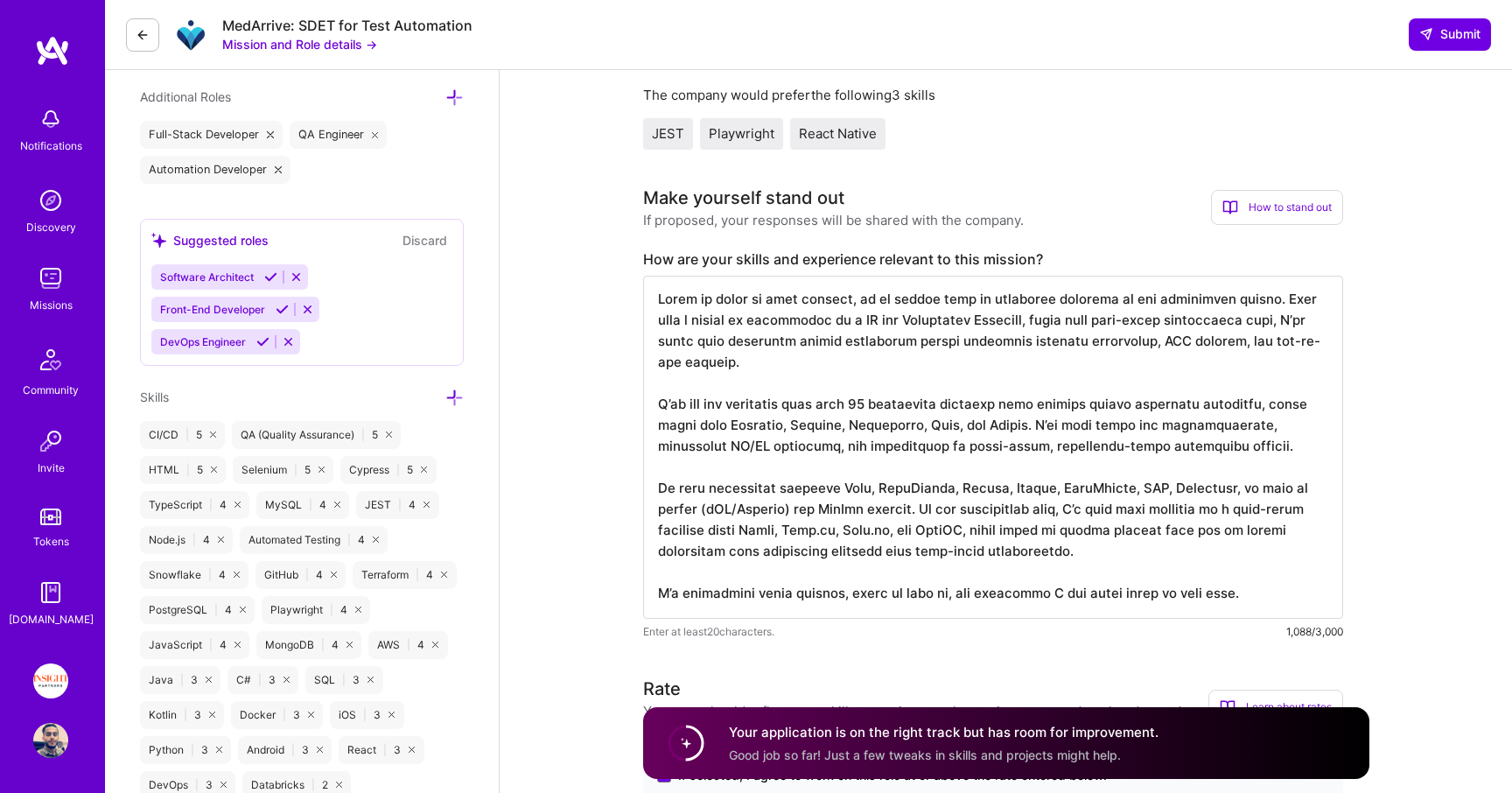
scroll to position [646, 0]
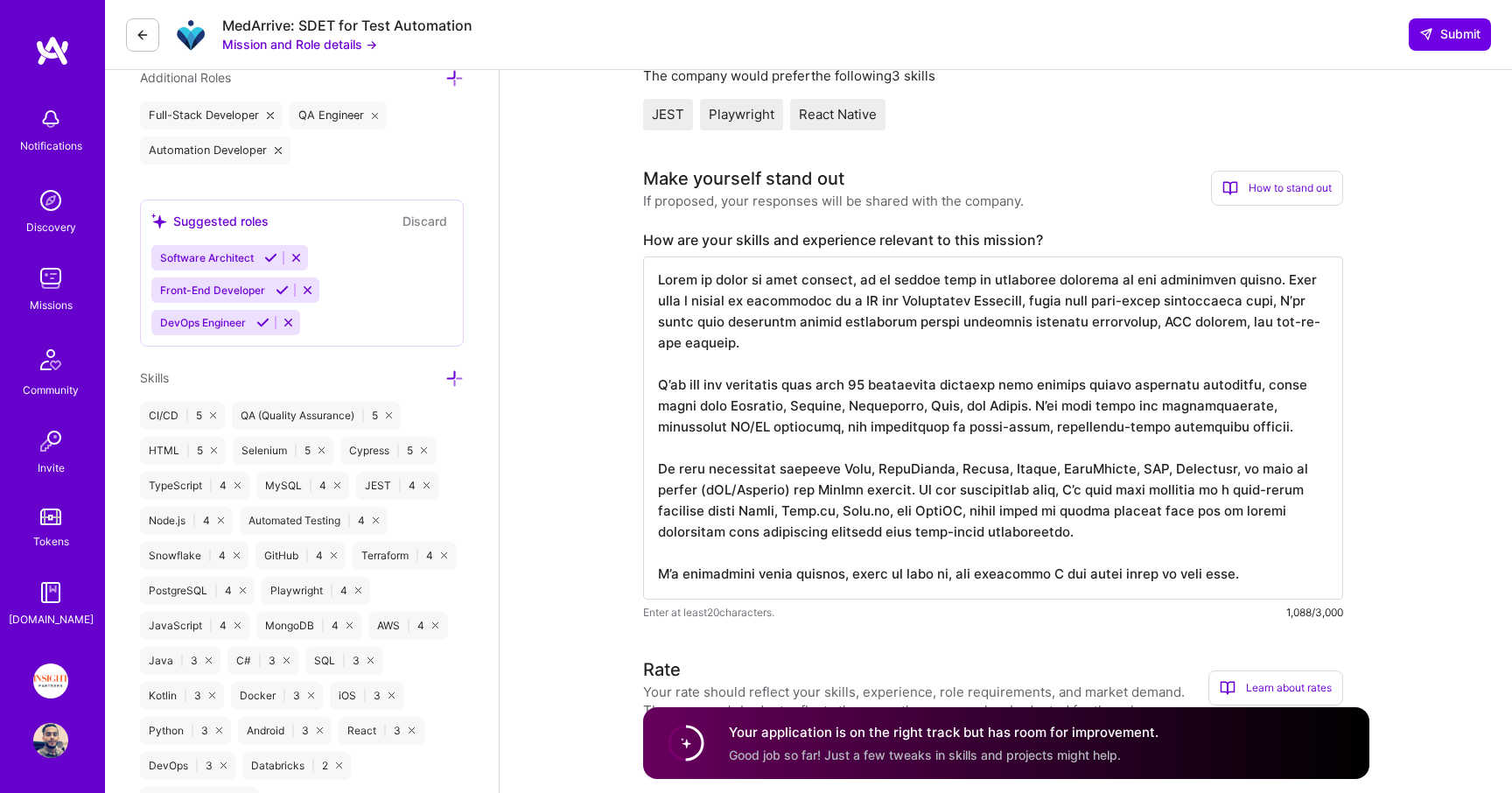
click at [950, 439] on textarea at bounding box center [993, 428] width 700 height 343
click at [927, 381] on textarea at bounding box center [993, 428] width 700 height 343
drag, startPoint x: 927, startPoint y: 381, endPoint x: 934, endPoint y: 503, distance: 122.2
click at [934, 503] on textarea at bounding box center [993, 428] width 700 height 343
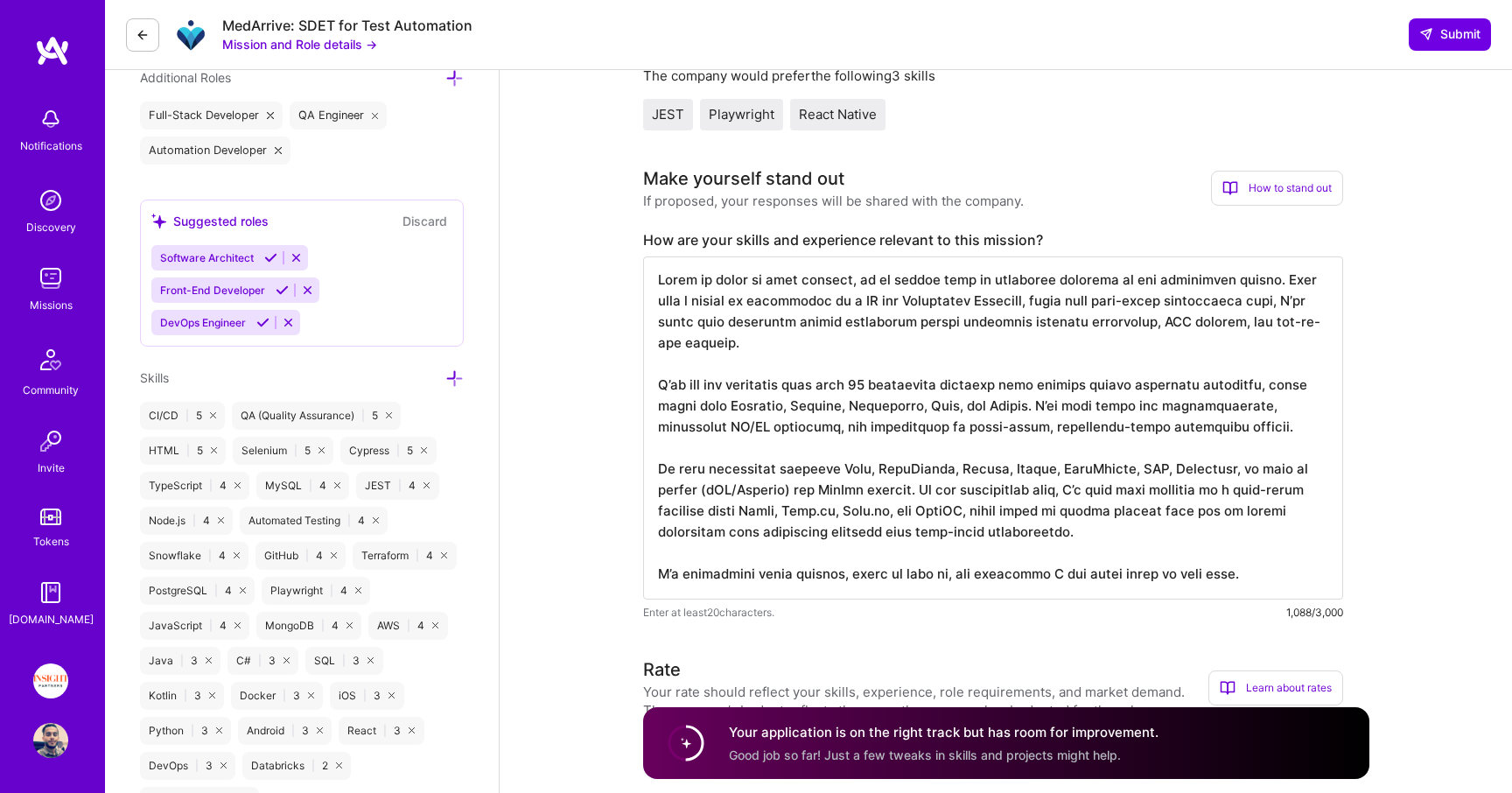
type textarea "Happy to apply to this mission, as it aligns with my continued interest in the …"
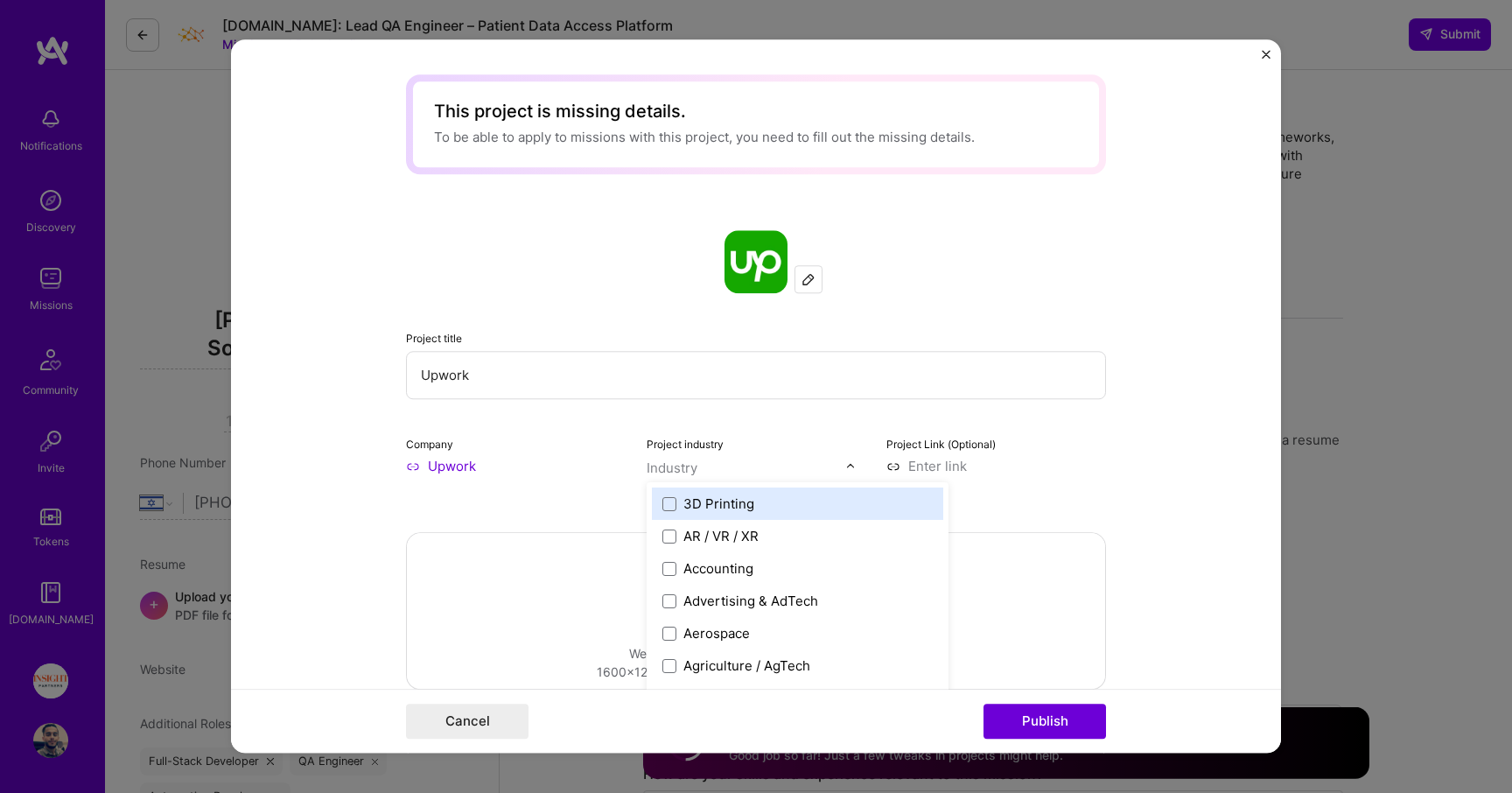
select select "IL"
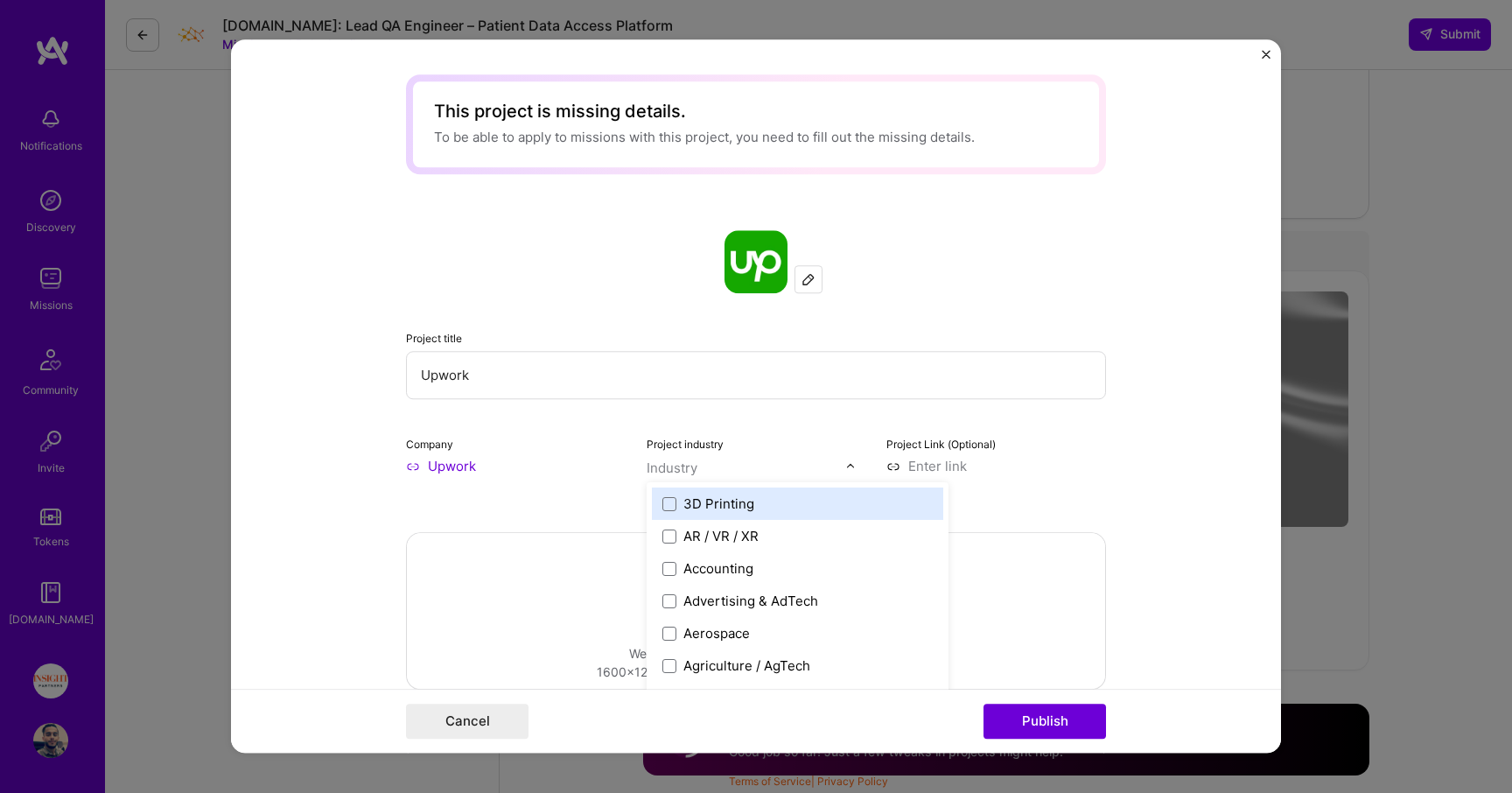
scroll to position [191, 0]
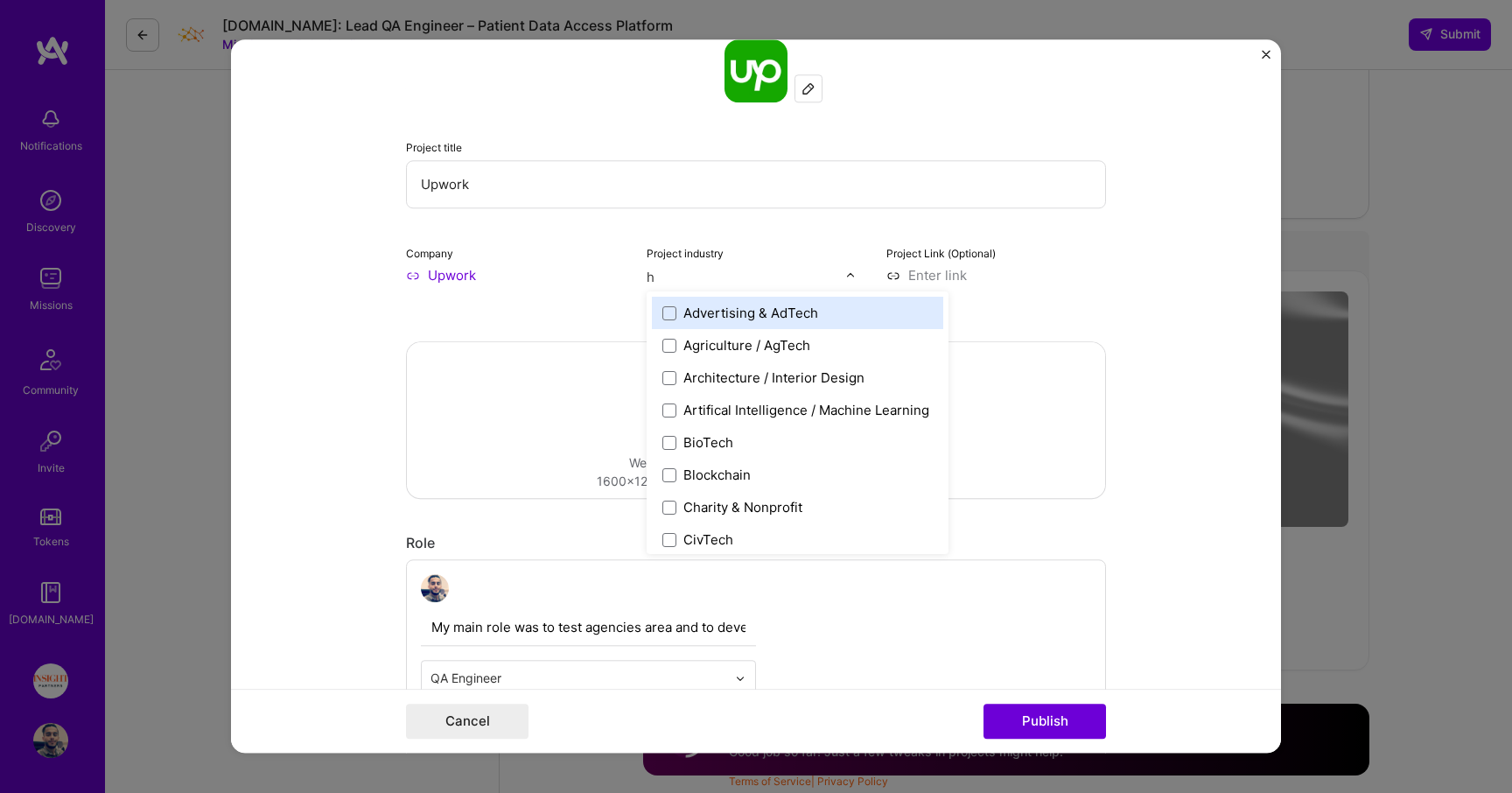
type input "hr"
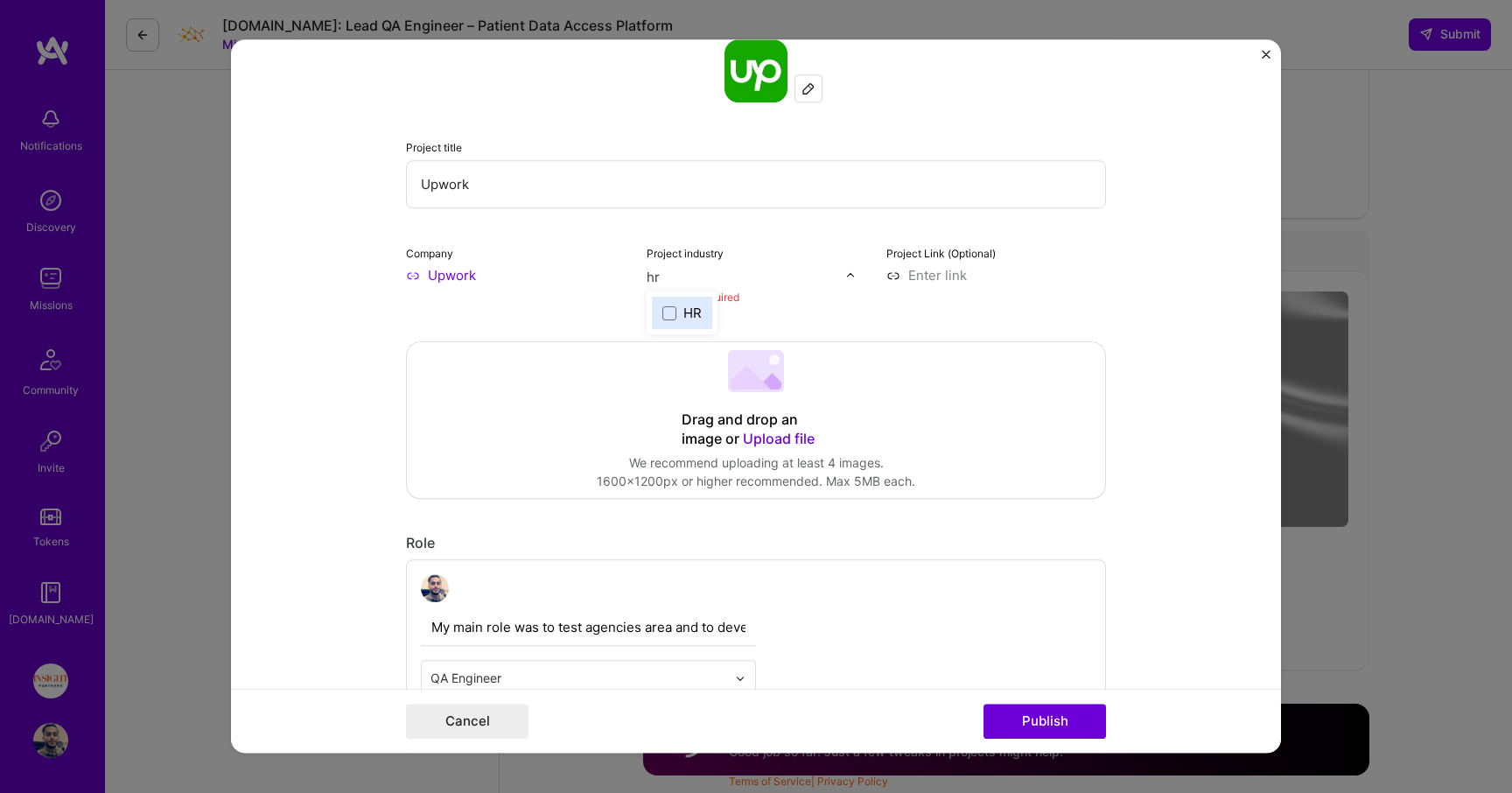
click at [694, 313] on div "HR" at bounding box center [692, 313] width 18 height 18
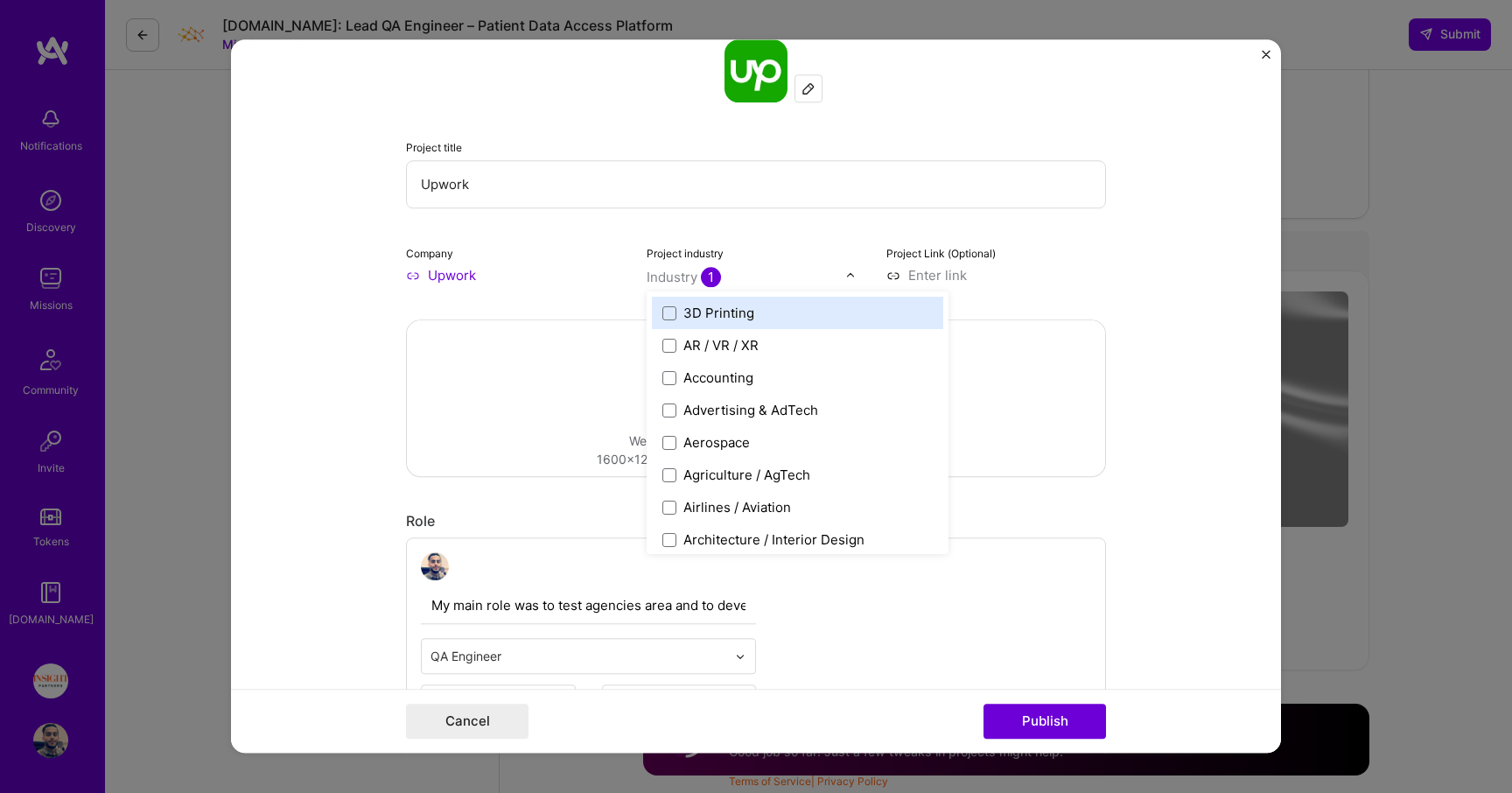
click at [947, 323] on div "3D Printing AR / VR / XR Accounting Advertising & AdTech Aerospace Agriculture …" at bounding box center [797, 422] width 302 height 263
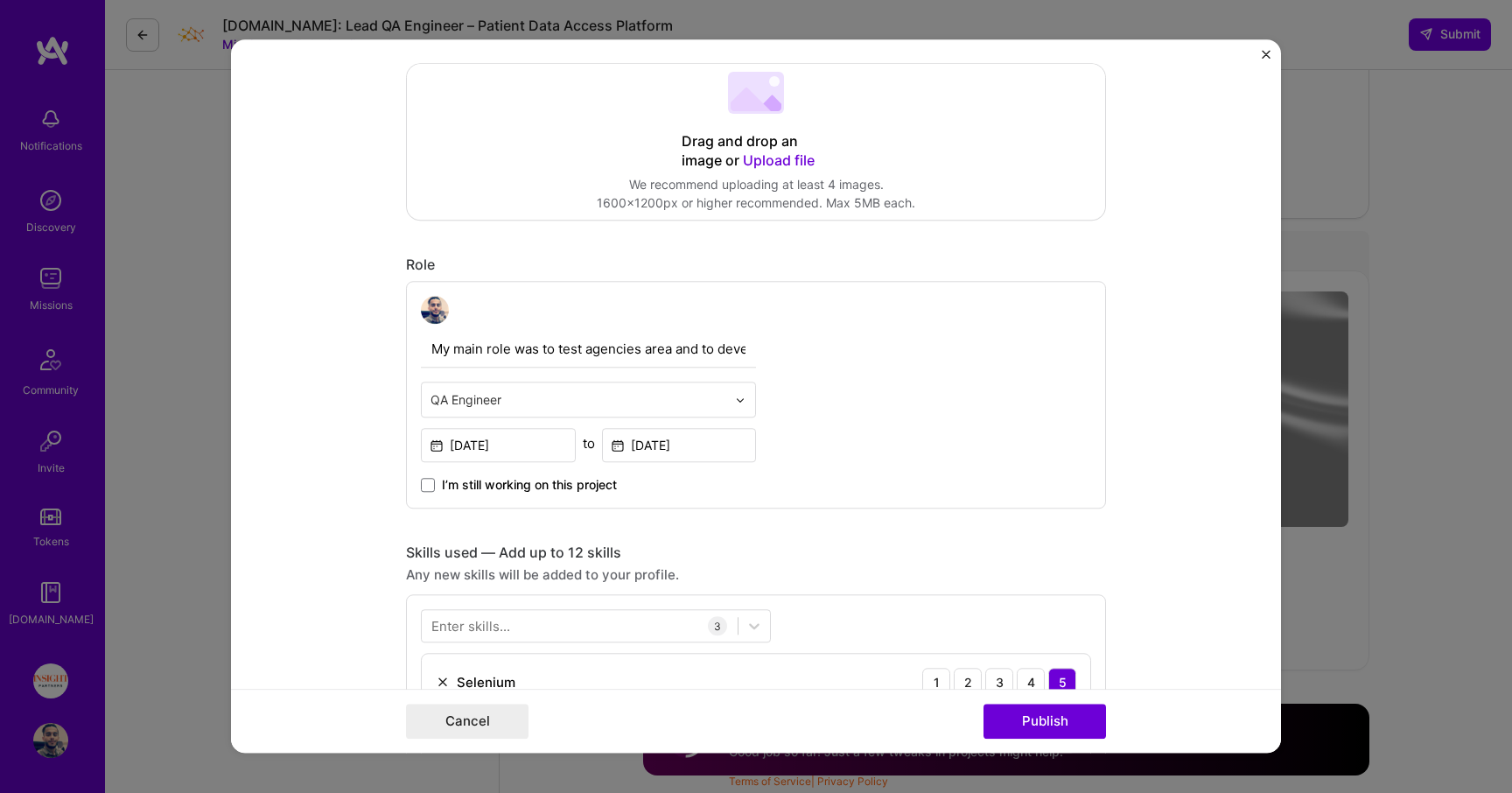
scroll to position [521, 0]
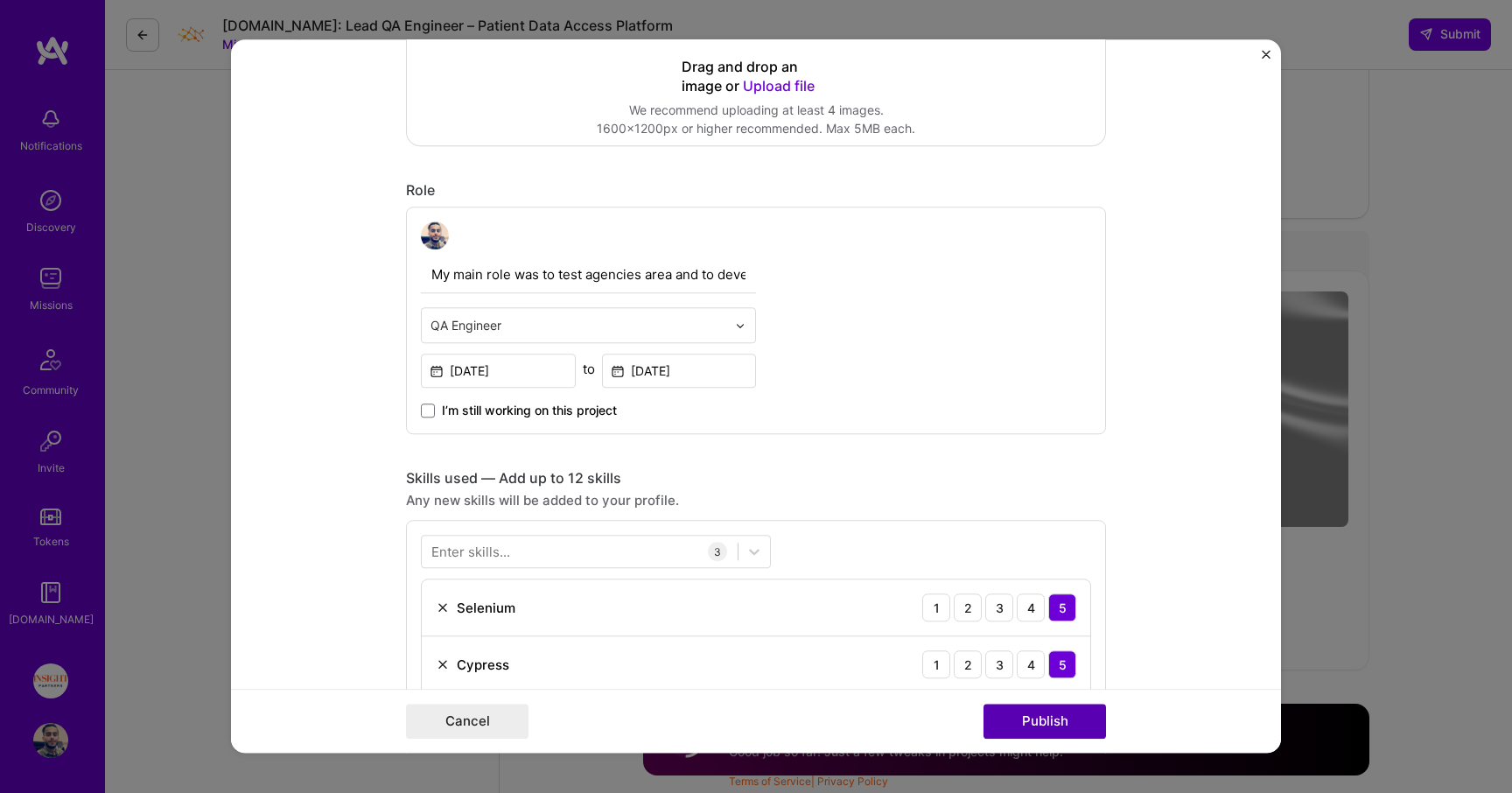
click at [1021, 724] on button "Publish" at bounding box center [1045, 722] width 123 height 35
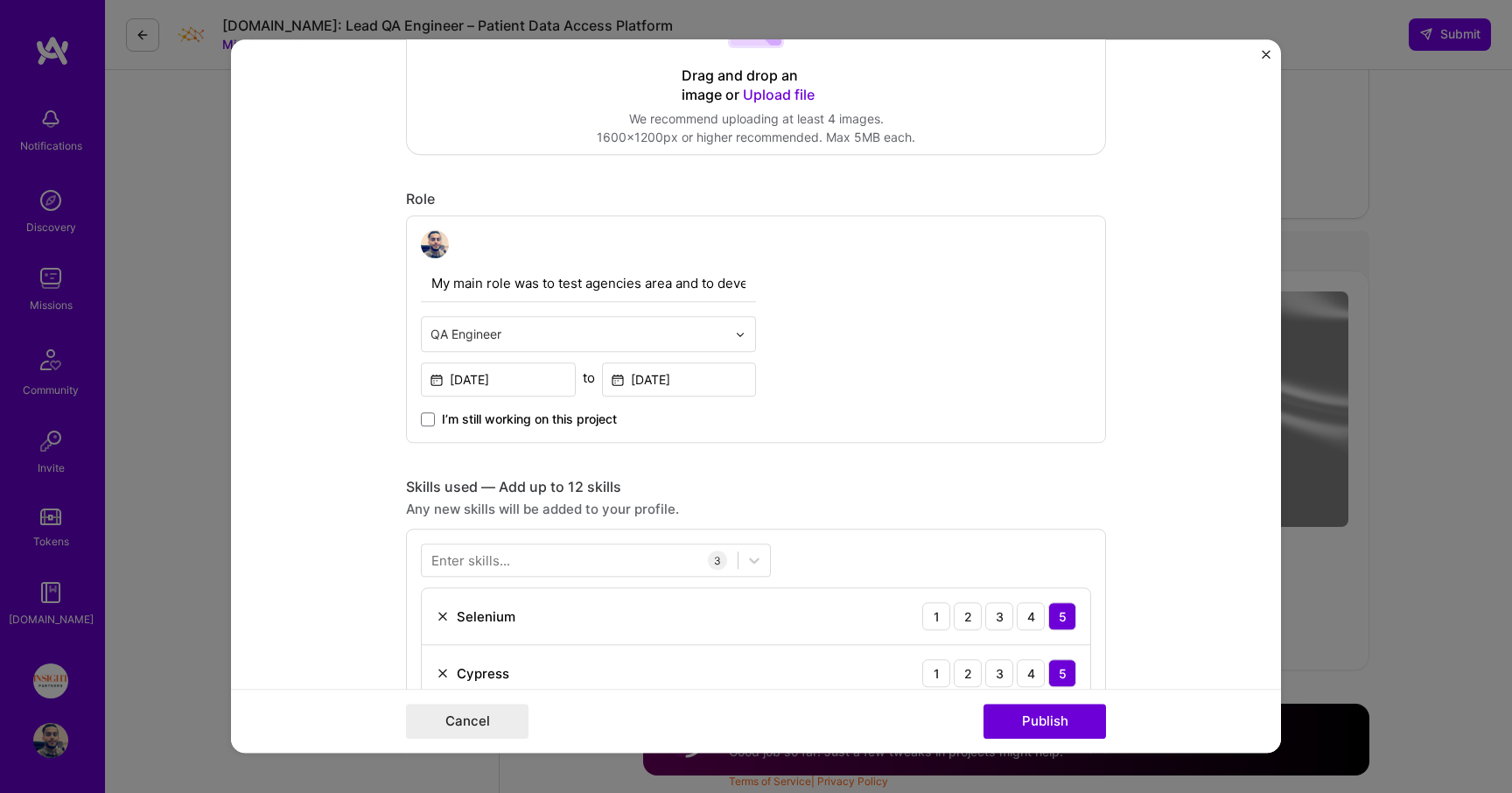
scroll to position [807, 0]
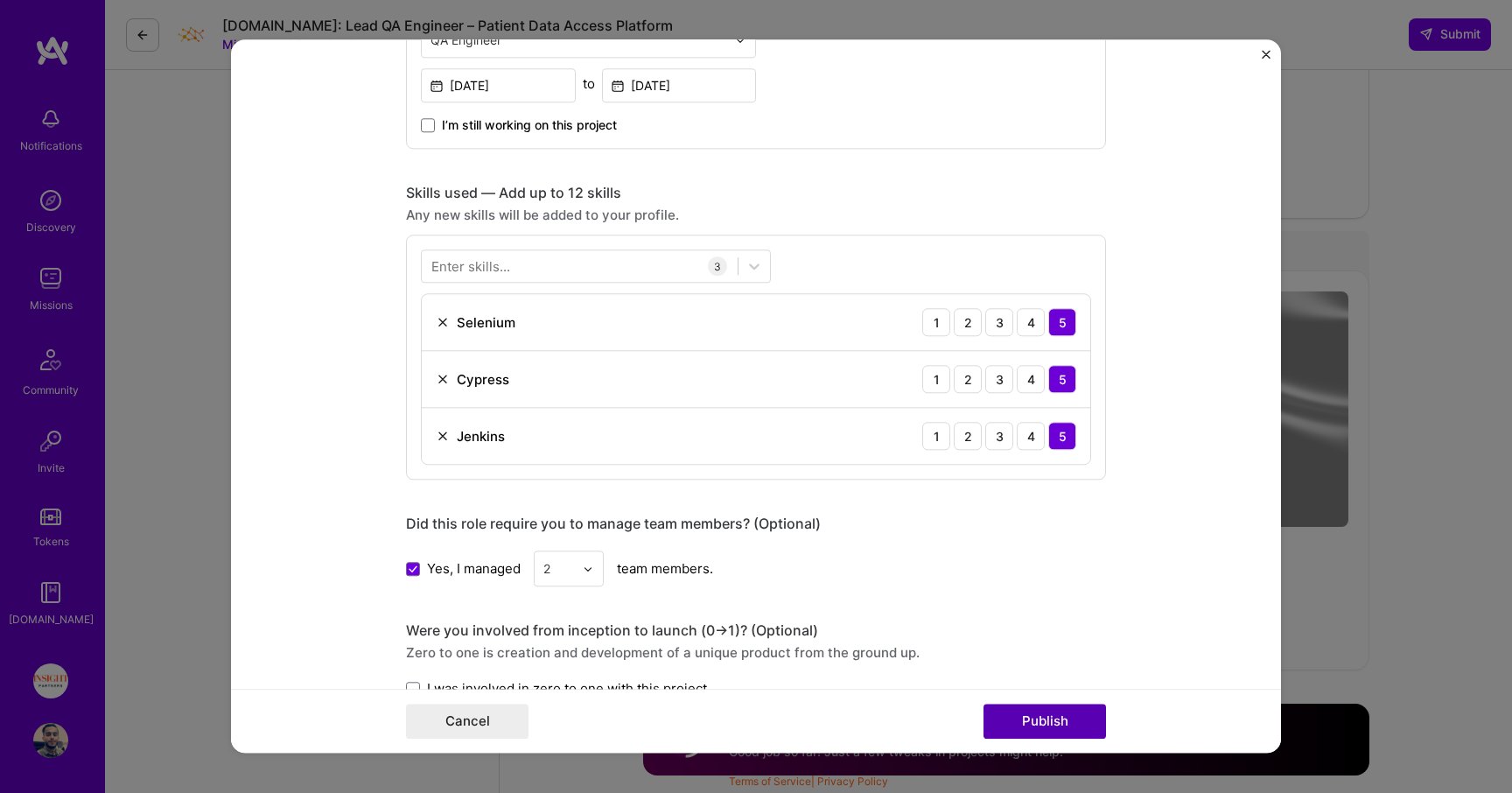
click at [1006, 713] on button "Publish" at bounding box center [1045, 722] width 123 height 35
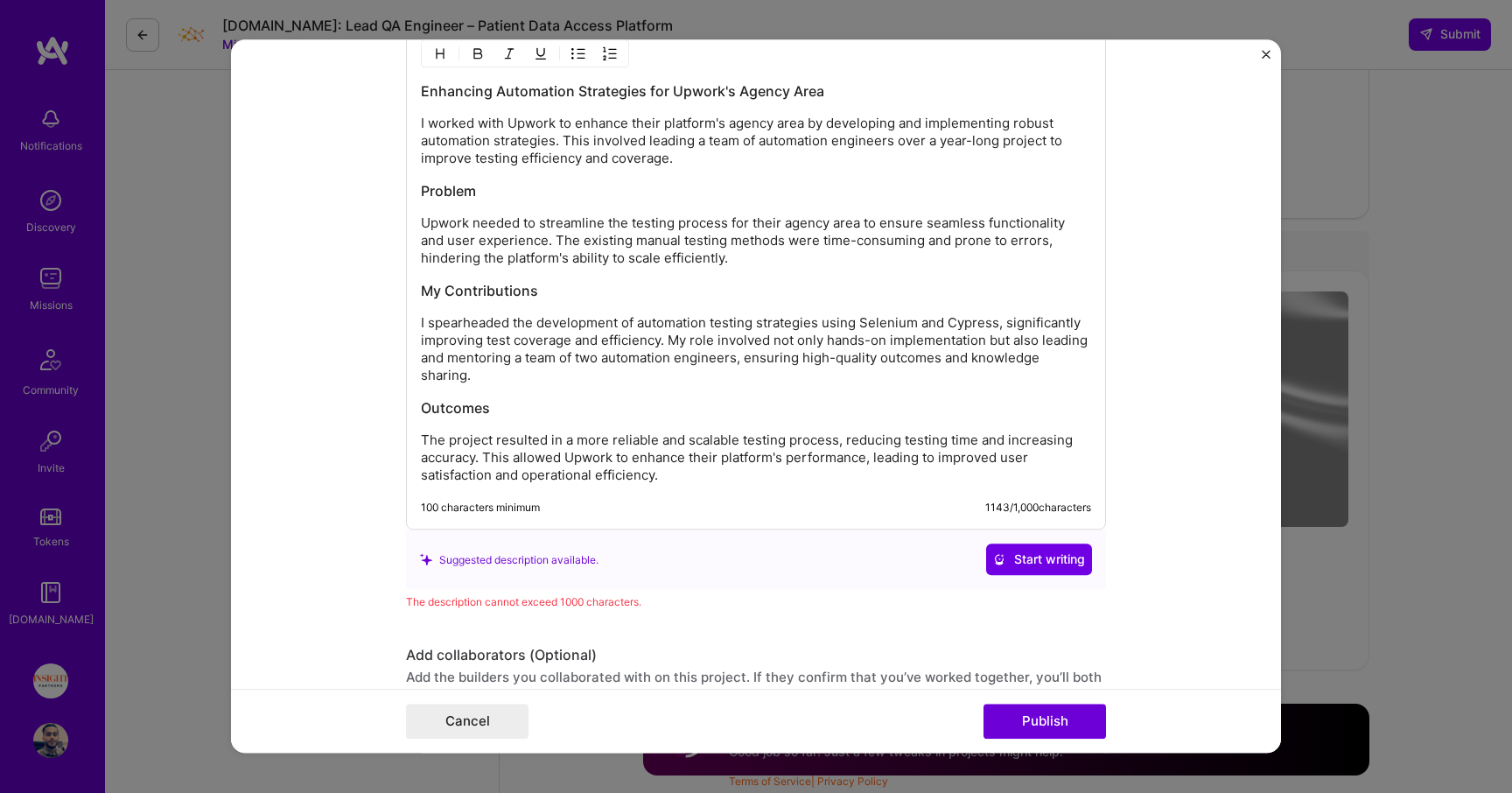
scroll to position [1773, 0]
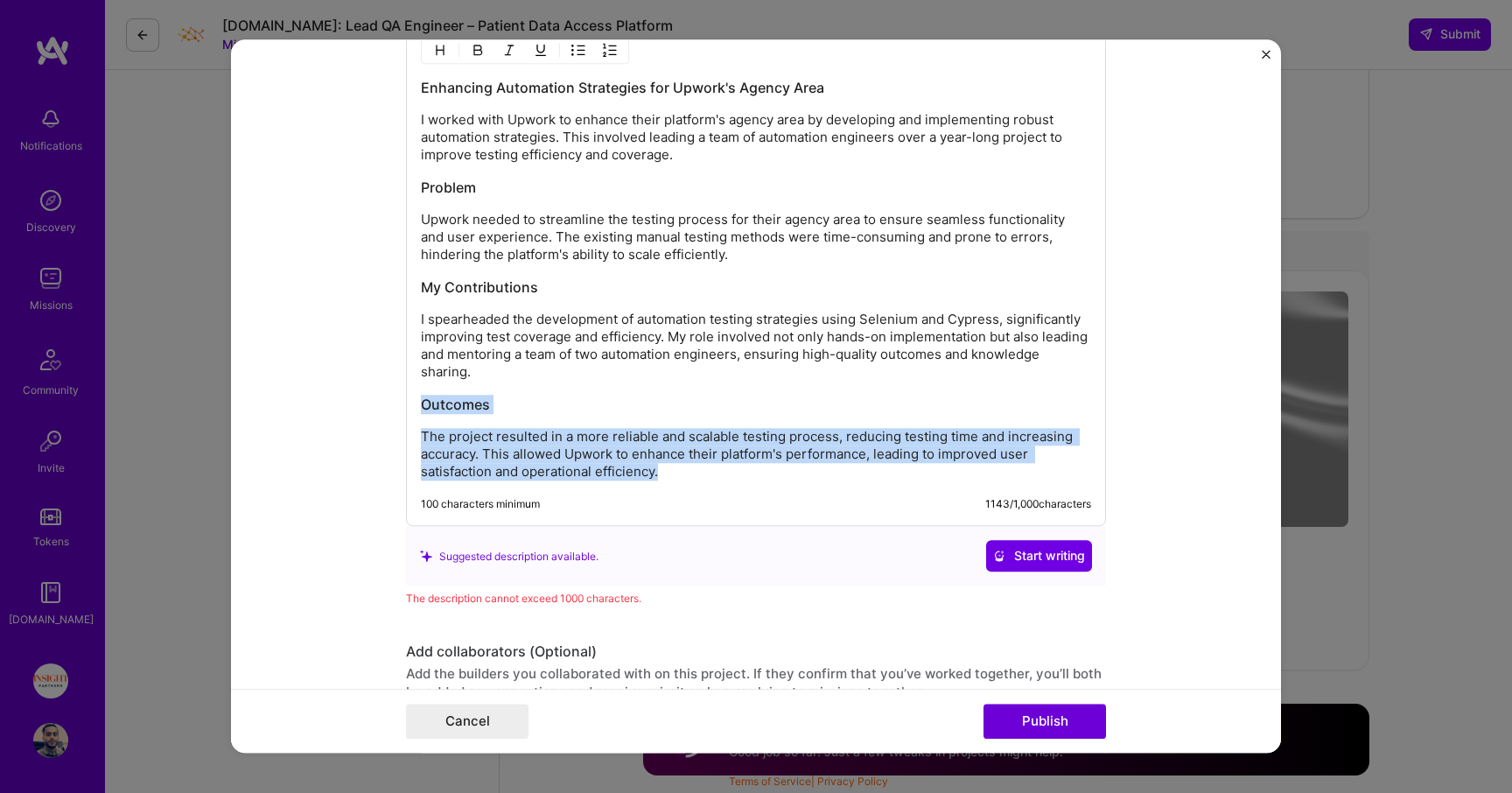
drag, startPoint x: 661, startPoint y: 471, endPoint x: 421, endPoint y: 393, distance: 252.4
click at [421, 393] on div "Enhancing Automation Strategies for Upwork's Agency Area I worked with Upwork t…" at bounding box center [756, 280] width 670 height 402
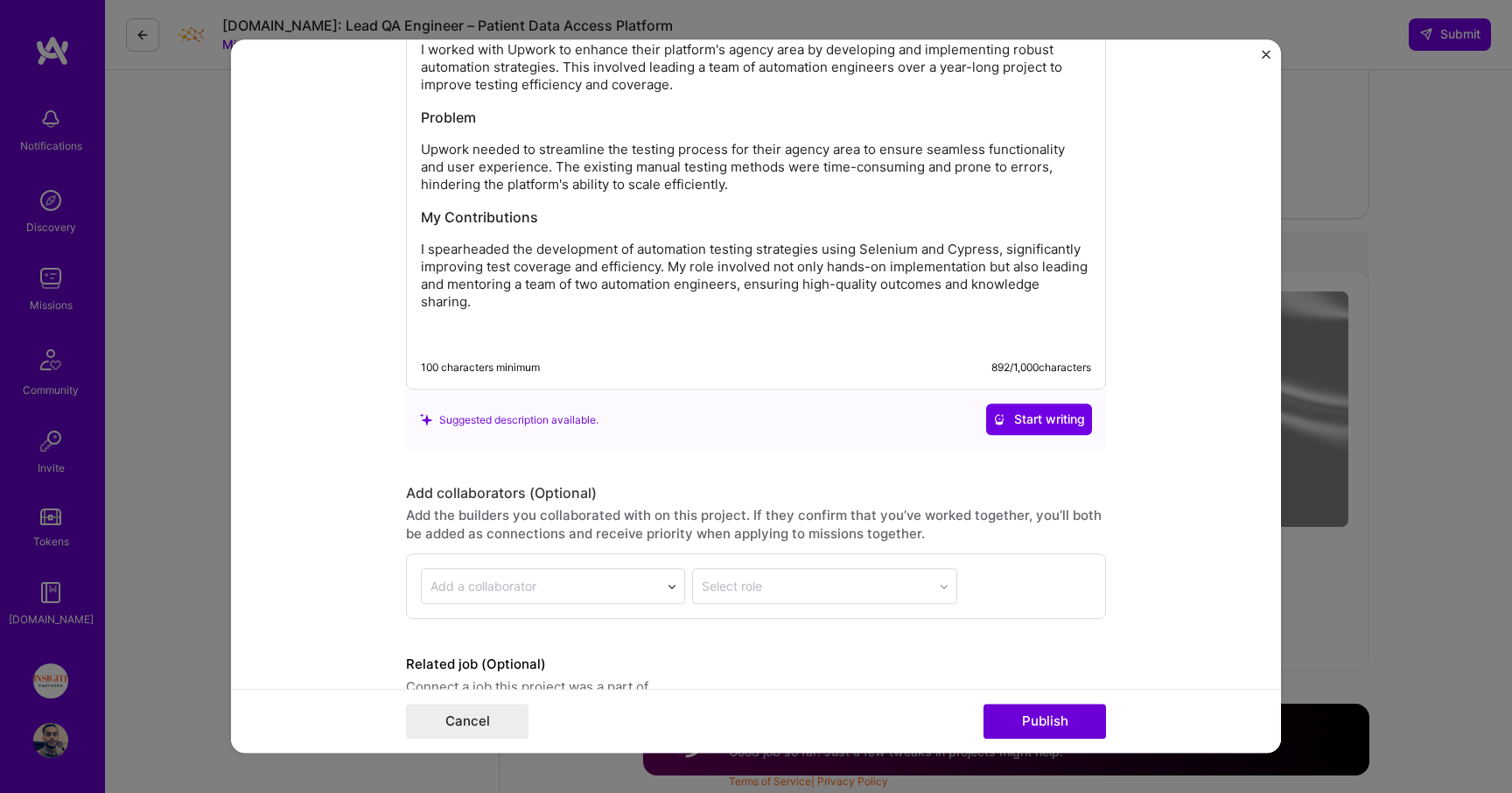
scroll to position [1931, 0]
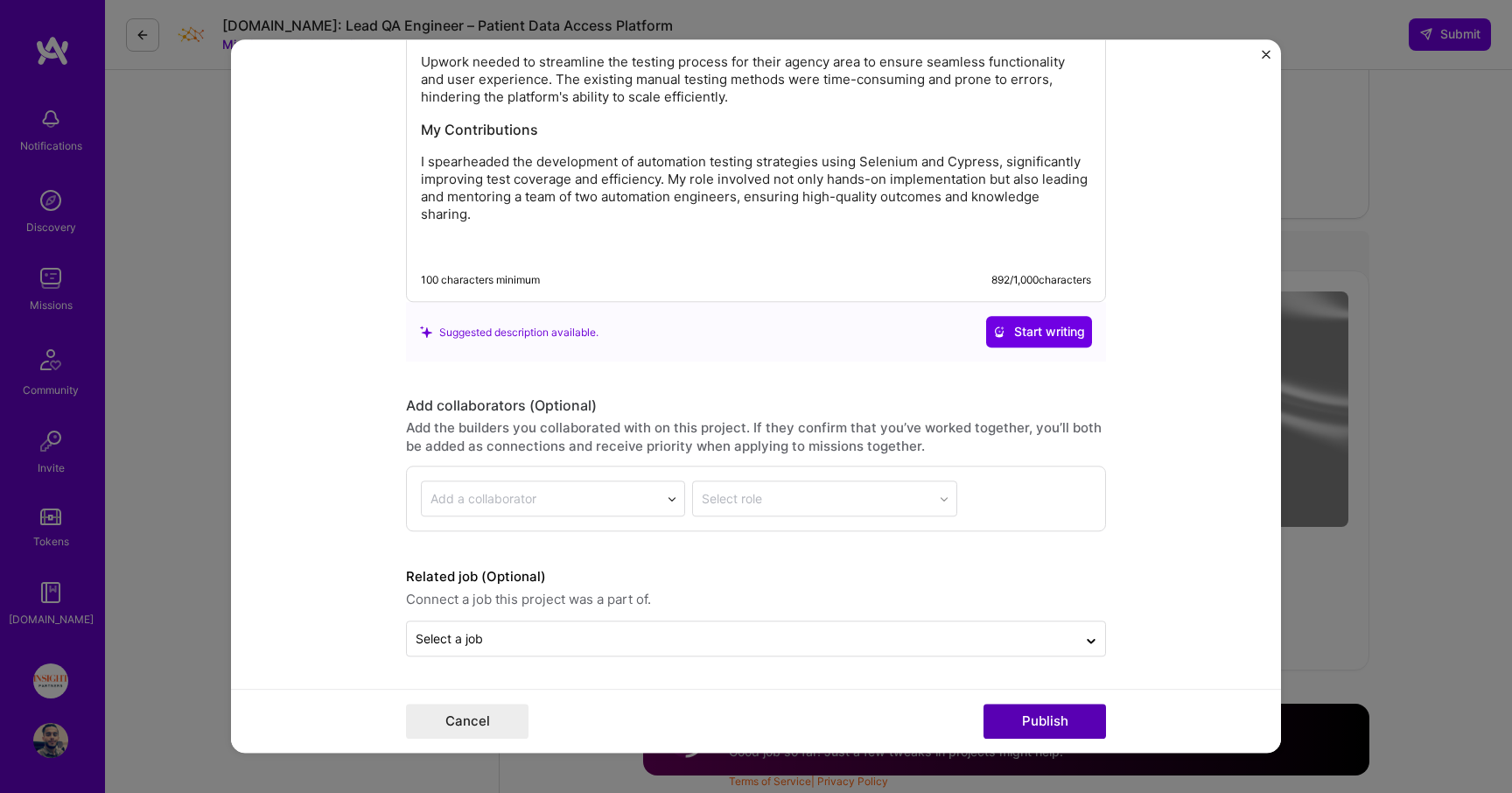
click at [1020, 705] on button "Publish" at bounding box center [1045, 722] width 123 height 35
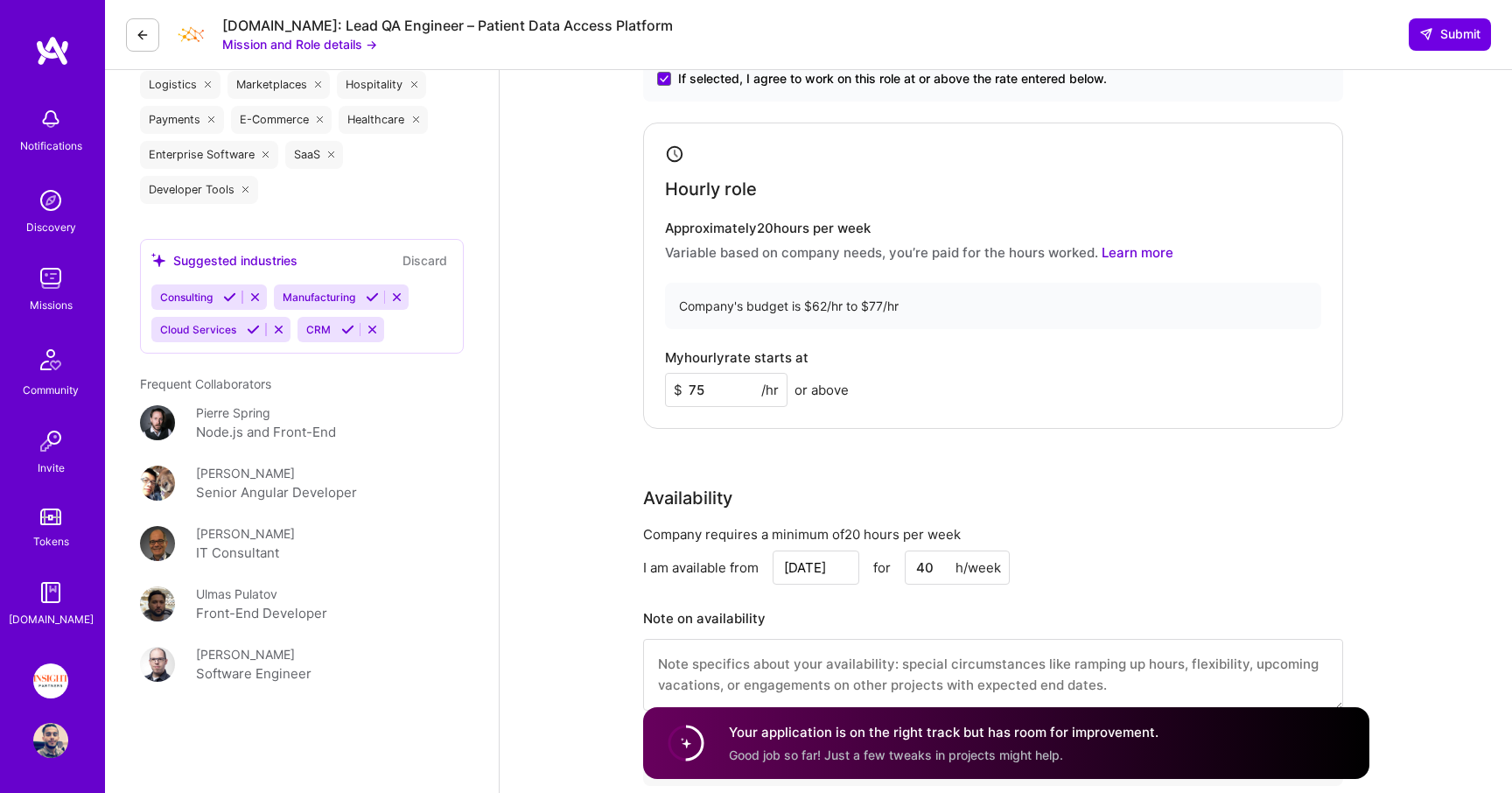
scroll to position [1456, 0]
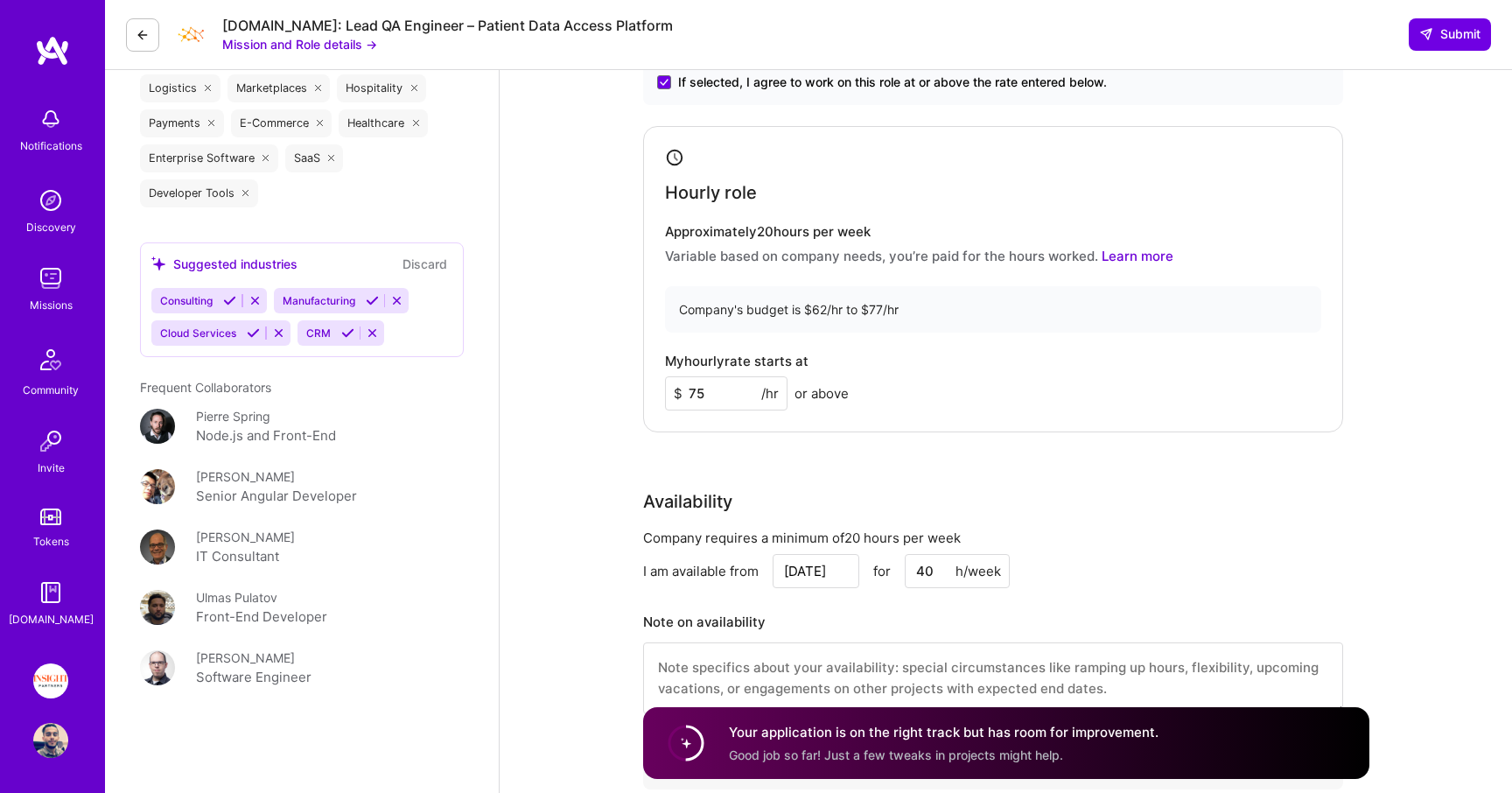
click at [714, 390] on input "75" at bounding box center [727, 393] width 123 height 34
click at [754, 404] on input "77" at bounding box center [727, 393] width 123 height 34
click at [796, 424] on div "Hourly role Approximately 20 hours per week Variable based on company needs, yo…" at bounding box center [993, 280] width 700 height 307
click at [710, 392] on input "77" at bounding box center [727, 393] width 123 height 34
type input "75"
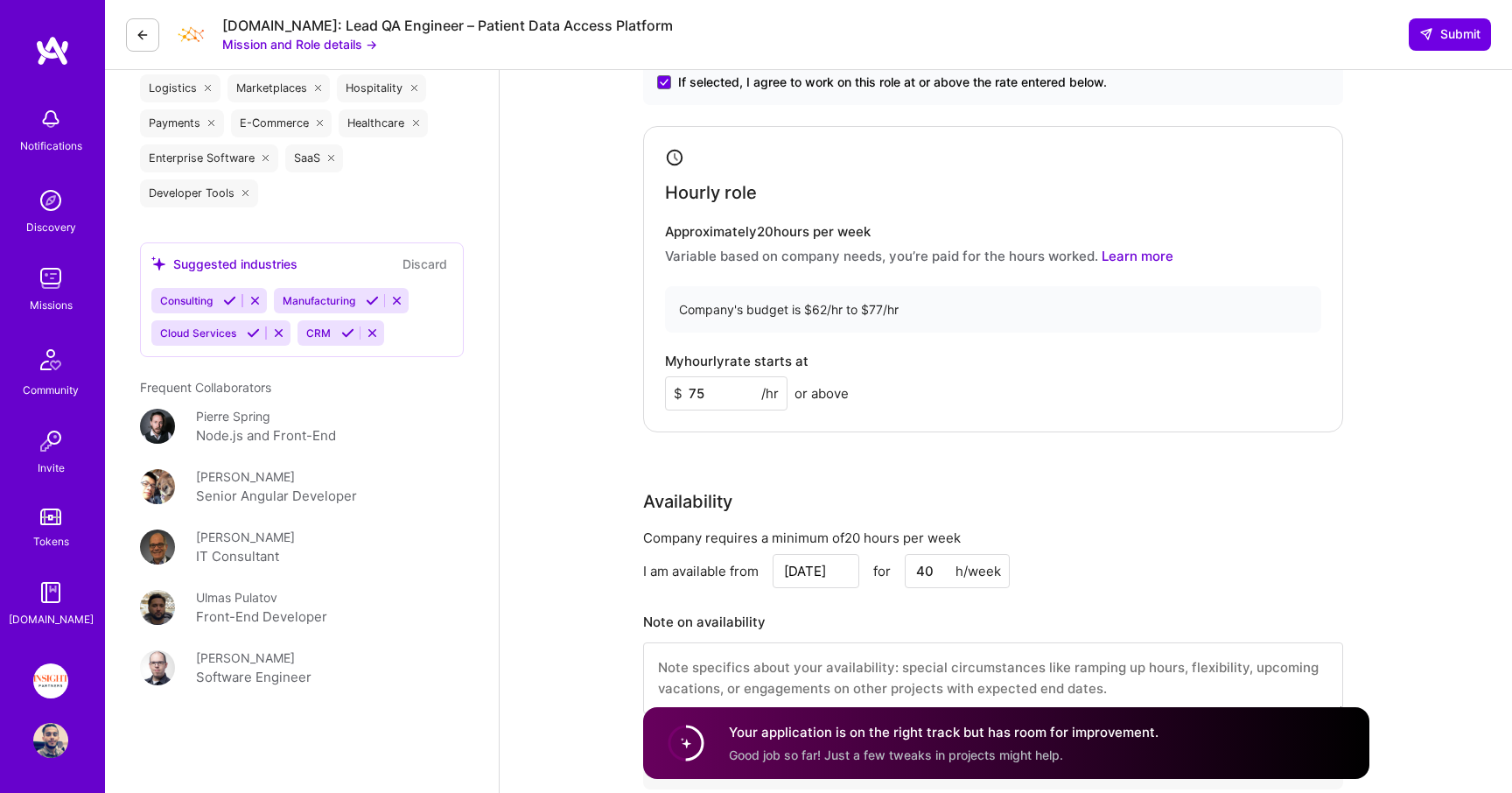
click at [768, 429] on div "Hourly role Approximately 20 hours per week Variable based on company needs, yo…" at bounding box center [993, 280] width 700 height 307
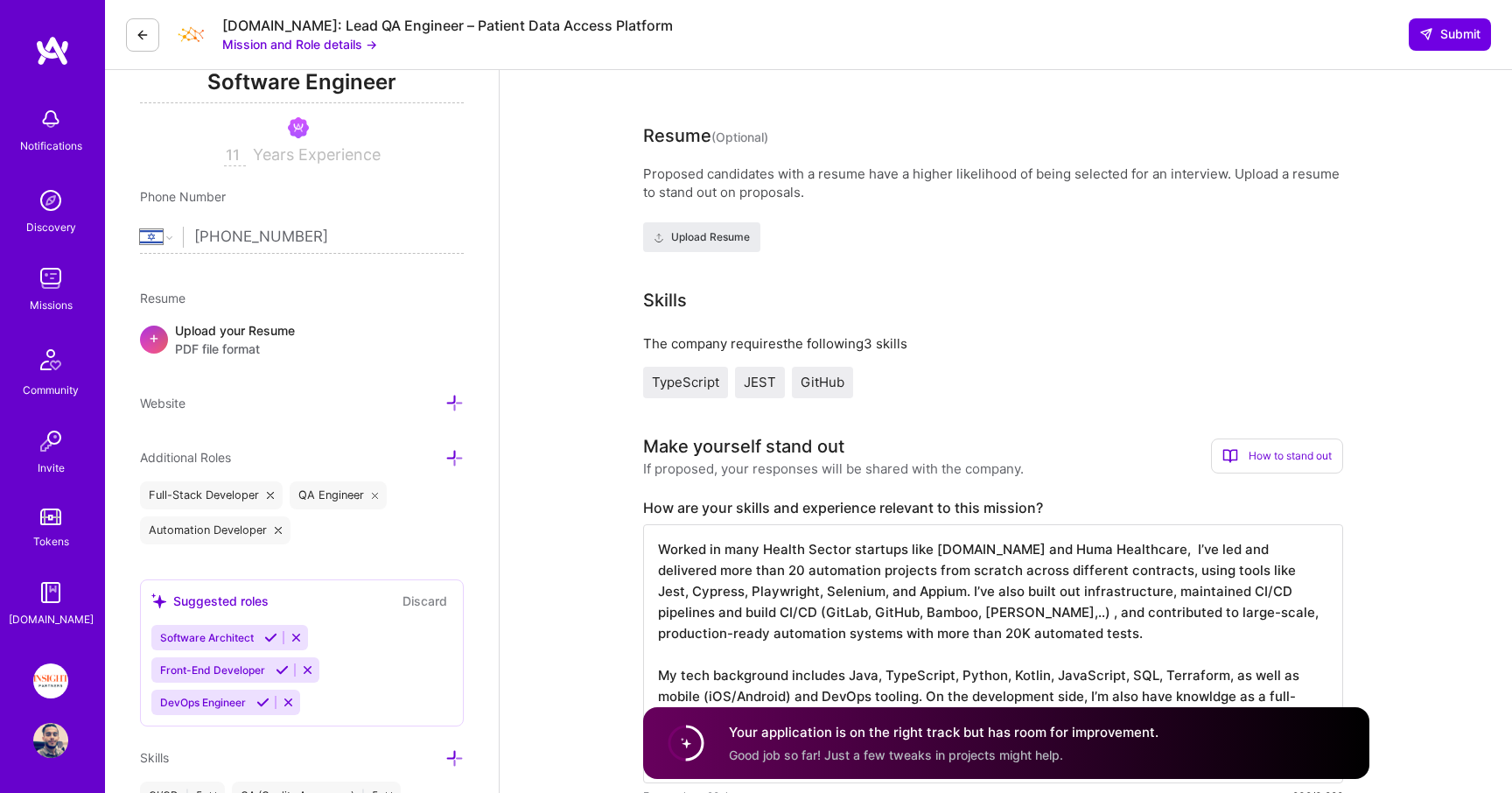
scroll to position [270, 0]
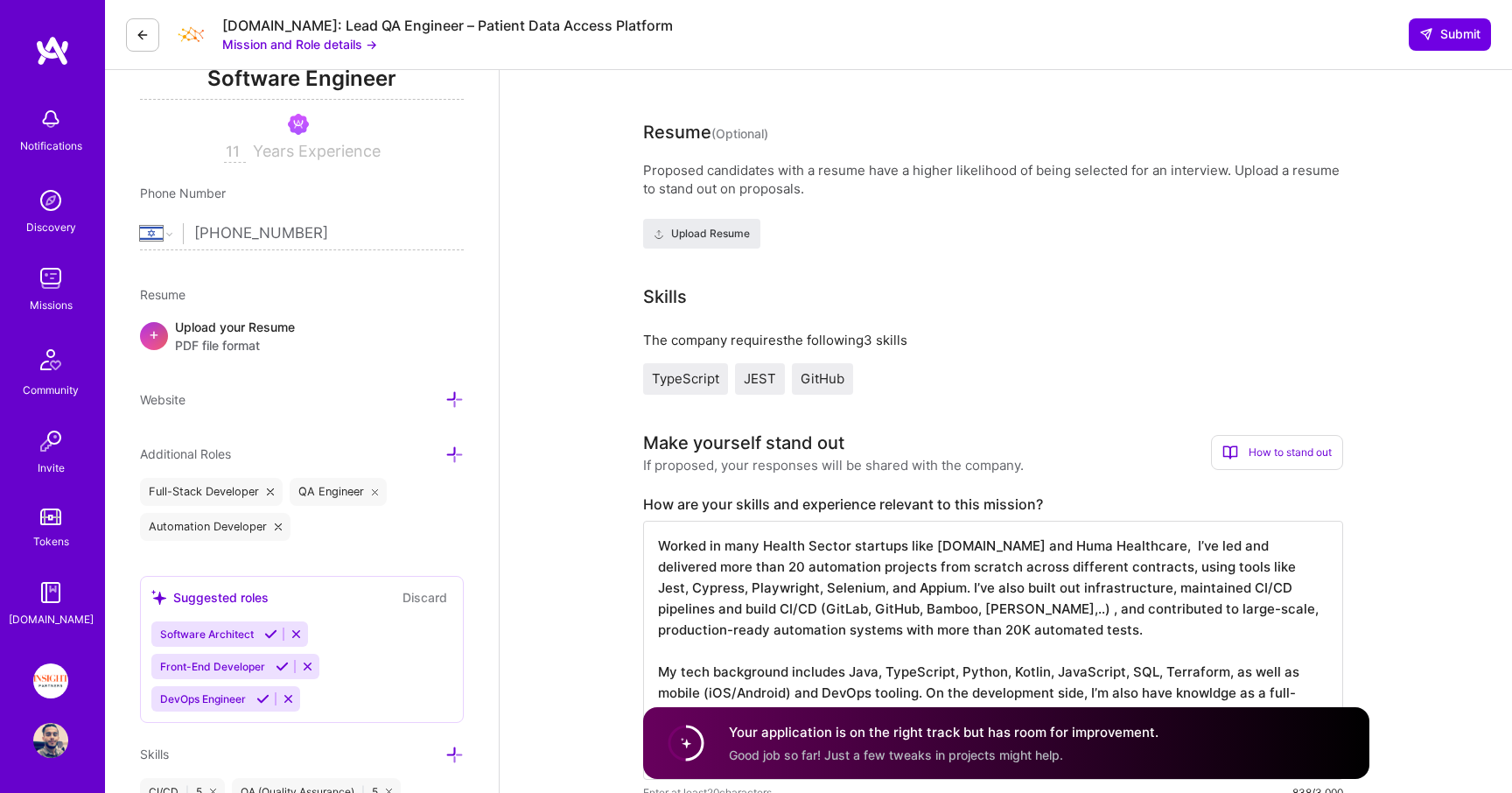
click at [896, 303] on div "Skills" at bounding box center [993, 296] width 700 height 26
click at [838, 337] on div "The company requires the following 3 skills" at bounding box center [993, 340] width 700 height 18
drag, startPoint x: 703, startPoint y: 303, endPoint x: 680, endPoint y: 295, distance: 24.4
click at [680, 295] on div "Skills" at bounding box center [993, 296] width 700 height 26
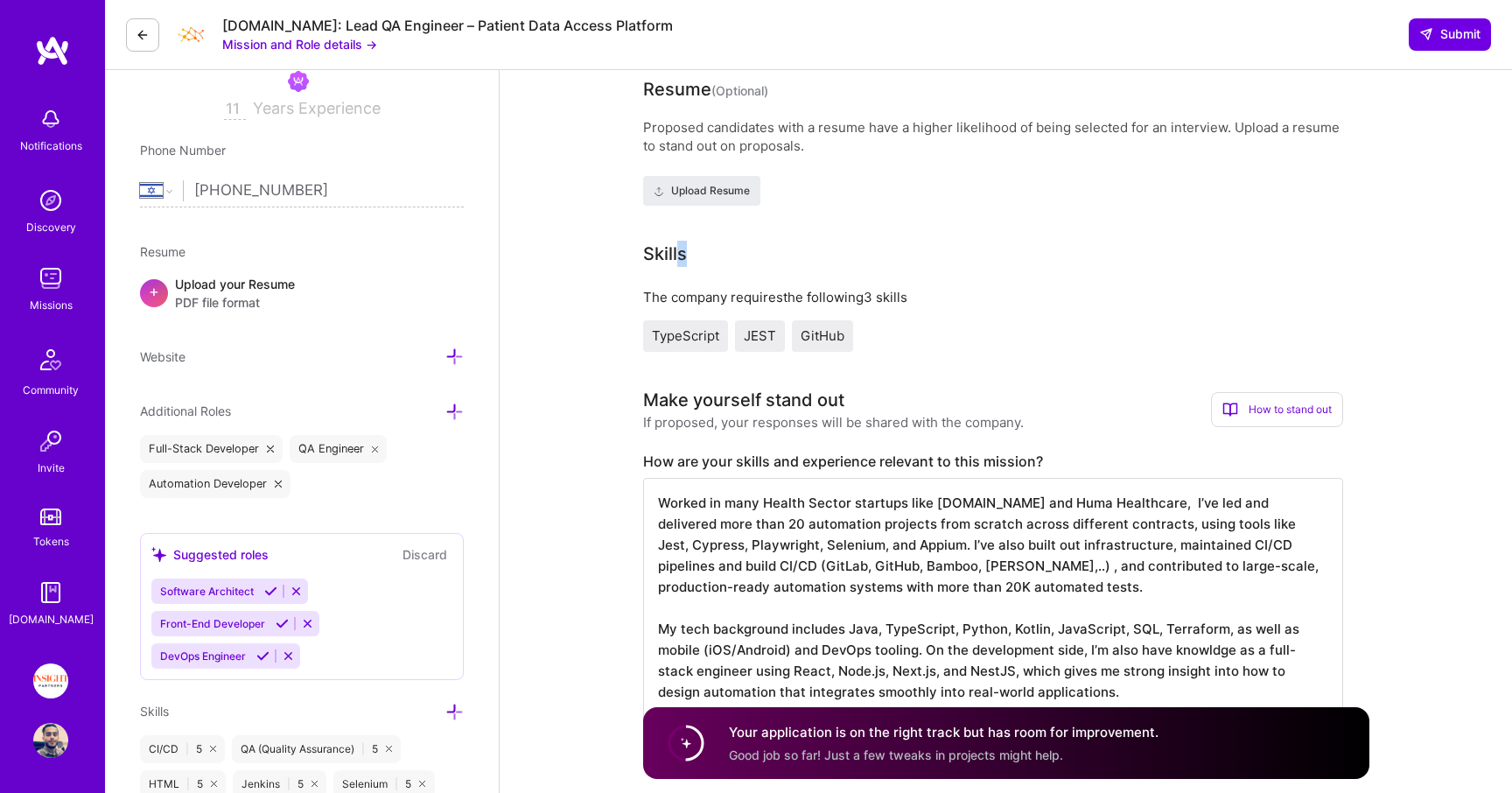
scroll to position [331, 0]
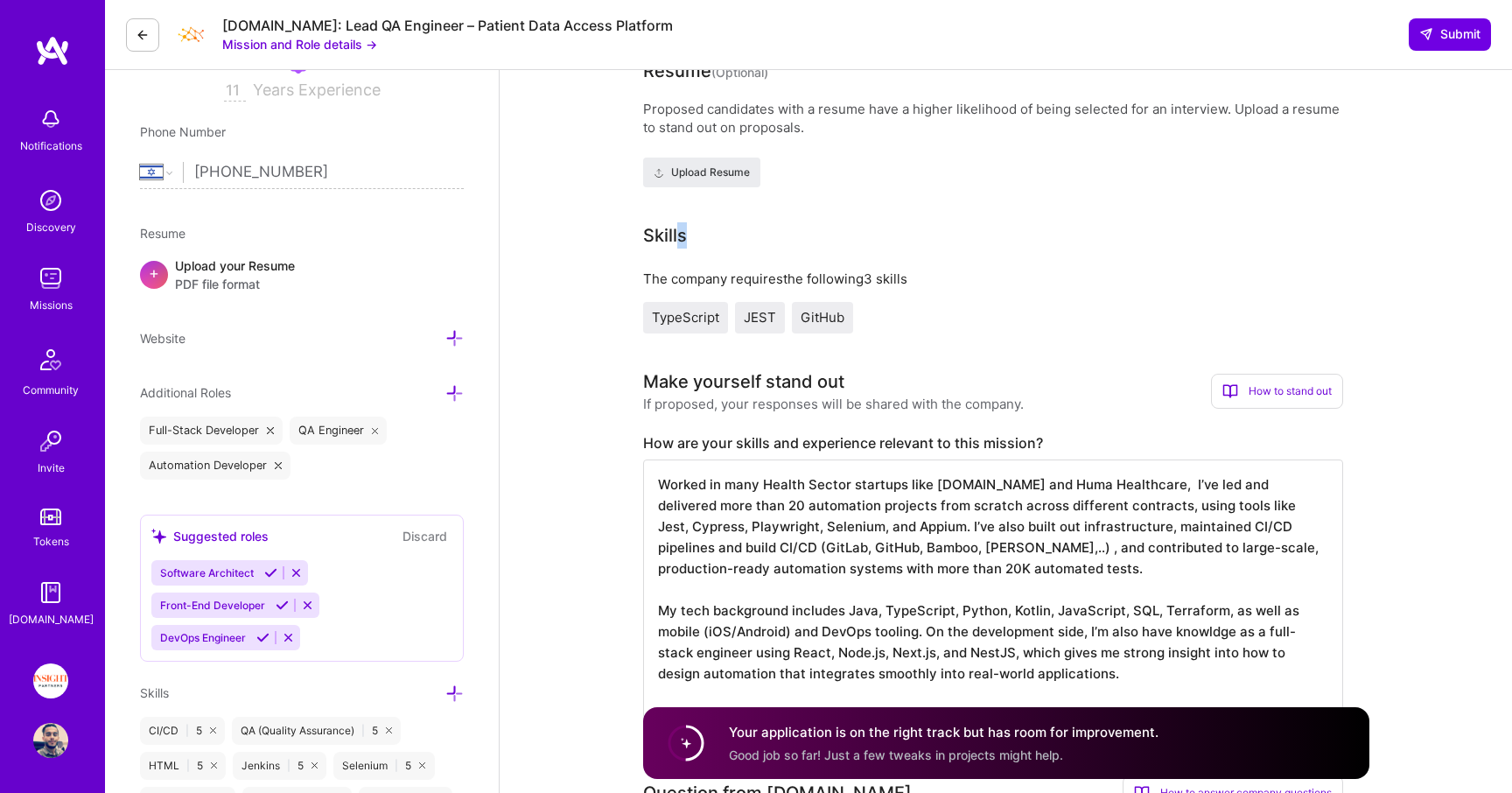
click at [270, 569] on icon at bounding box center [270, 573] width 14 height 14
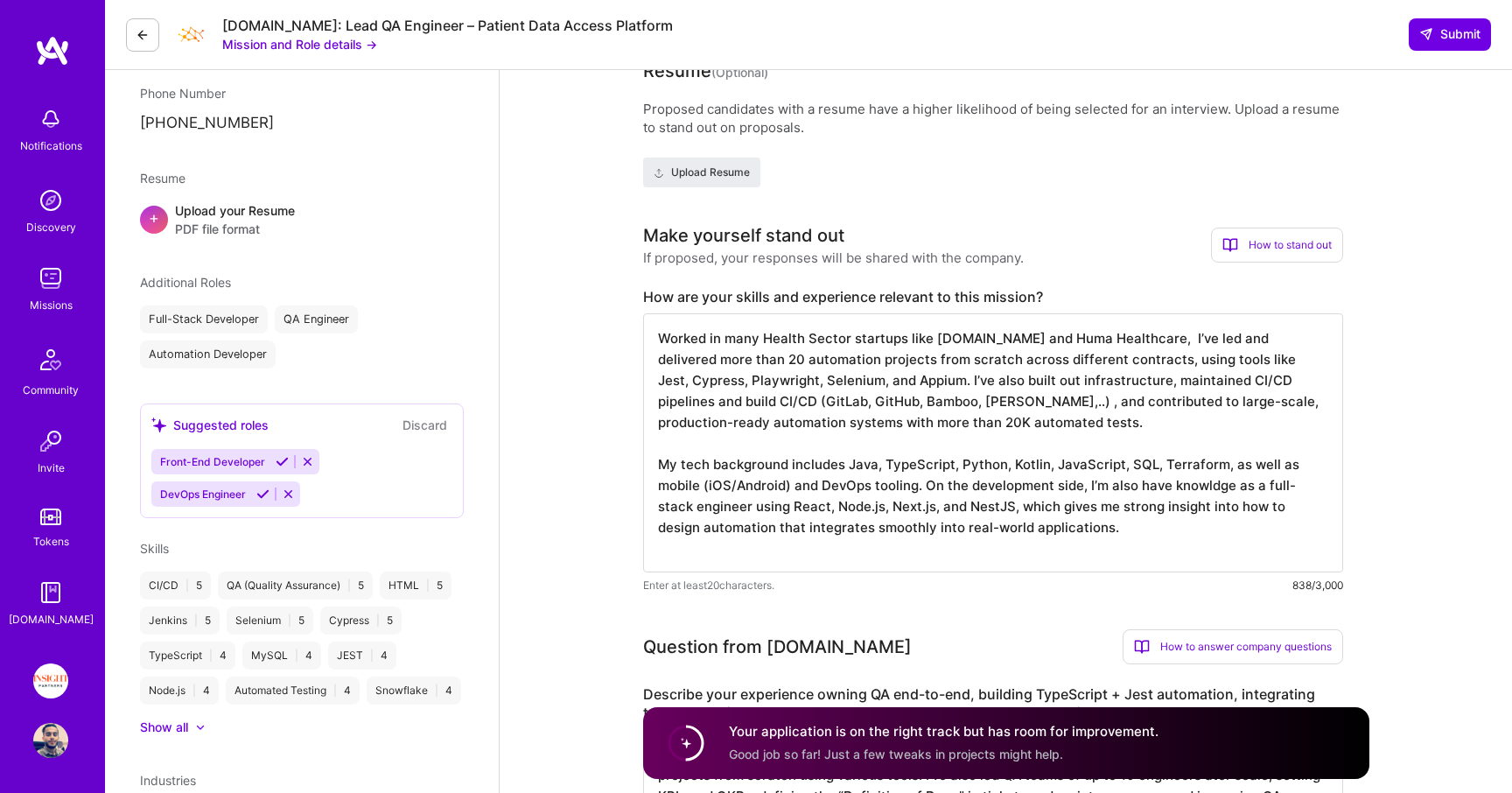
scroll to position [294, 0]
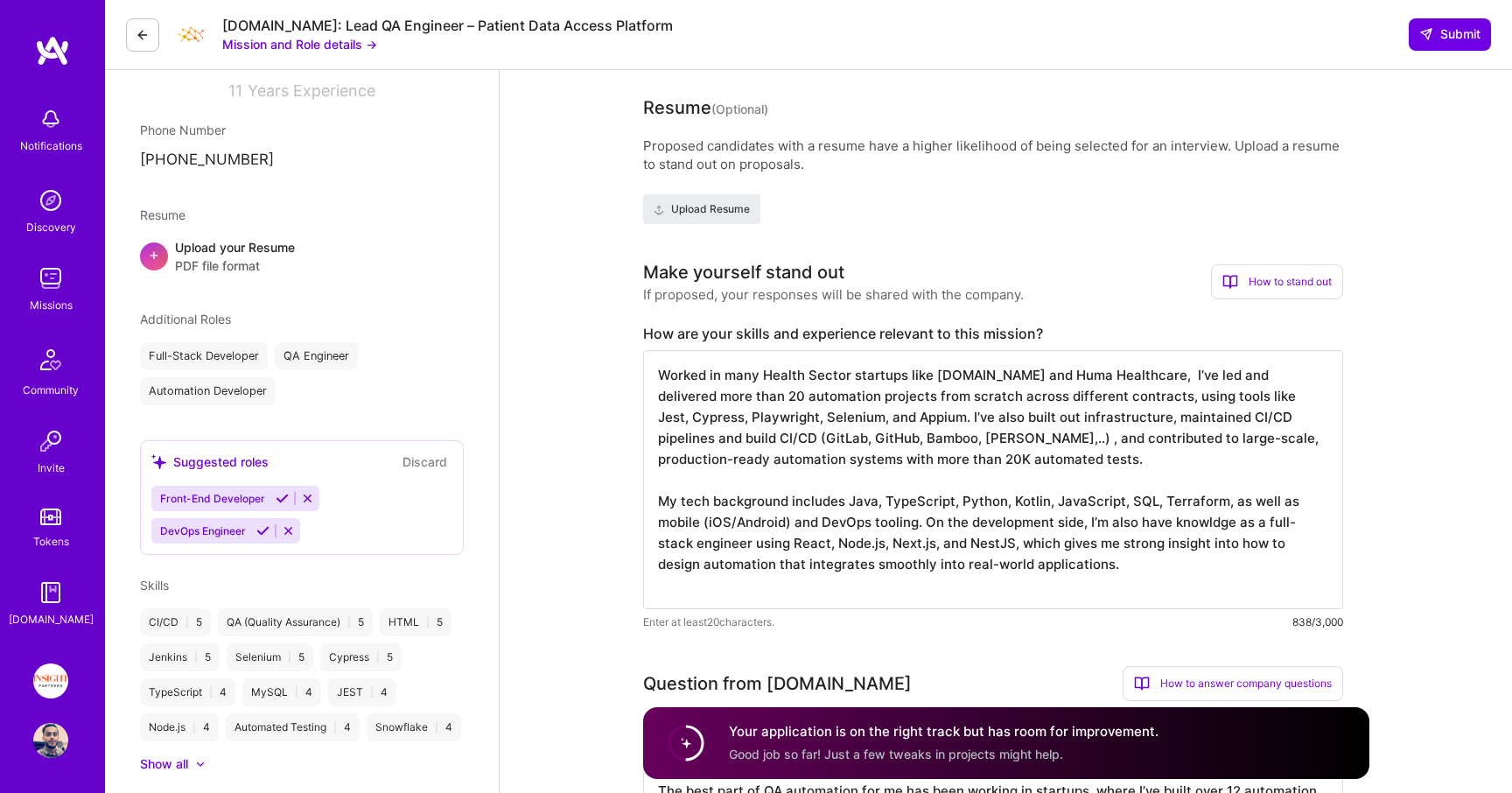
click at [267, 530] on icon at bounding box center [262, 530] width 14 height 14
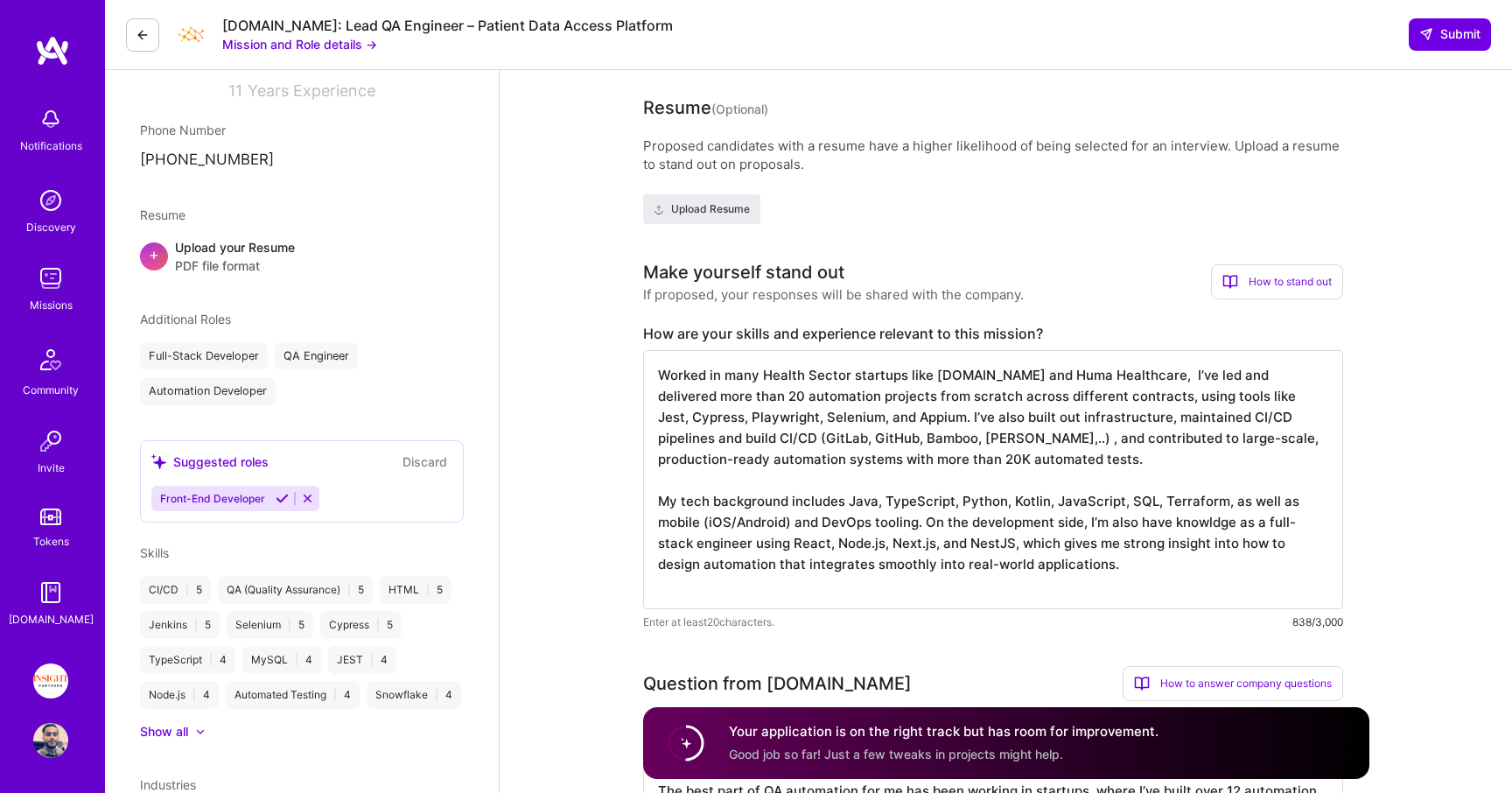
click at [280, 496] on icon at bounding box center [282, 498] width 14 height 14
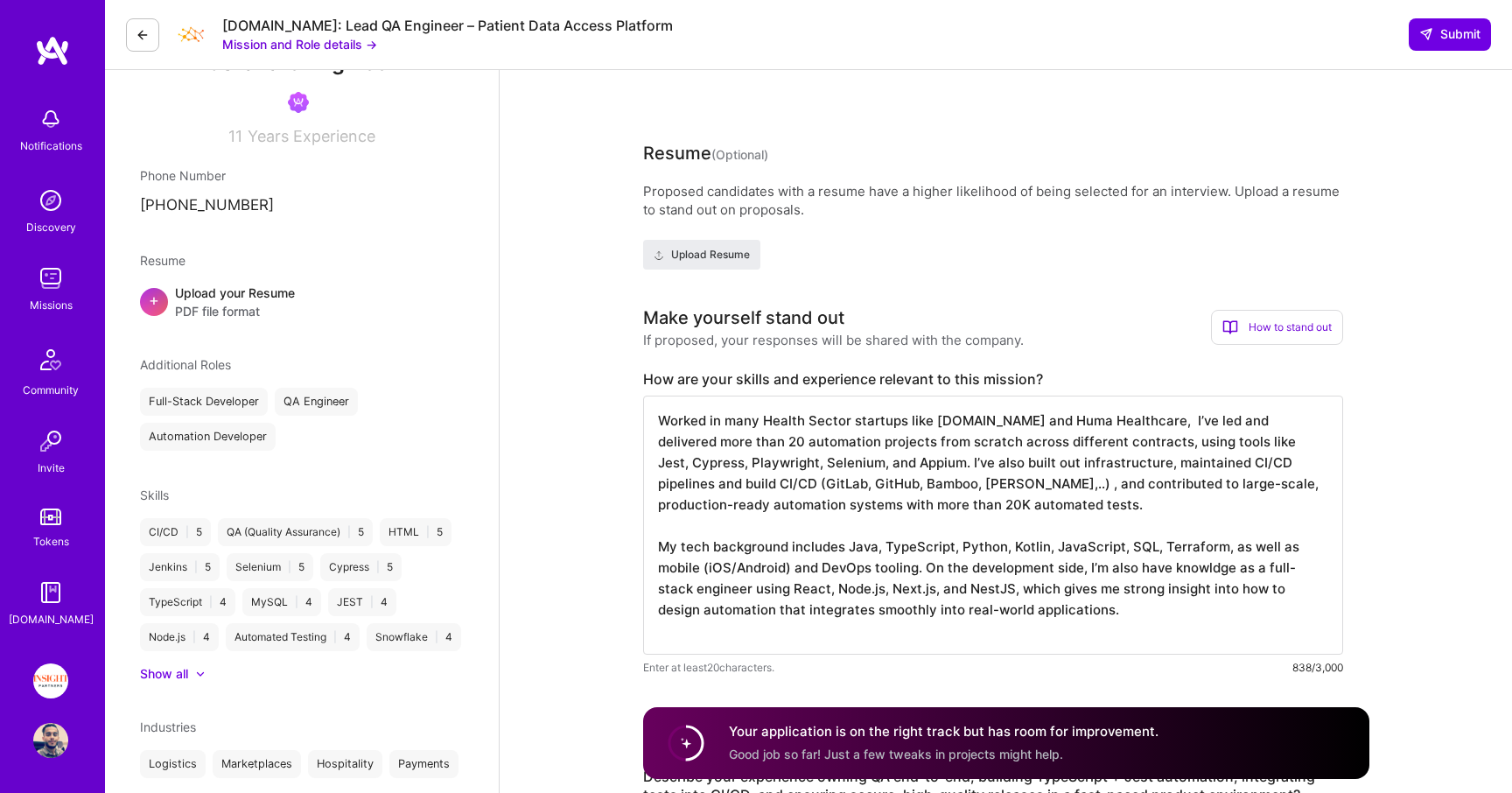
scroll to position [0, 0]
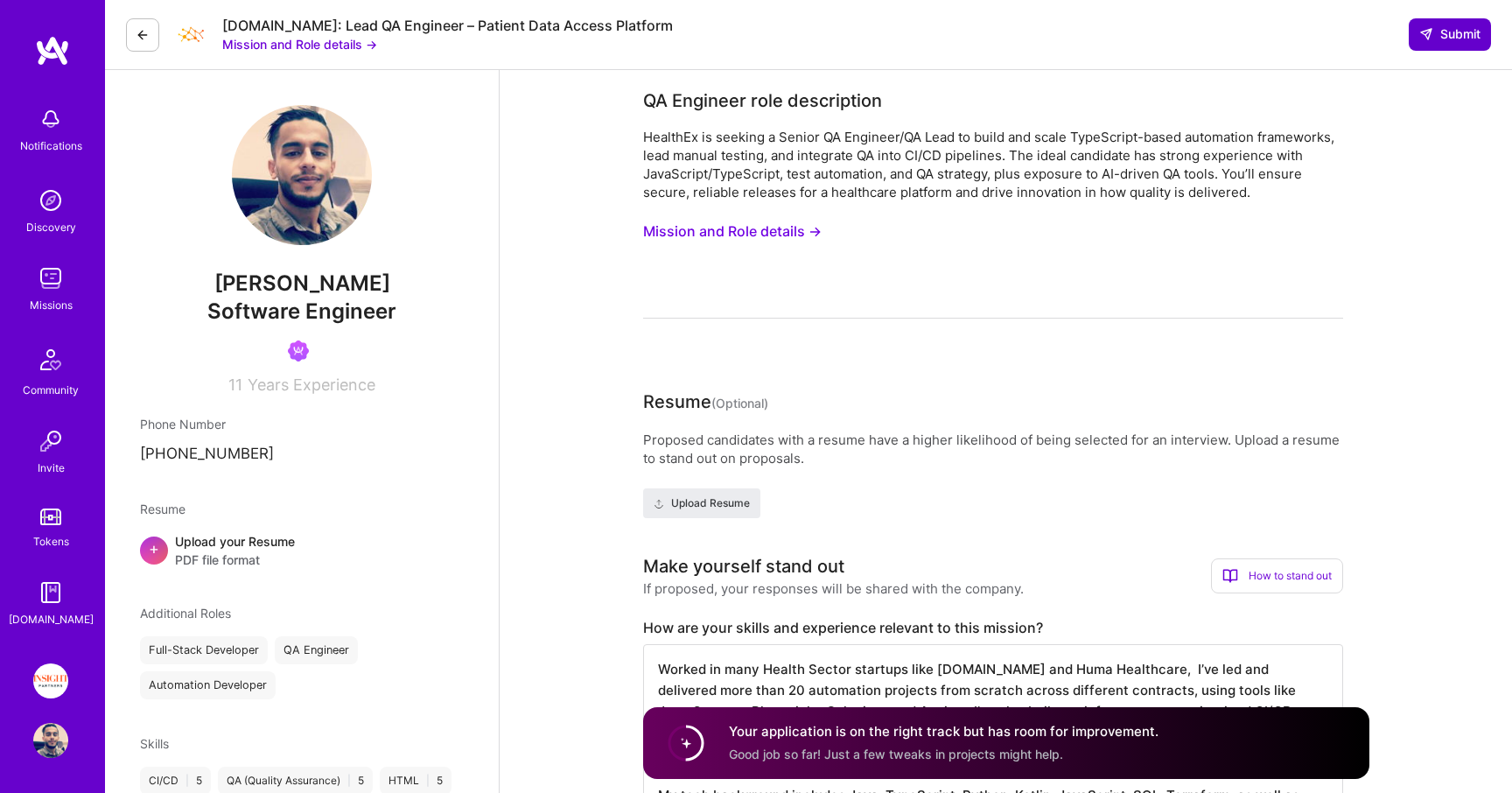
click at [1448, 48] on button "Submit" at bounding box center [1450, 33] width 82 height 32
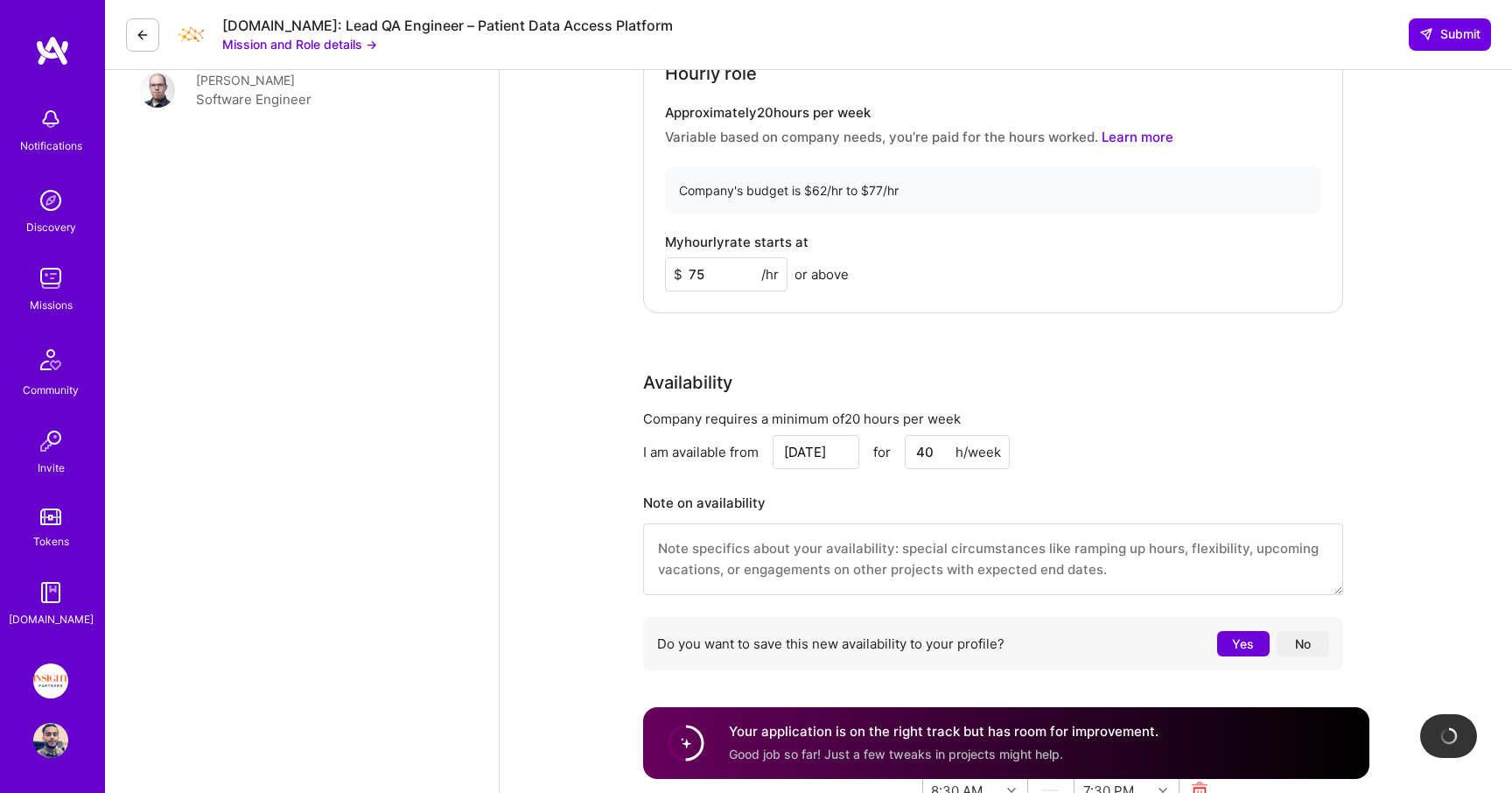
scroll to position [1581, 0]
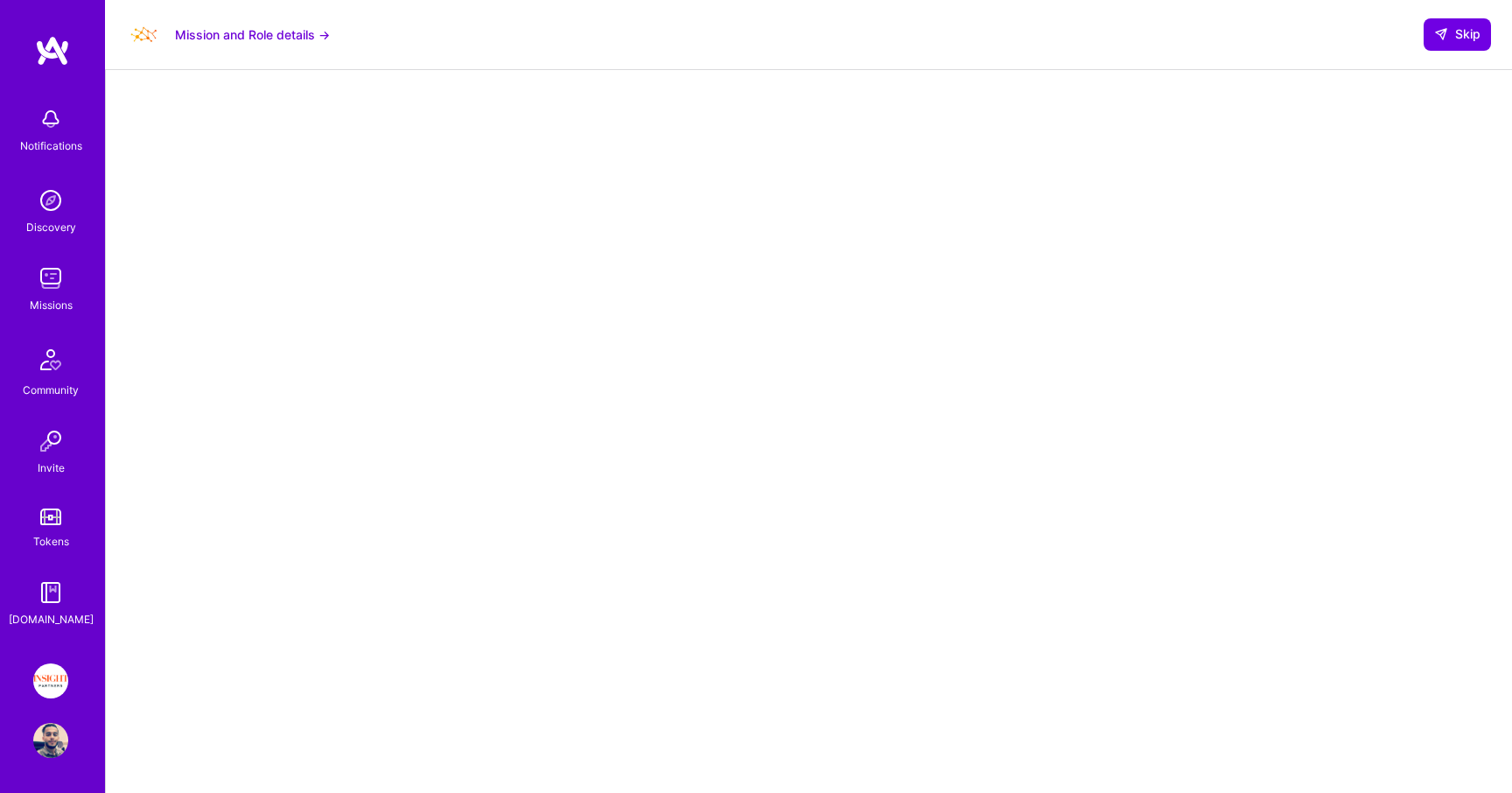
scroll to position [41, 0]
select select "IL"
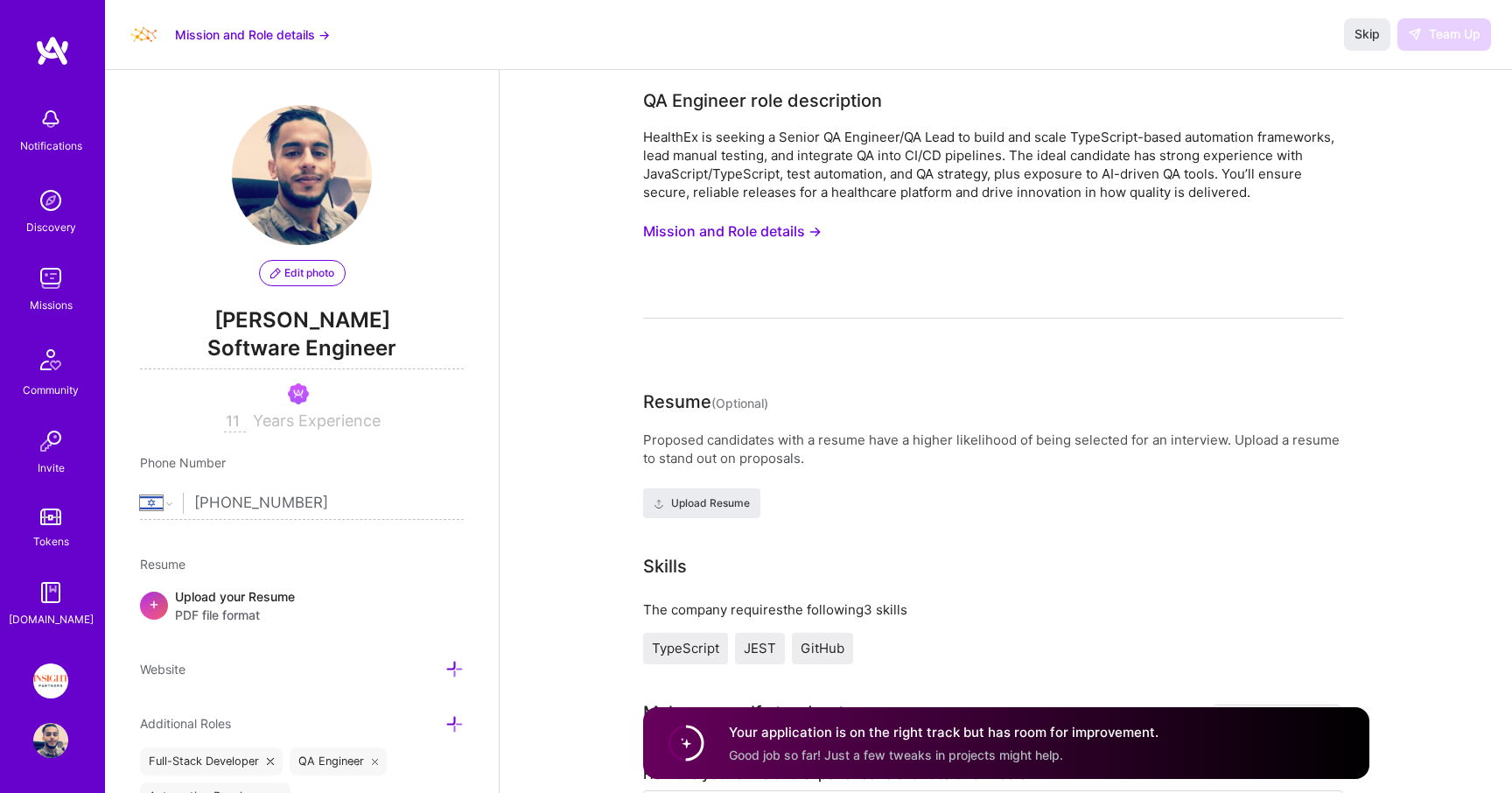
click at [1113, 225] on div "HealthEx is seeking a Senior QA Engineer/QA Lead to build and scale TypeScript-…" at bounding box center [993, 224] width 700 height 191
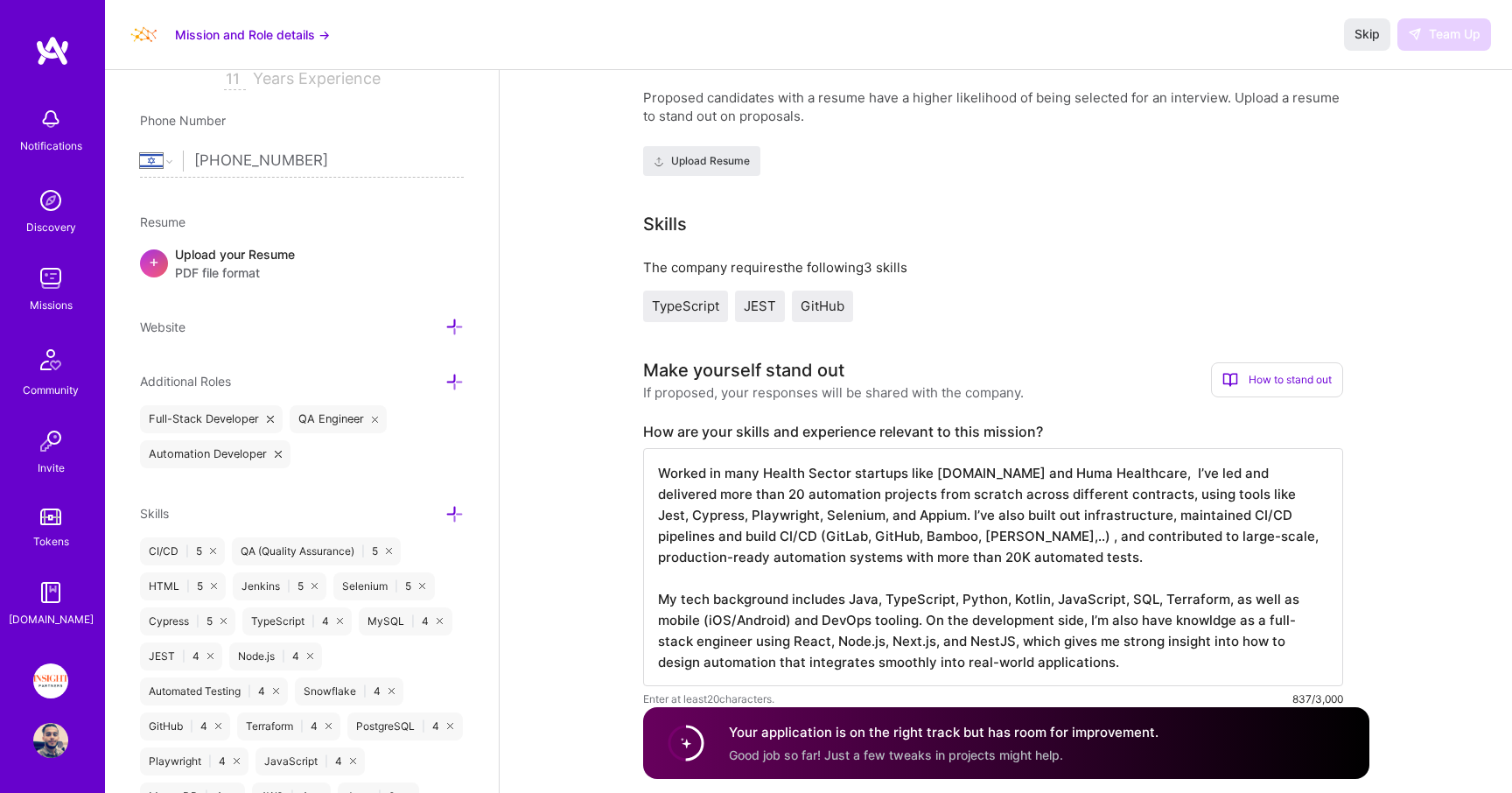
scroll to position [461, 0]
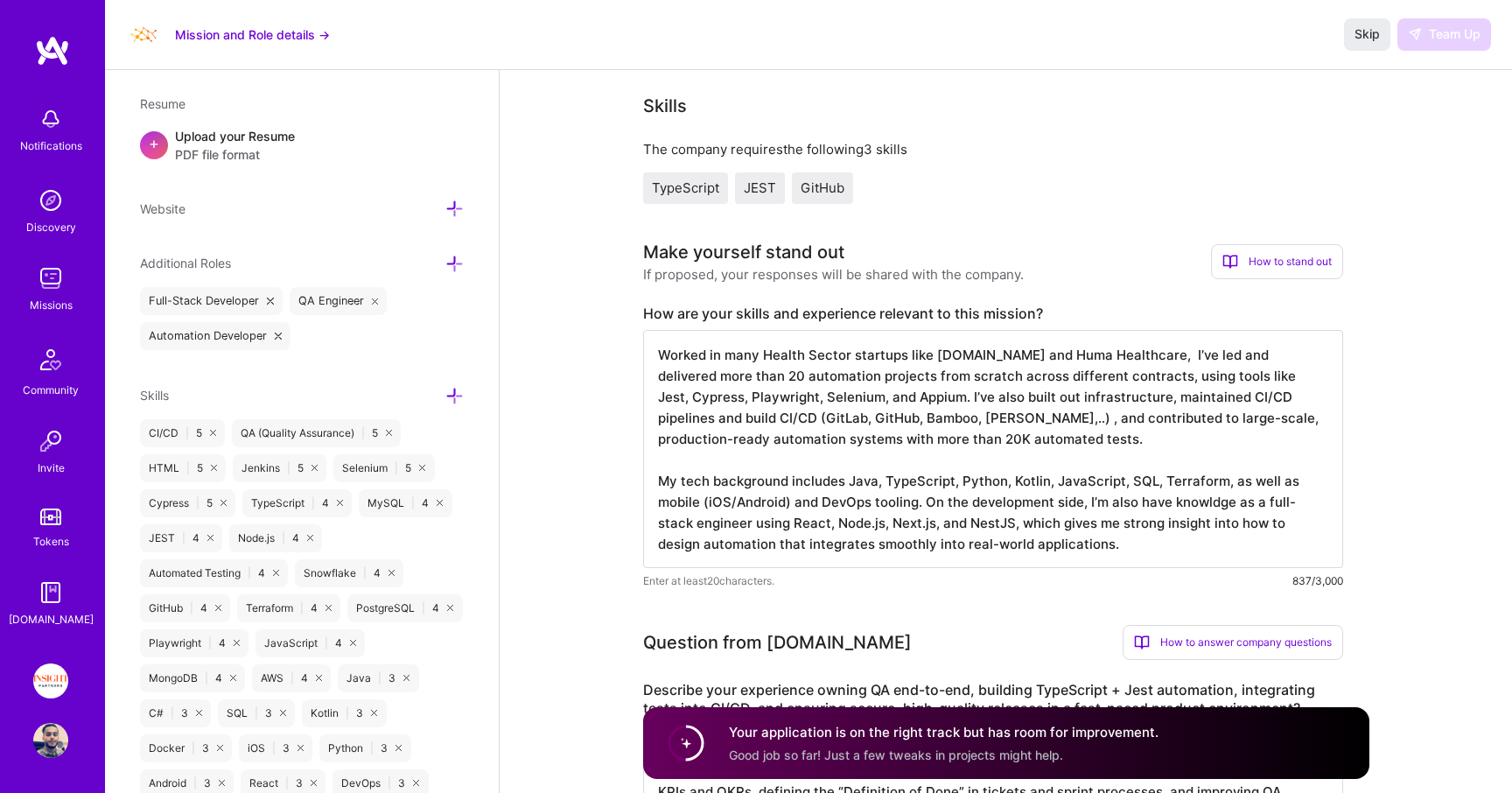
click at [904, 351] on textarea "Worked in many Health Sector startups like Apprentice.io and Huma Healthcare, I…" at bounding box center [993, 449] width 700 height 238
click at [905, 382] on textarea "Worked in many Health Sector startups like Apprentice.io and Huma Healthcare, I…" at bounding box center [993, 449] width 700 height 238
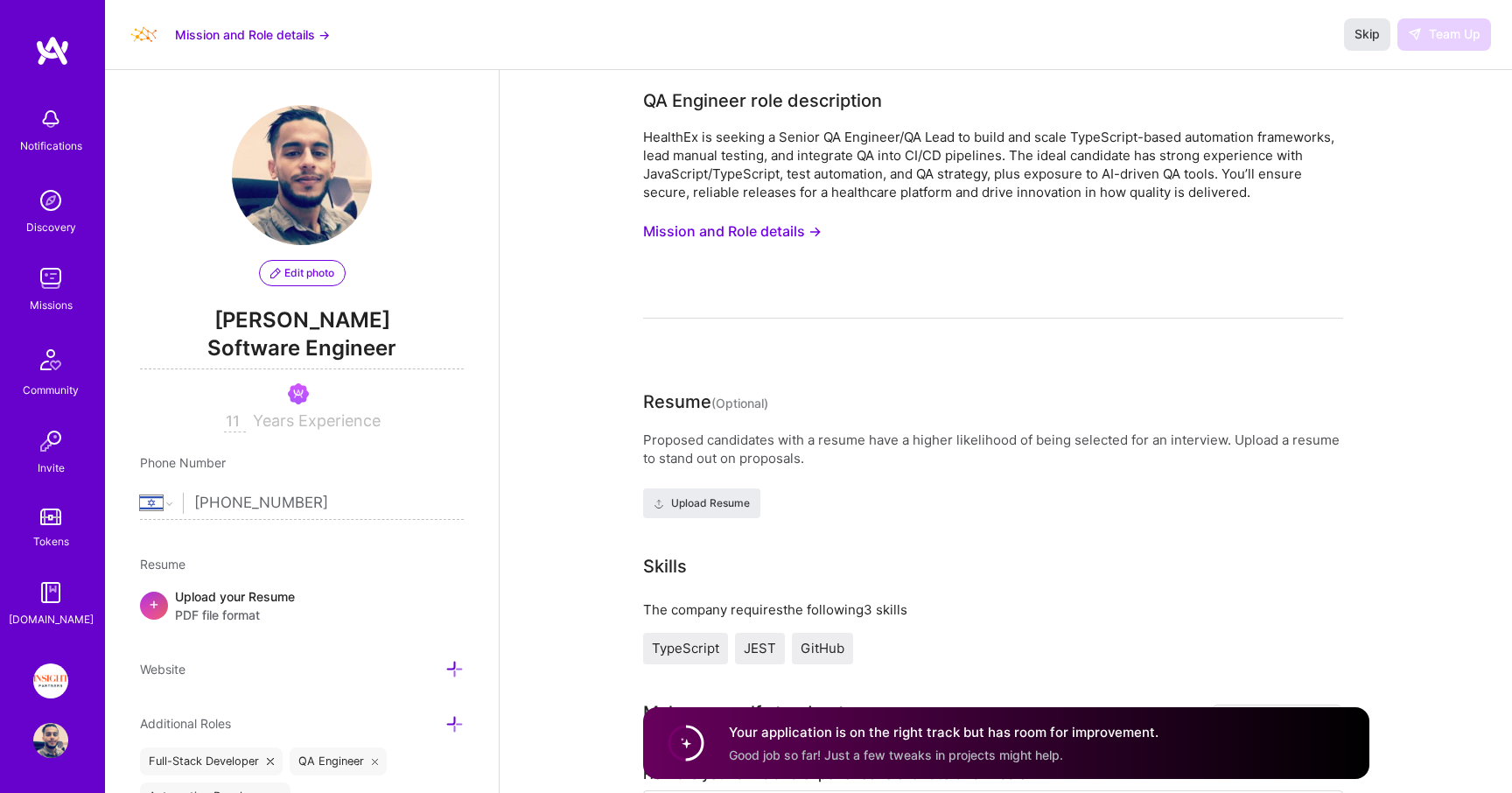
click at [1380, 35] on button "Skip" at bounding box center [1367, 33] width 46 height 32
click at [1348, 36] on button "Skip" at bounding box center [1367, 33] width 46 height 32
click at [47, 277] on img at bounding box center [50, 278] width 35 height 35
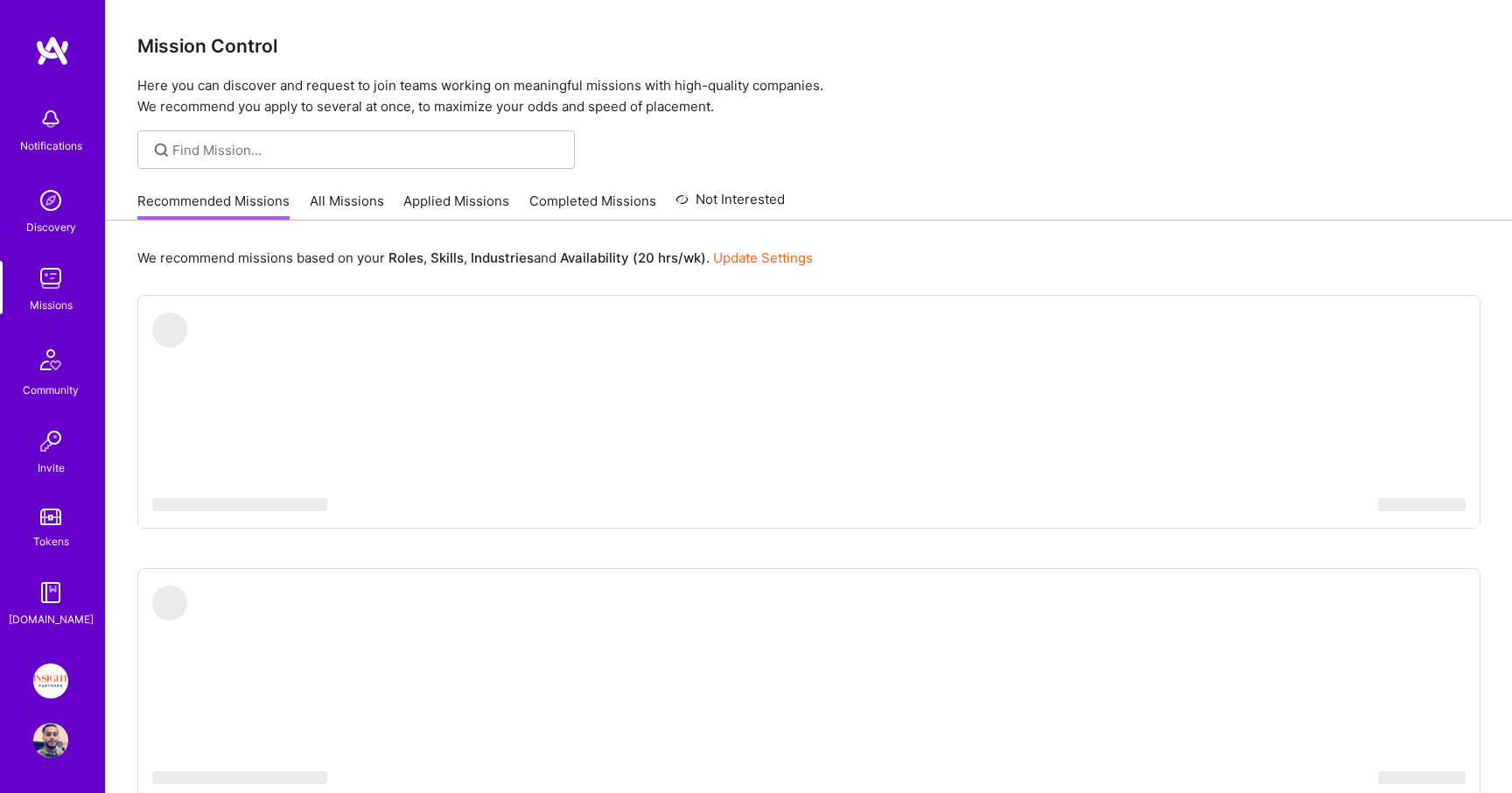
click at [462, 195] on link "Applied Missions" at bounding box center [455, 207] width 105 height 29
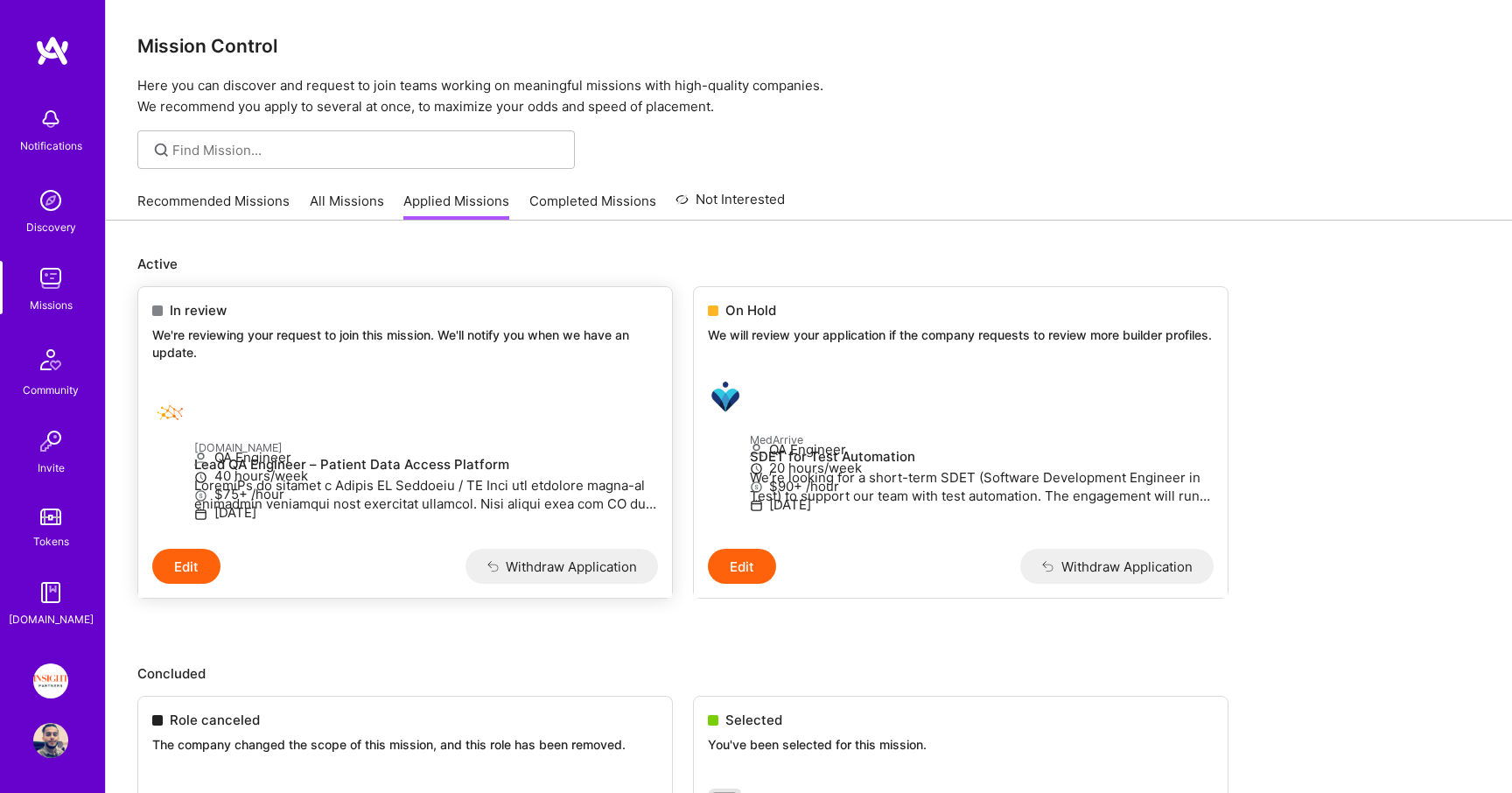
click at [435, 322] on div "In review We're reviewing your request to join this mission. We'll notify you w…" at bounding box center [405, 334] width 534 height 95
click at [194, 406] on div at bounding box center [173, 413] width 42 height 35
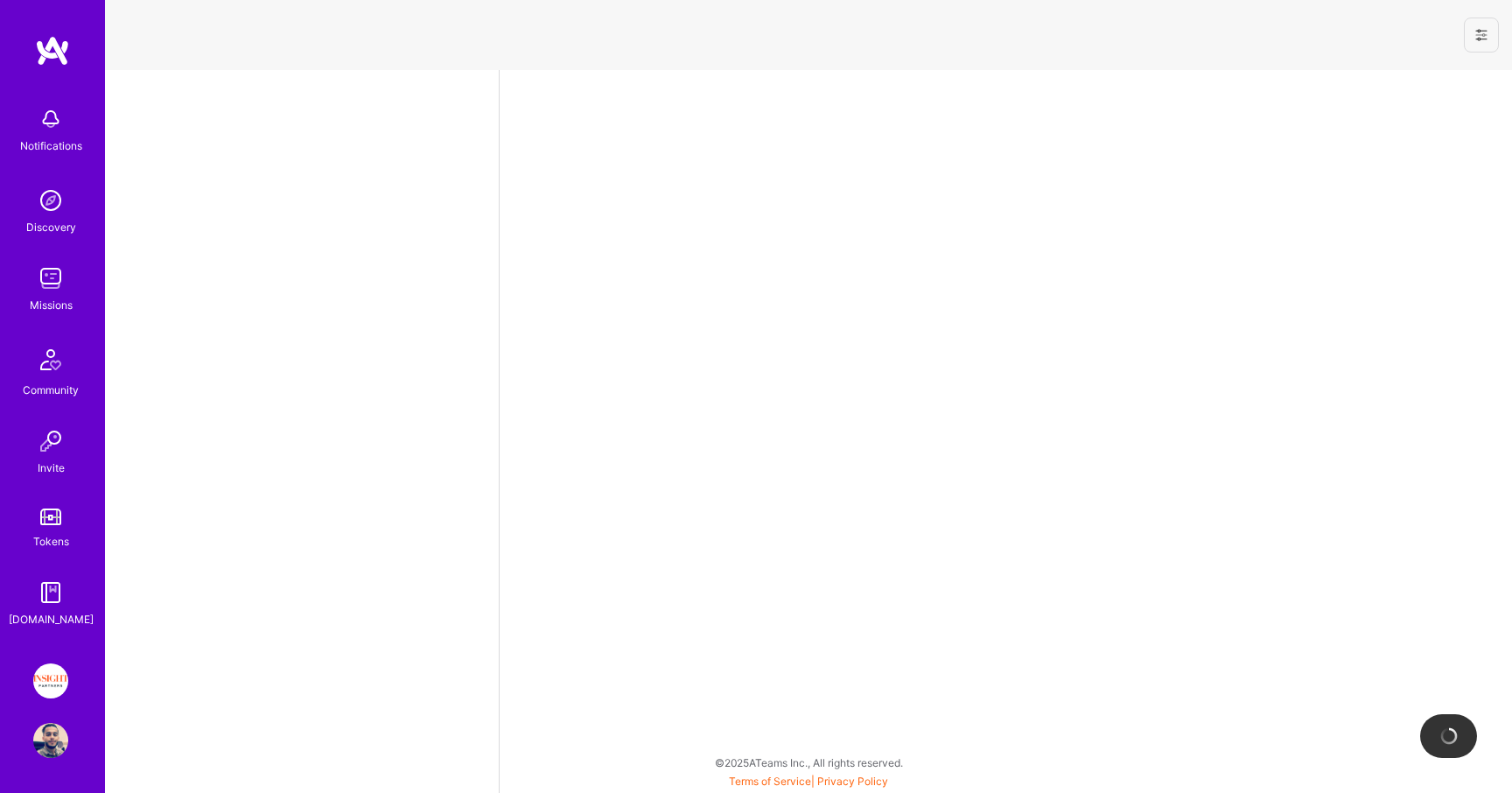
select select "IL"
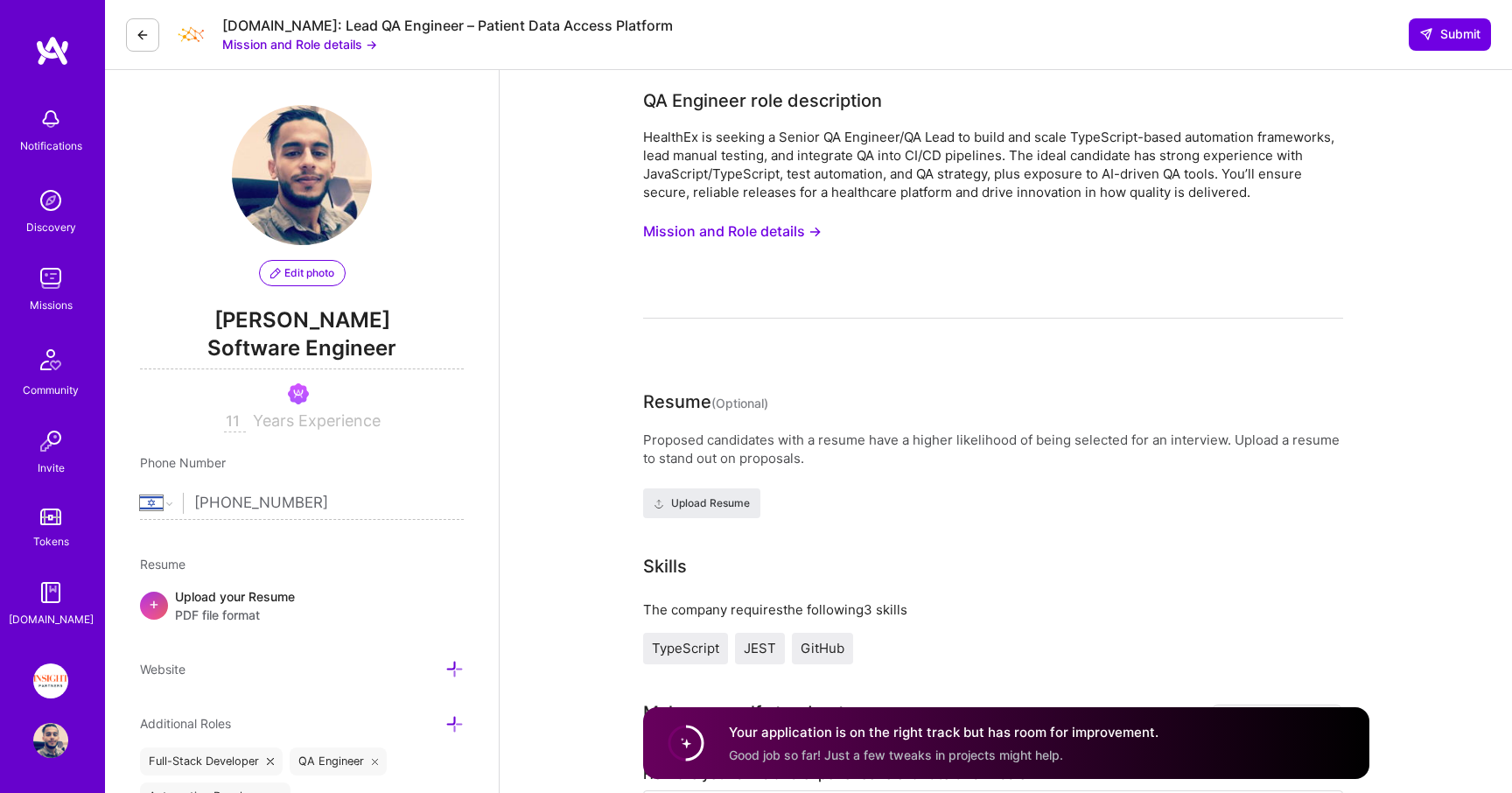
click at [128, 41] on button at bounding box center [142, 34] width 33 height 33
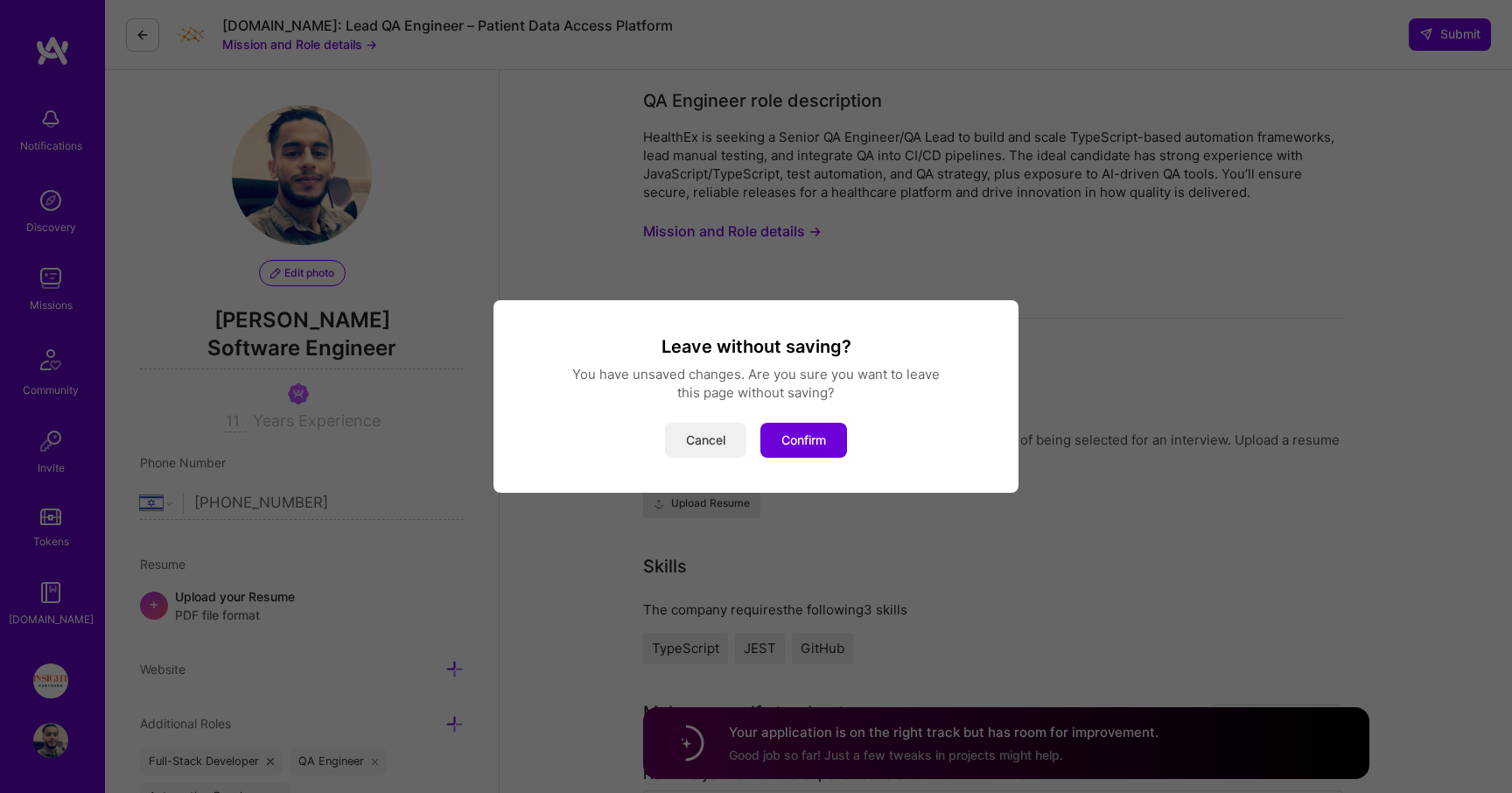
click at [714, 440] on button "Cancel" at bounding box center [706, 440] width 81 height 35
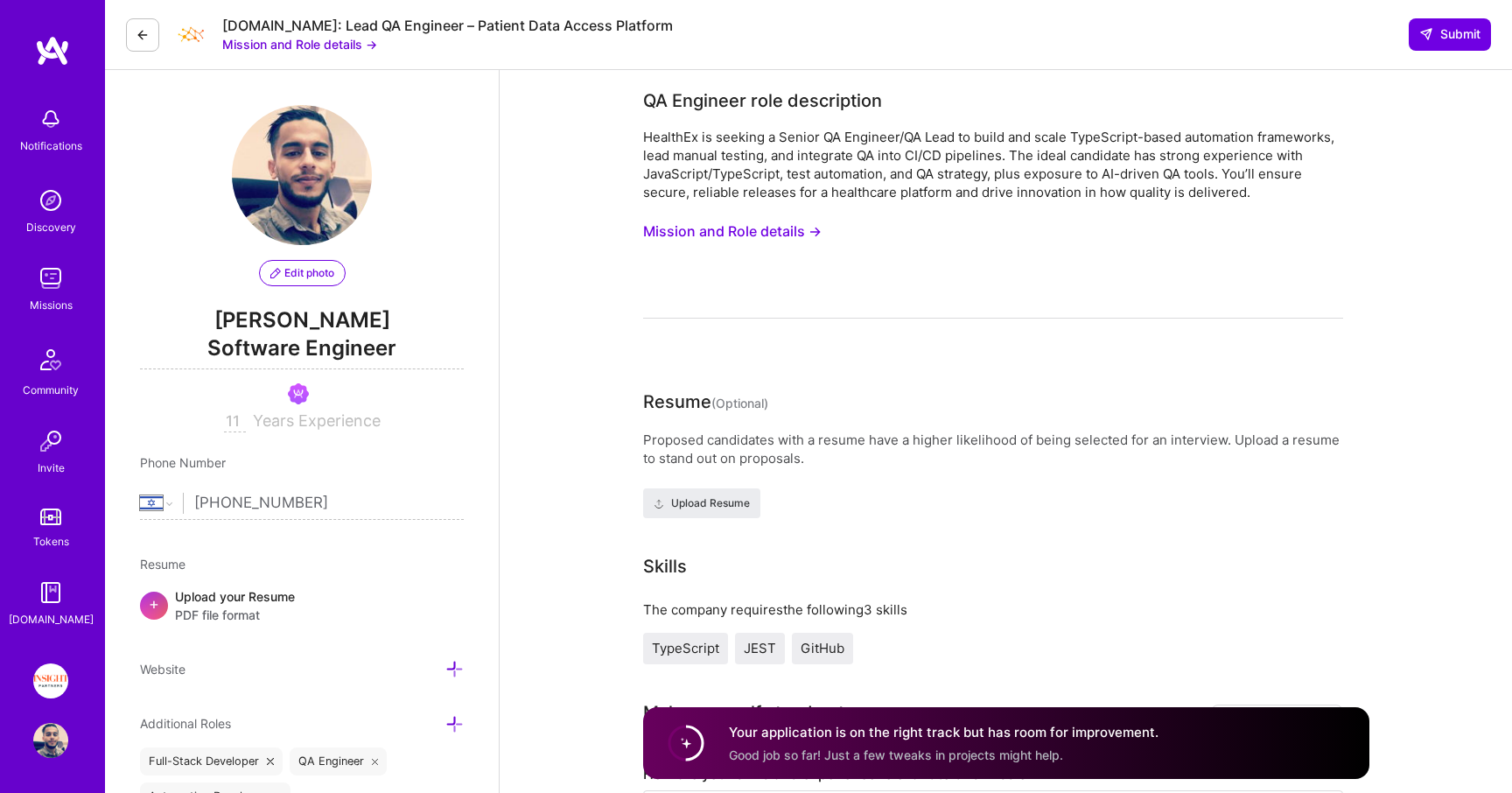
click at [240, 23] on div "Healthex.io: Lead QA Engineer – Patient Data Access Platform" at bounding box center [448, 25] width 451 height 18
copy div "Healthex.io: Lead QA Engineer – Patient Data Access Platform"
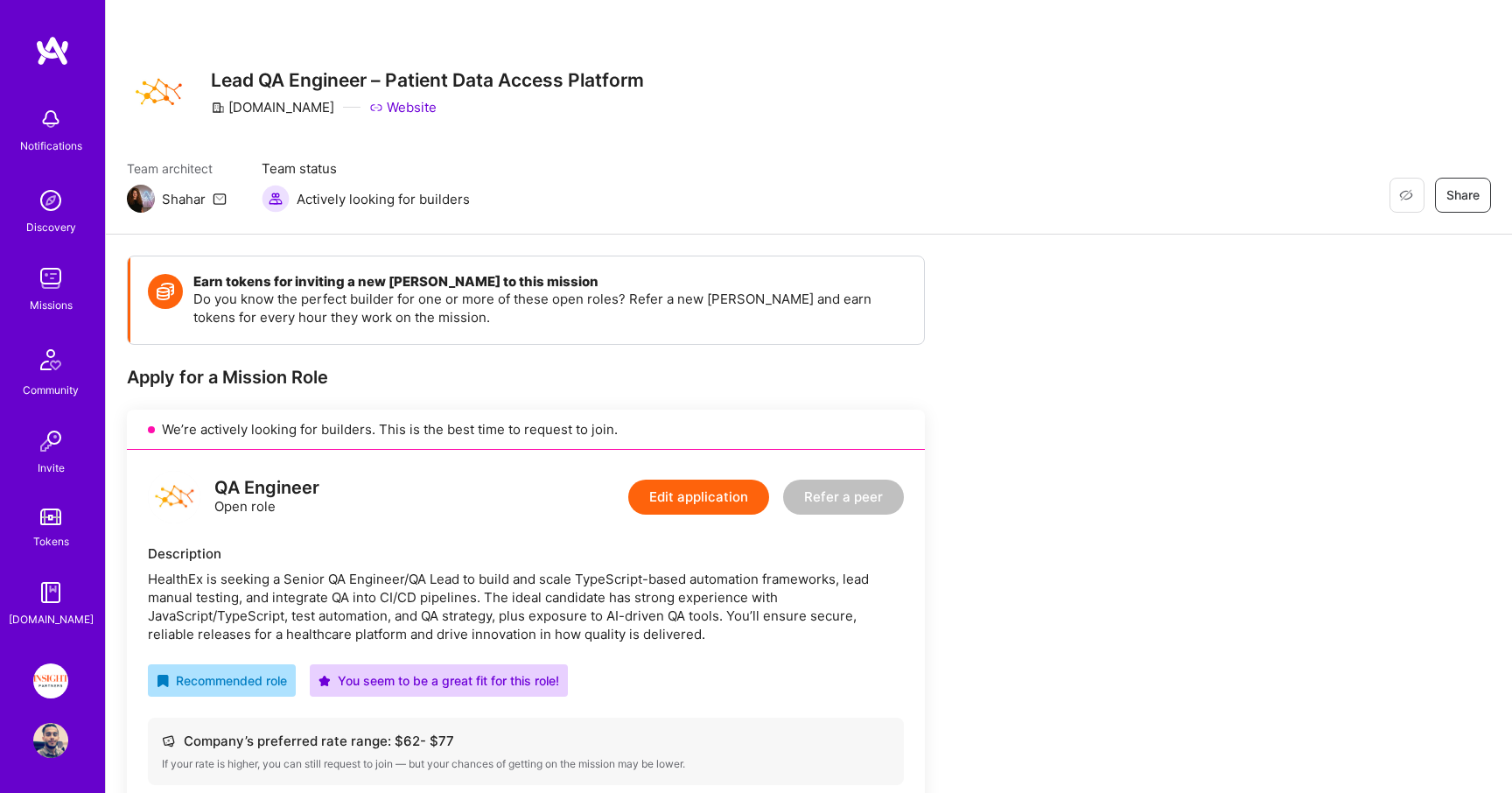
click at [60, 272] on img at bounding box center [50, 278] width 35 height 35
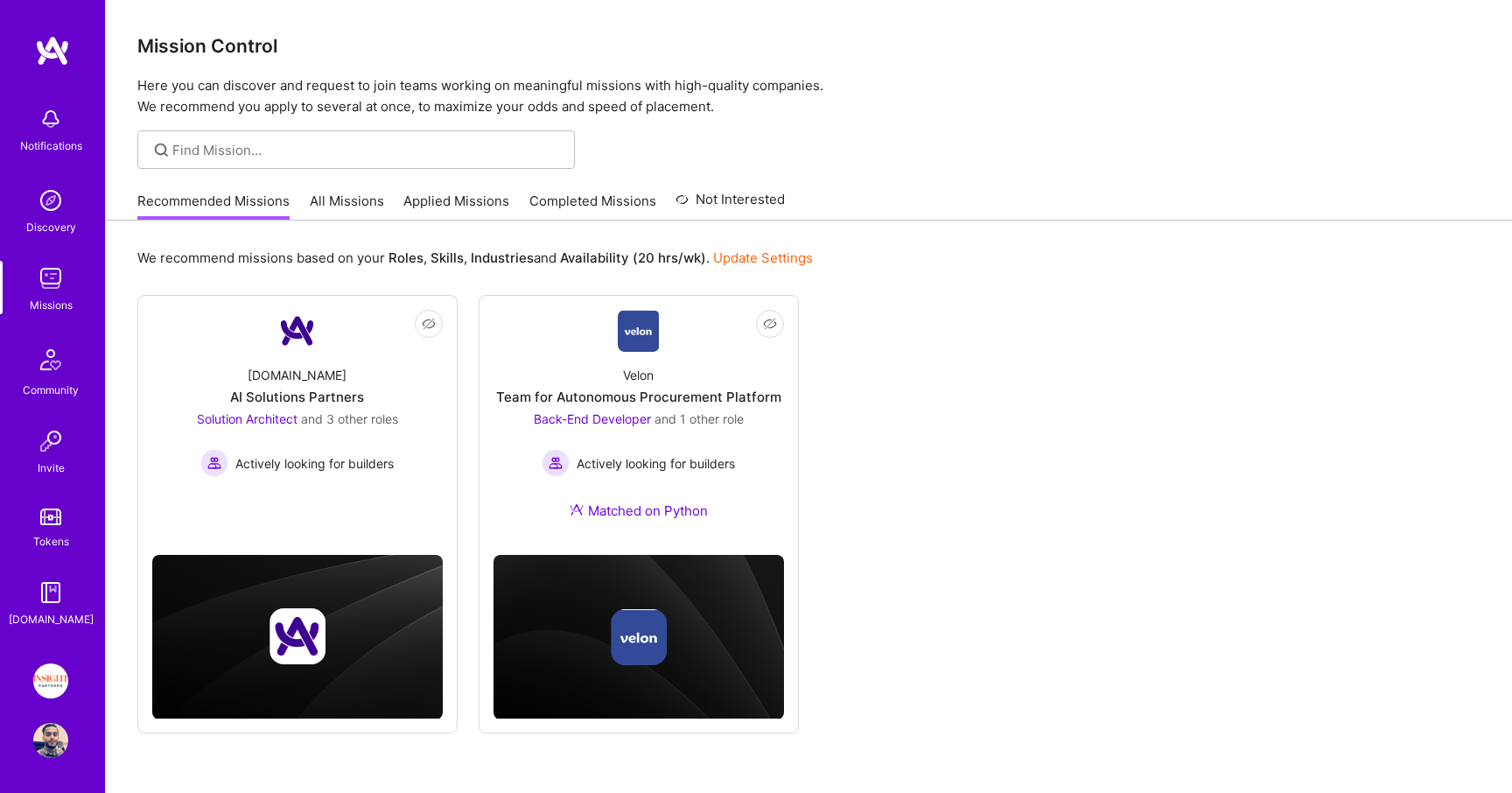
click at [465, 192] on link "Applied Missions" at bounding box center [455, 207] width 105 height 29
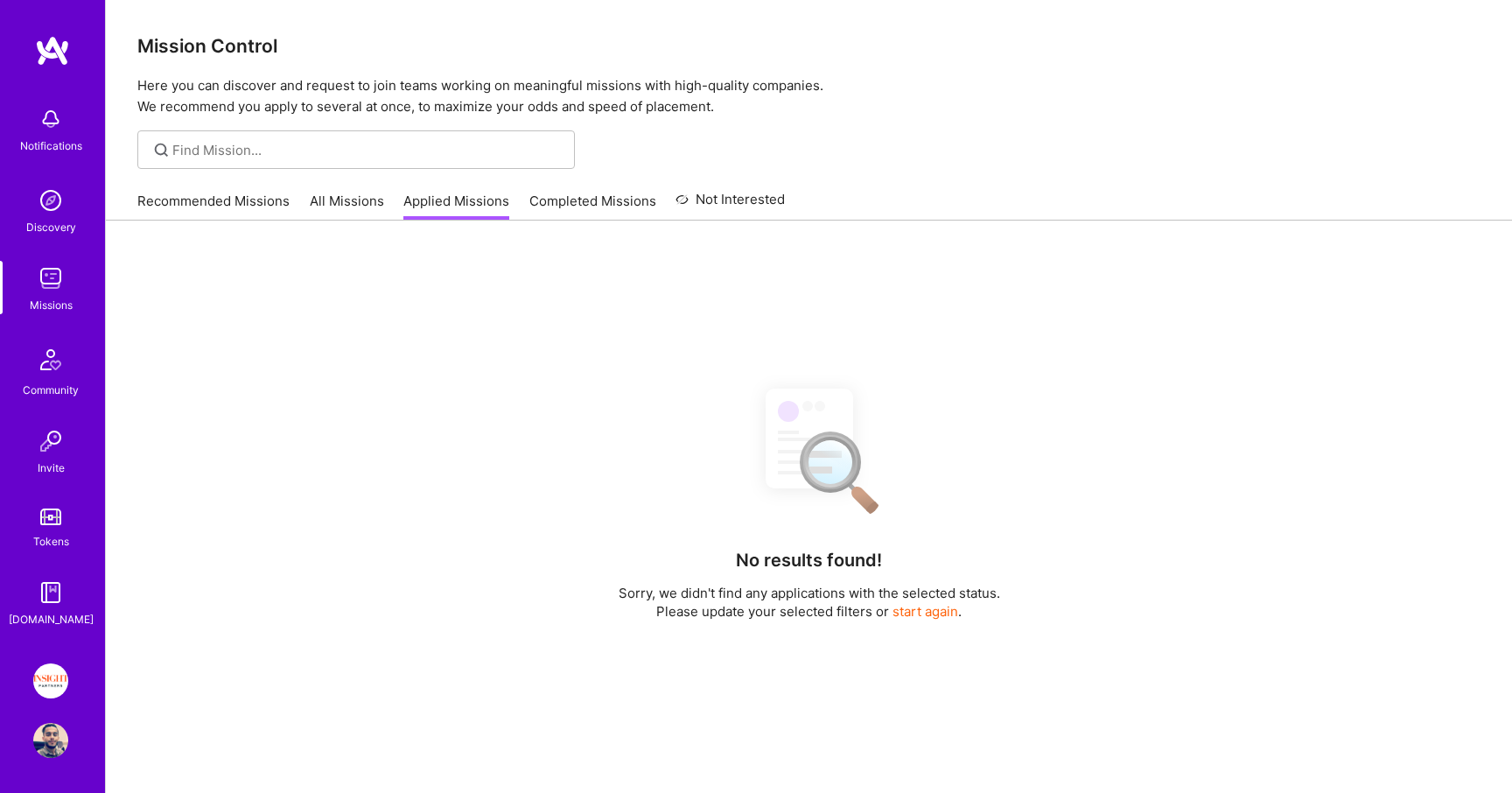
click at [554, 190] on div "Recommended Missions All Missions Applied Missions Completed Missions Not Inter…" at bounding box center [461, 201] width 647 height 38
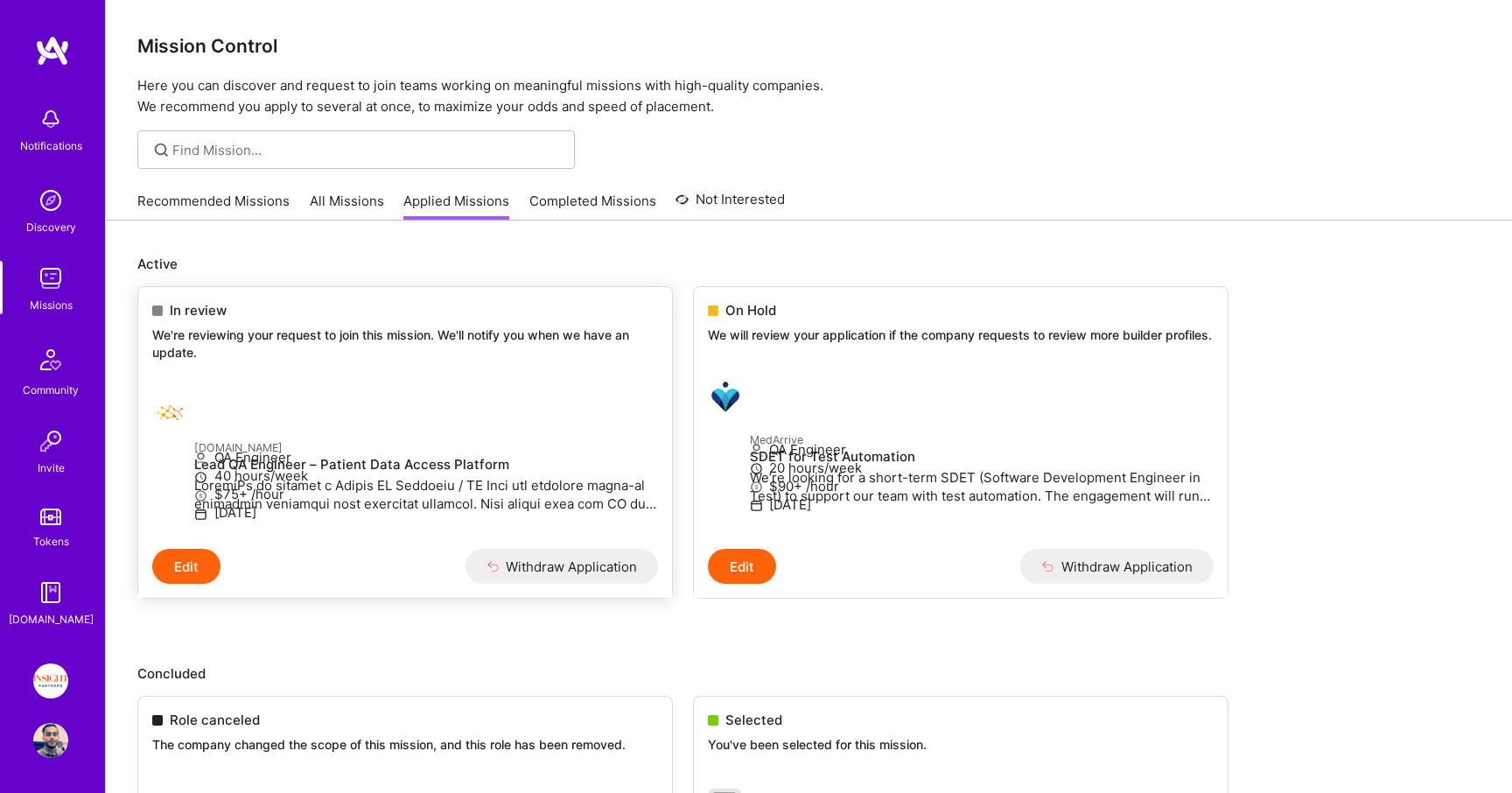
click at [316, 288] on div "In review We're reviewing your request to join this mission. We'll notify you w…" at bounding box center [405, 334] width 534 height 95
click at [276, 321] on div "In review We're reviewing your request to join this mission. We'll notify you w…" at bounding box center [405, 334] width 534 height 95
click at [227, 205] on link "Recommended Missions" at bounding box center [213, 207] width 152 height 29
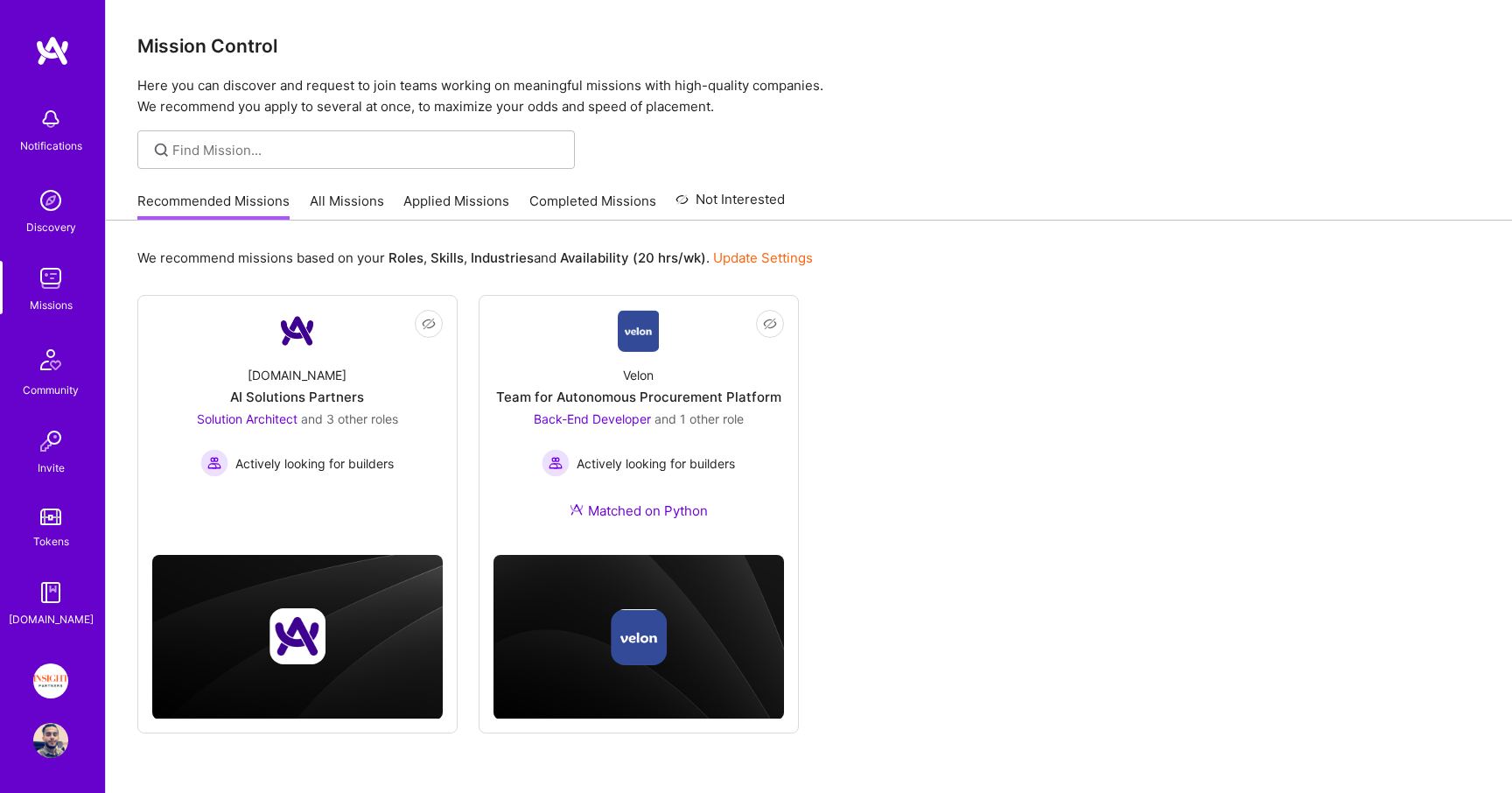
click at [463, 207] on link "Applied Missions" at bounding box center [455, 207] width 105 height 29
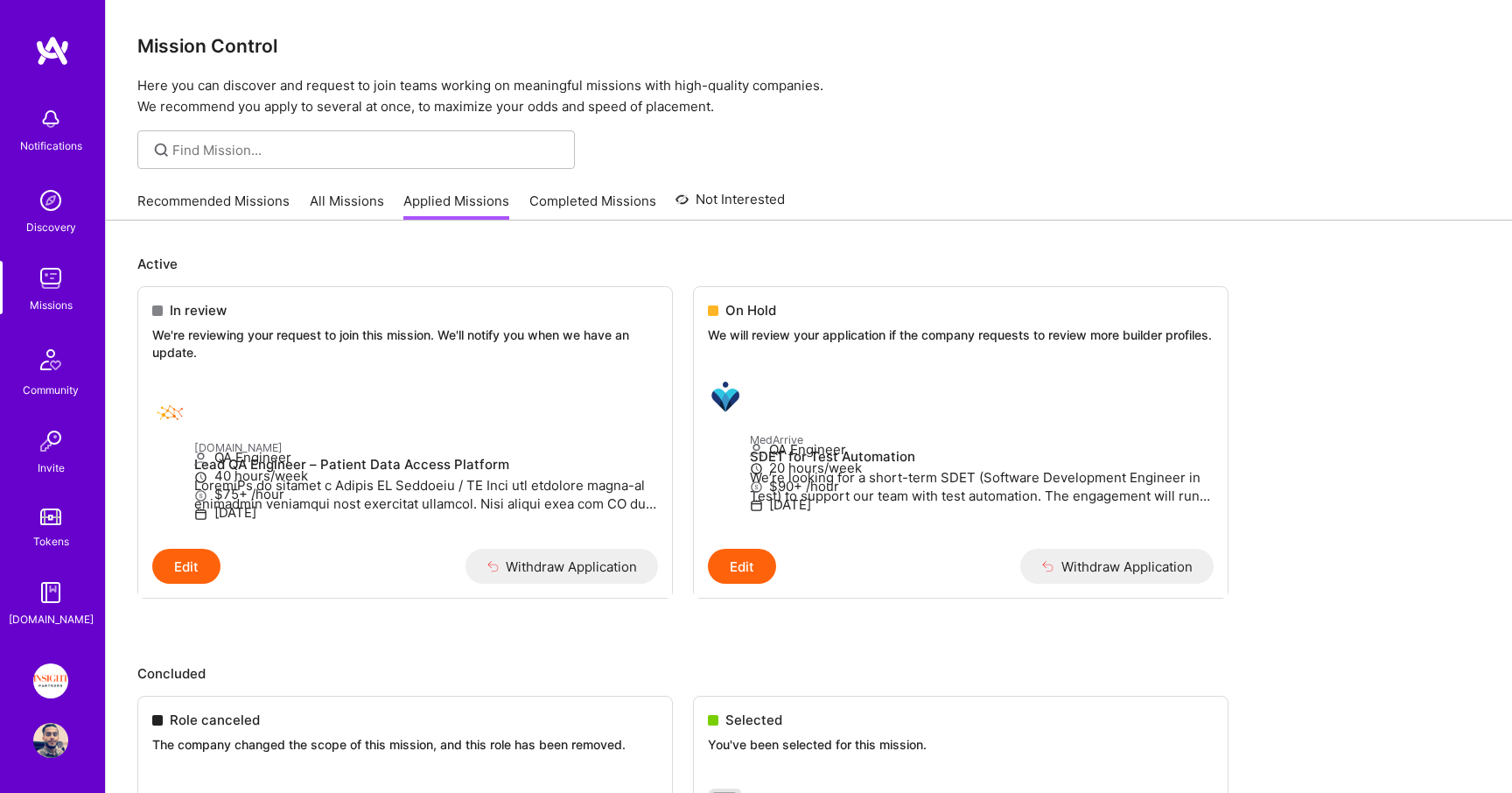
click at [323, 199] on link "All Missions" at bounding box center [347, 207] width 75 height 29
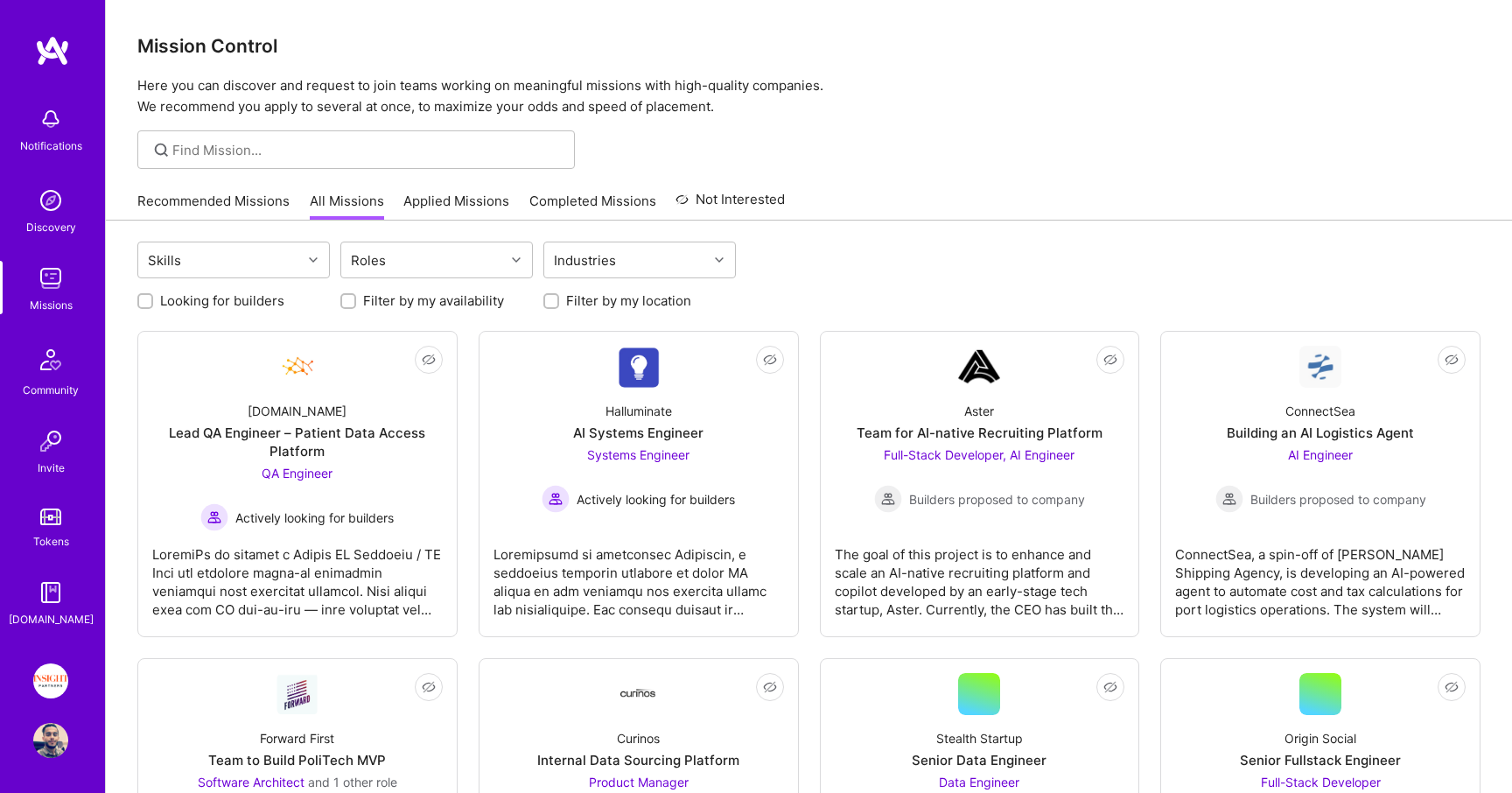
click at [459, 203] on link "Applied Missions" at bounding box center [455, 207] width 105 height 29
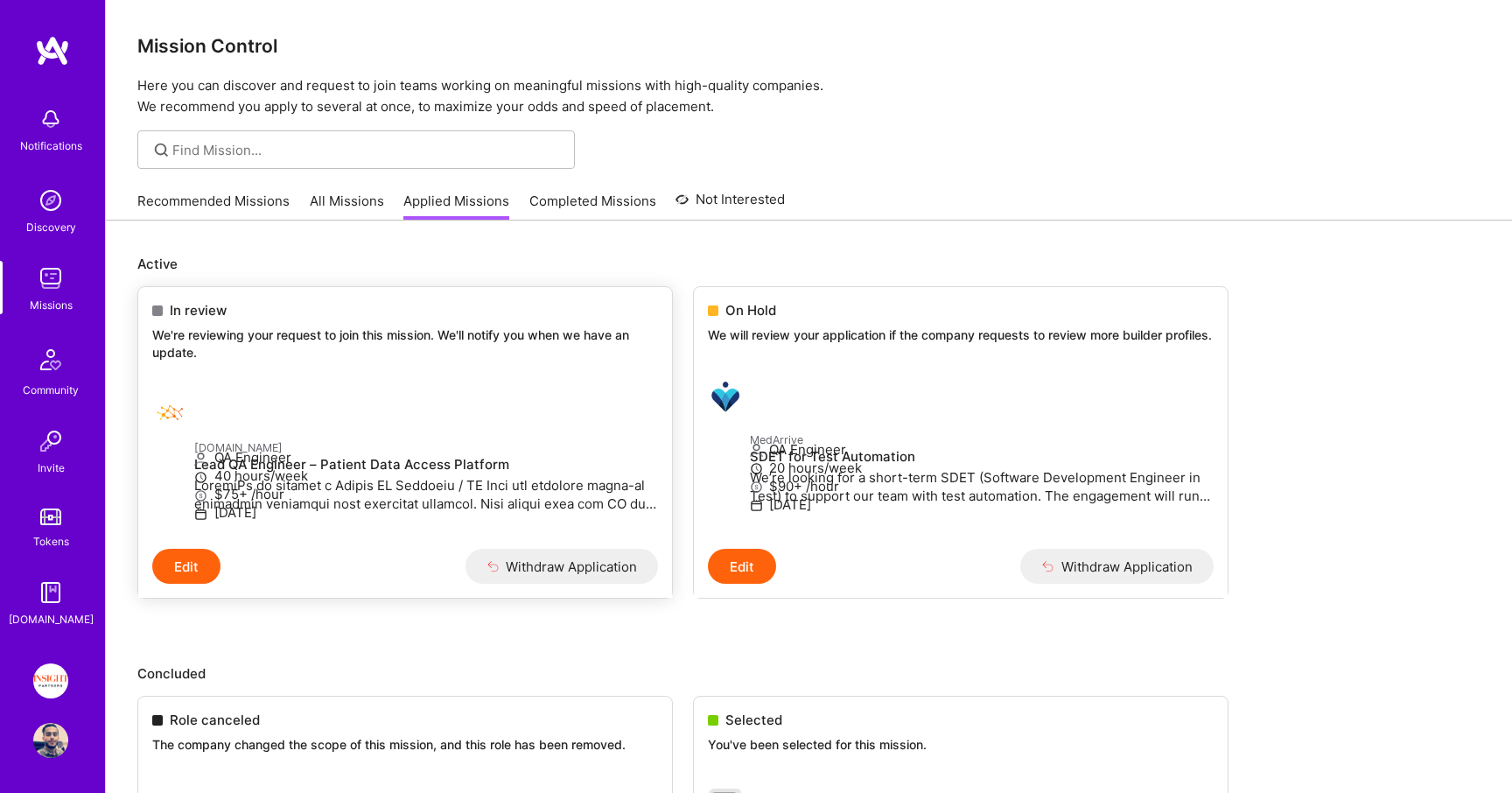
click at [320, 375] on div "In review We're reviewing your request to join this mission. We'll notify you w…" at bounding box center [405, 334] width 534 height 95
click at [169, 299] on div "In review We're reviewing your request to join this mission. We'll notify you w…" at bounding box center [405, 334] width 534 height 95
click at [199, 584] on button "Edit" at bounding box center [187, 567] width 69 height 35
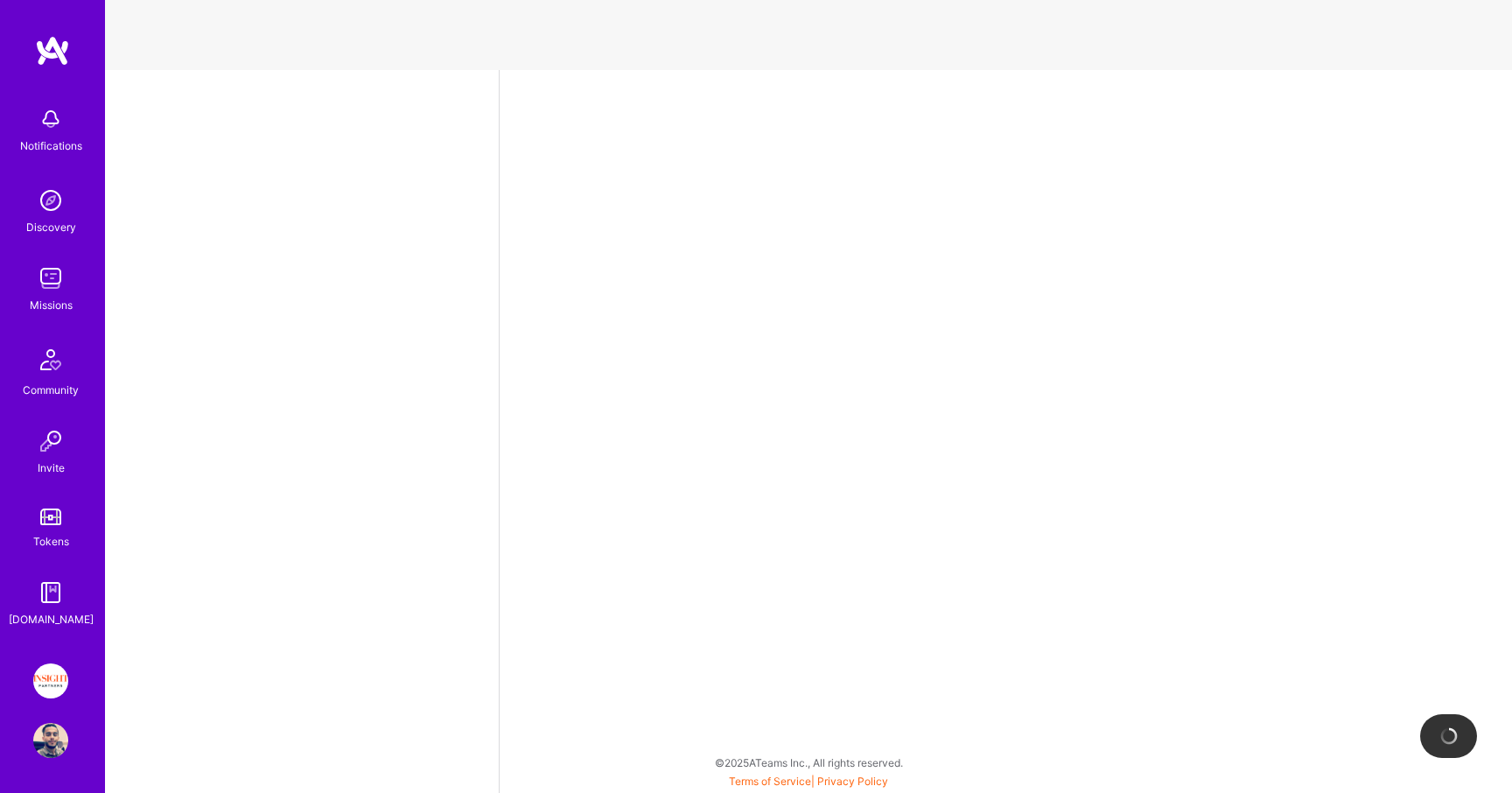
select select "IL"
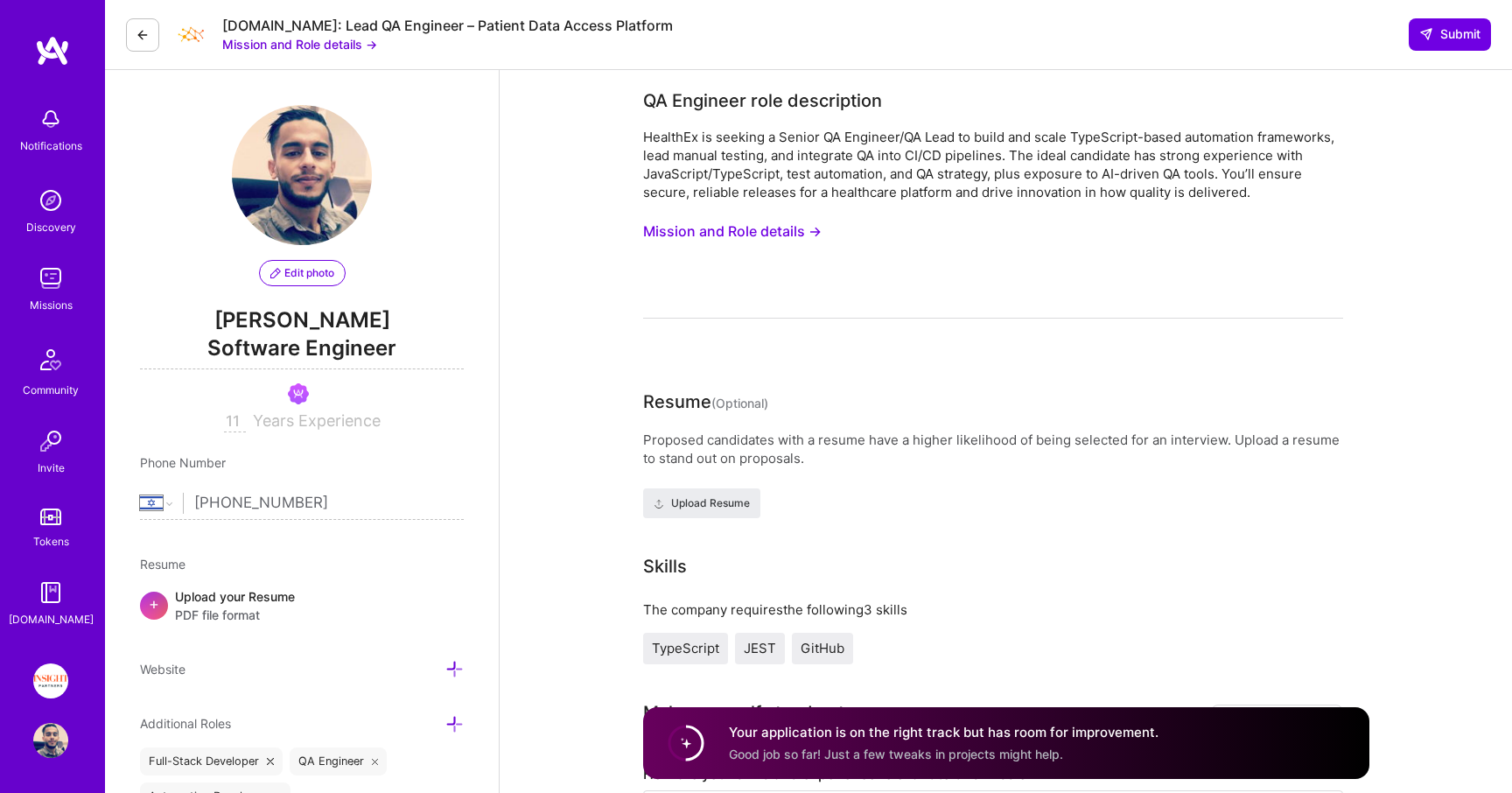
click at [1454, 14] on div "Healthex.io: Lead QA Engineer – Patient Data Access Platform Mission and Role d…" at bounding box center [808, 35] width 1407 height 70
click at [1454, 38] on span "Submit" at bounding box center [1450, 33] width 61 height 17
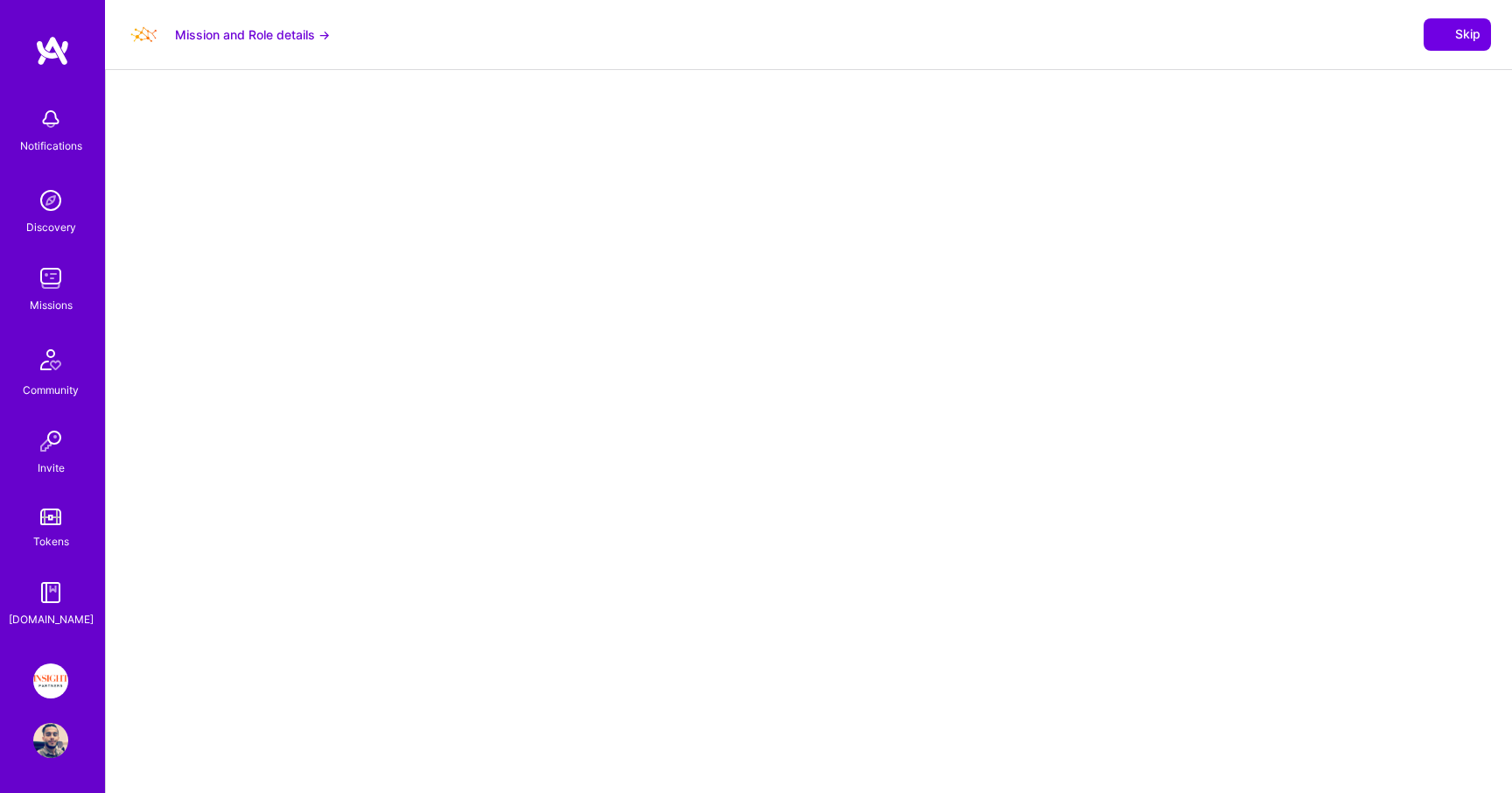
select select "IL"
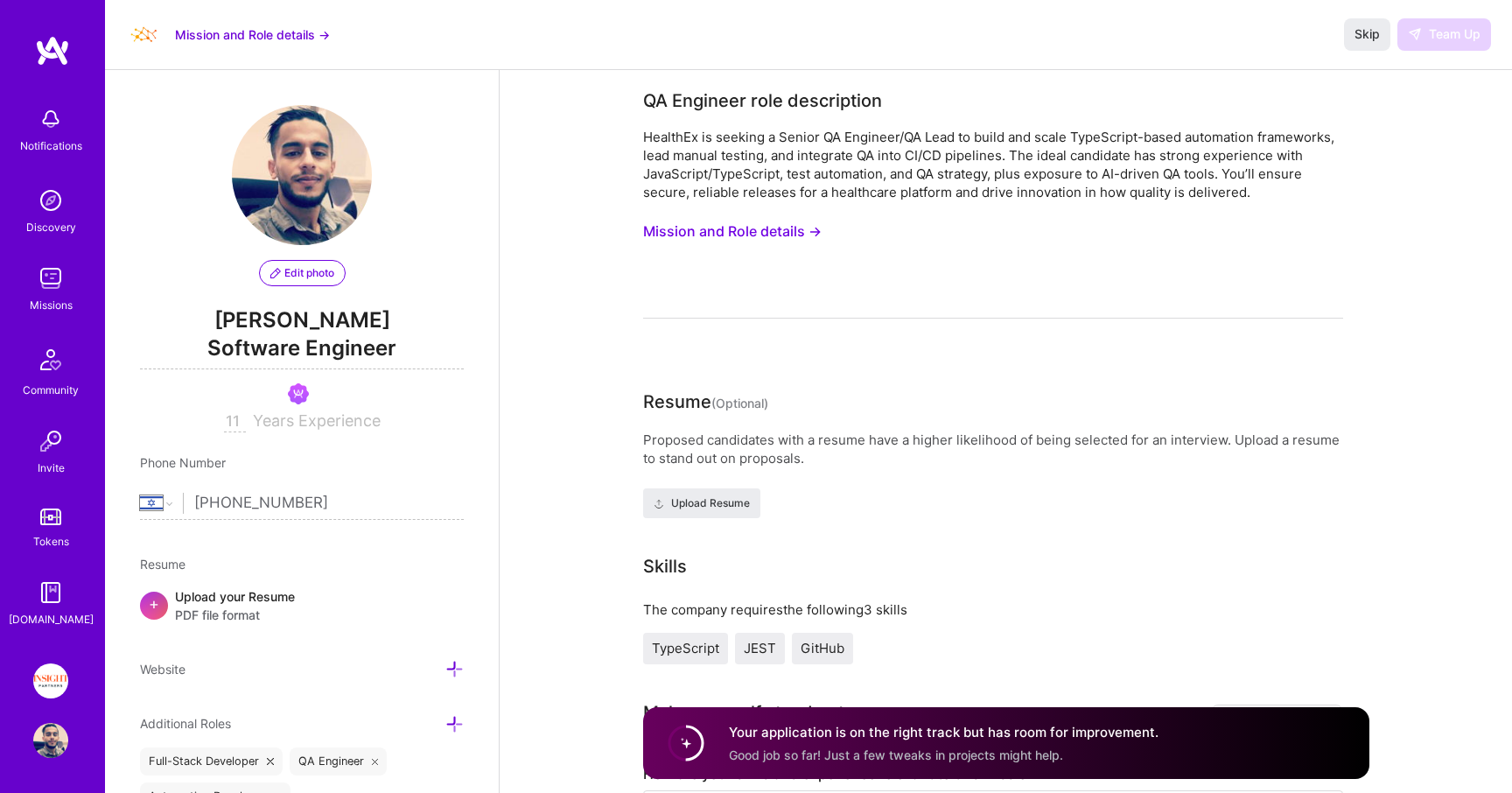
click at [755, 256] on div "HealthEx is seeking a Senior QA Engineer/QA Lead to build and scale TypeScript-…" at bounding box center [993, 224] width 700 height 191
click at [52, 294] on img at bounding box center [50, 278] width 35 height 35
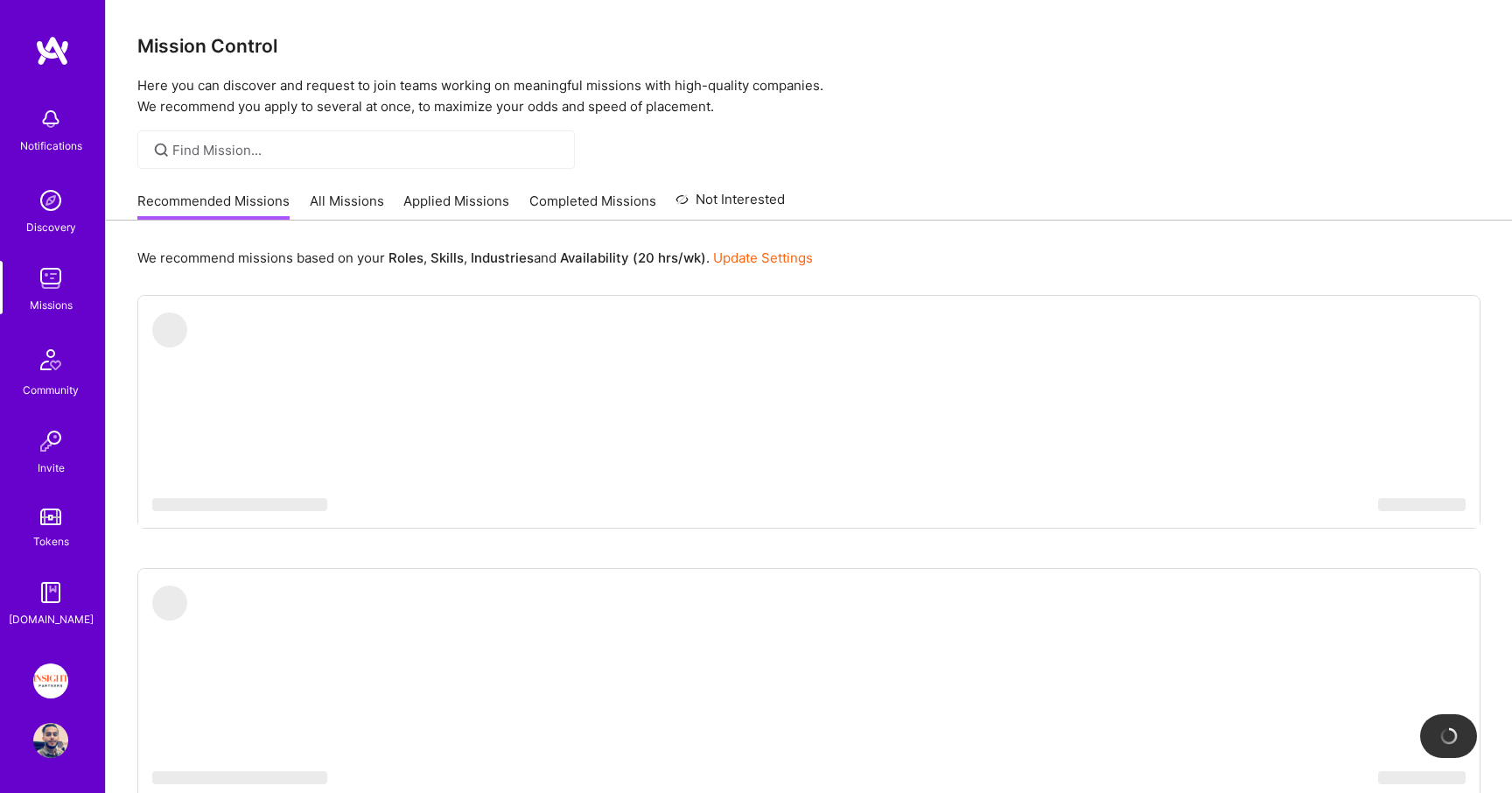
click at [454, 197] on link "Applied Missions" at bounding box center [455, 207] width 105 height 29
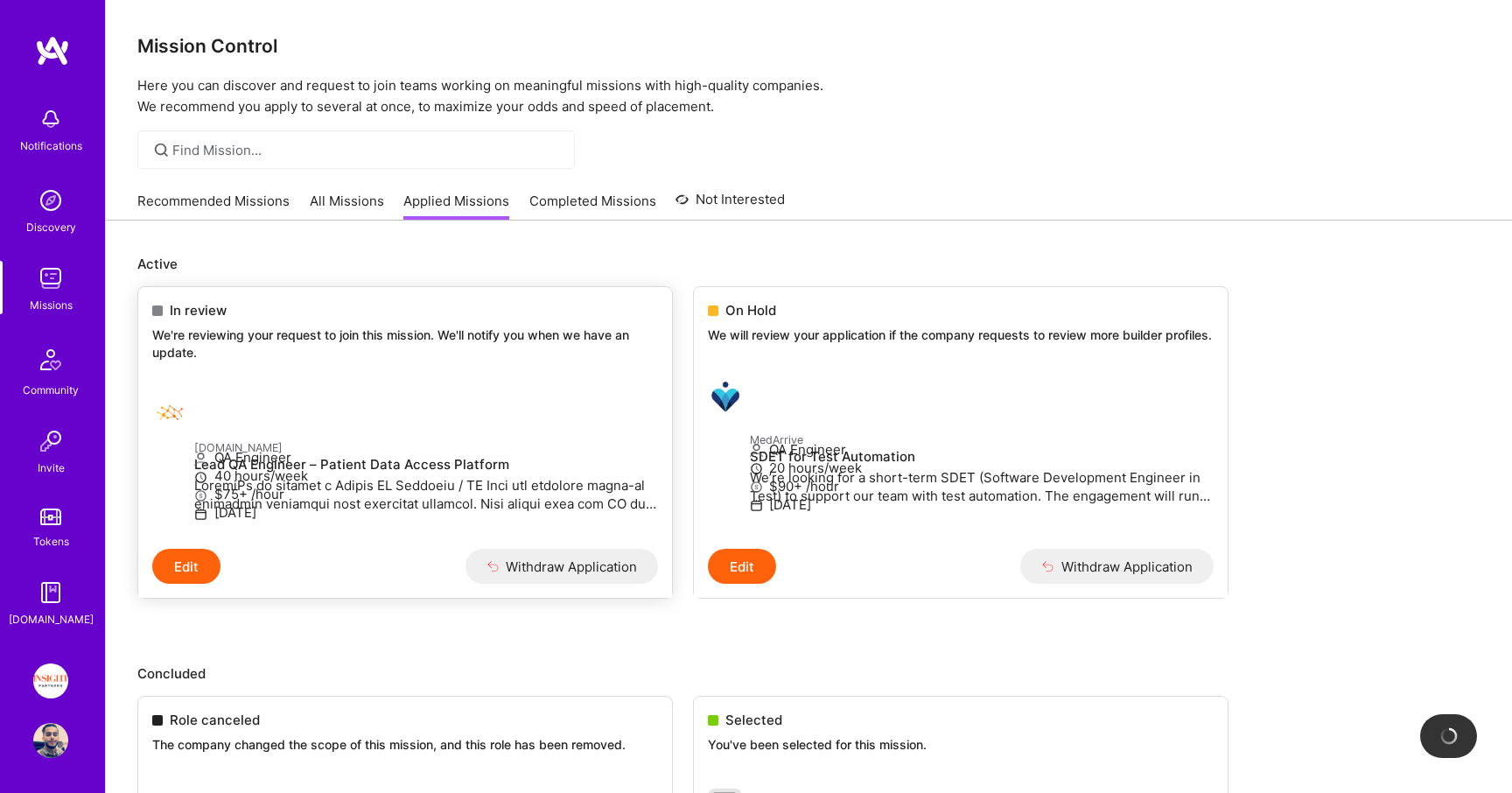
click at [181, 584] on button "Edit" at bounding box center [187, 567] width 69 height 35
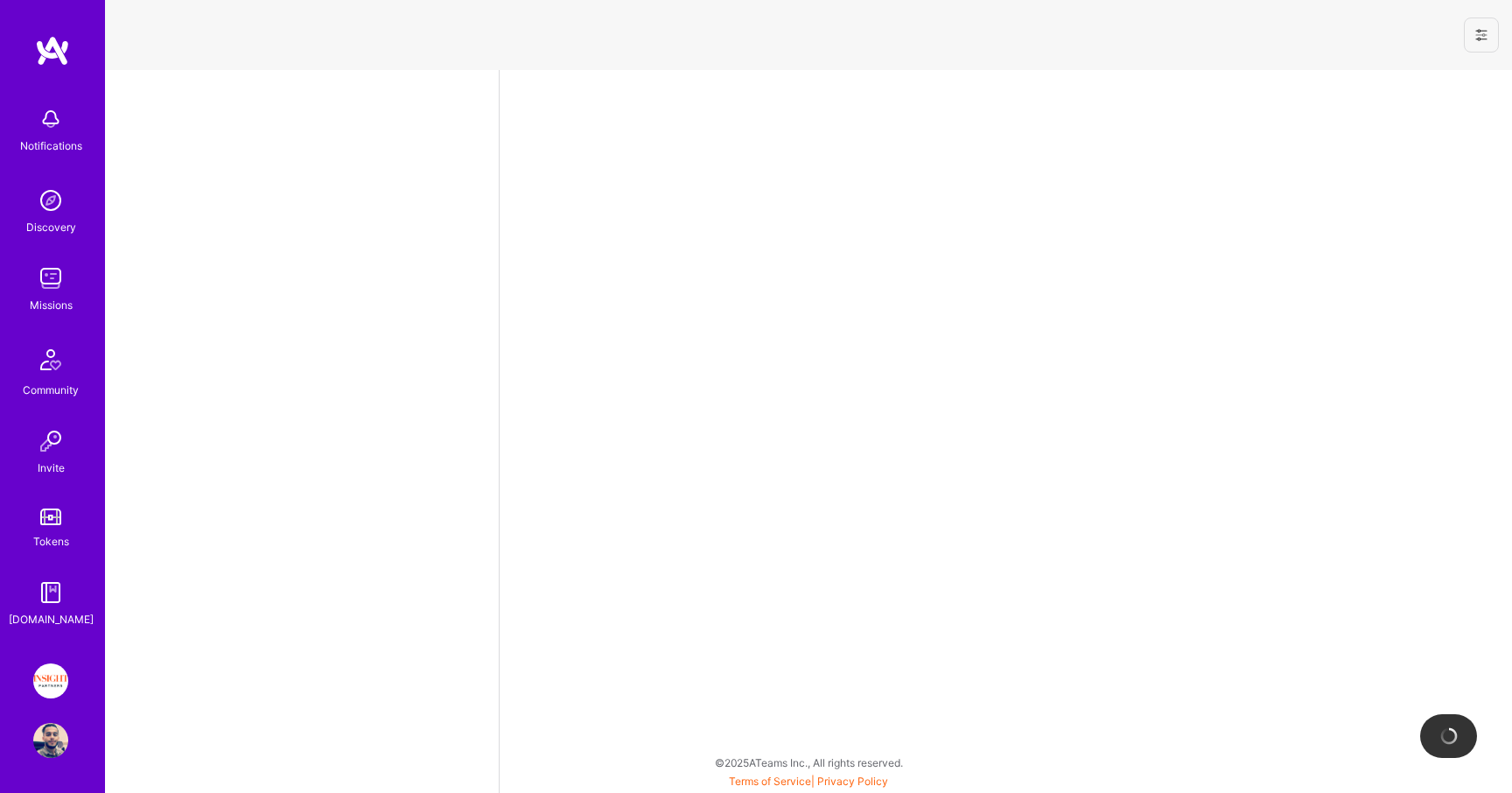
select select "IL"
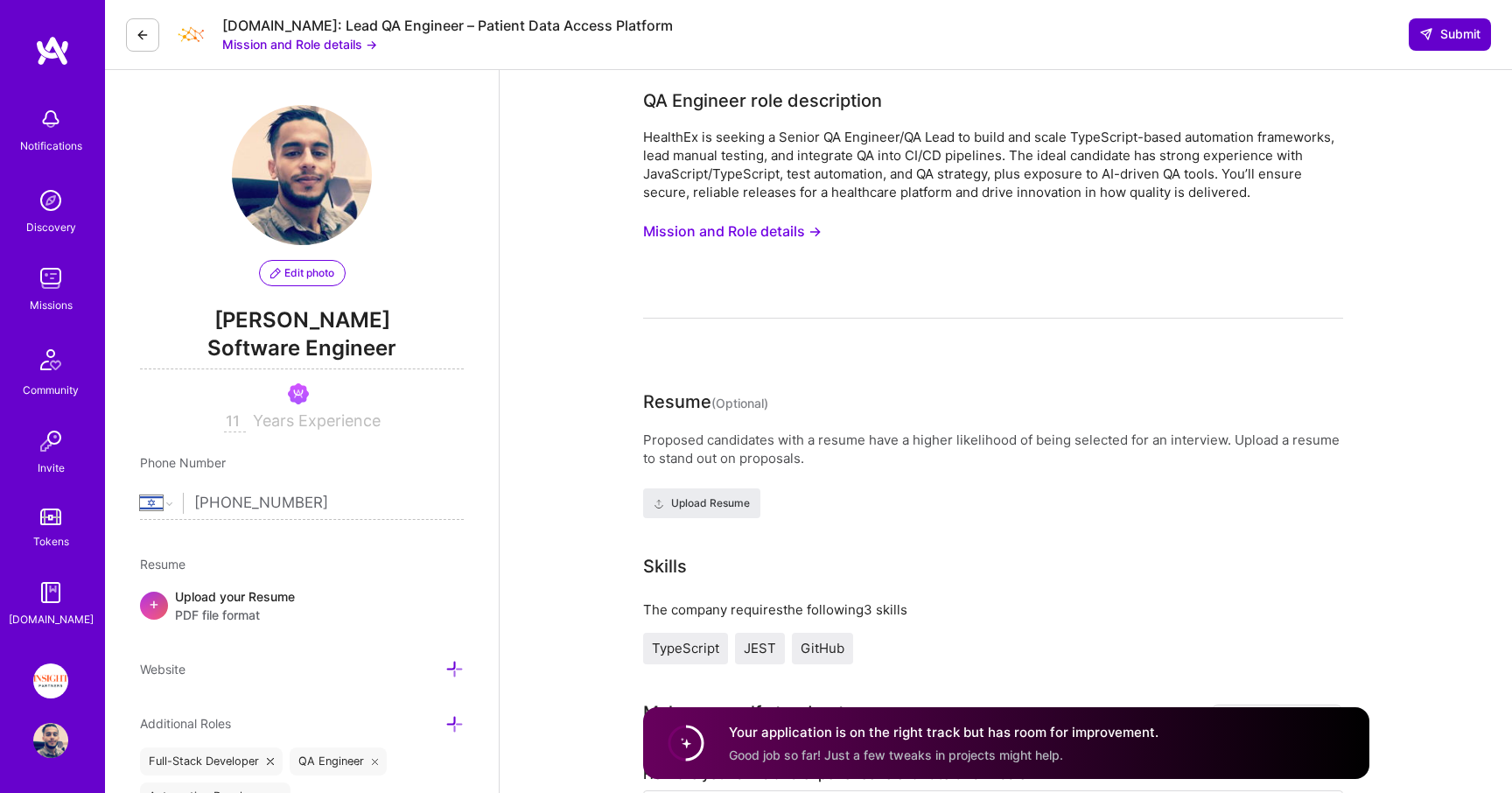
click at [1438, 41] on span "Submit" at bounding box center [1450, 33] width 61 height 17
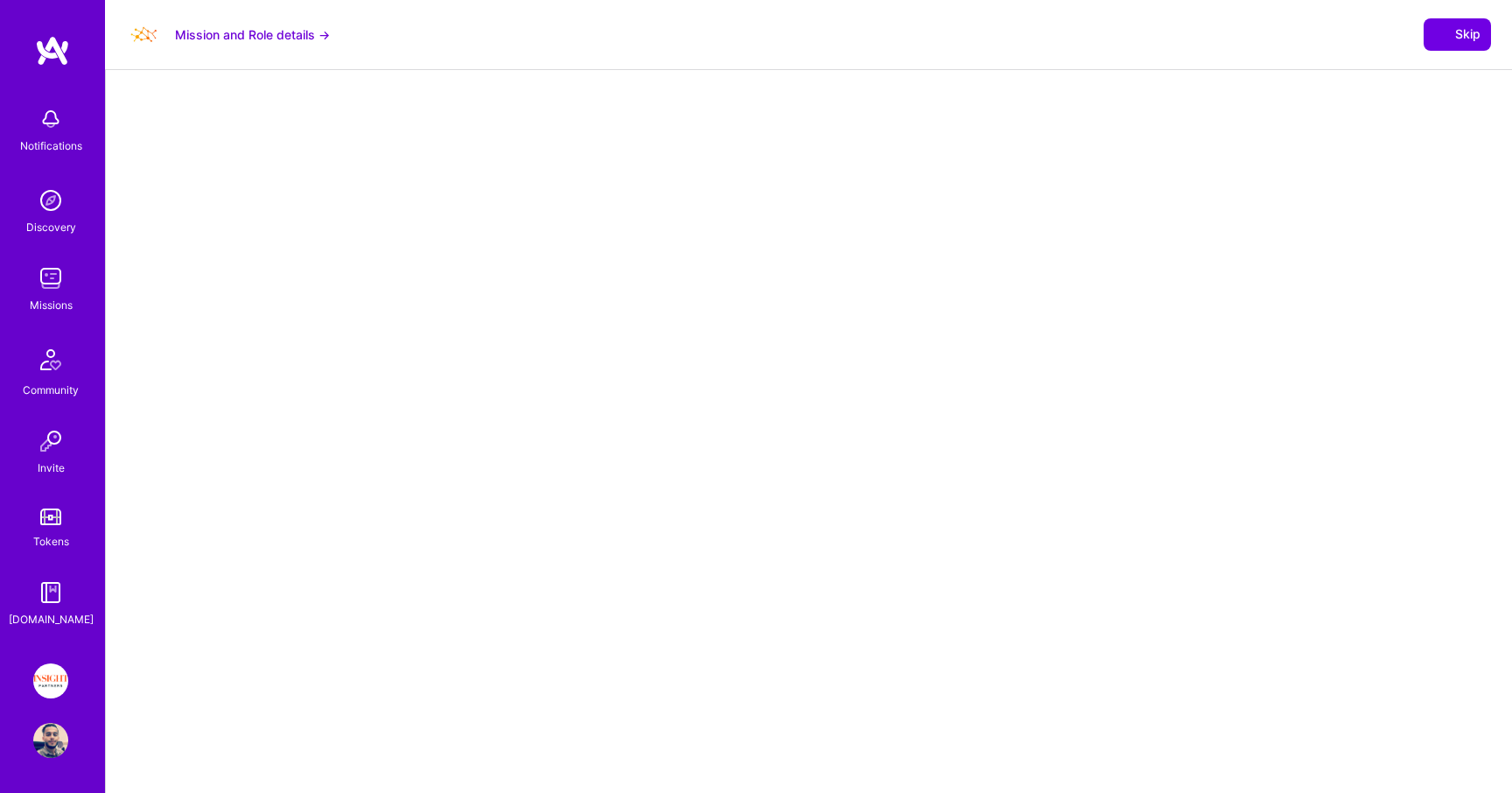
select select "IL"
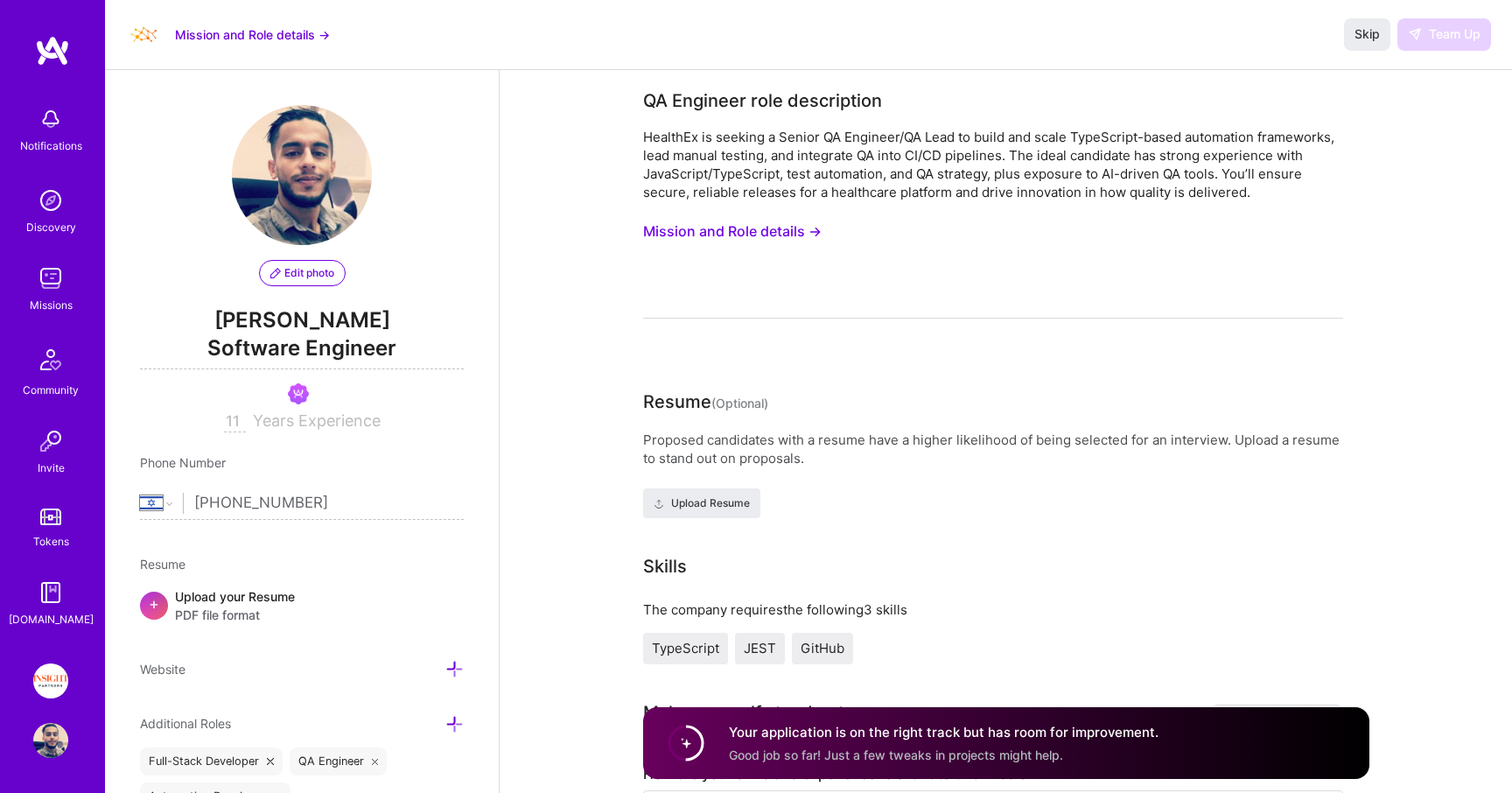
click at [760, 260] on div "HealthEx is seeking a Senior QA Engineer/QA Lead to build and scale TypeScript-…" at bounding box center [993, 224] width 700 height 191
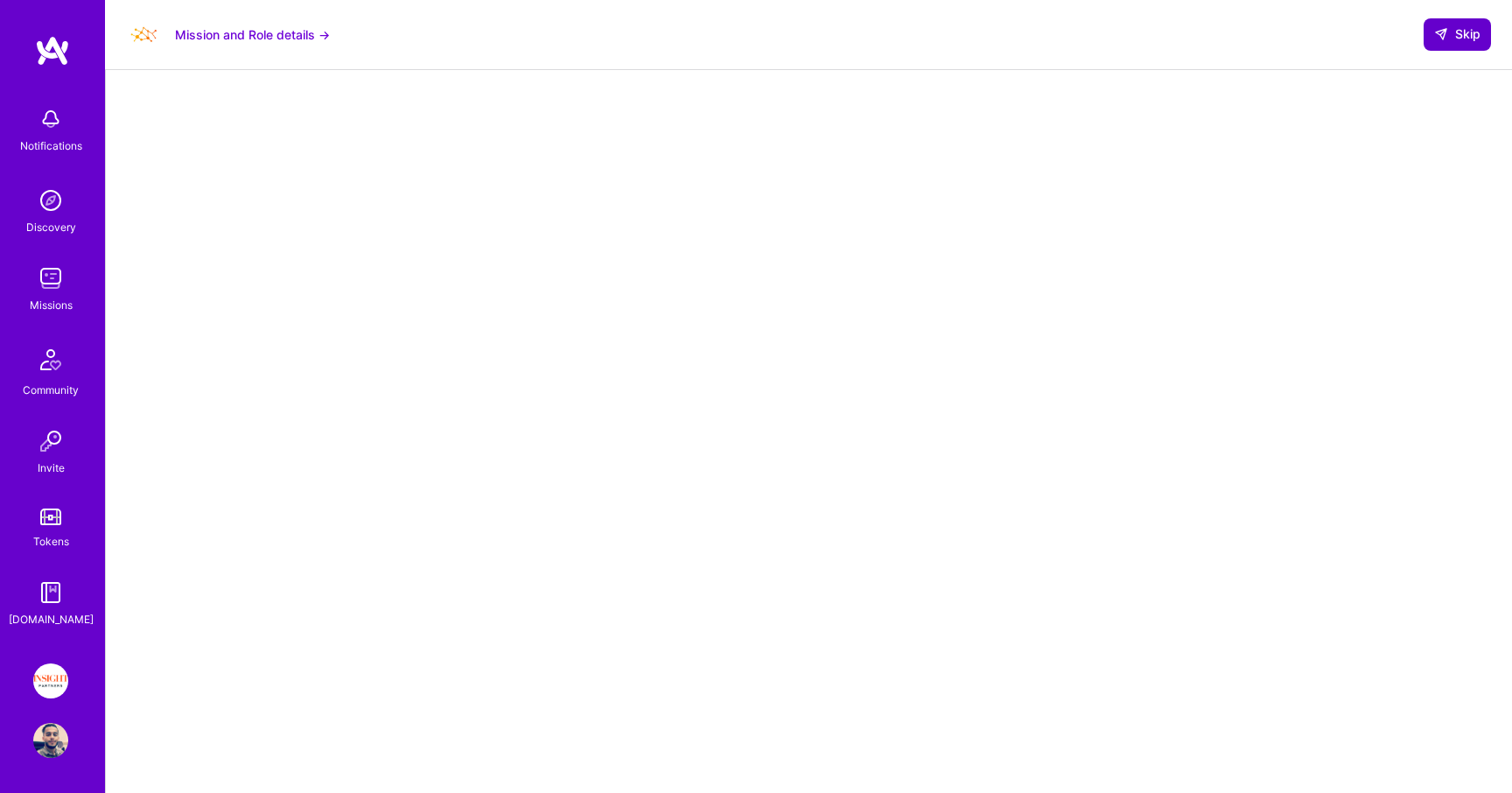
click at [1470, 44] on button "Skip" at bounding box center [1457, 33] width 68 height 32
select select "IL"
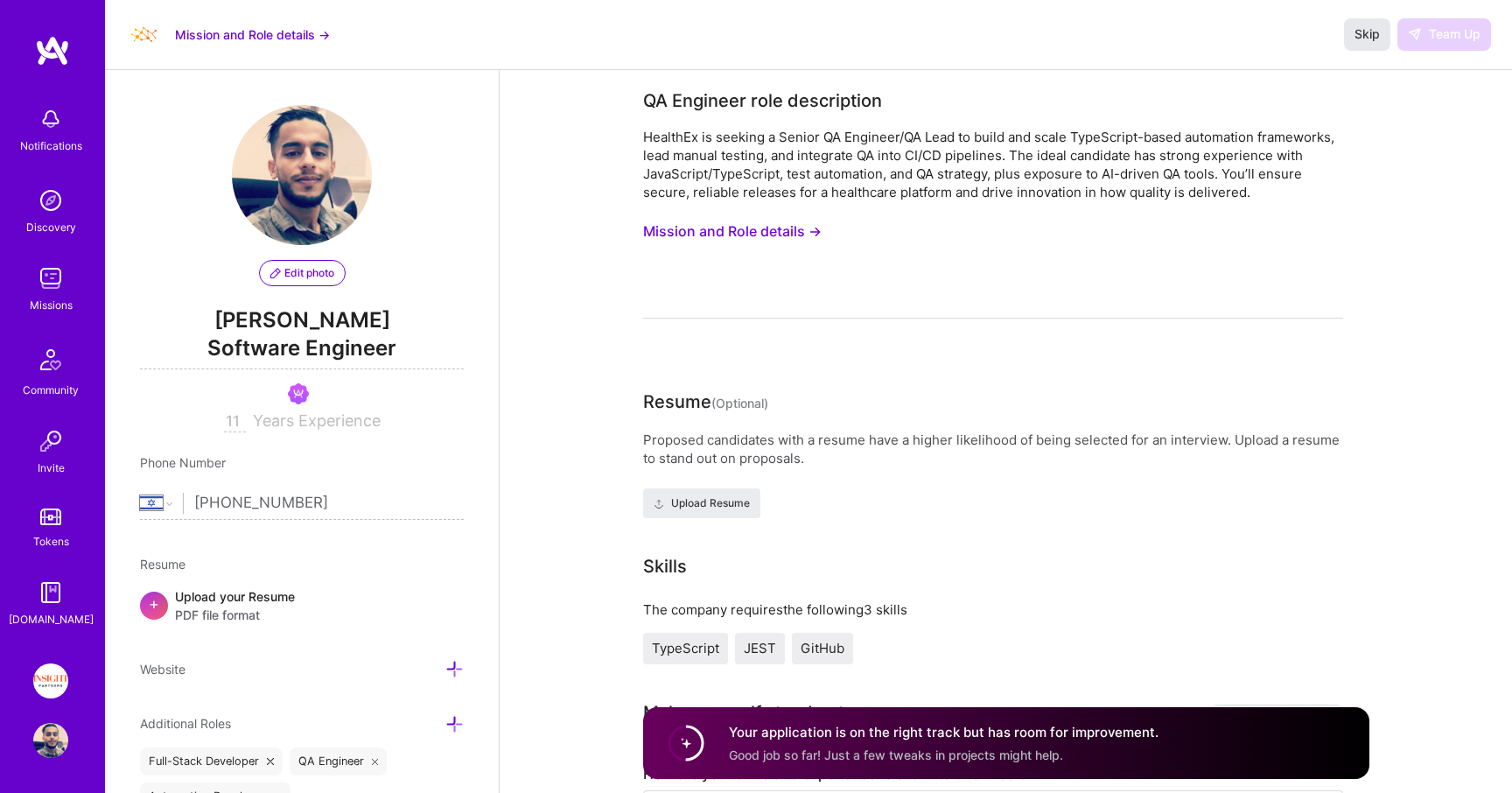
click at [1371, 31] on span "Skip" at bounding box center [1368, 33] width 25 height 17
click at [58, 219] on div "Discovery" at bounding box center [50, 227] width 50 height 18
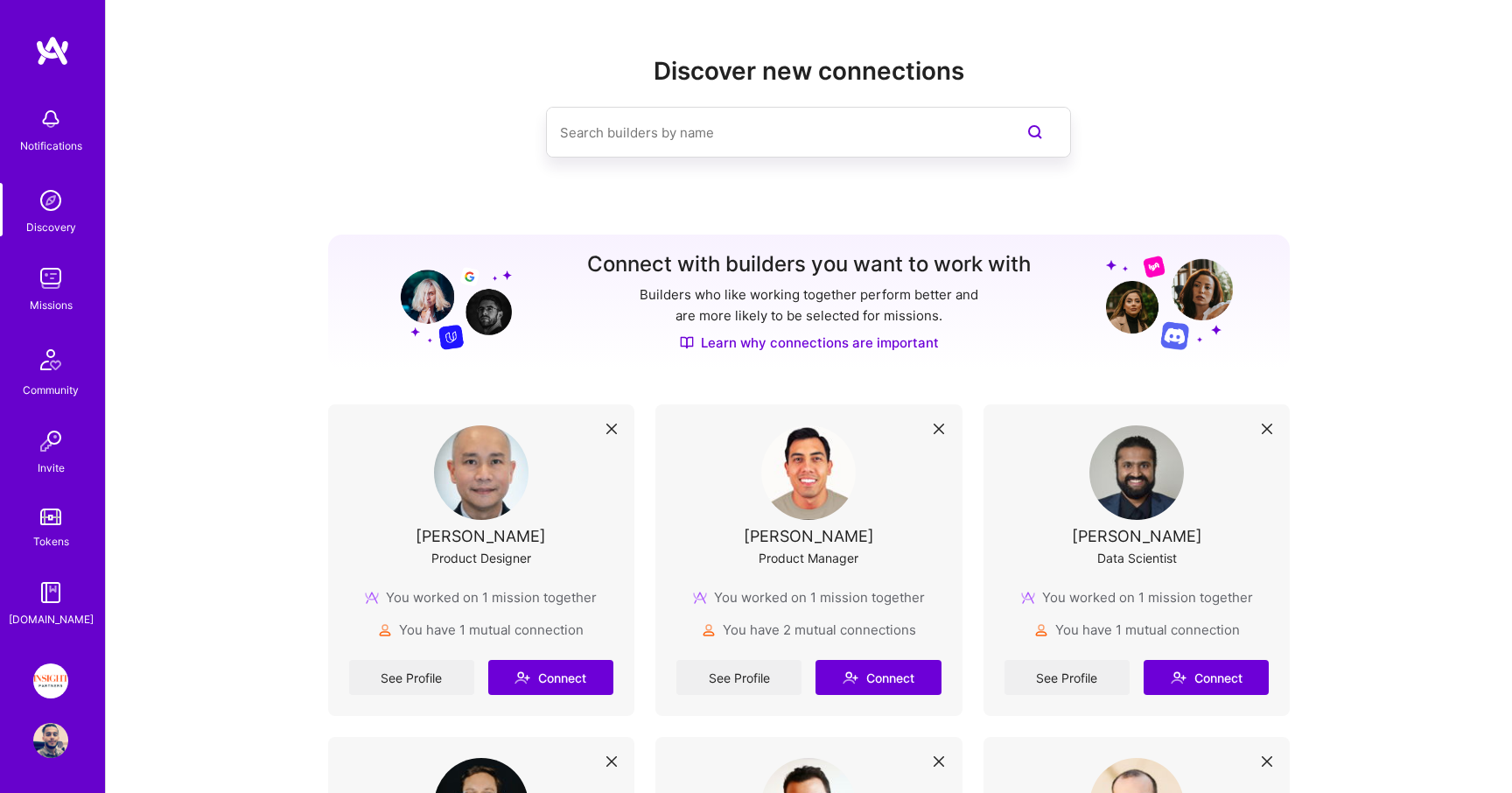
click at [56, 296] on div "Missions" at bounding box center [51, 305] width 43 height 18
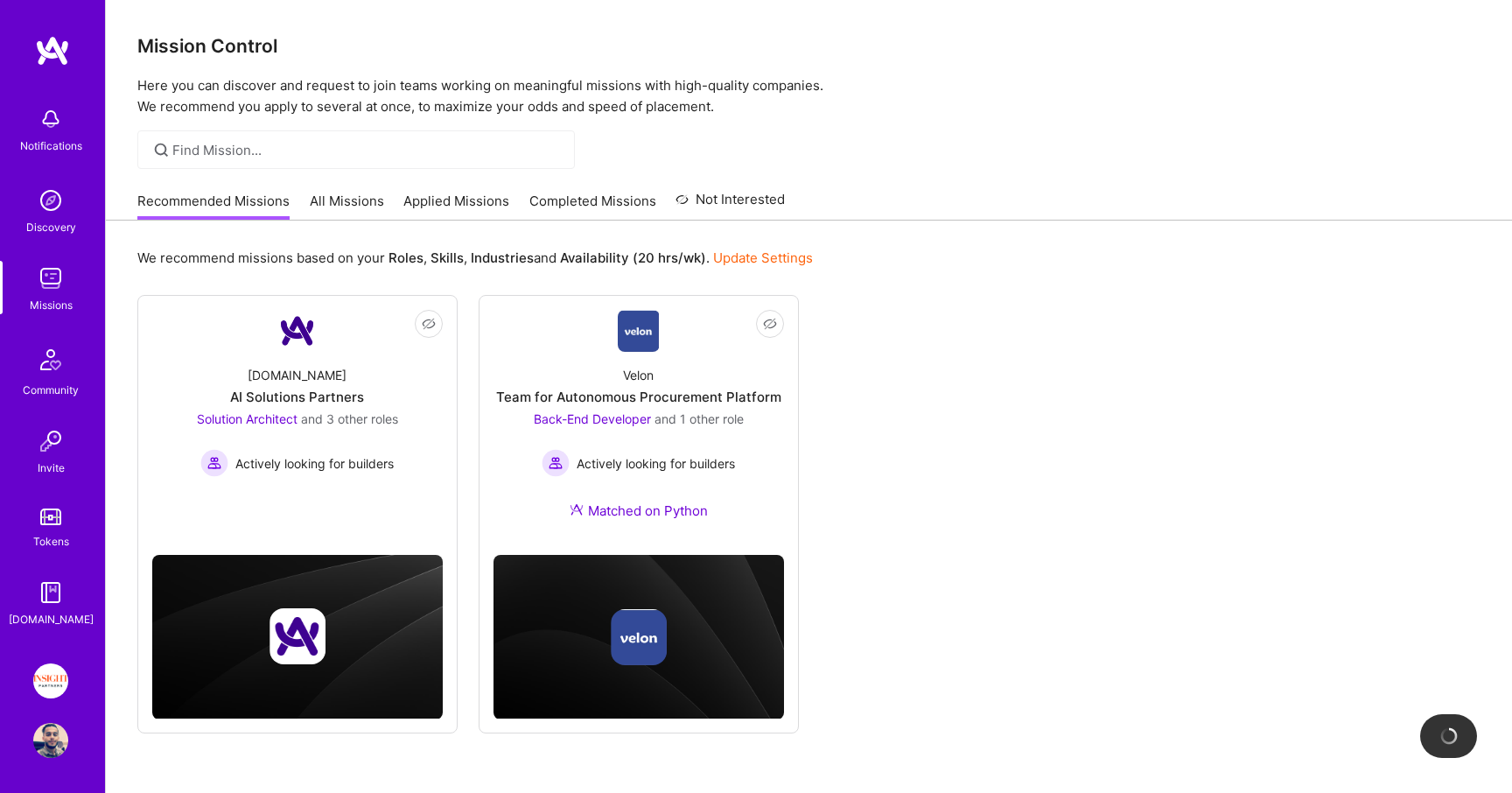
click at [491, 194] on link "Applied Missions" at bounding box center [455, 207] width 105 height 29
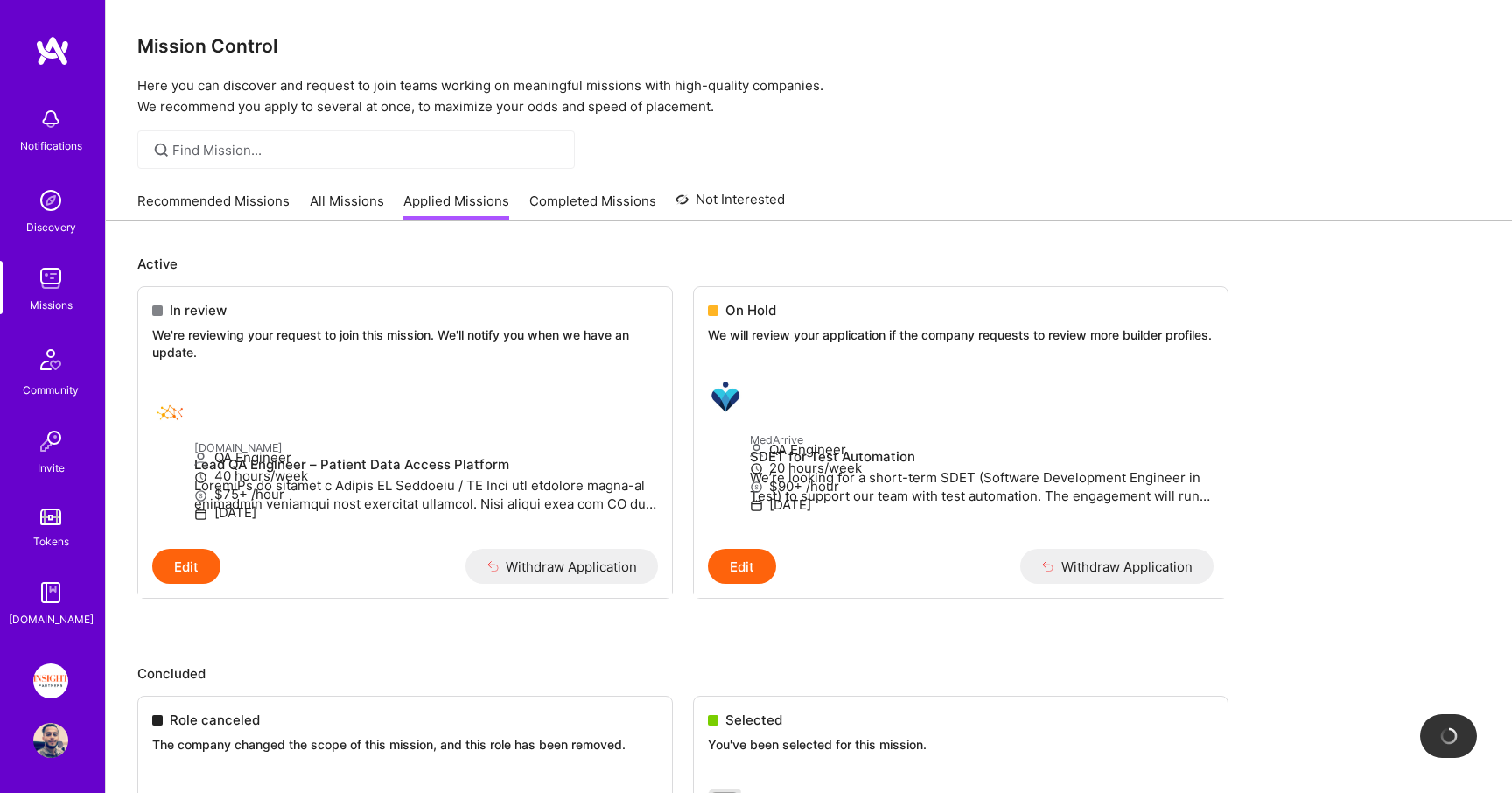
click at [142, 201] on link "Recommended Missions" at bounding box center [213, 207] width 152 height 29
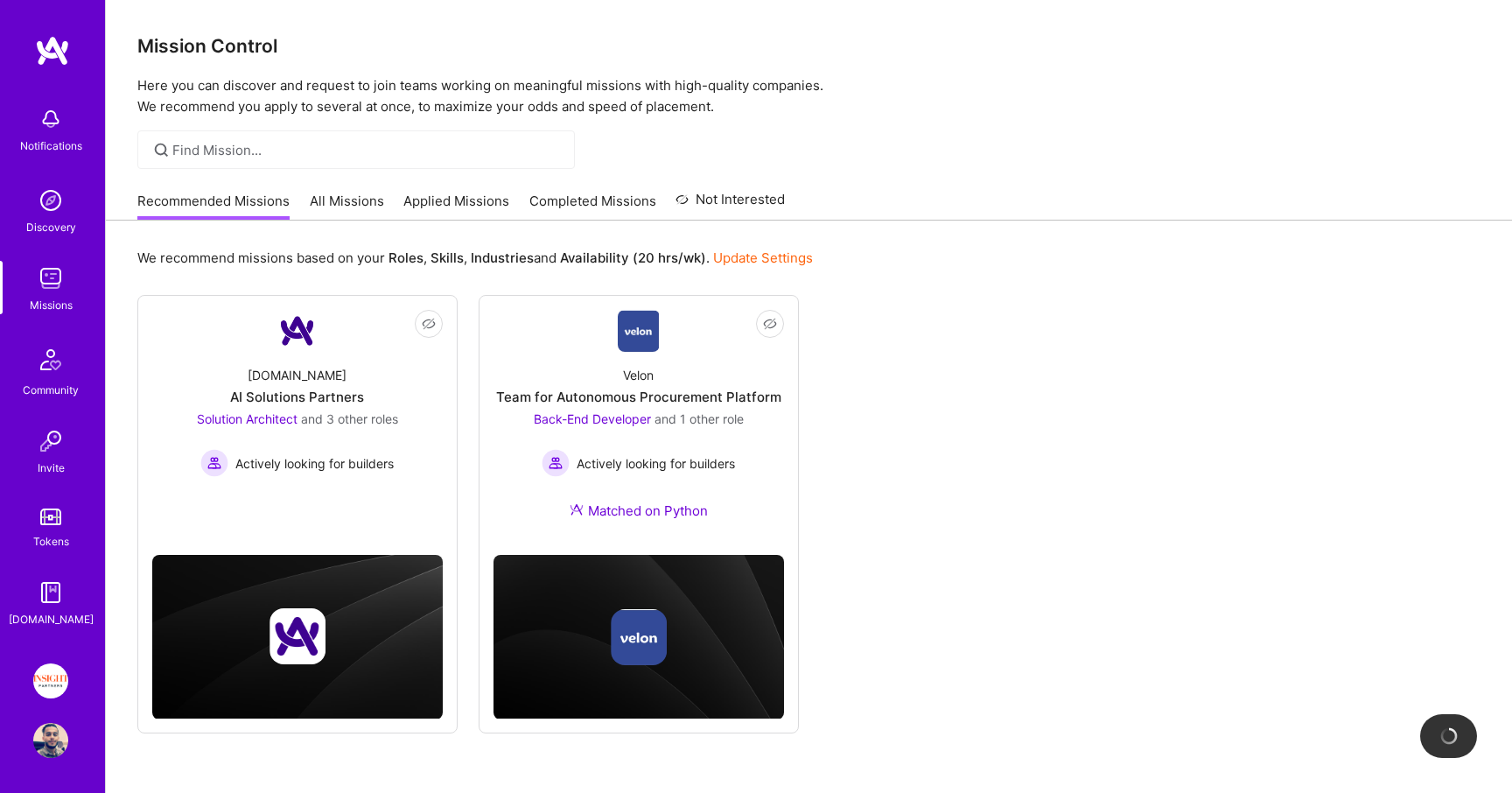
click at [595, 210] on link "Completed Missions" at bounding box center [592, 207] width 127 height 29
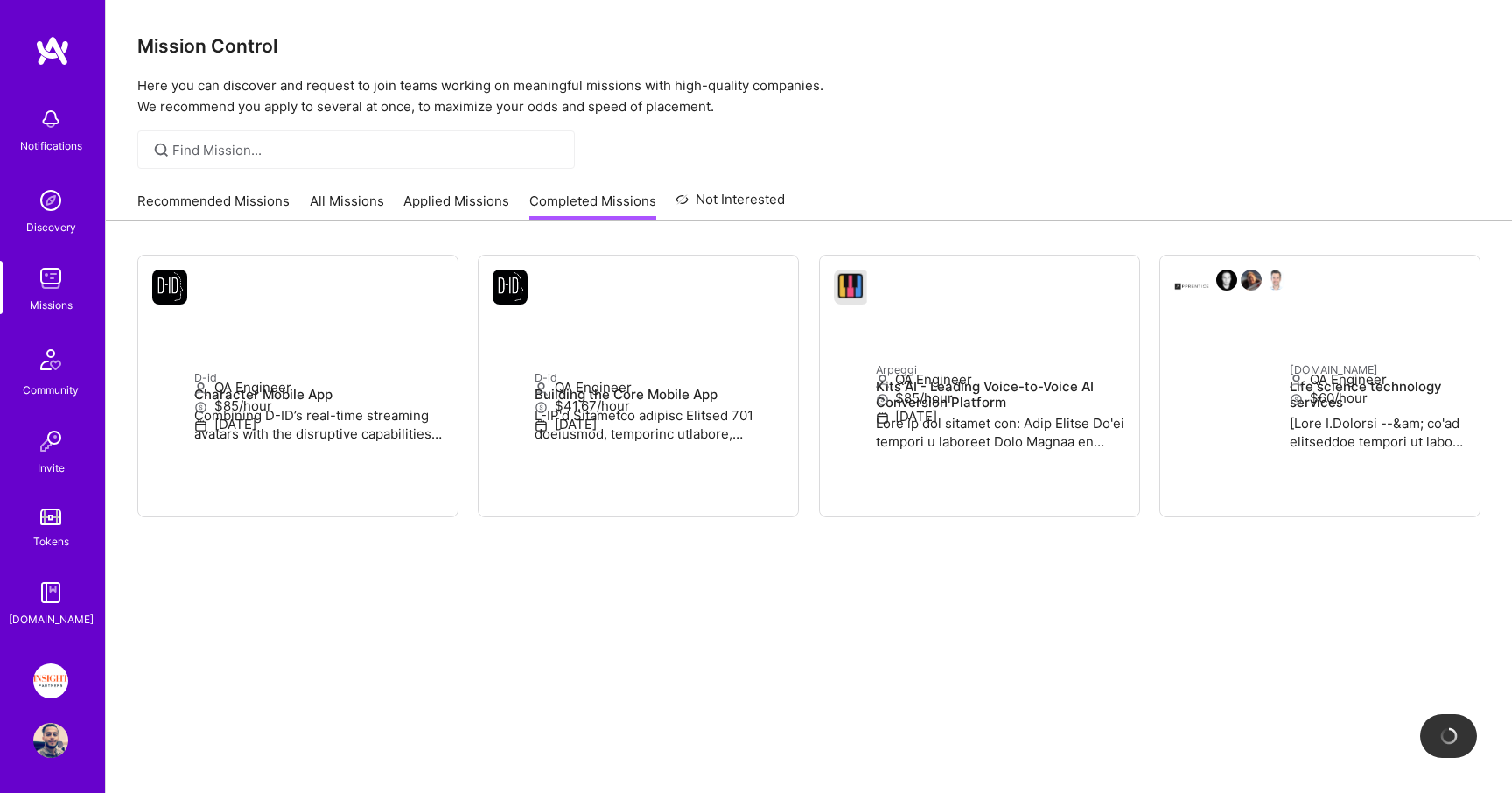
click at [700, 203] on link "Not Interested" at bounding box center [729, 205] width 109 height 32
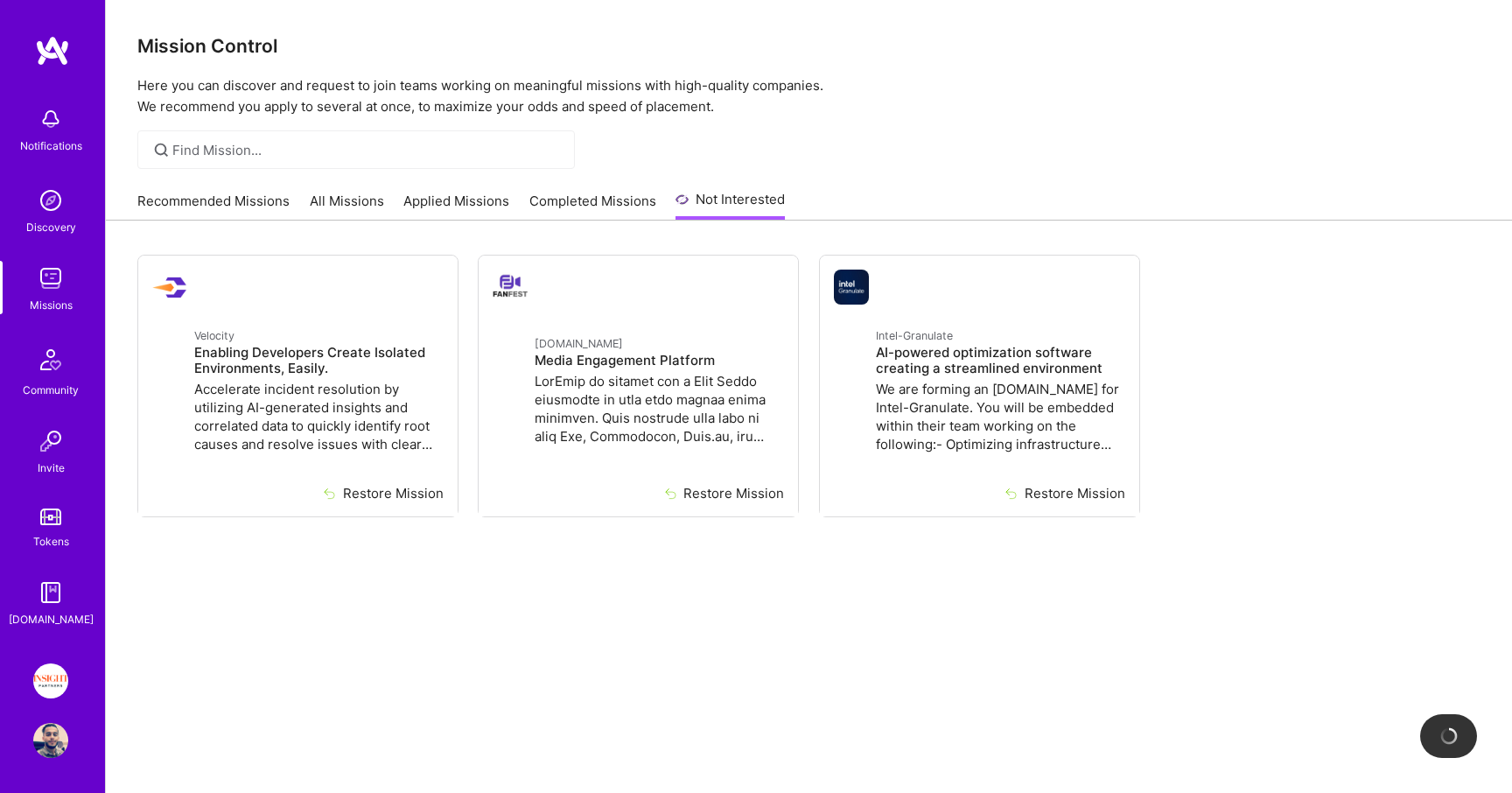
click at [417, 196] on link "Applied Missions" at bounding box center [455, 207] width 105 height 29
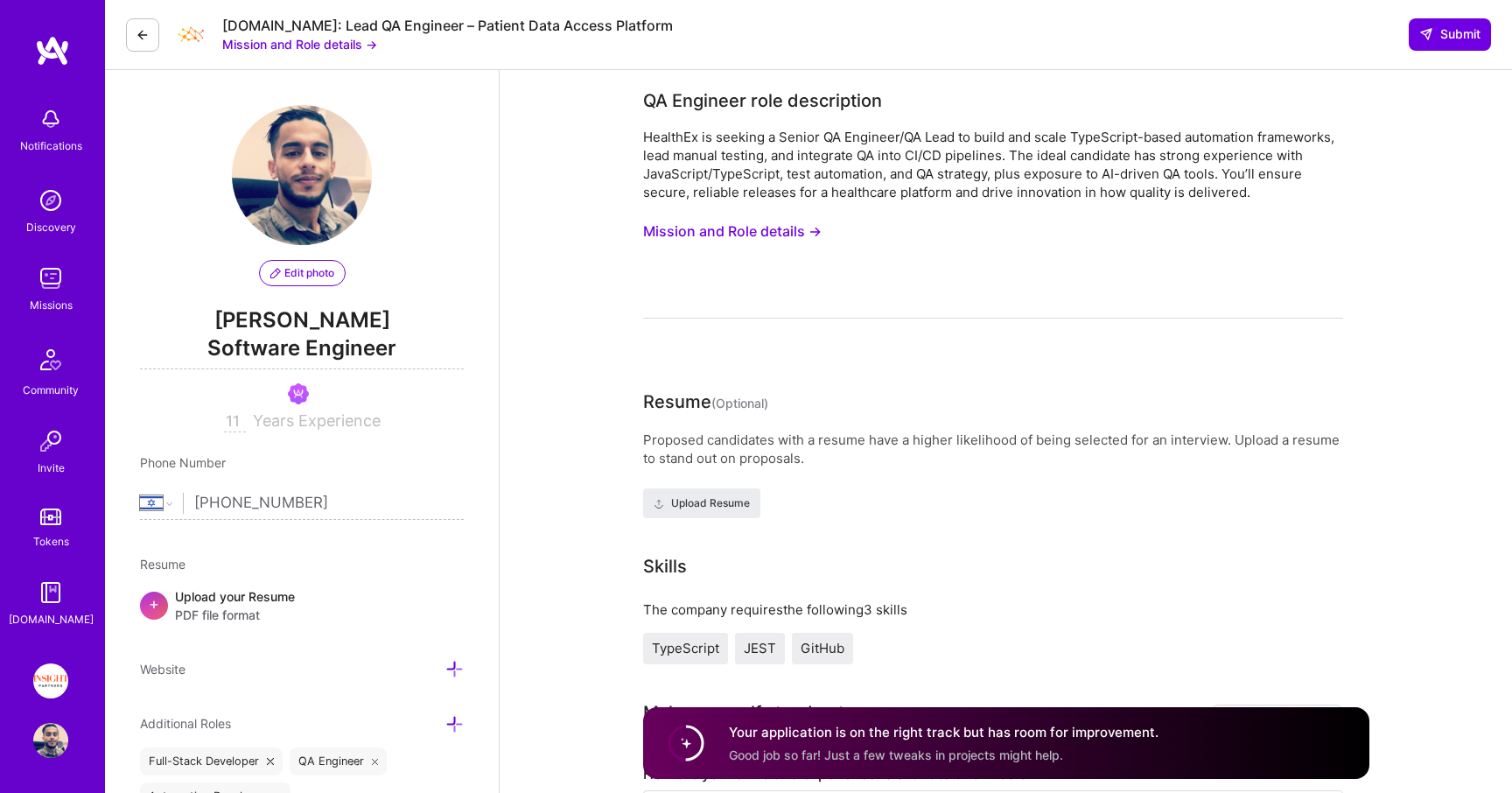
select select "IL"
click at [41, 282] on img at bounding box center [50, 278] width 35 height 35
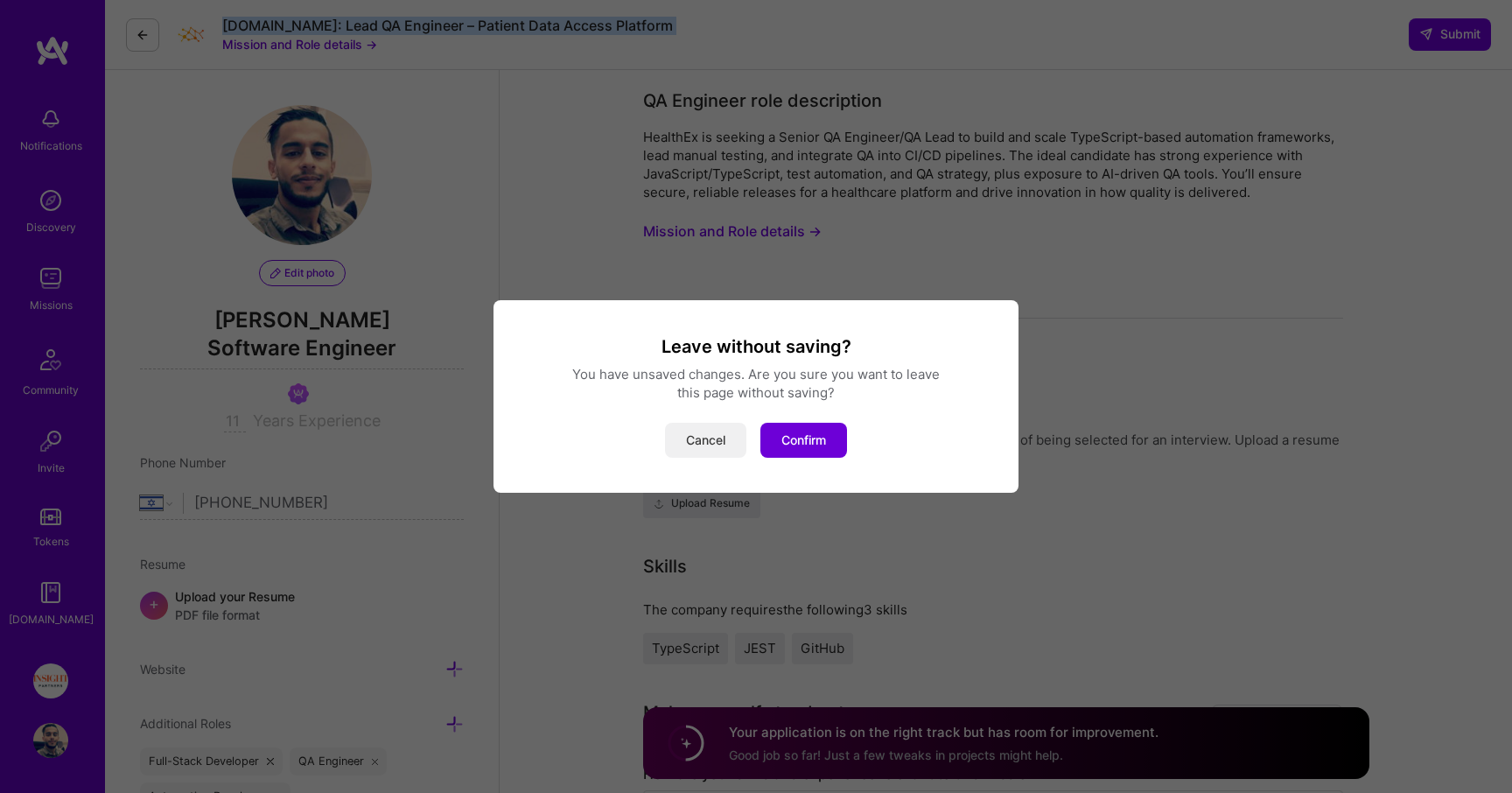
click at [708, 437] on button "Cancel" at bounding box center [706, 440] width 81 height 35
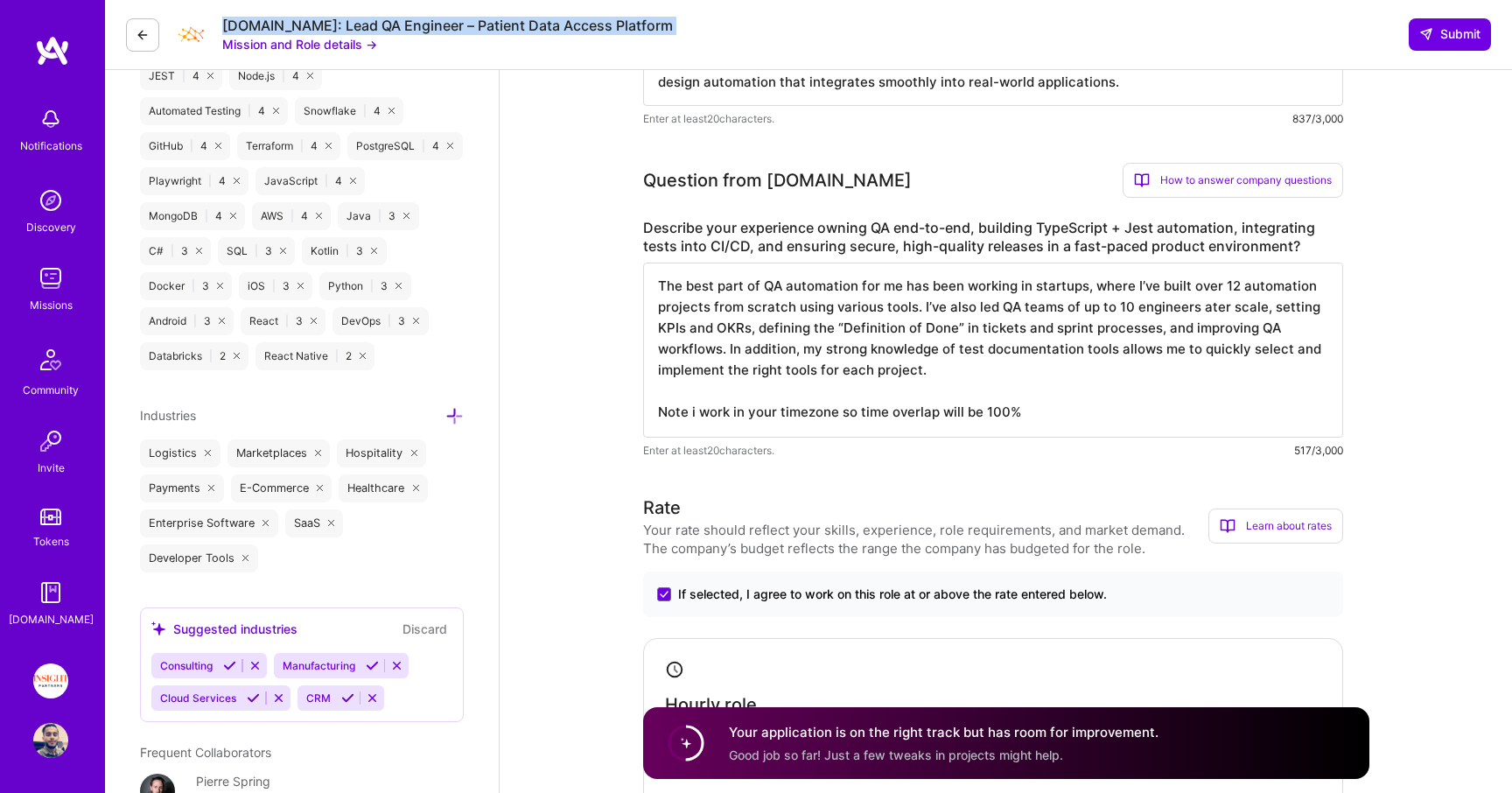
scroll to position [0, 0]
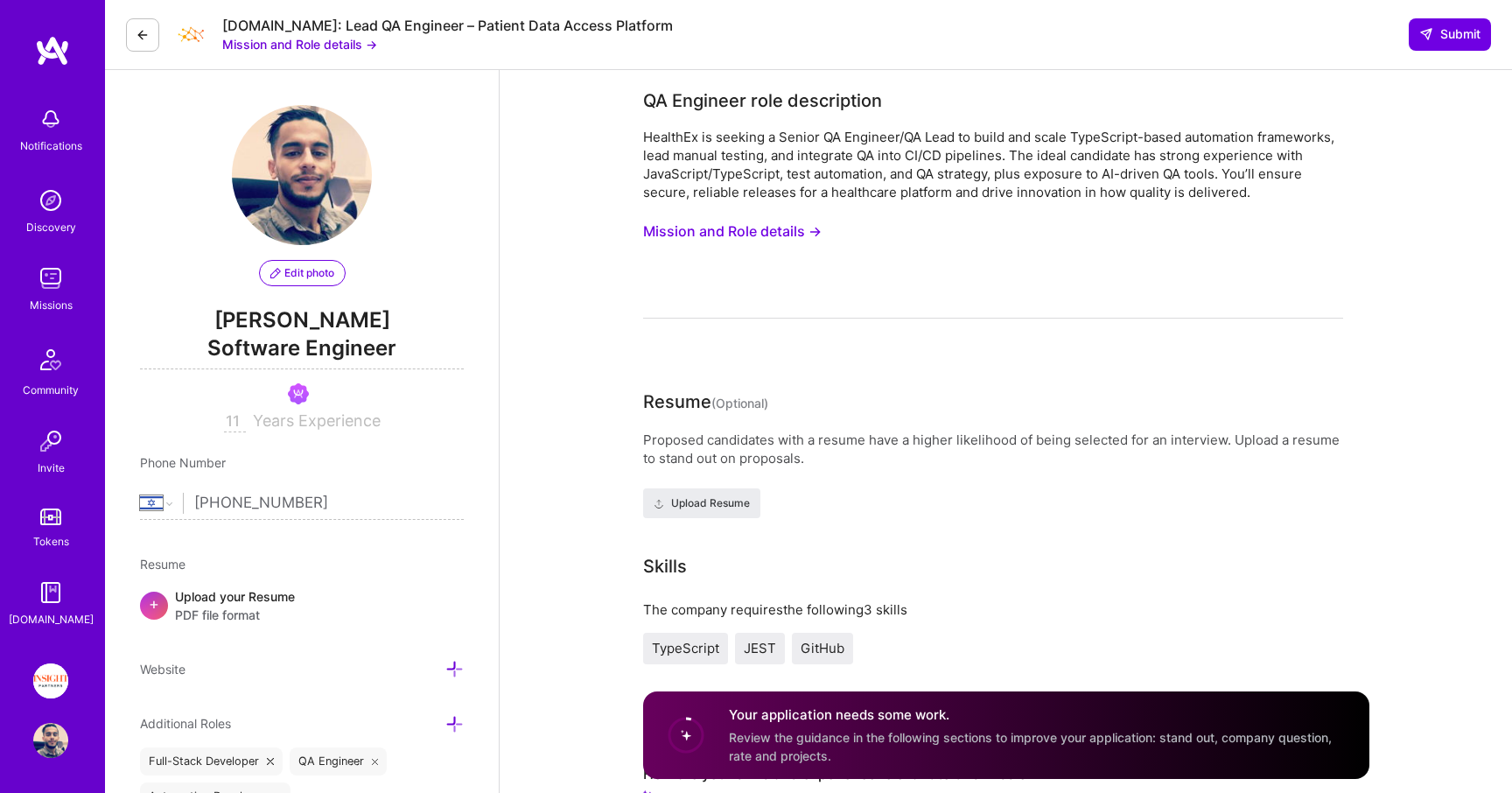
select select "IL"
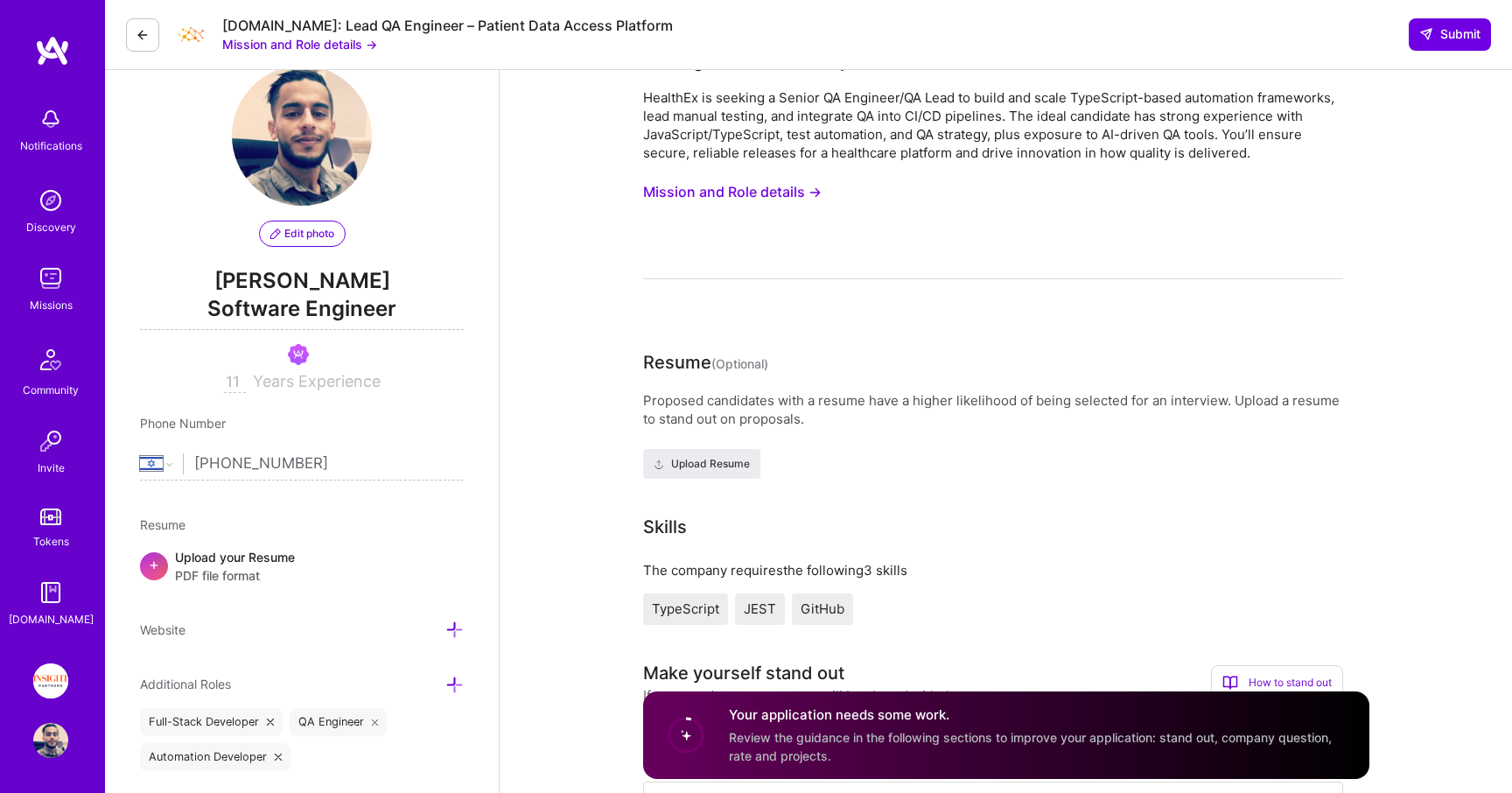
click at [68, 261] on img at bounding box center [50, 278] width 35 height 35
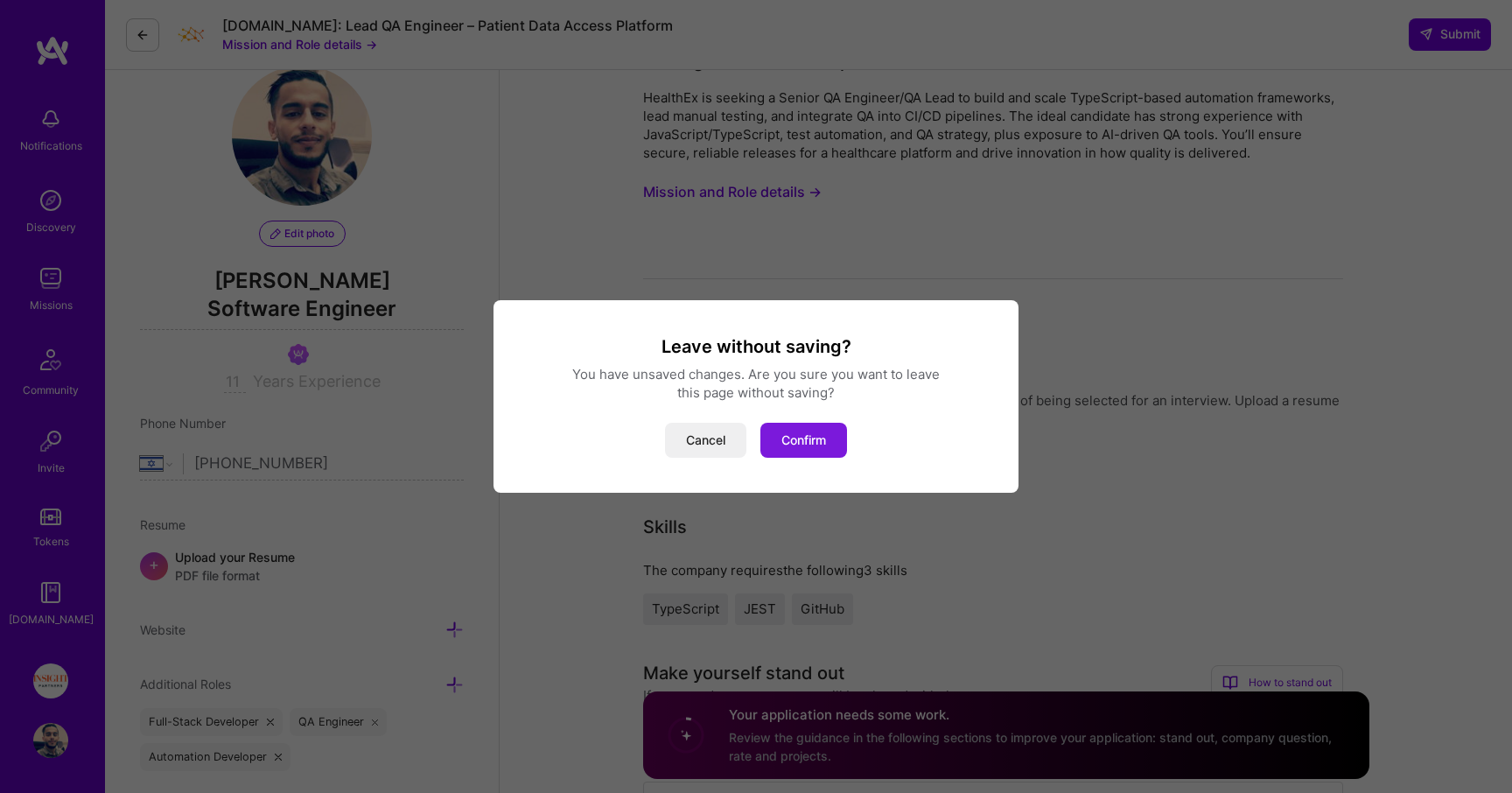
click at [800, 445] on button "Confirm" at bounding box center [803, 440] width 87 height 35
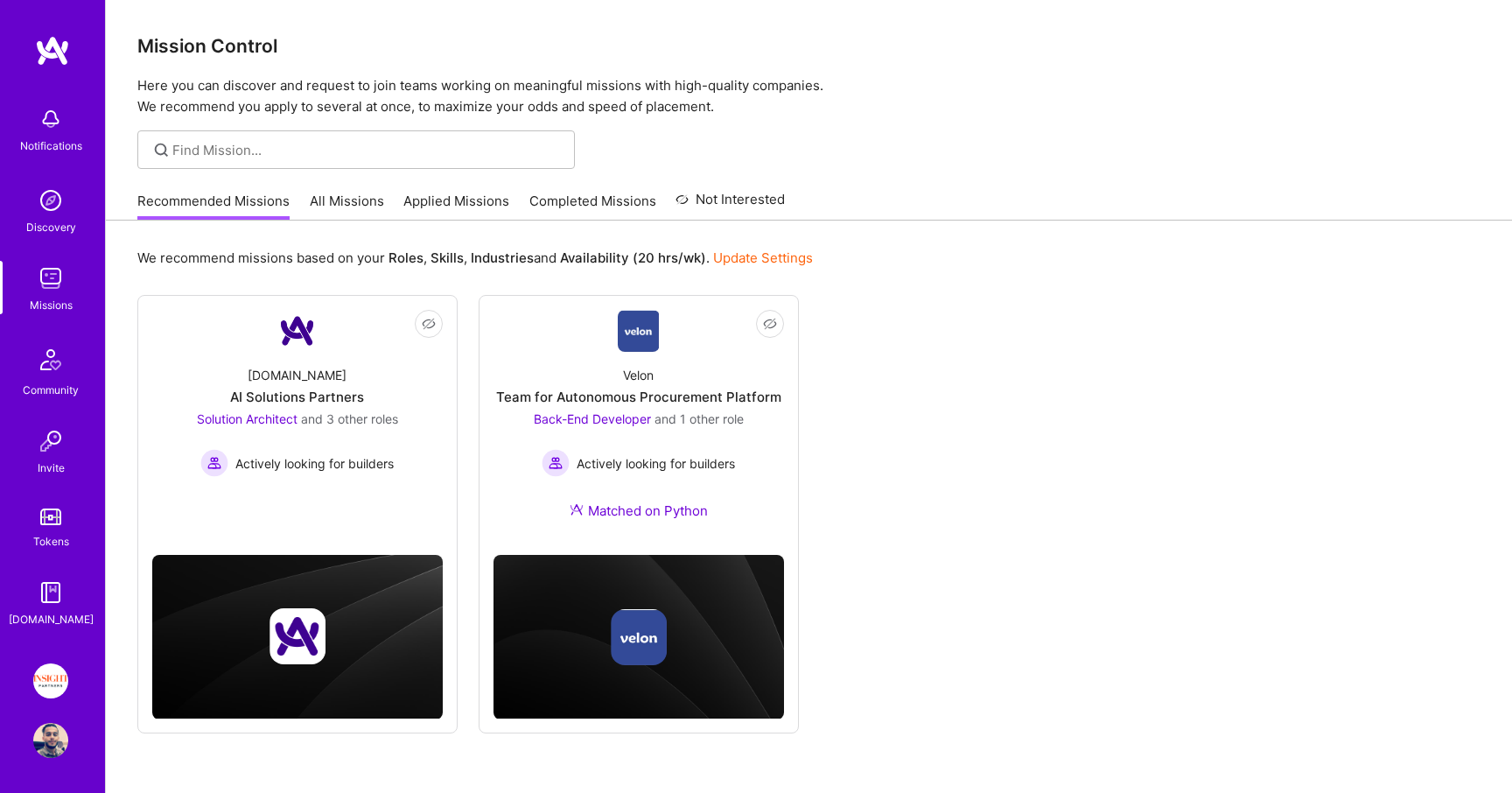
click at [430, 198] on link "Applied Missions" at bounding box center [455, 207] width 105 height 29
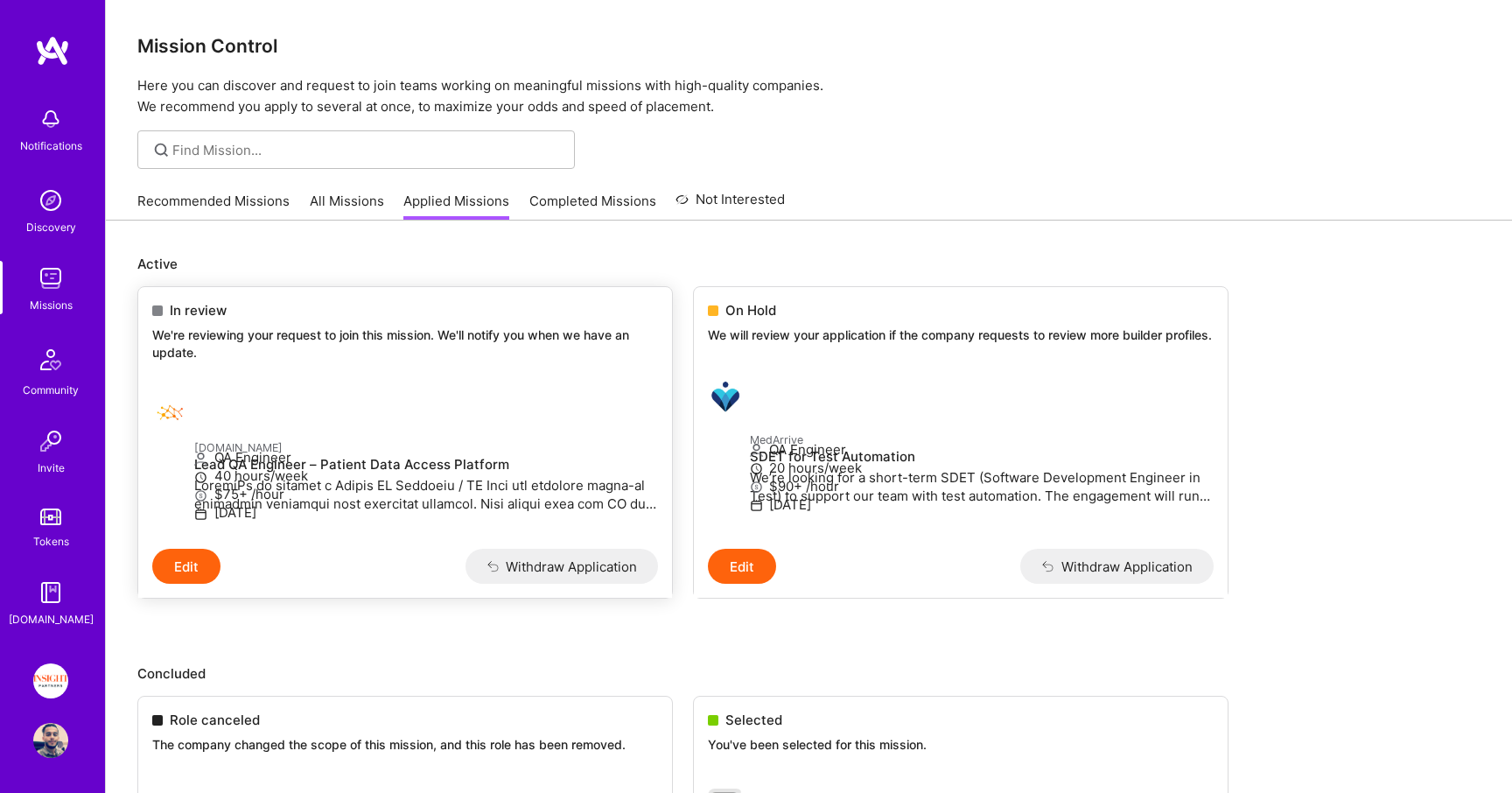
click at [327, 327] on p "We're reviewing your request to join this mission. We'll notify you when we hav…" at bounding box center [405, 344] width 506 height 34
click at [196, 200] on link "Recommended Missions" at bounding box center [213, 207] width 152 height 29
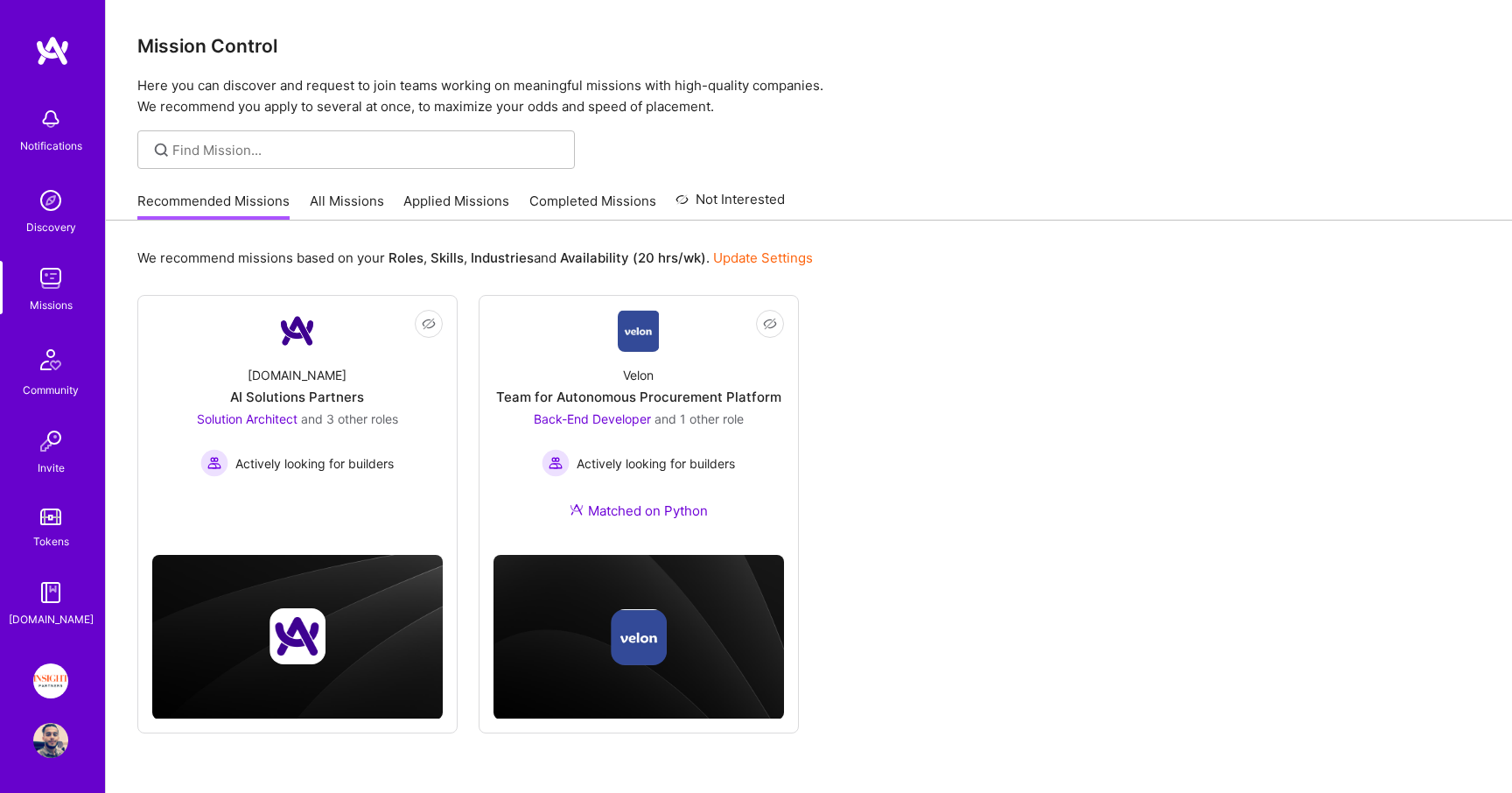
click at [37, 371] on img at bounding box center [50, 360] width 42 height 42
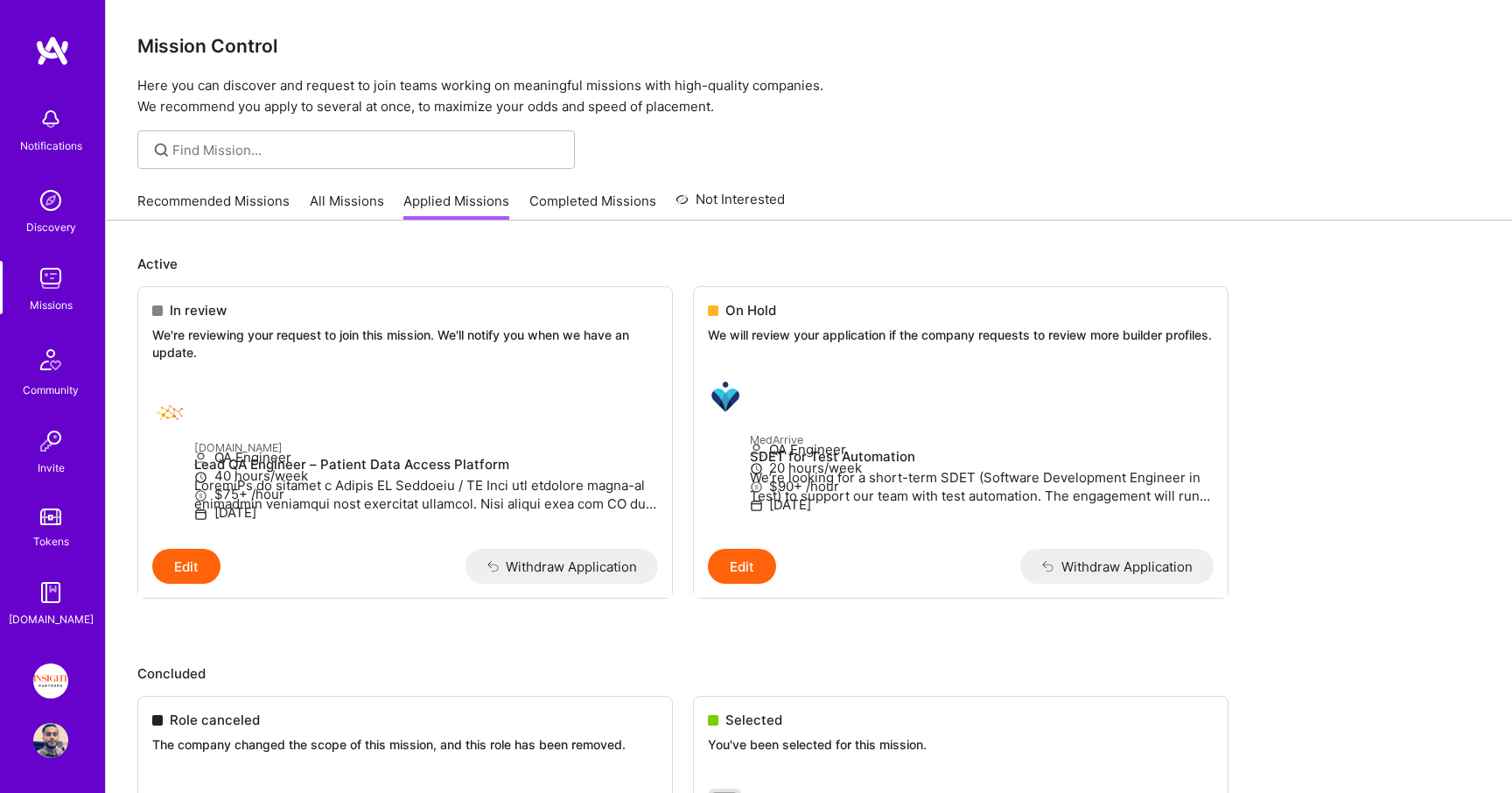
click at [461, 212] on link "Applied Missions" at bounding box center [455, 207] width 105 height 29
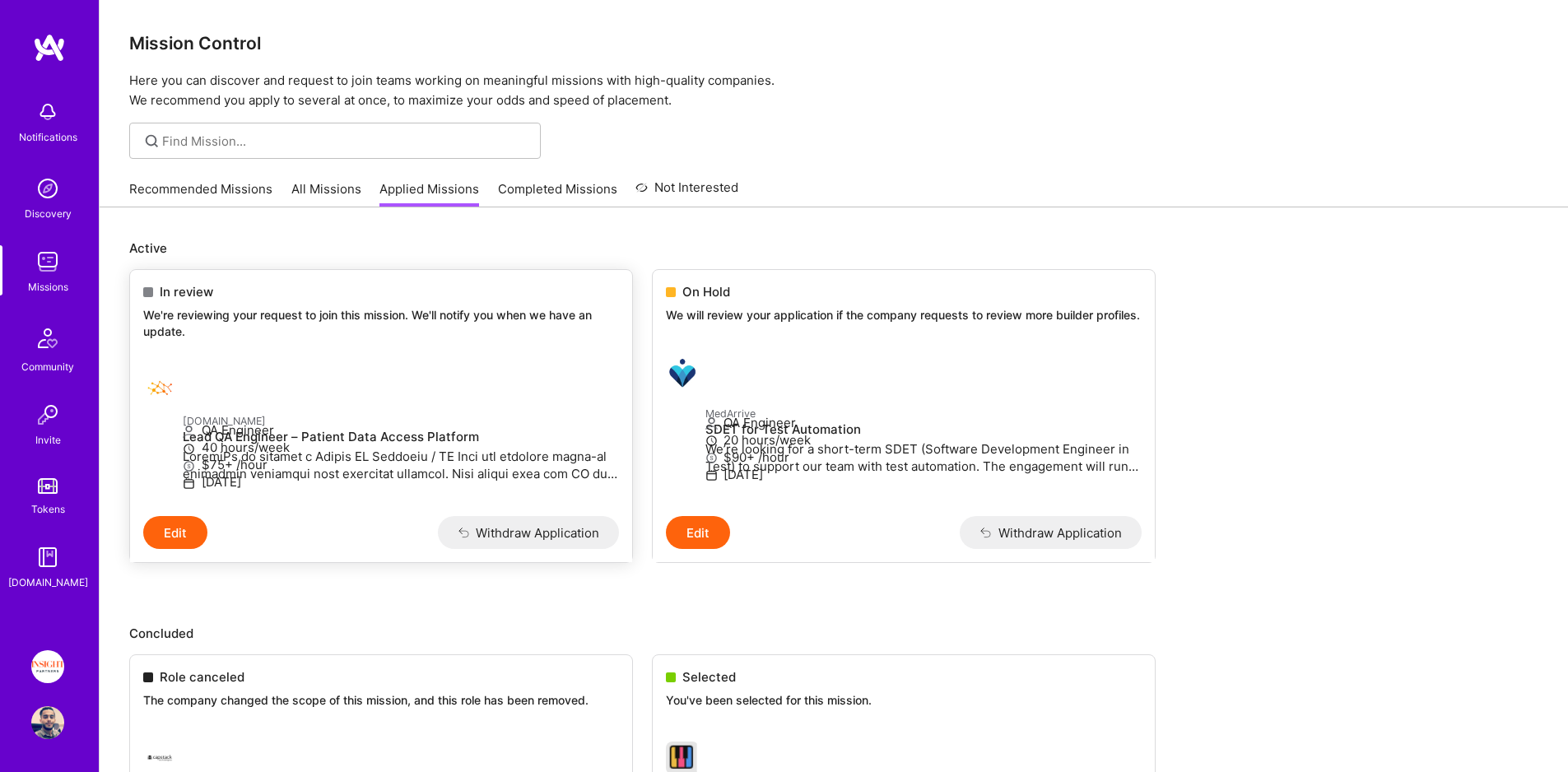
click at [223, 350] on div "In review We're reviewing your request to join this mission. We'll notify you w…" at bounding box center [381, 314] width 502 height 89
click at [191, 206] on link "Recommended Missions" at bounding box center [200, 194] width 143 height 27
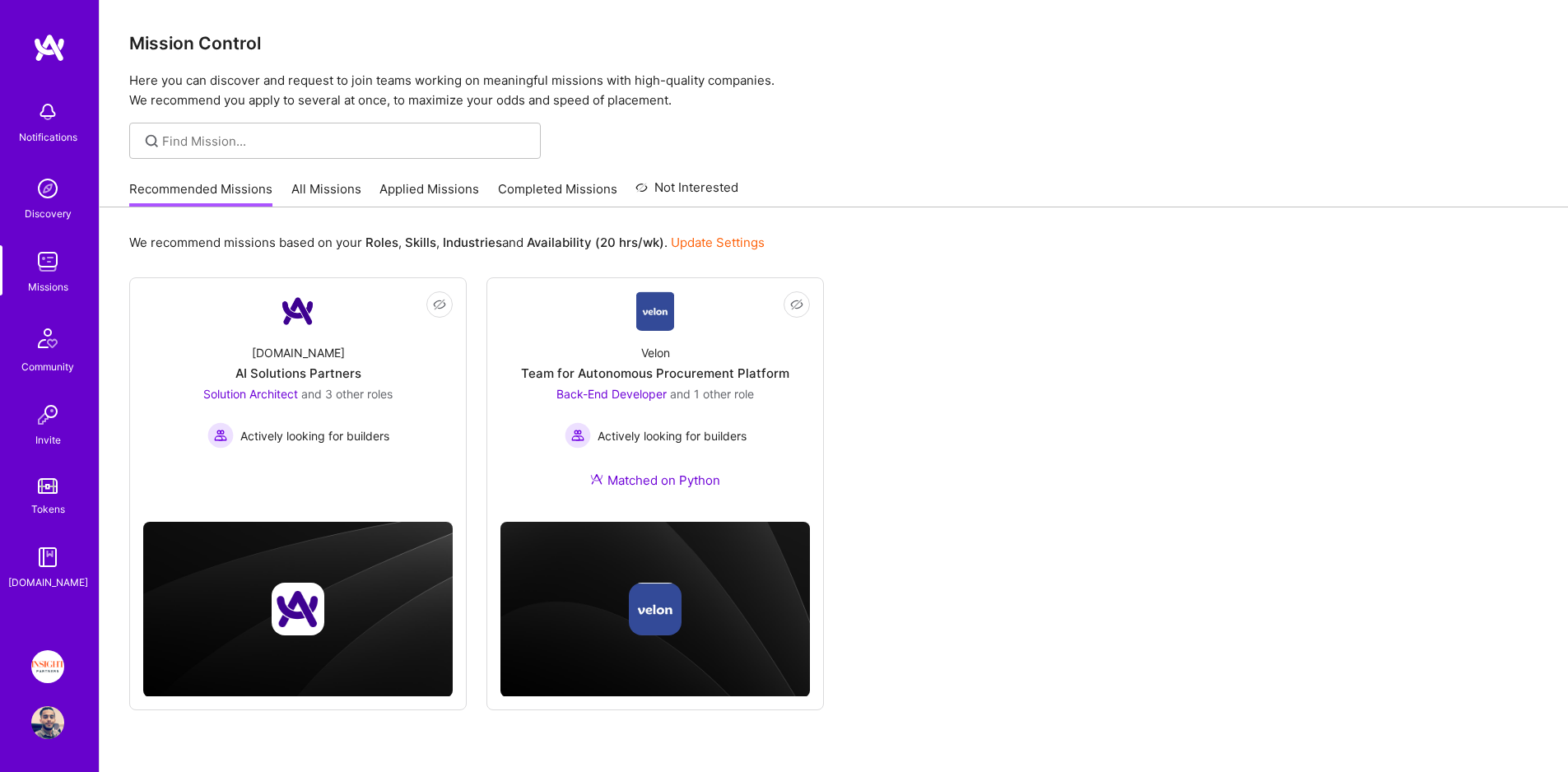
click at [449, 195] on link "Applied Missions" at bounding box center [428, 194] width 99 height 27
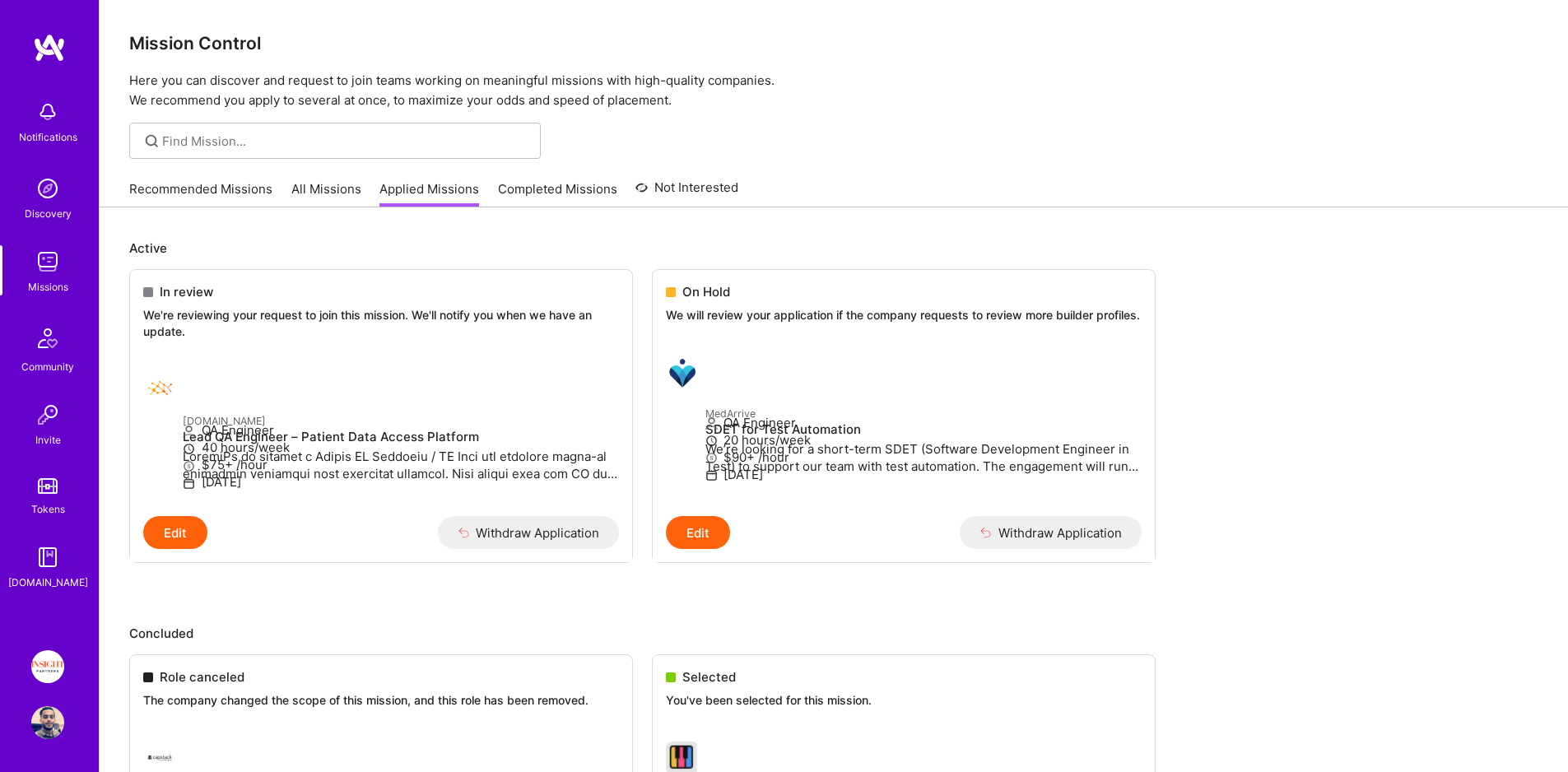
click at [82, 212] on link "Discovery" at bounding box center [47, 197] width 102 height 50
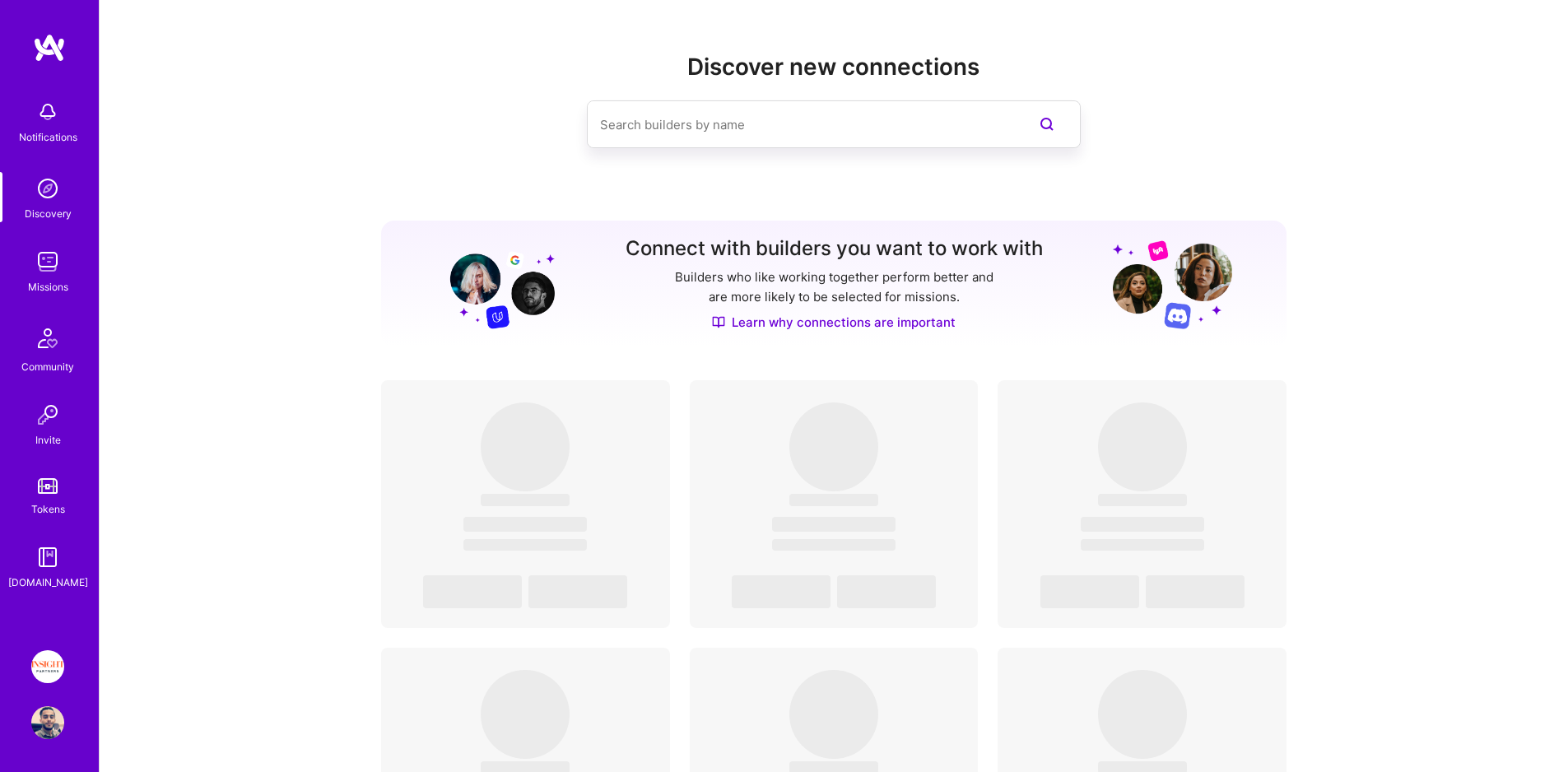
click at [131, 188] on div "Discover new connections Connect with builders you want to work with Builders w…" at bounding box center [834, 685] width 1469 height 1372
click at [50, 271] on img at bounding box center [47, 261] width 33 height 33
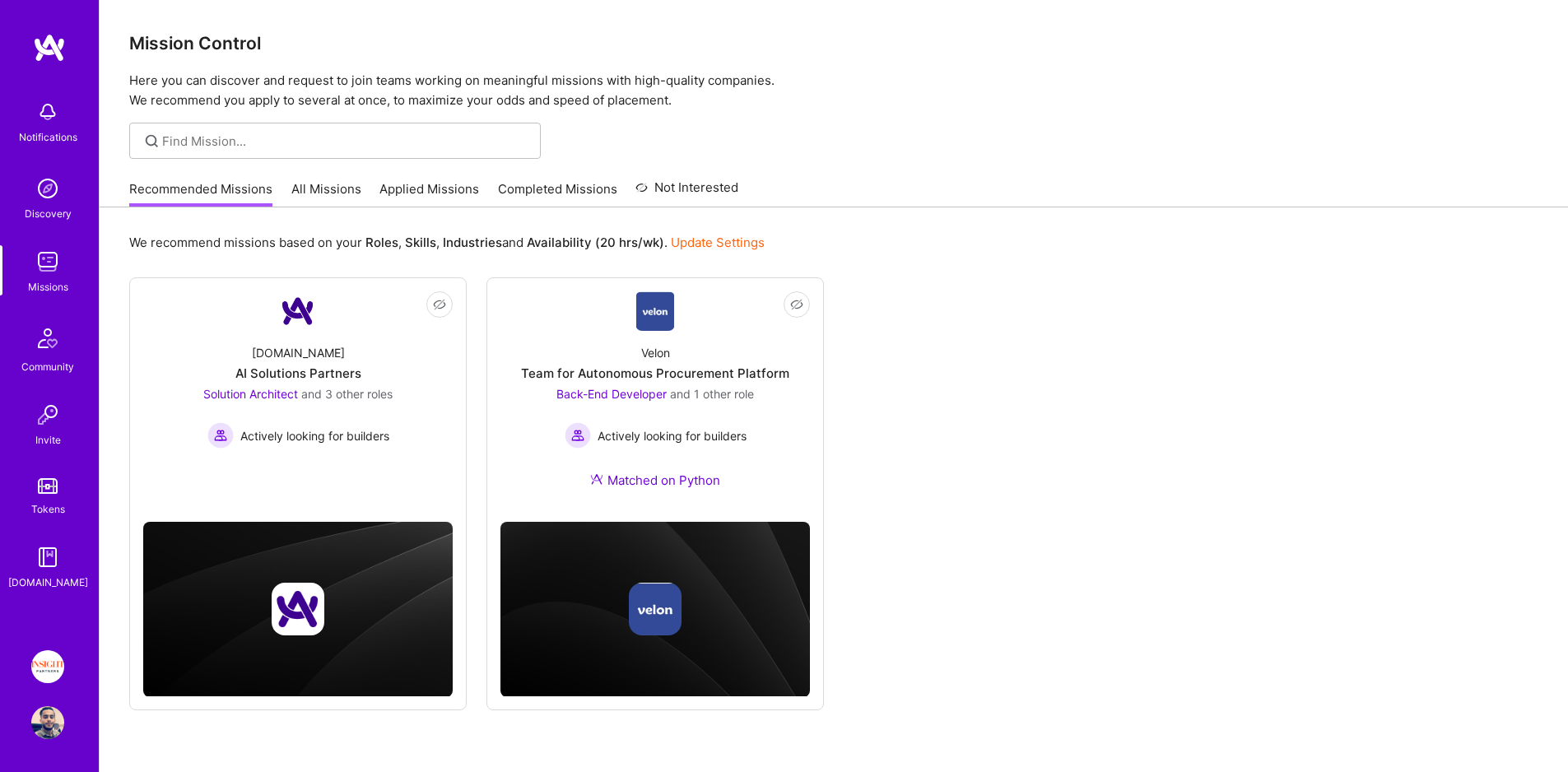
click at [436, 178] on div "Recommended Missions All Missions Applied Missions Completed Missions Not Inter…" at bounding box center [433, 189] width 609 height 36
click at [439, 181] on link "Applied Missions" at bounding box center [428, 194] width 99 height 27
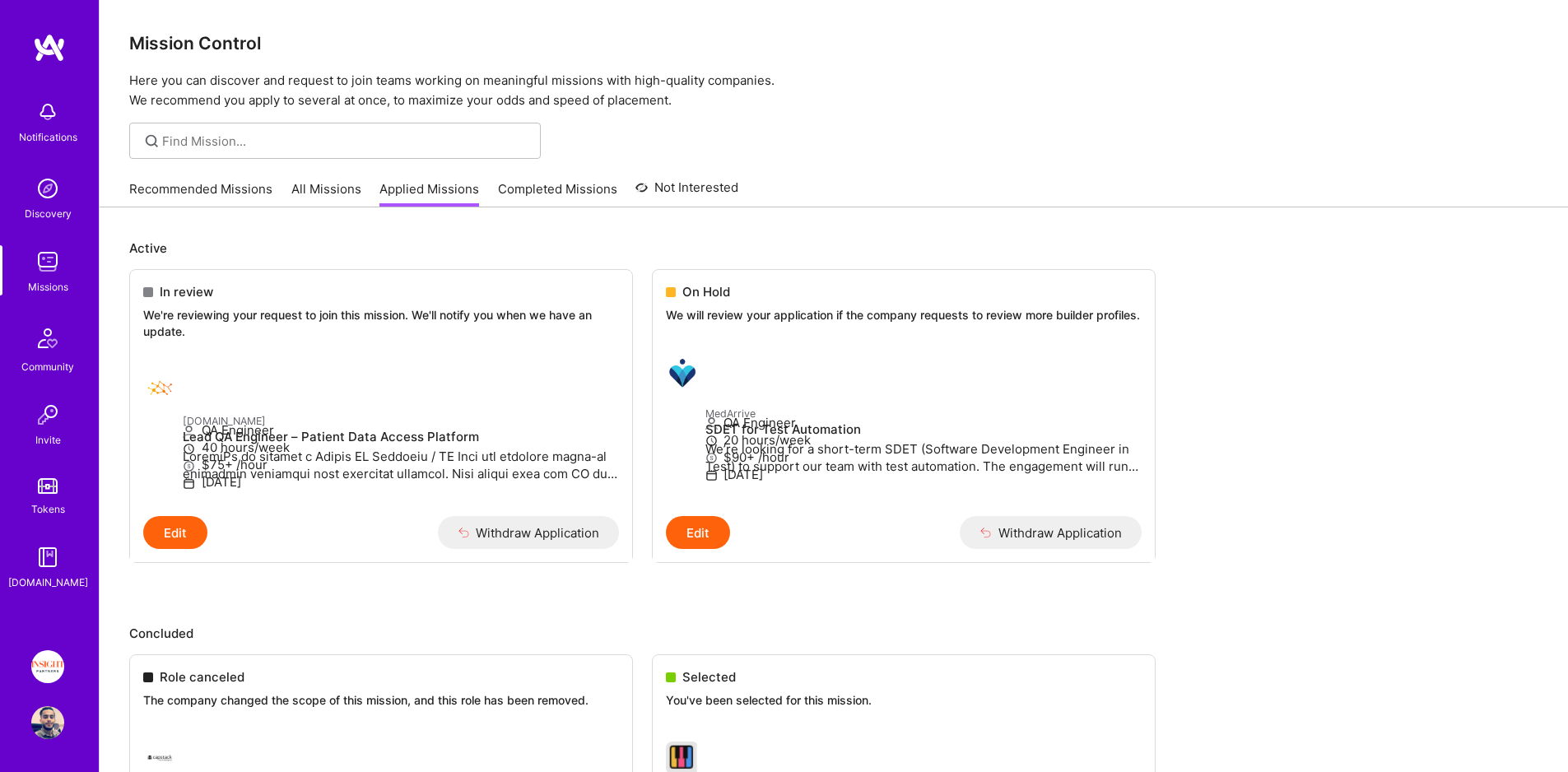
click at [538, 185] on link "Completed Missions" at bounding box center [557, 194] width 120 height 27
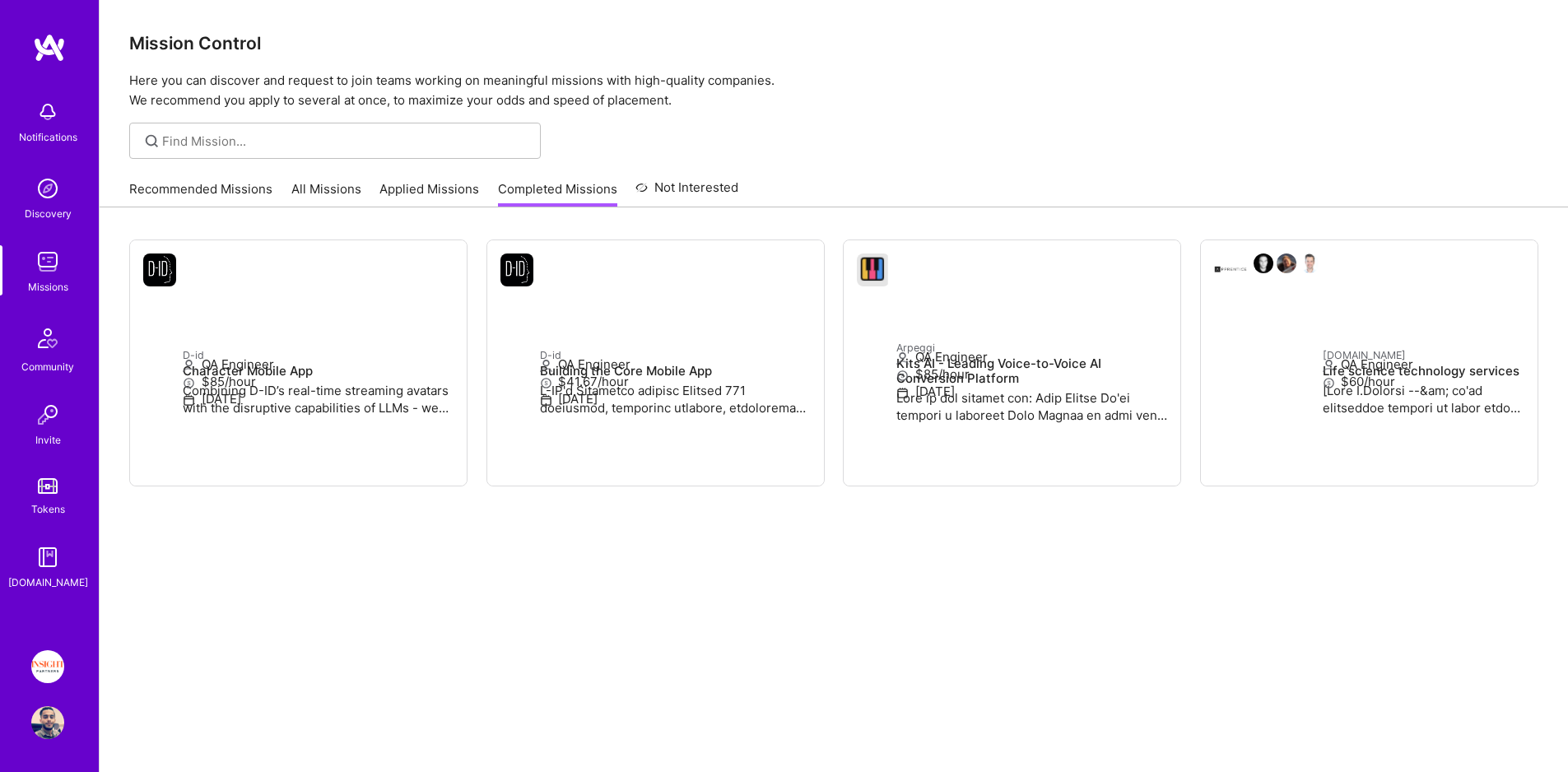
click at [379, 187] on link "Applied Missions" at bounding box center [428, 194] width 99 height 27
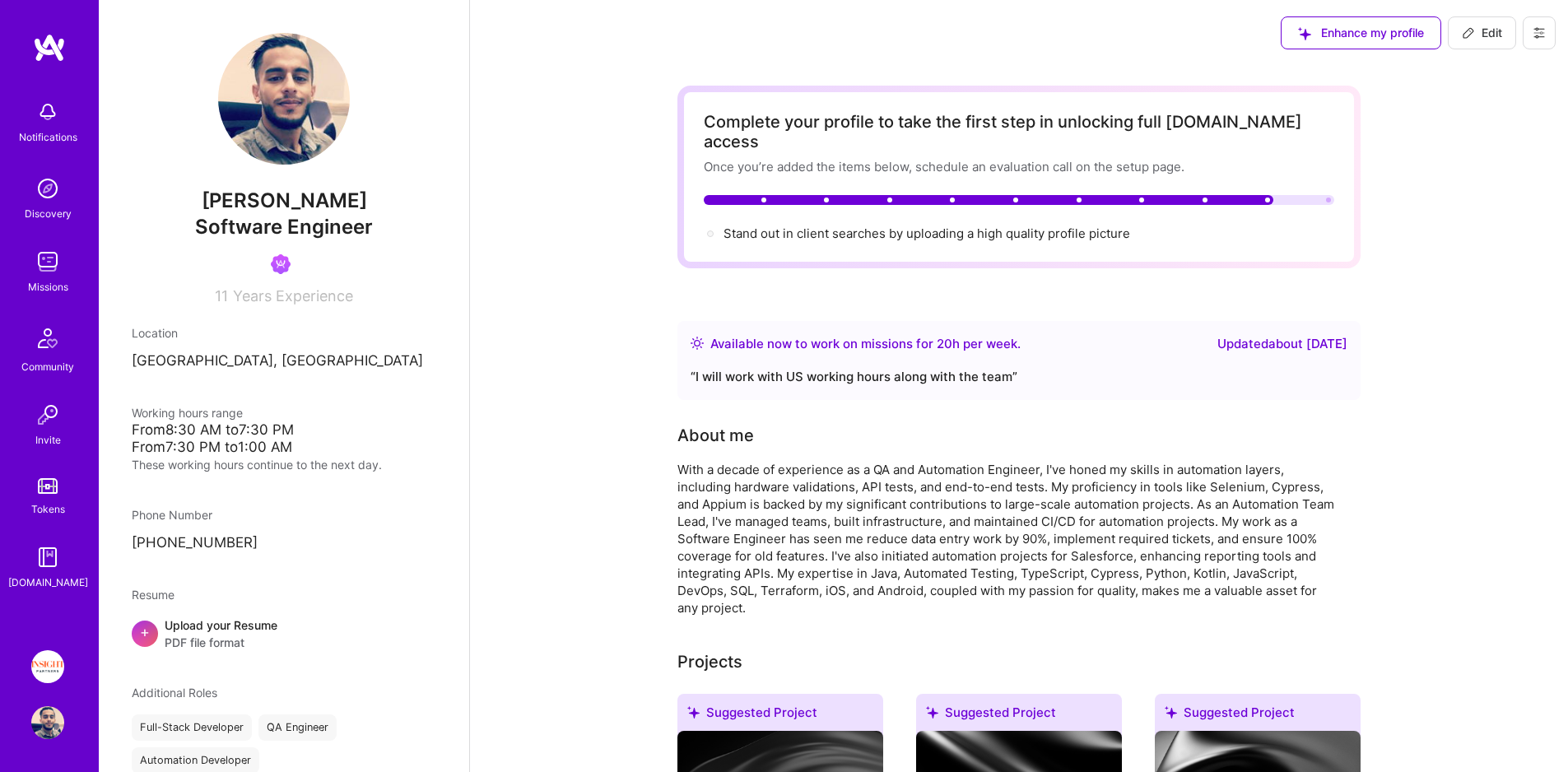
click at [58, 269] on img at bounding box center [47, 261] width 33 height 33
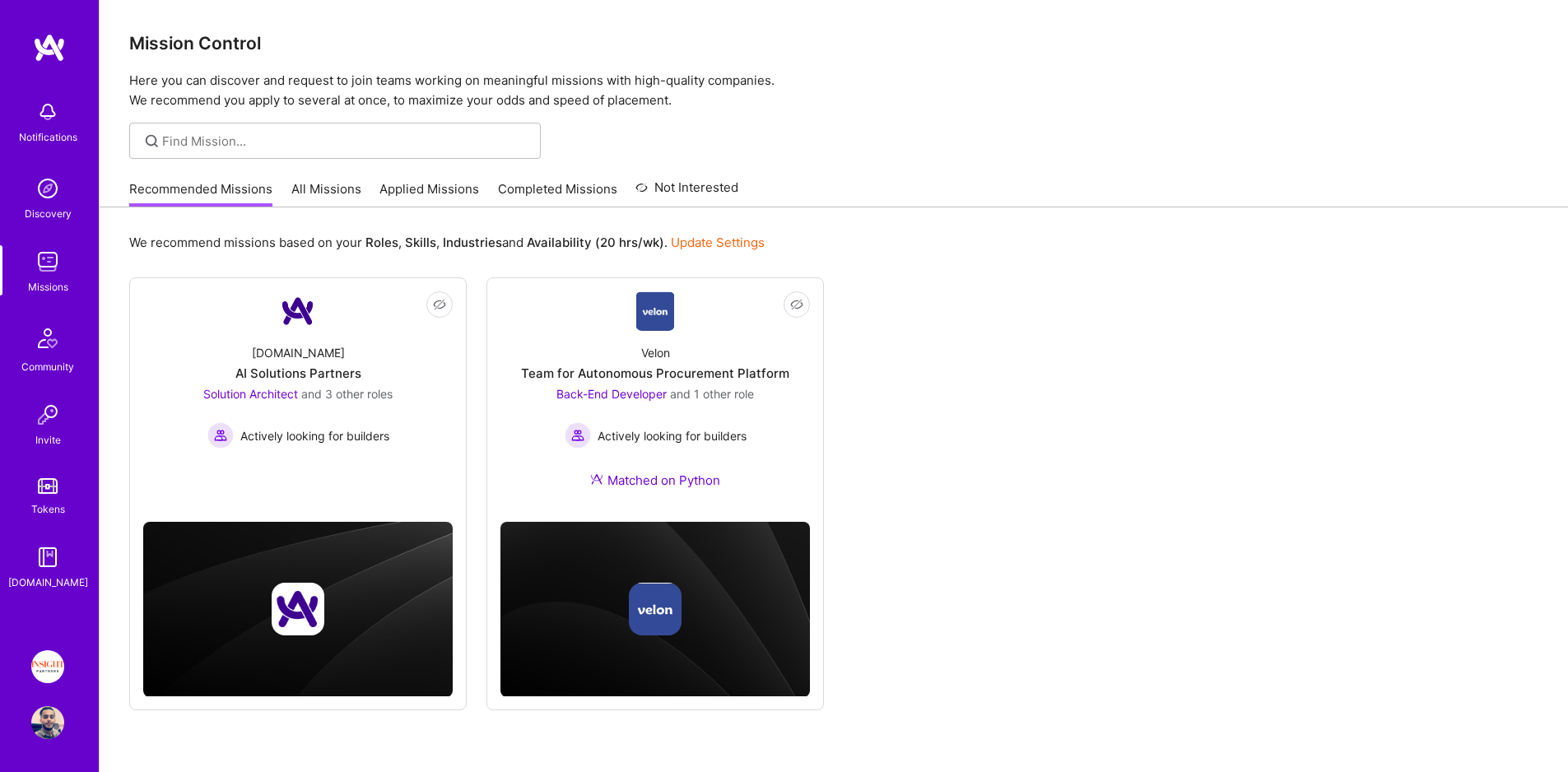
click at [410, 194] on link "Applied Missions" at bounding box center [428, 194] width 99 height 27
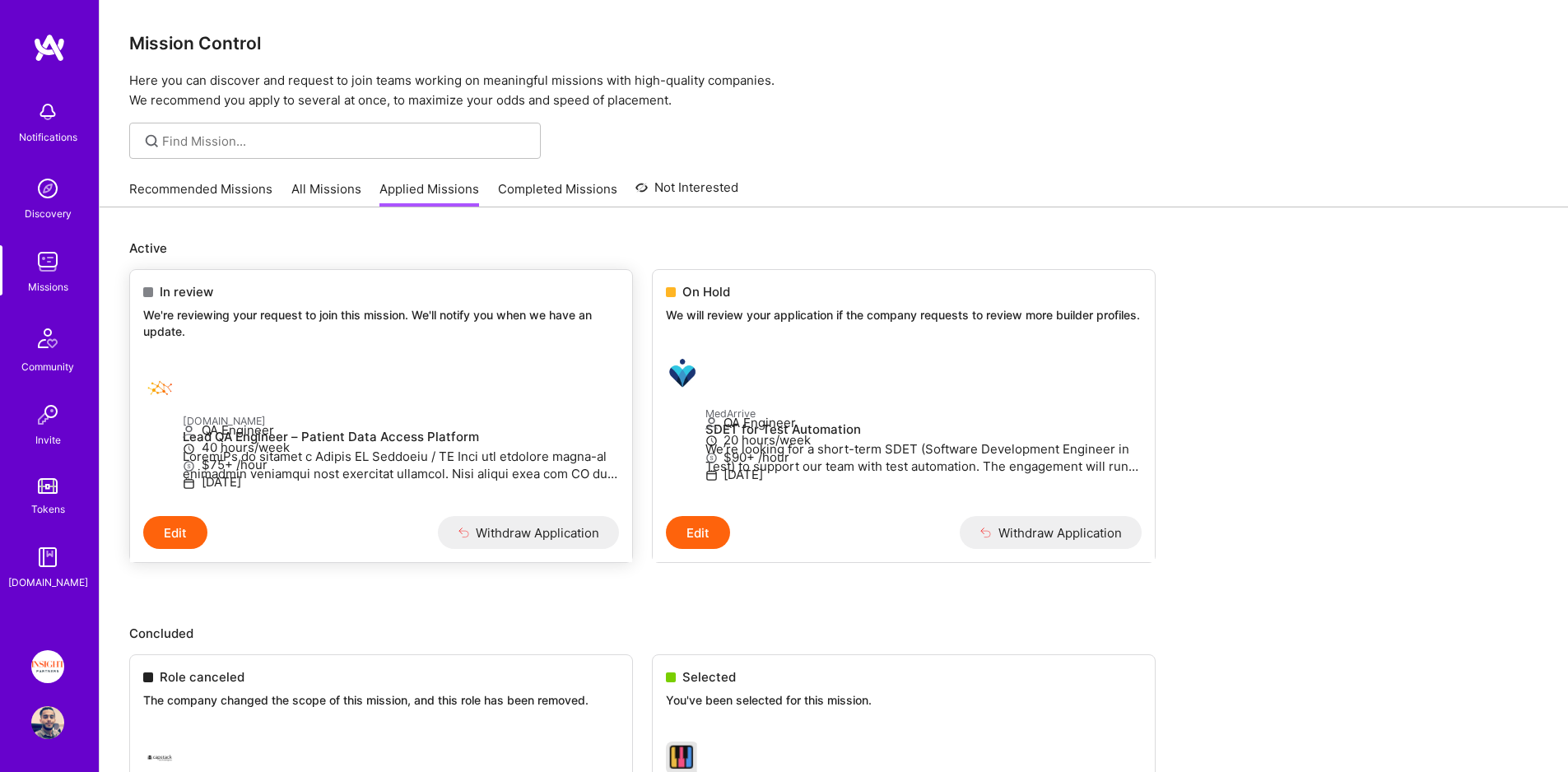
click at [376, 438] on h4 "Lead QA Engineer – Patient Data Access Platform" at bounding box center [400, 437] width 436 height 14
click at [555, 304] on div "In review We're reviewing your request to join this mission. We'll notify you w…" at bounding box center [381, 314] width 502 height 89
click at [182, 378] on div at bounding box center [163, 389] width 40 height 33
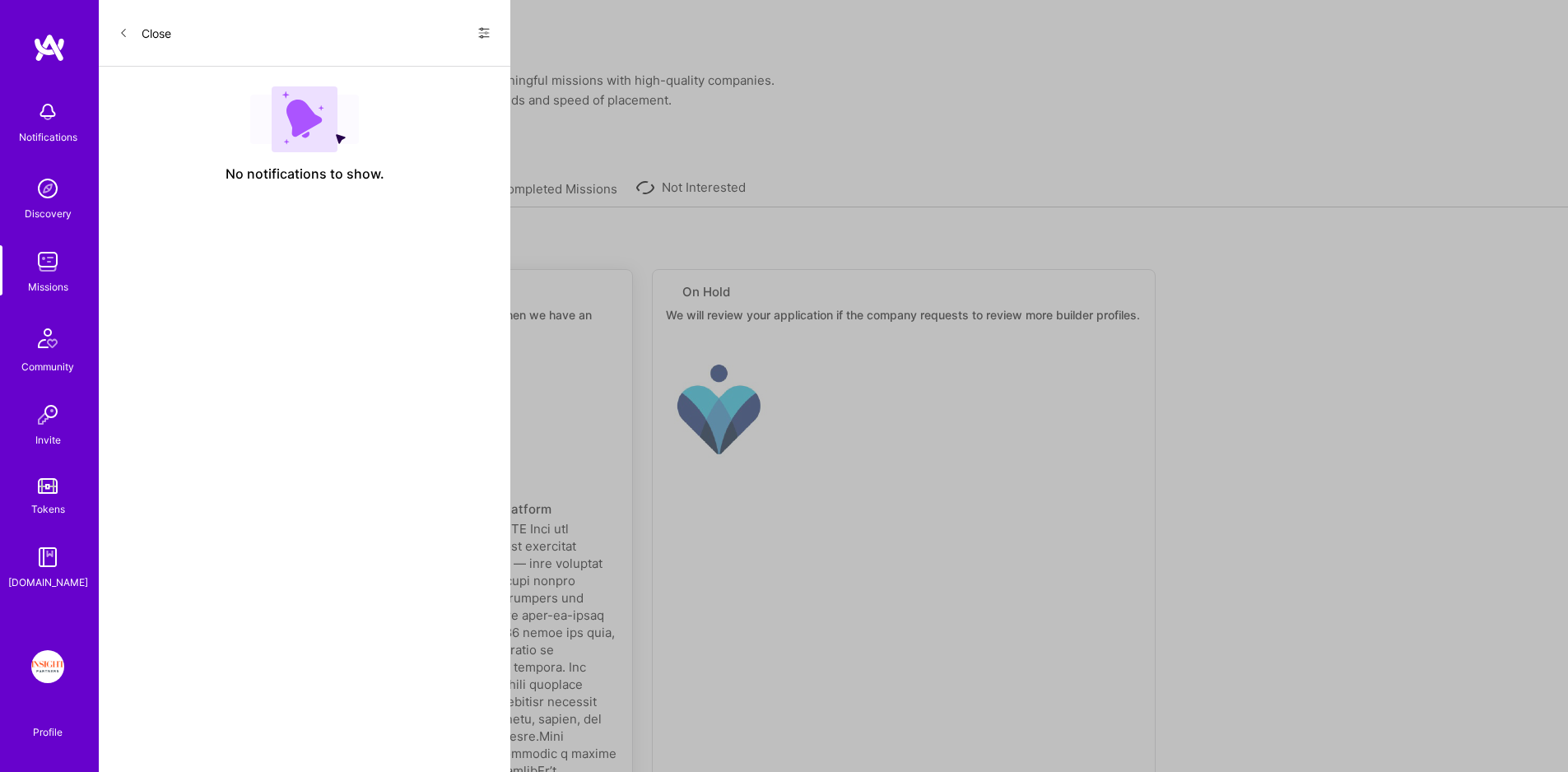
select select "IL"
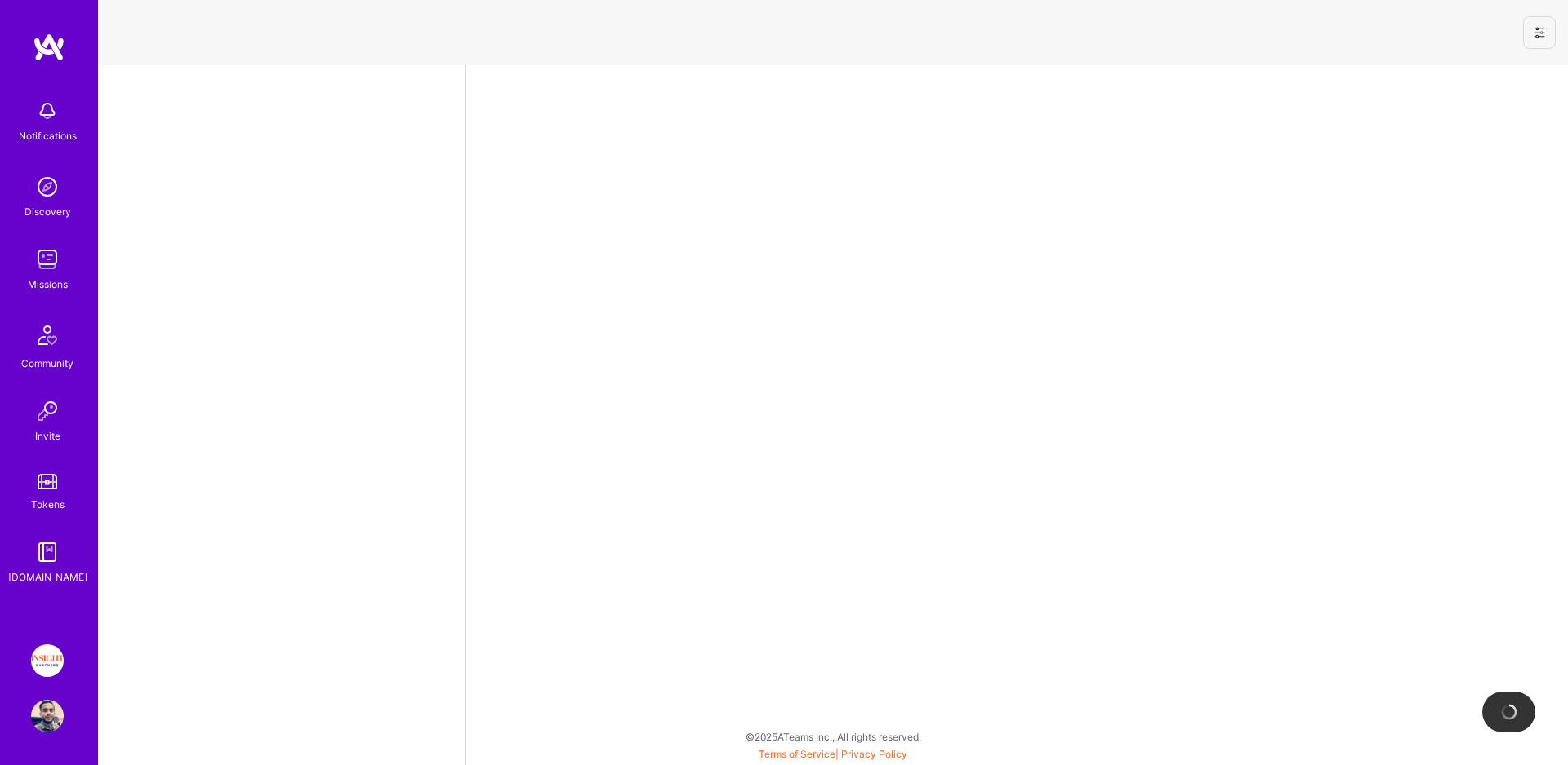
select select "IL"
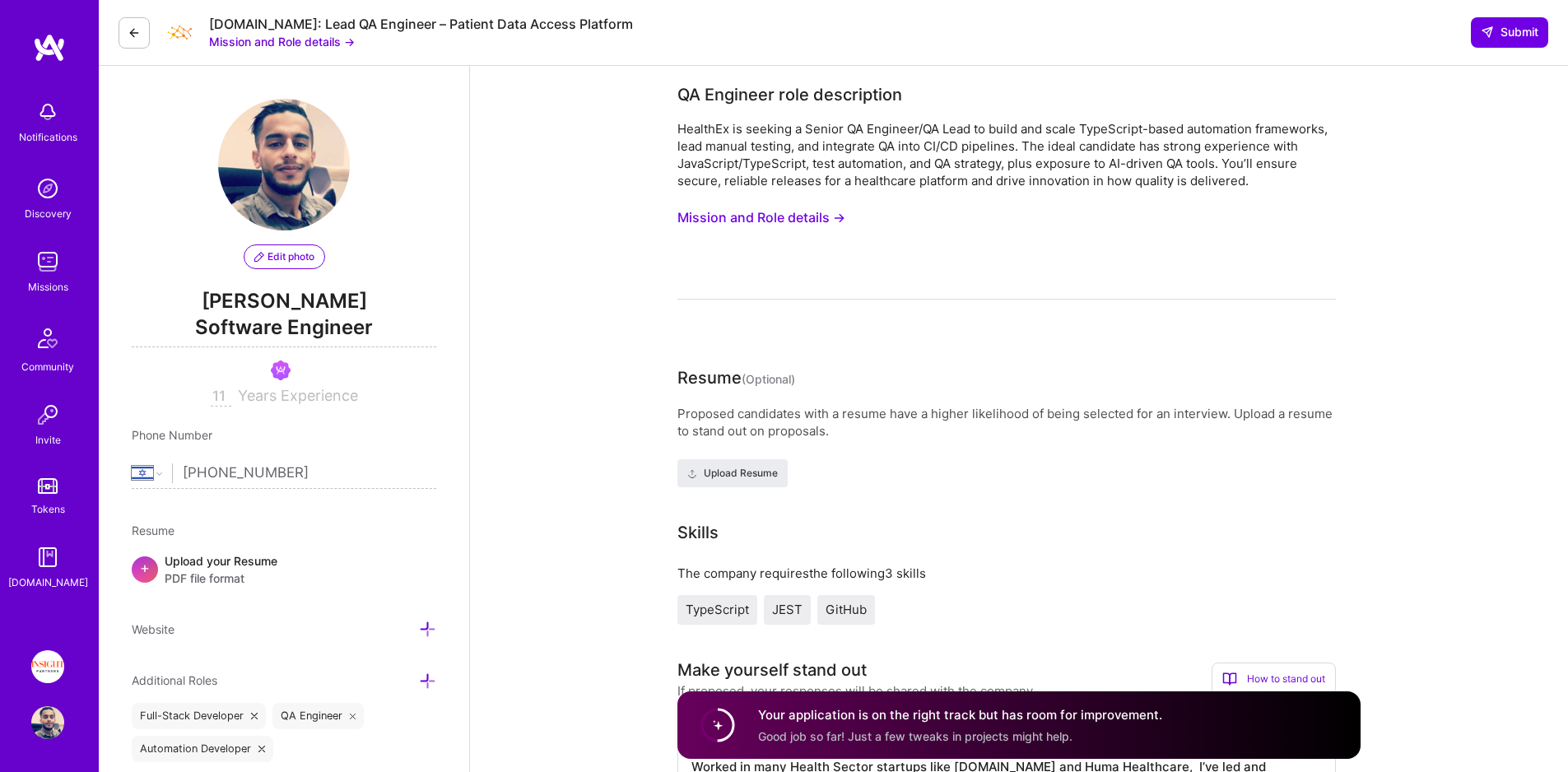
click at [42, 240] on div "Notifications Discovery Missions Community Invite Tokens [DOMAIN_NAME]" at bounding box center [49, 342] width 98 height 499
click at [53, 255] on img at bounding box center [47, 261] width 33 height 33
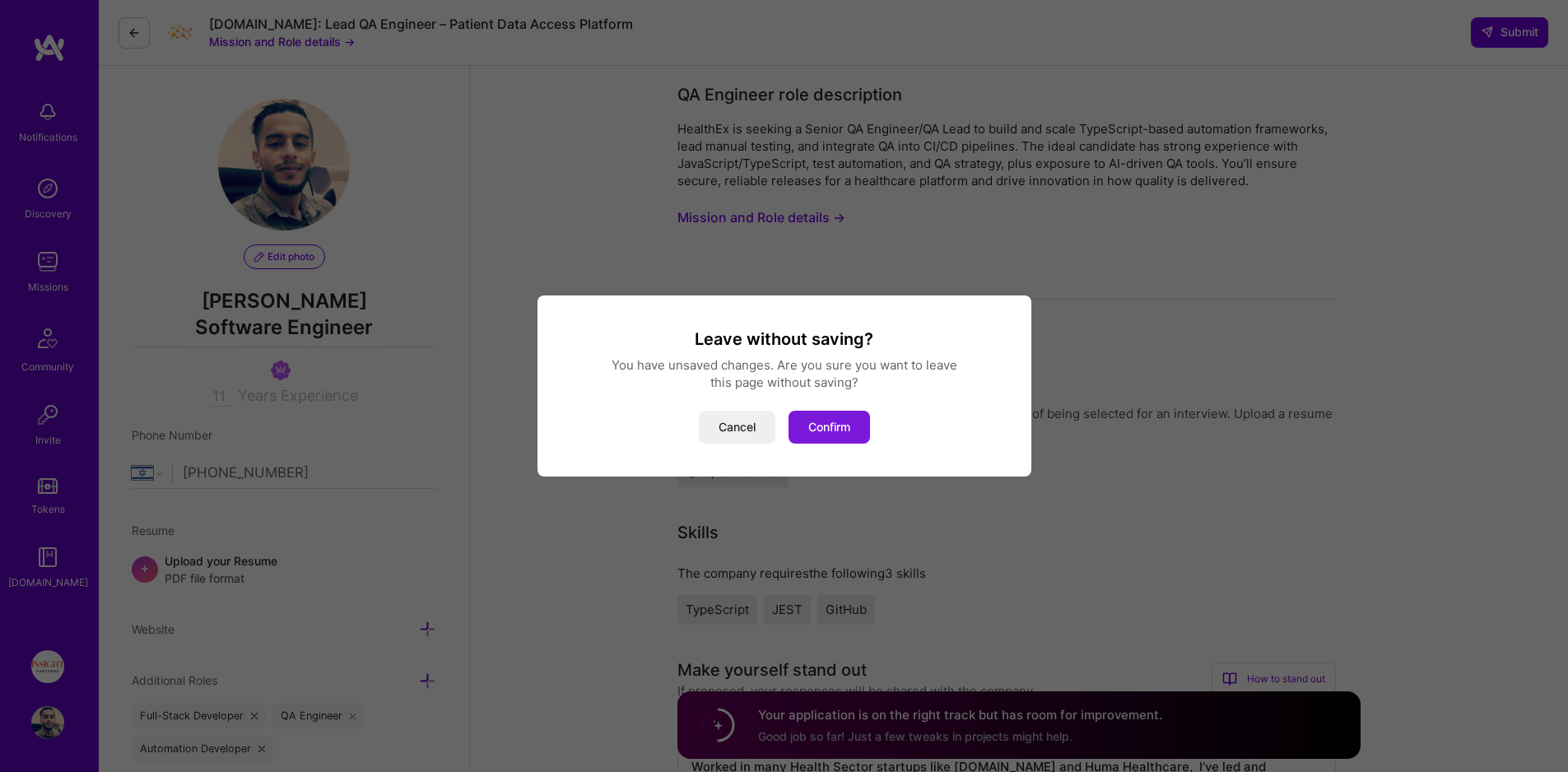
click at [820, 429] on button "Confirm" at bounding box center [829, 427] width 81 height 33
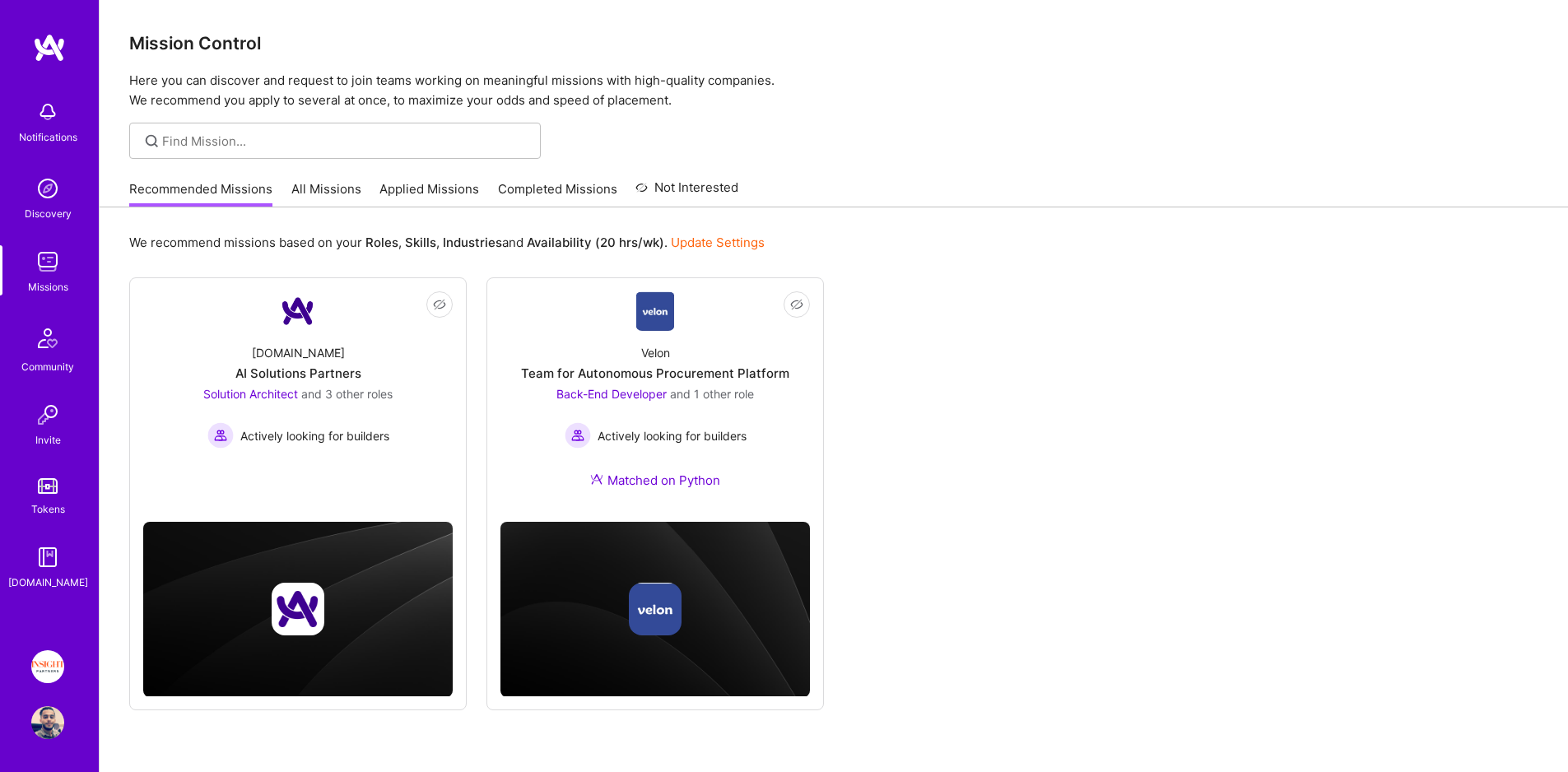
click at [411, 186] on link "Applied Missions" at bounding box center [428, 194] width 99 height 27
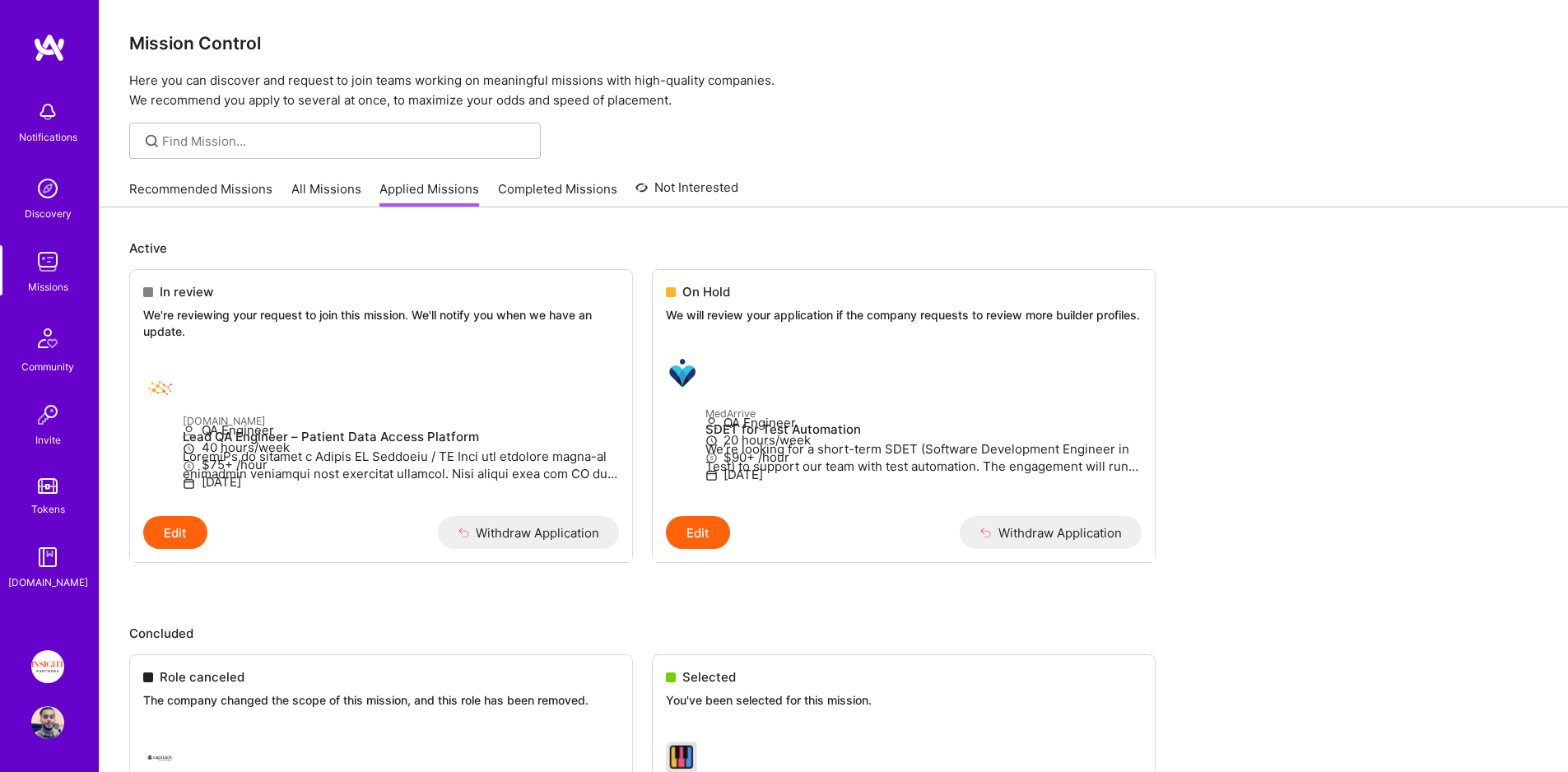
click at [509, 184] on link "Completed Missions" at bounding box center [557, 194] width 120 height 27
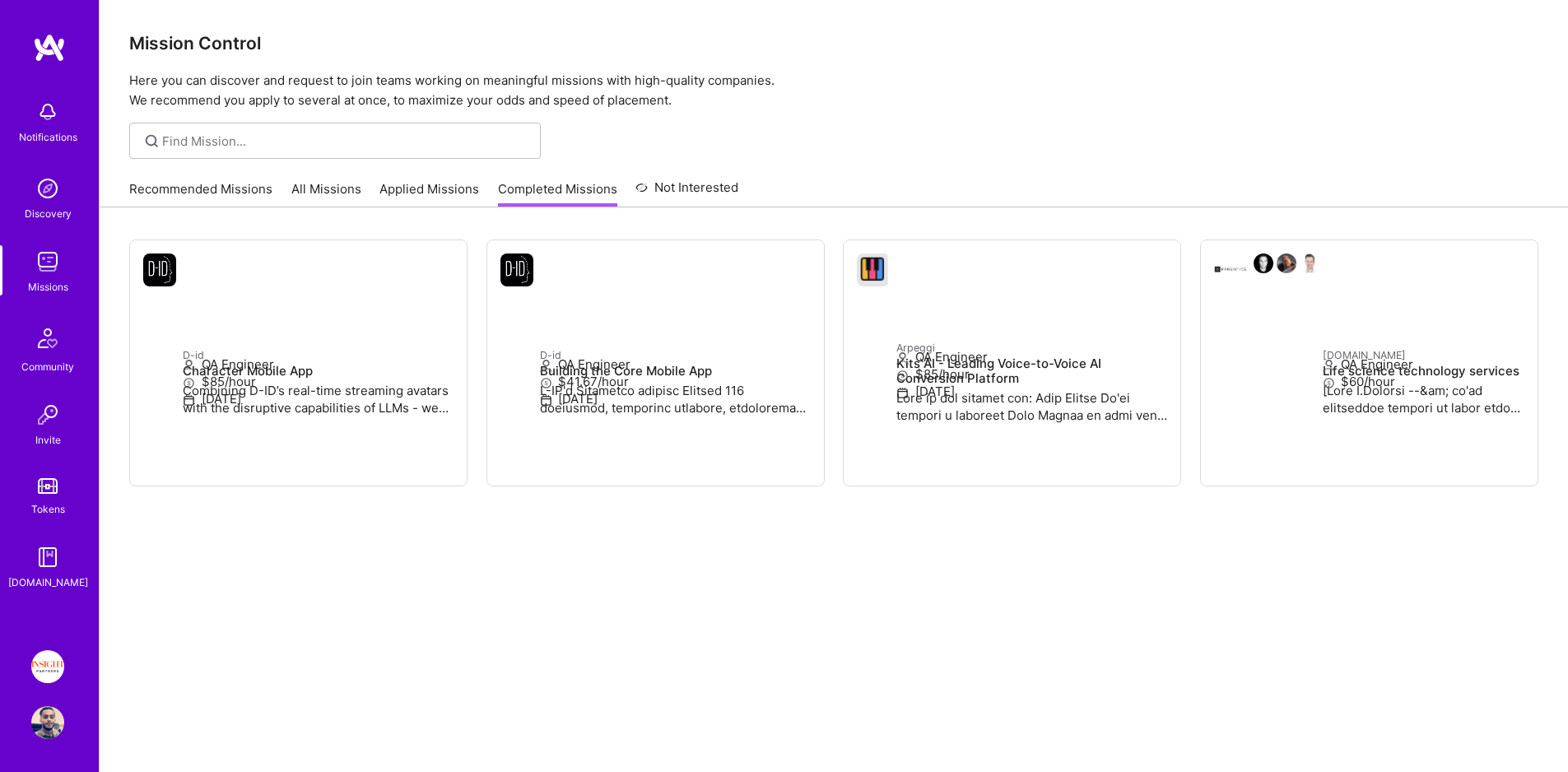
click at [188, 181] on link "Recommended Missions" at bounding box center [200, 194] width 143 height 27
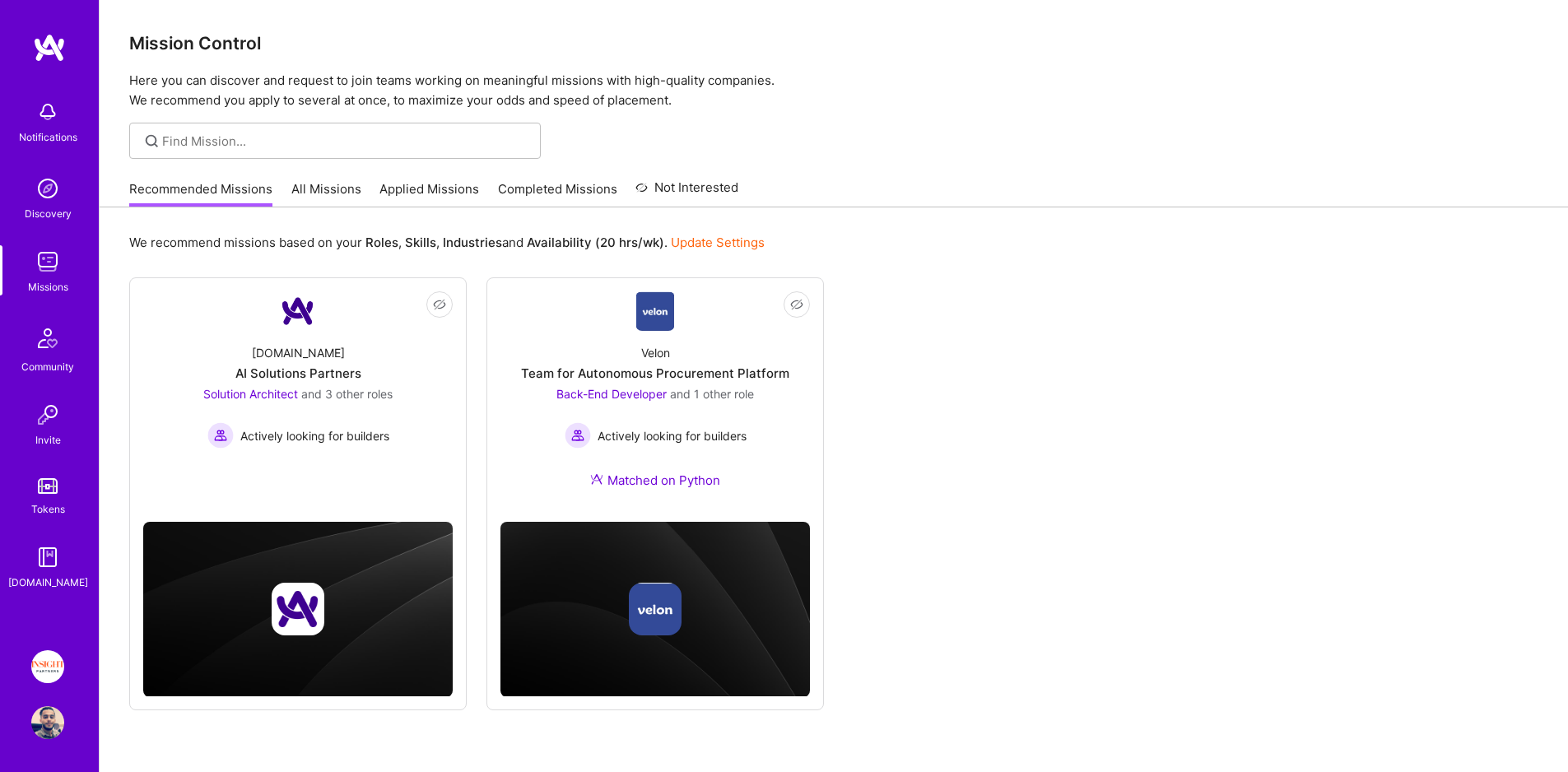
click at [430, 193] on link "Applied Missions" at bounding box center [428, 194] width 99 height 27
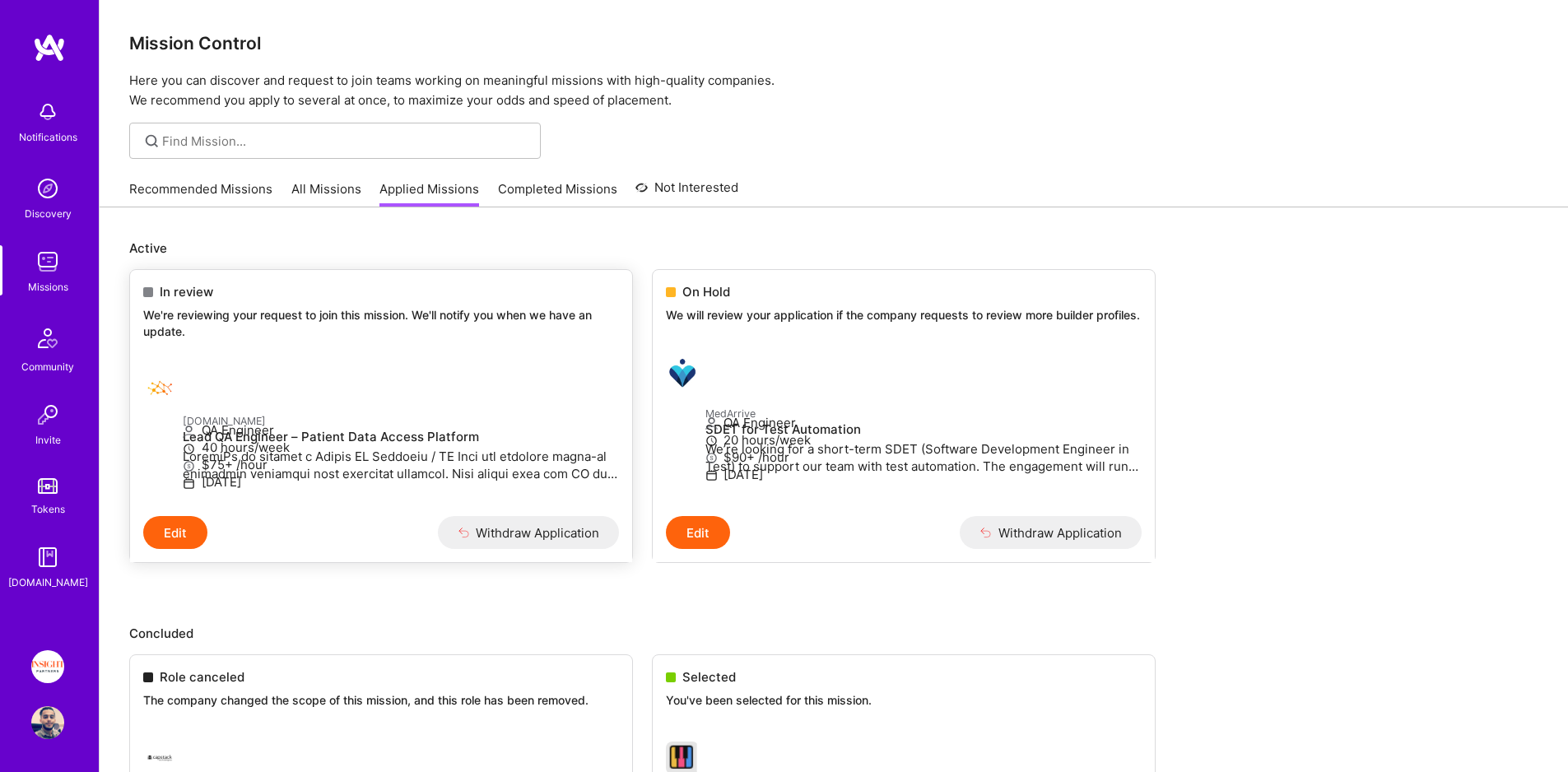
click at [330, 299] on div "In review" at bounding box center [381, 292] width 476 height 17
click at [223, 289] on div "In review" at bounding box center [381, 292] width 476 height 17
